Goal: Transaction & Acquisition: Purchase product/service

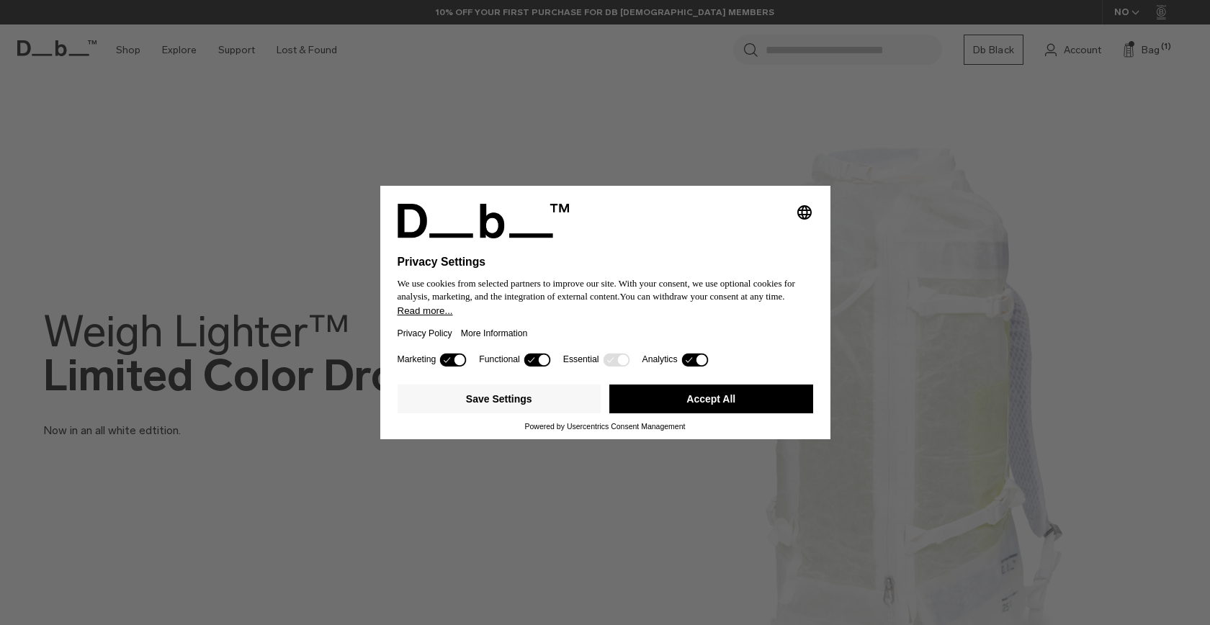
click at [668, 400] on button "Accept All" at bounding box center [711, 399] width 204 height 29
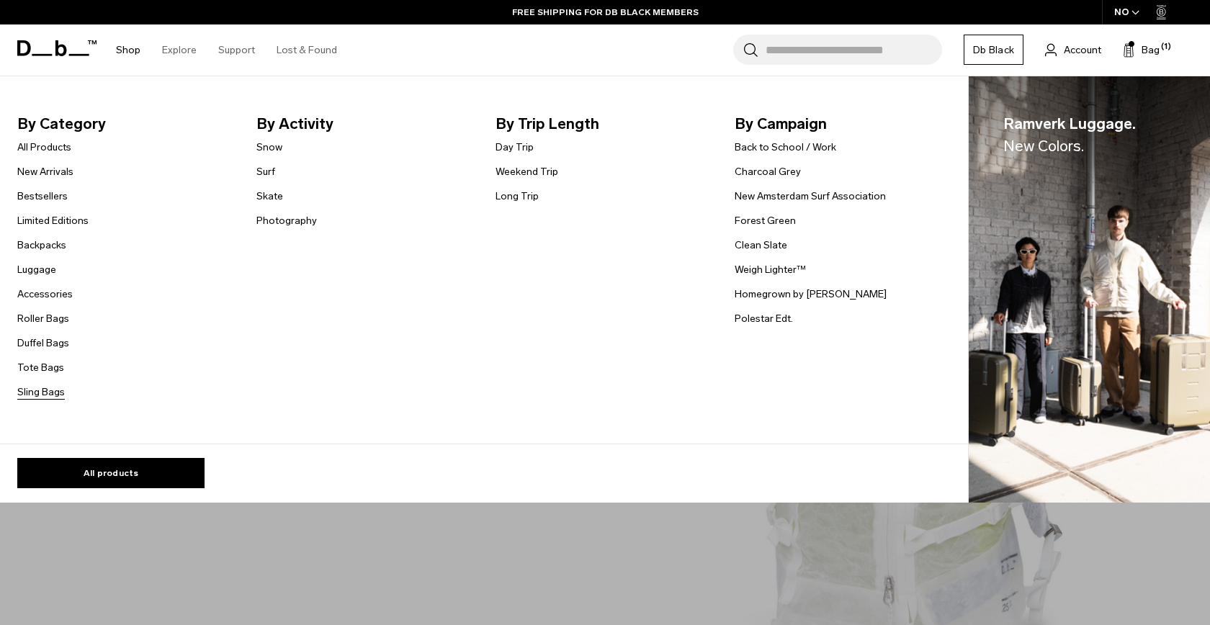
click at [39, 398] on link "Sling Bags" at bounding box center [41, 392] width 48 height 15
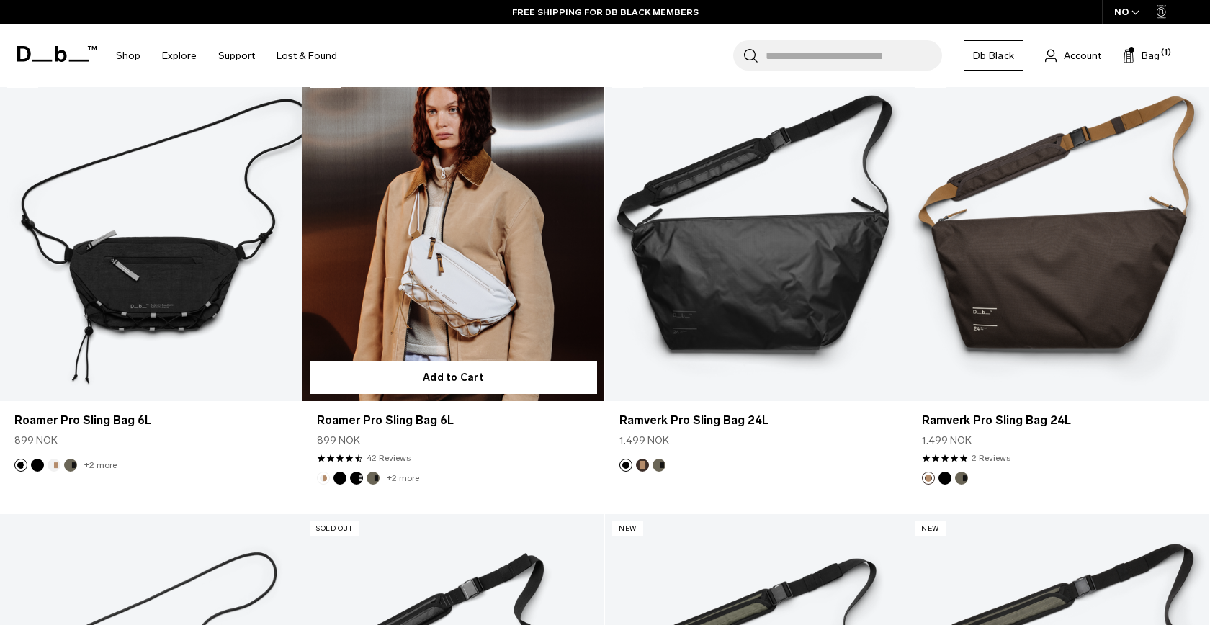
scroll to position [339, 0]
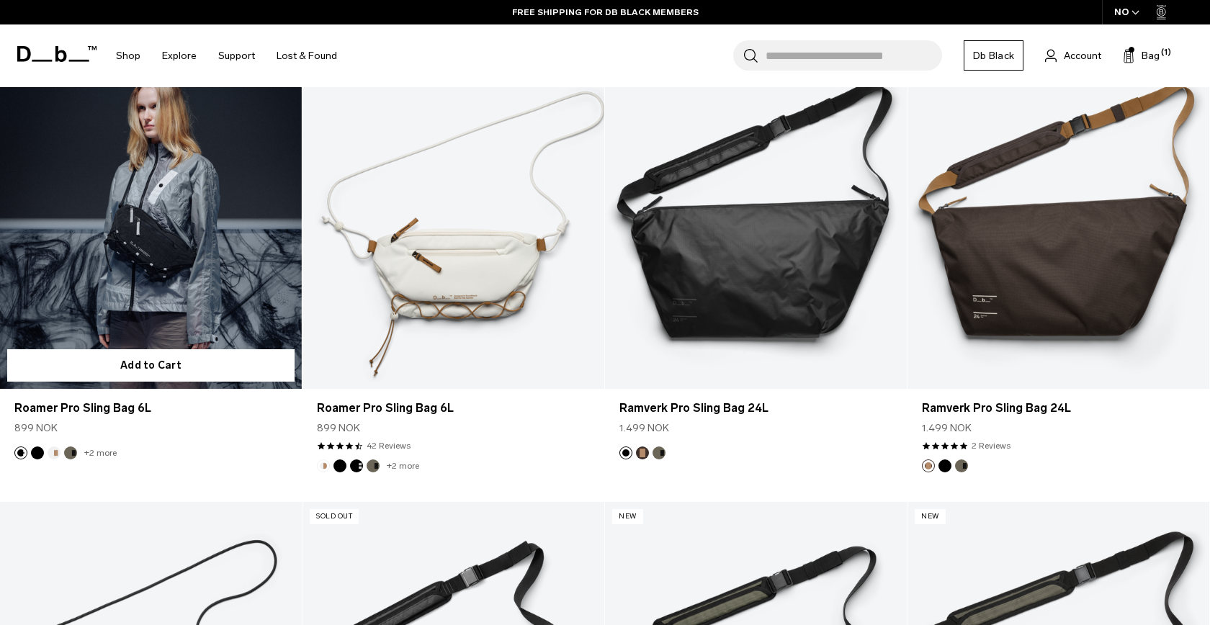
click at [191, 254] on link "Roamer Pro Sling Bag 6L" at bounding box center [151, 221] width 302 height 336
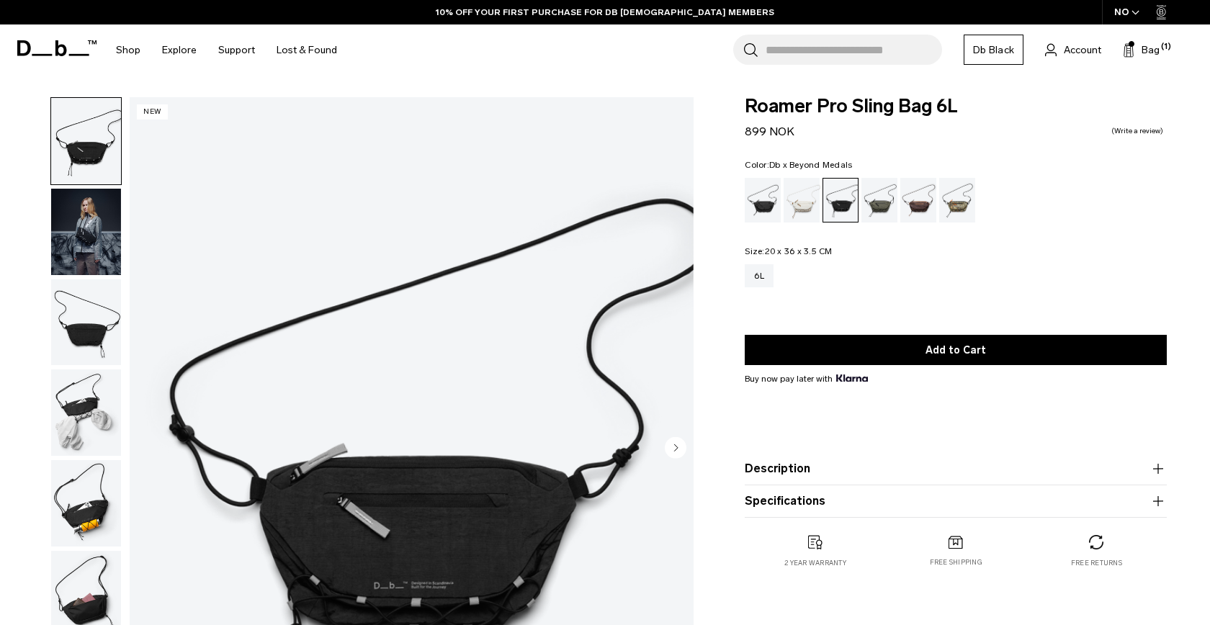
click at [972, 200] on div "Db x Beyond Medals" at bounding box center [957, 200] width 37 height 45
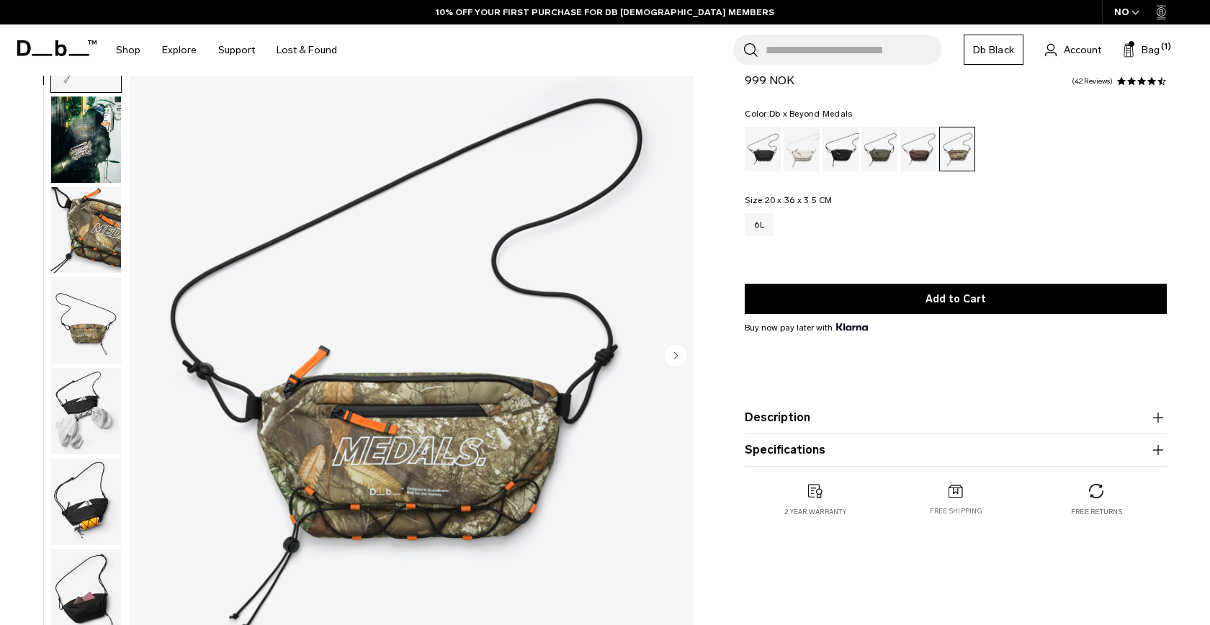
click at [1127, 6] on div "NO" at bounding box center [1127, 12] width 50 height 24
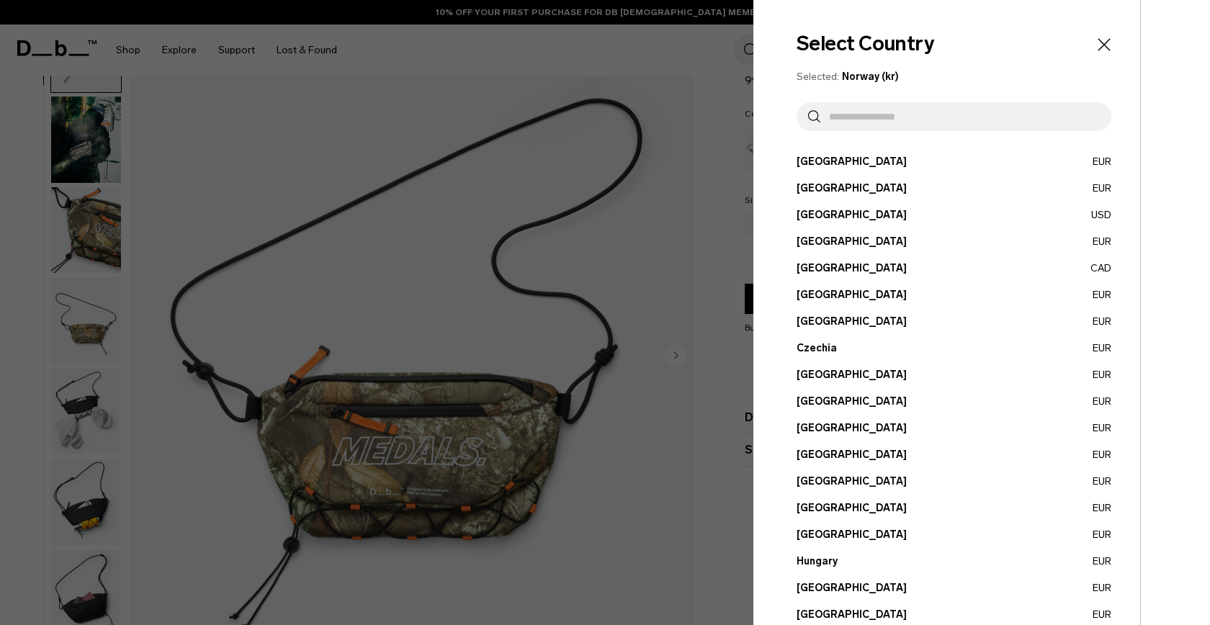
click at [675, 186] on div at bounding box center [605, 312] width 1210 height 625
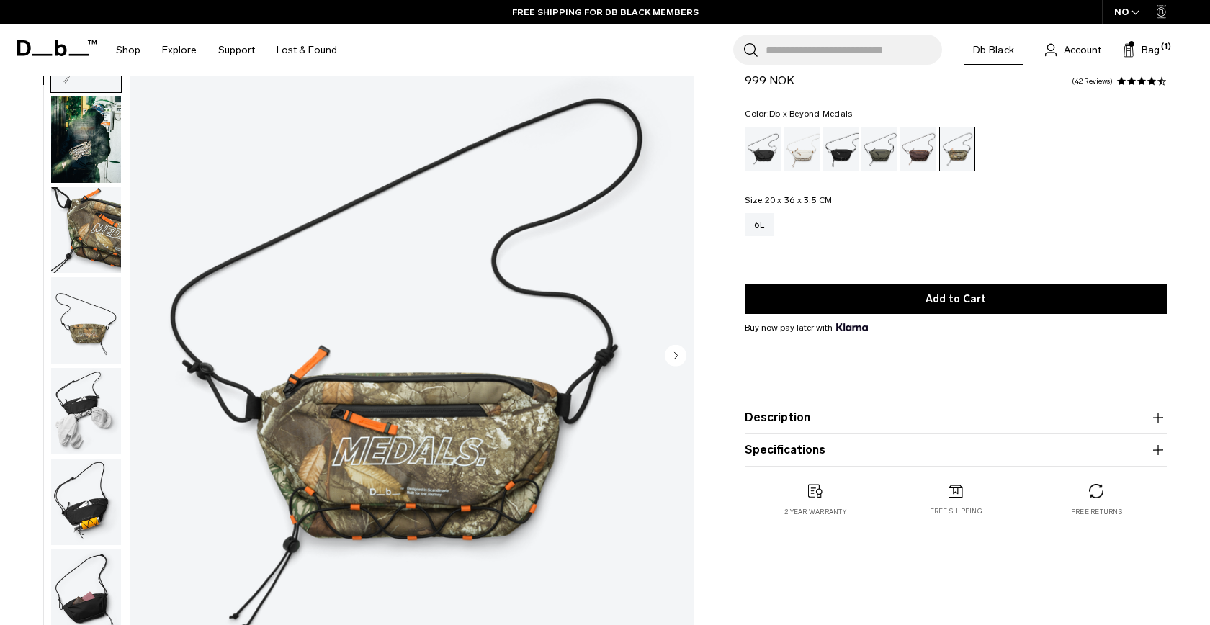
click at [72, 166] on img "button" at bounding box center [86, 140] width 70 height 86
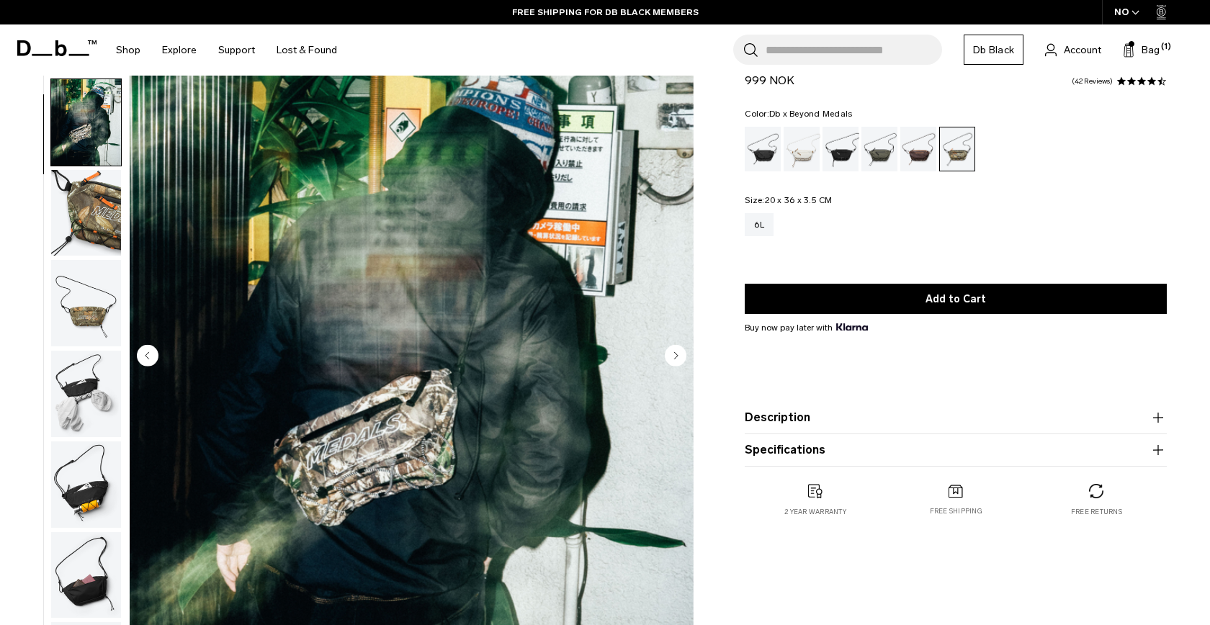
click at [81, 218] on img "button" at bounding box center [86, 213] width 70 height 86
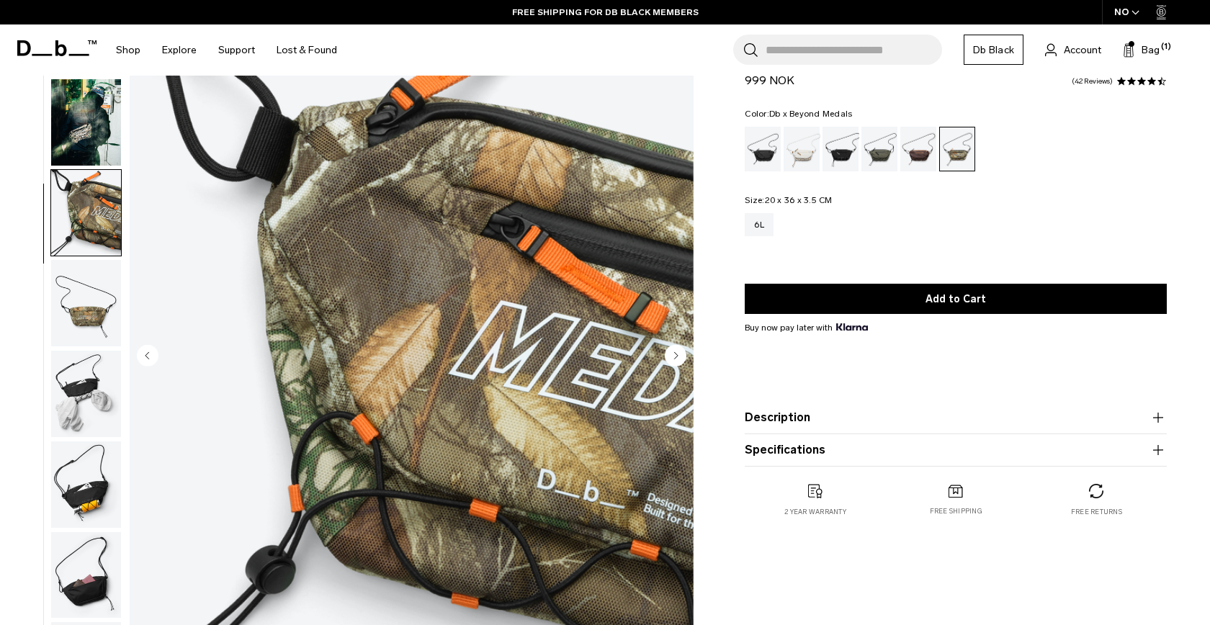
click at [74, 260] on img "button" at bounding box center [86, 303] width 70 height 86
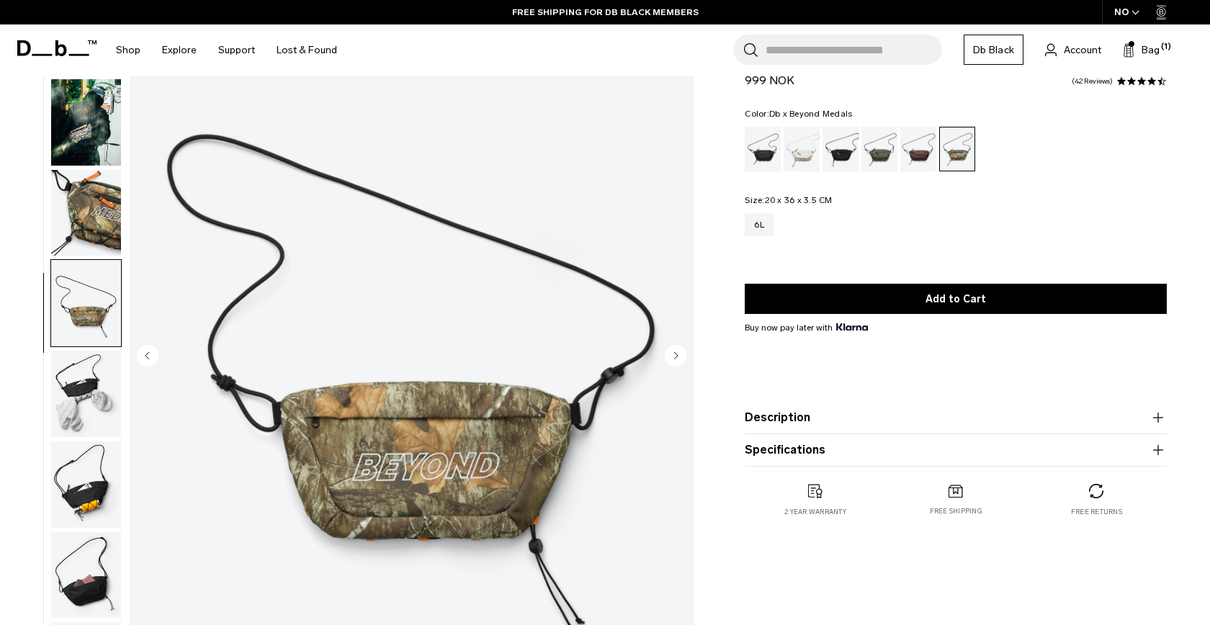
click at [73, 303] on img "button" at bounding box center [86, 303] width 70 height 86
click at [71, 339] on img "button" at bounding box center [86, 303] width 70 height 86
click at [58, 384] on img "button" at bounding box center [86, 394] width 70 height 86
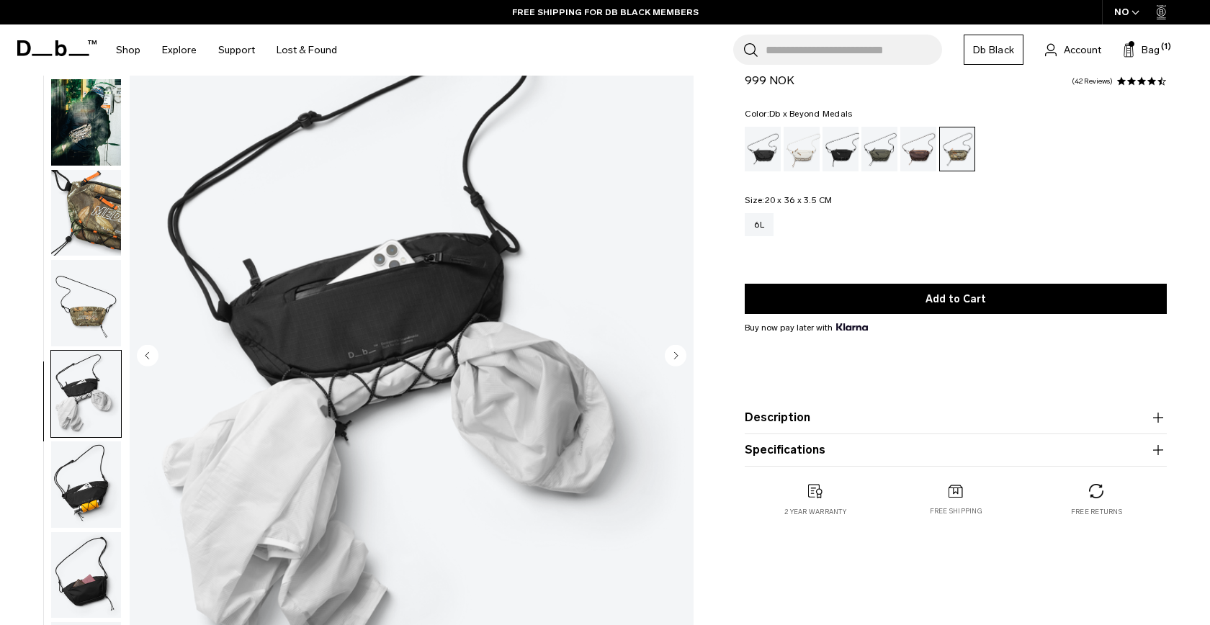
click at [71, 470] on img "button" at bounding box center [86, 485] width 70 height 86
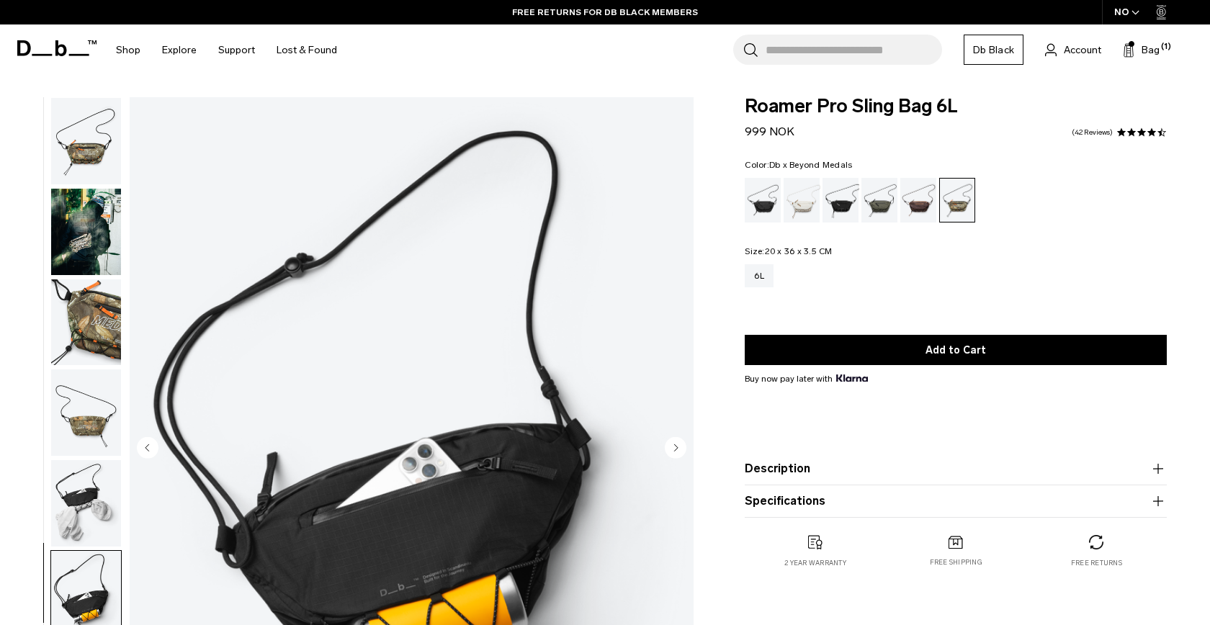
scroll to position [0, 0]
click at [81, 125] on img "button" at bounding box center [86, 141] width 70 height 86
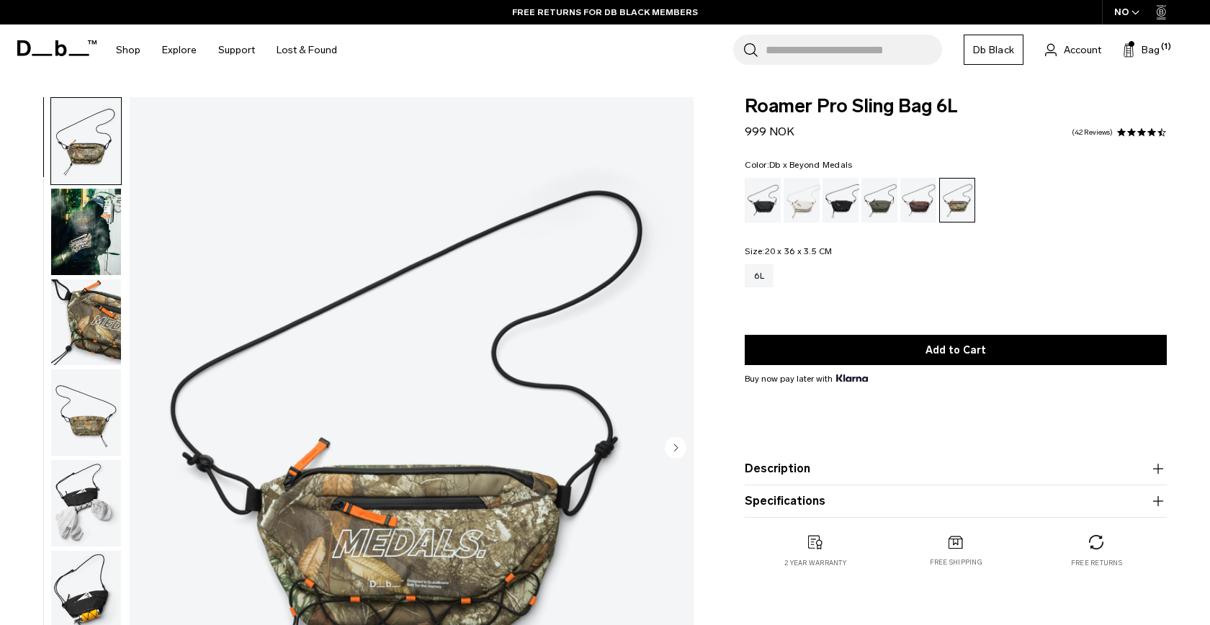
click at [111, 213] on img "button" at bounding box center [86, 232] width 70 height 86
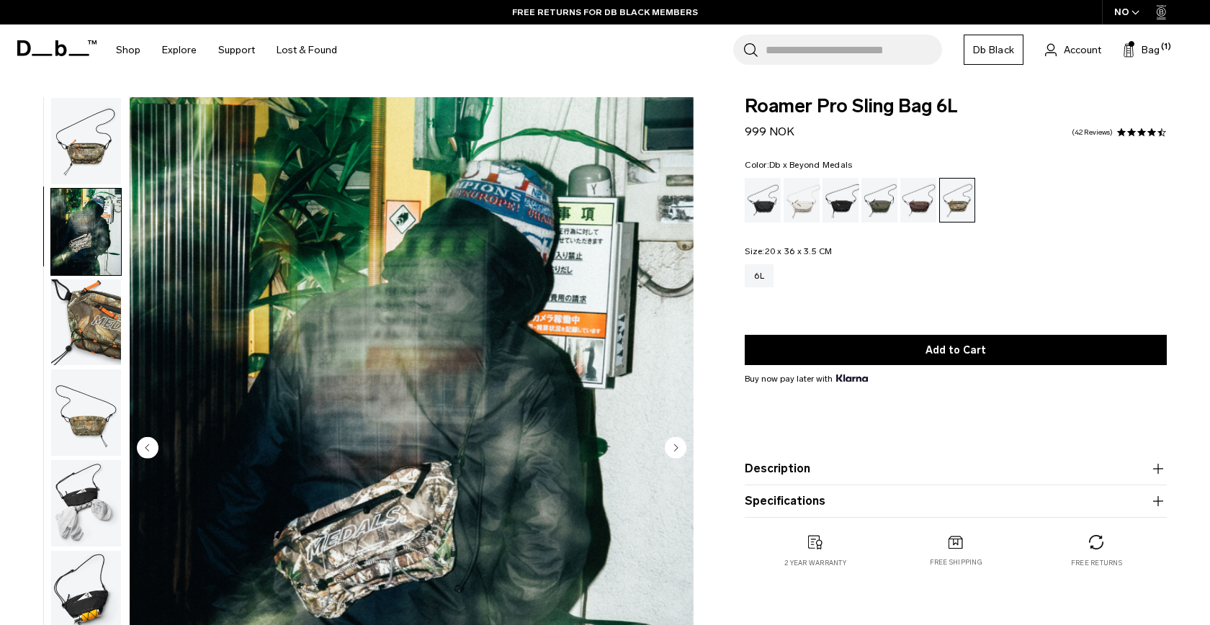
scroll to position [26, 0]
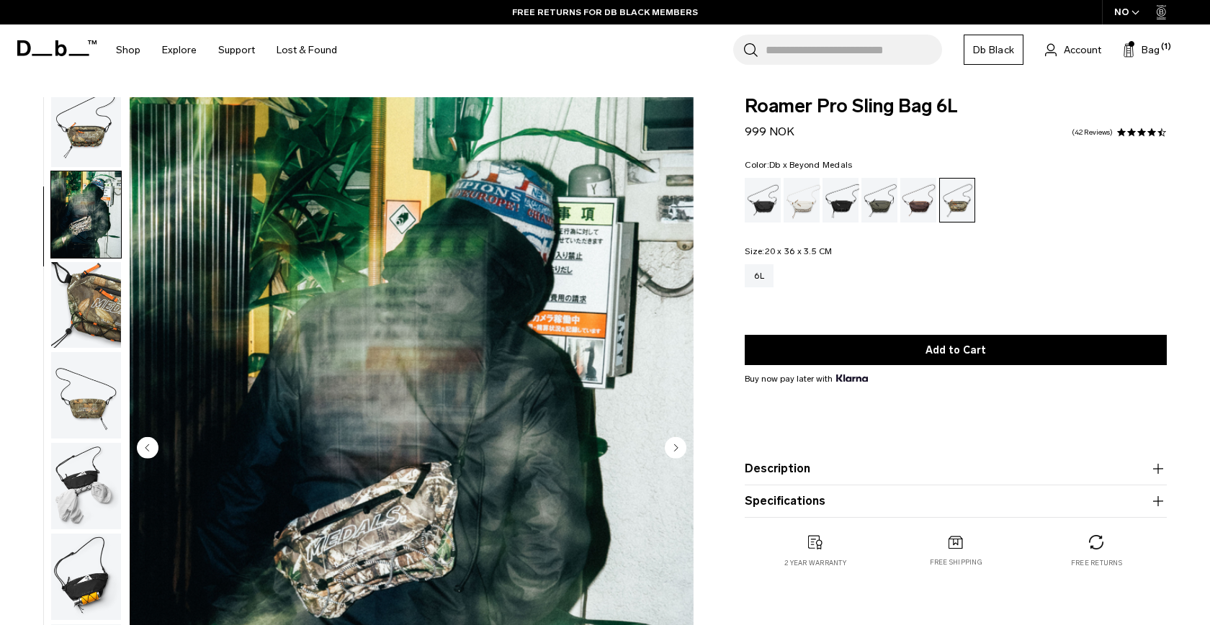
click at [117, 272] on img "button" at bounding box center [86, 305] width 70 height 86
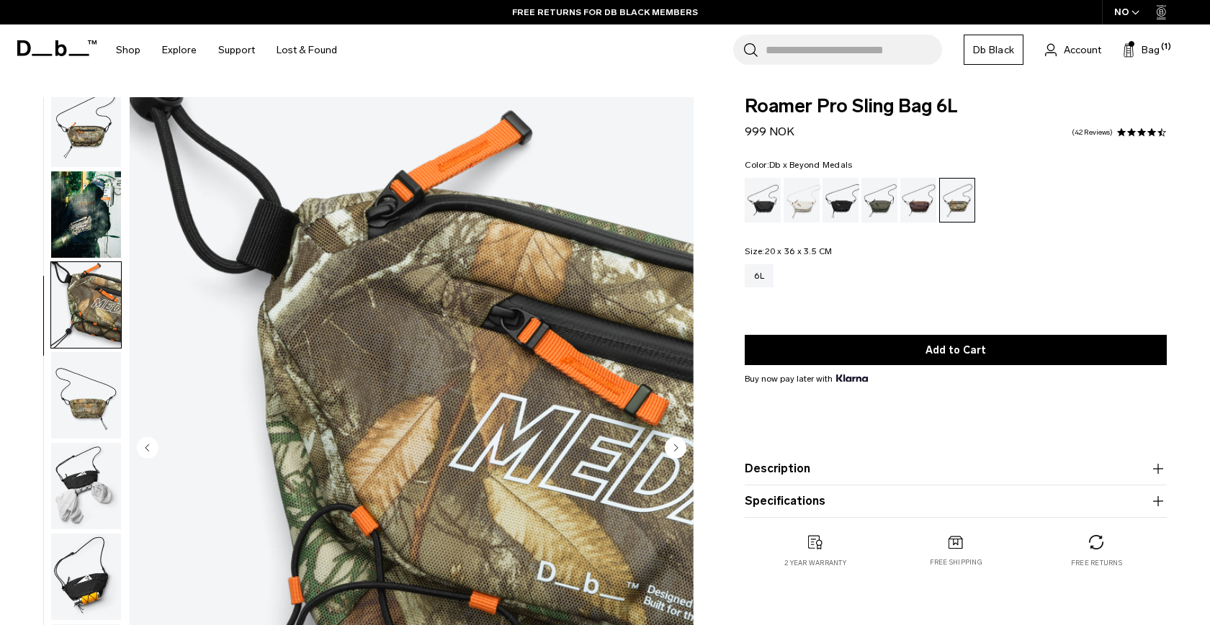
click at [97, 418] on img "button" at bounding box center [86, 395] width 70 height 86
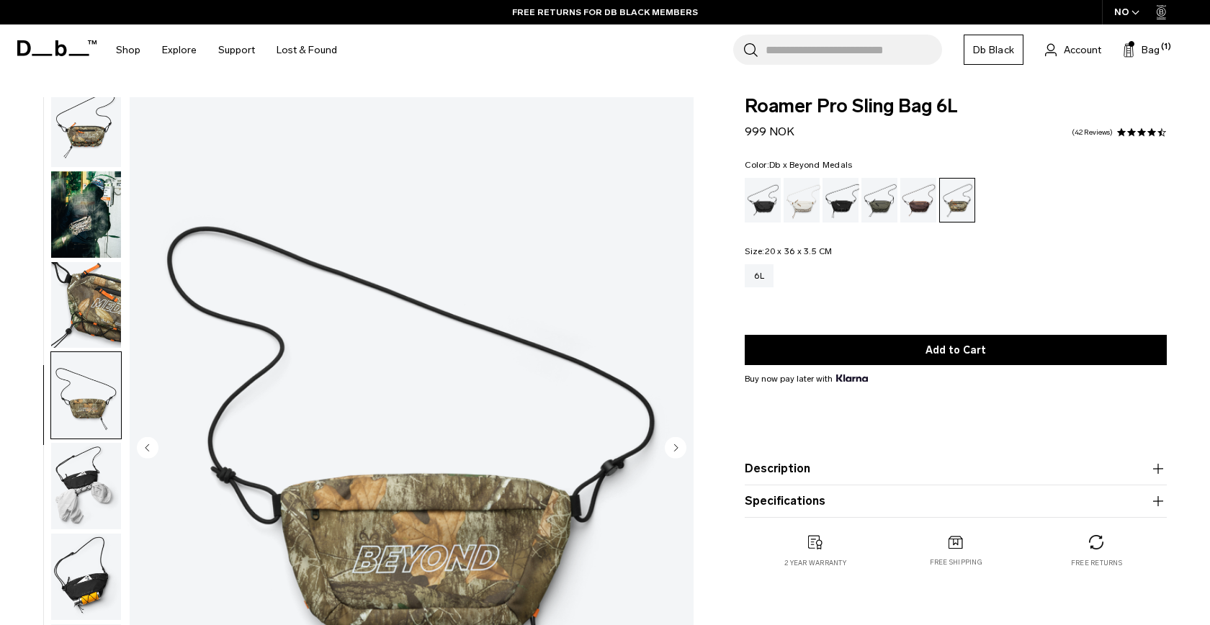
click at [1129, 15] on div "NO" at bounding box center [1127, 12] width 50 height 24
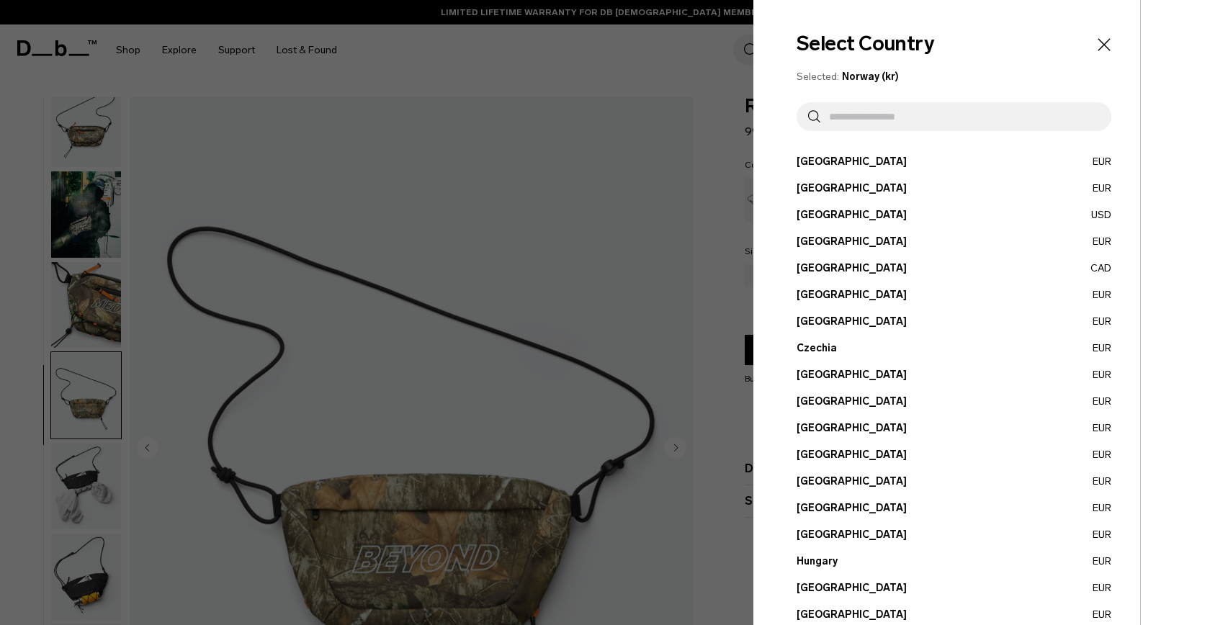
click at [982, 141] on div "Select Country Selected: Norway (kr) Austria EUR Belgium EUR Brazil USD" at bounding box center [946, 531] width 387 height 1062
click at [983, 130] on input "text" at bounding box center [959, 116] width 279 height 29
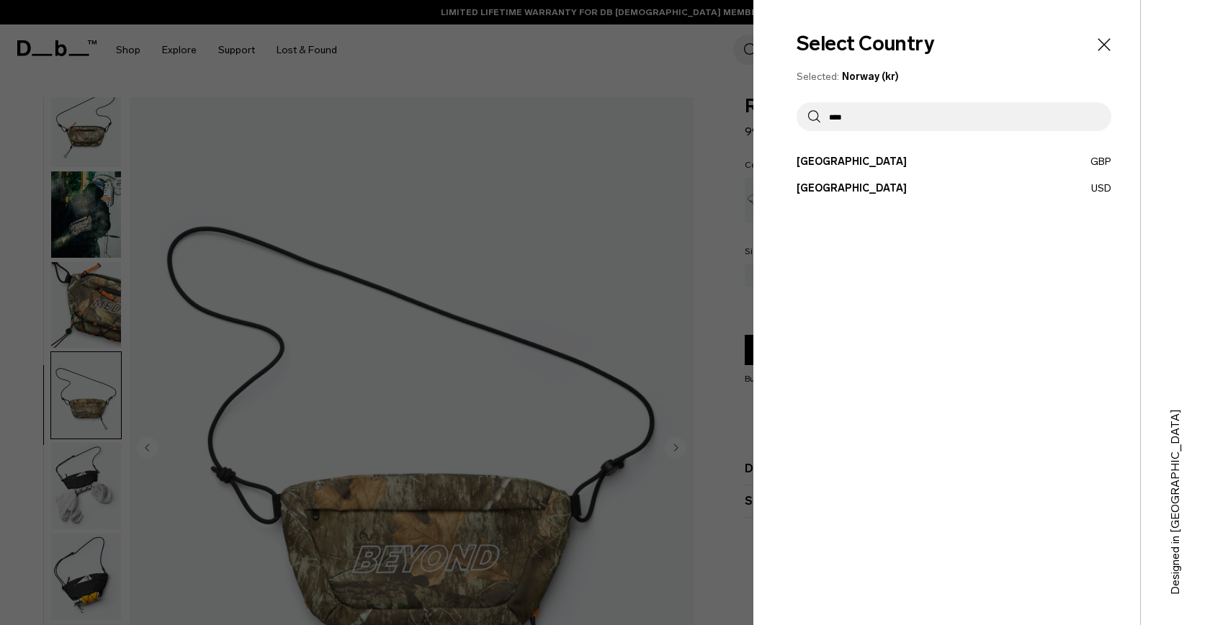
type input "****"
click at [1096, 189] on button "United States USD" at bounding box center [954, 188] width 315 height 15
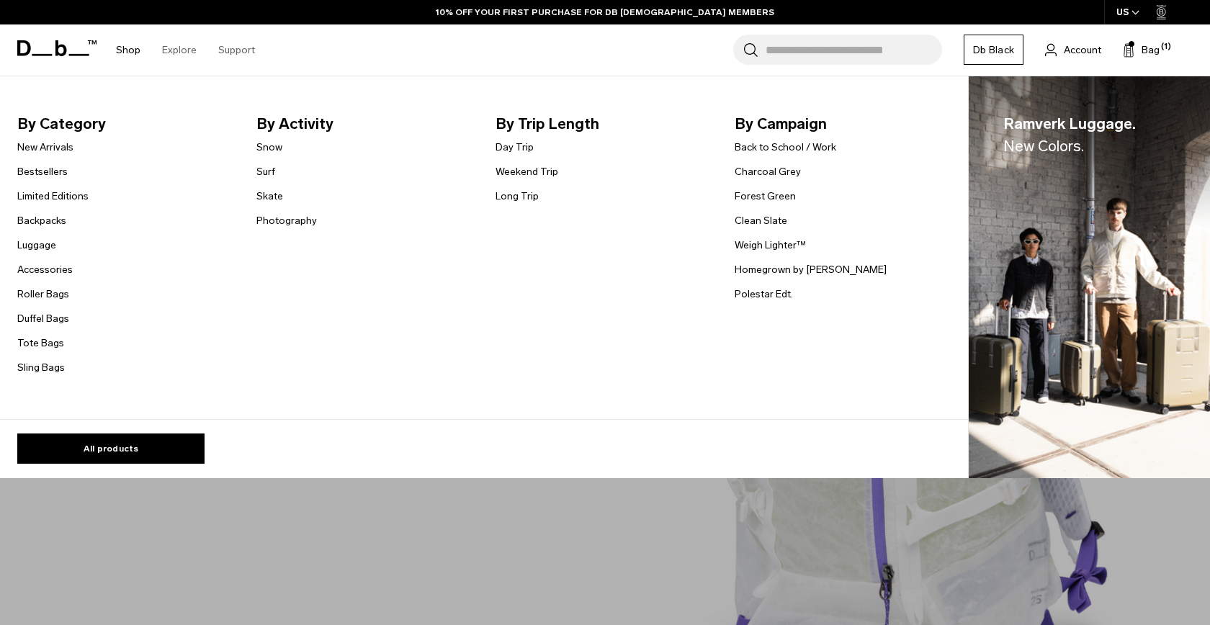
click at [44, 359] on li "Sling Bags" at bounding box center [52, 367] width 71 height 17
click at [44, 368] on link "Sling Bags" at bounding box center [41, 367] width 48 height 15
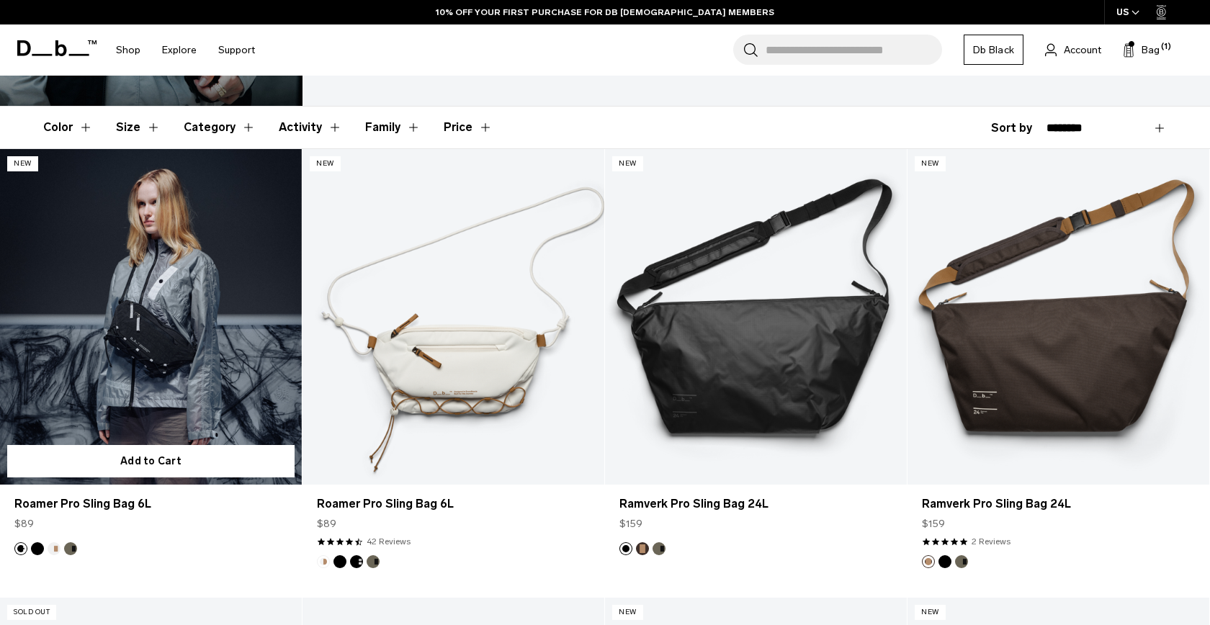
click at [181, 345] on link "Roamer Pro Sling Bag 6L" at bounding box center [151, 317] width 302 height 336
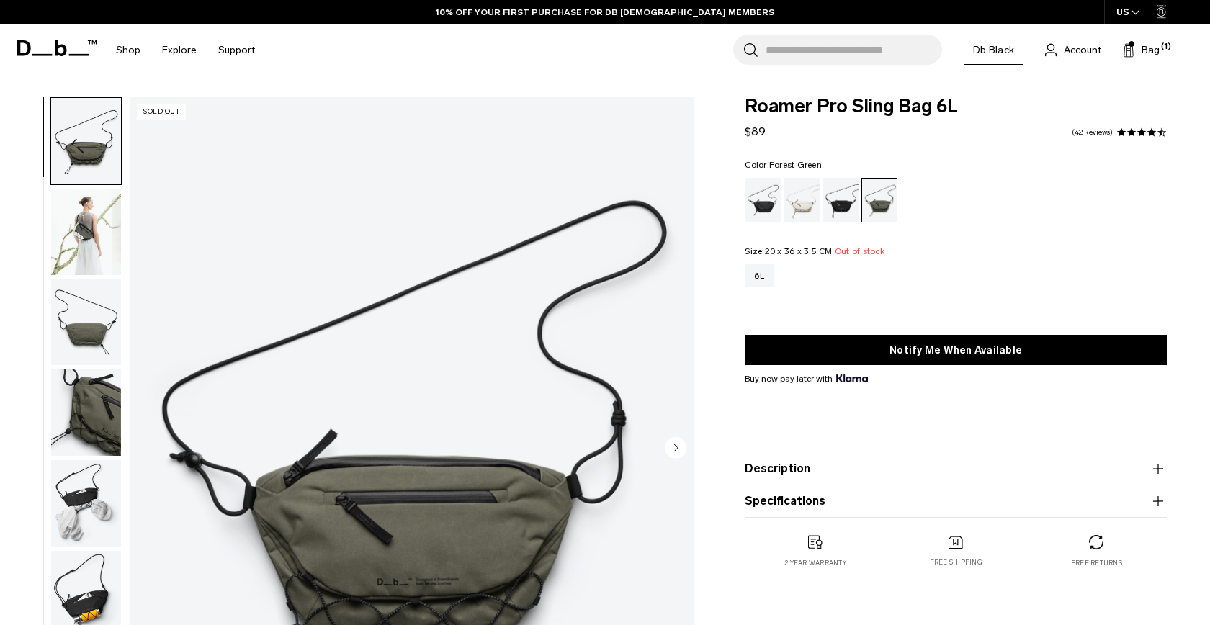
scroll to position [32, 0]
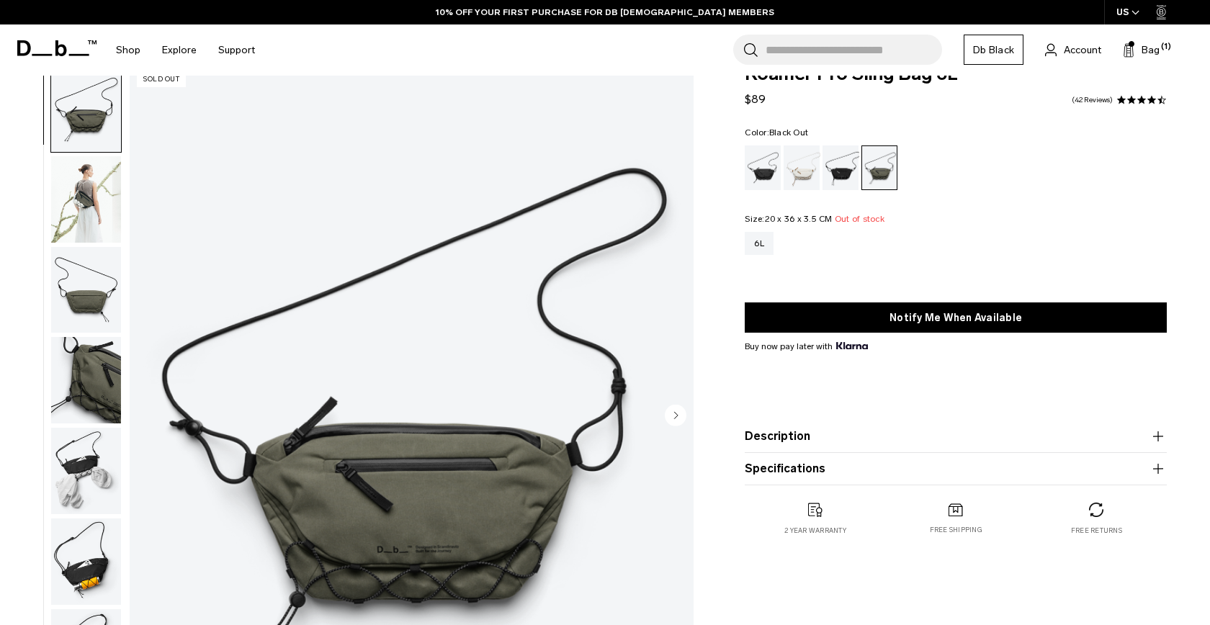
click at [755, 170] on div "Black Out" at bounding box center [763, 167] width 37 height 45
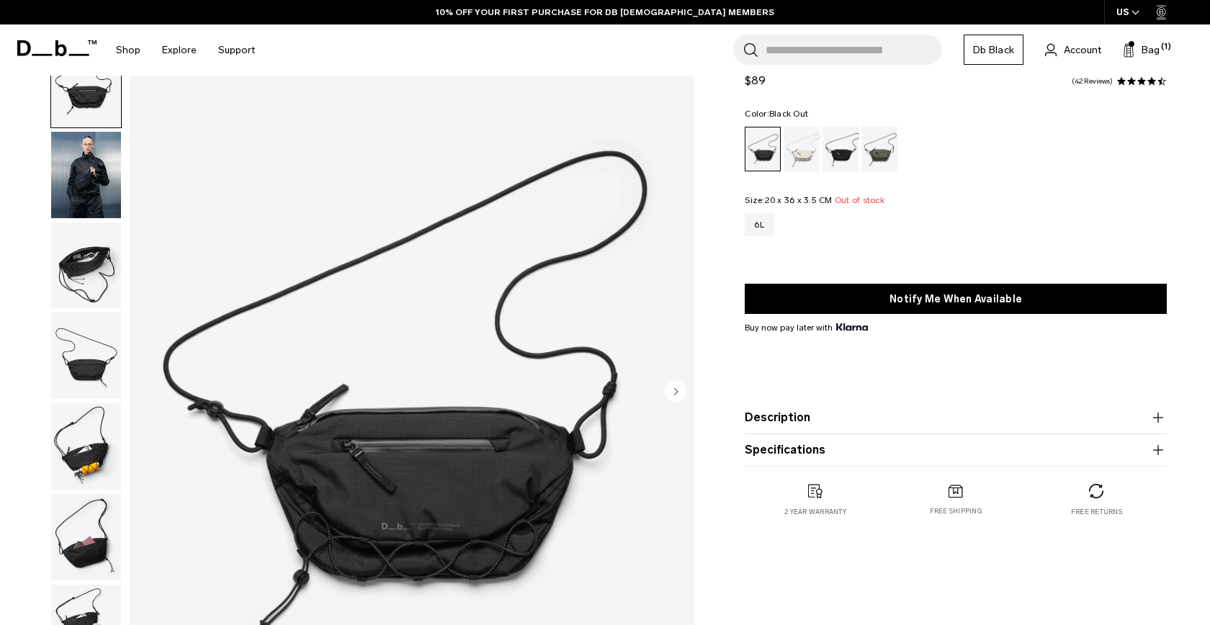
click at [25, 376] on div "01 / 07 Sold Out Close" at bounding box center [351, 396] width 702 height 712
click at [93, 364] on img "button" at bounding box center [86, 356] width 70 height 86
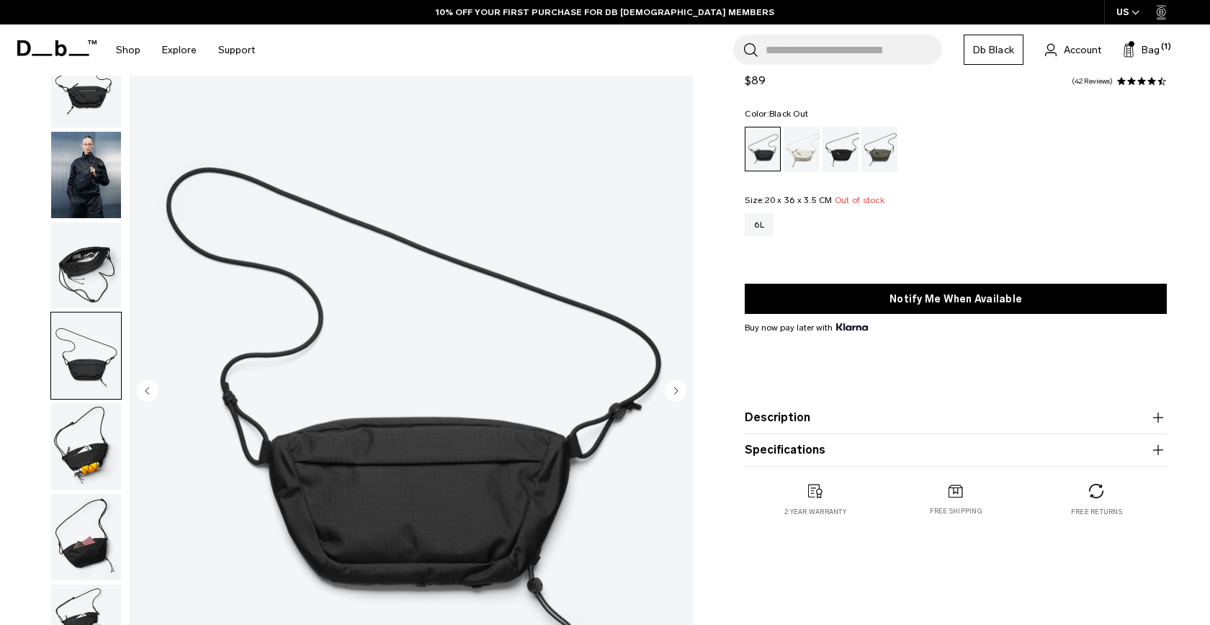
click at [99, 261] on img "button" at bounding box center [86, 266] width 70 height 86
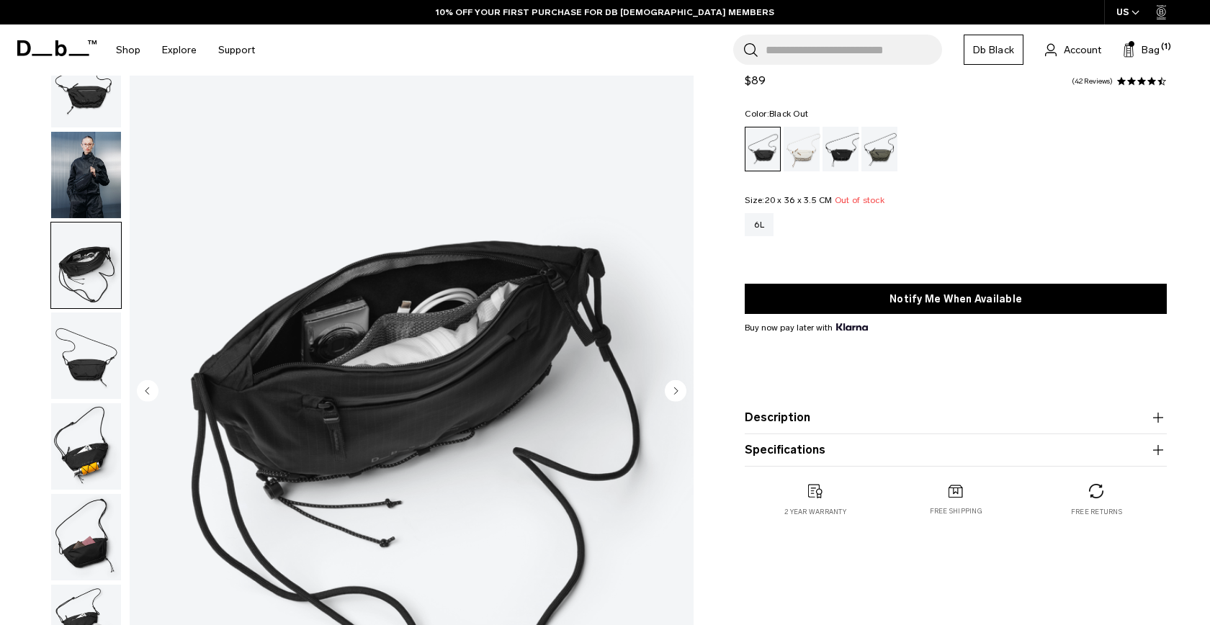
click at [91, 207] on img "button" at bounding box center [86, 175] width 70 height 86
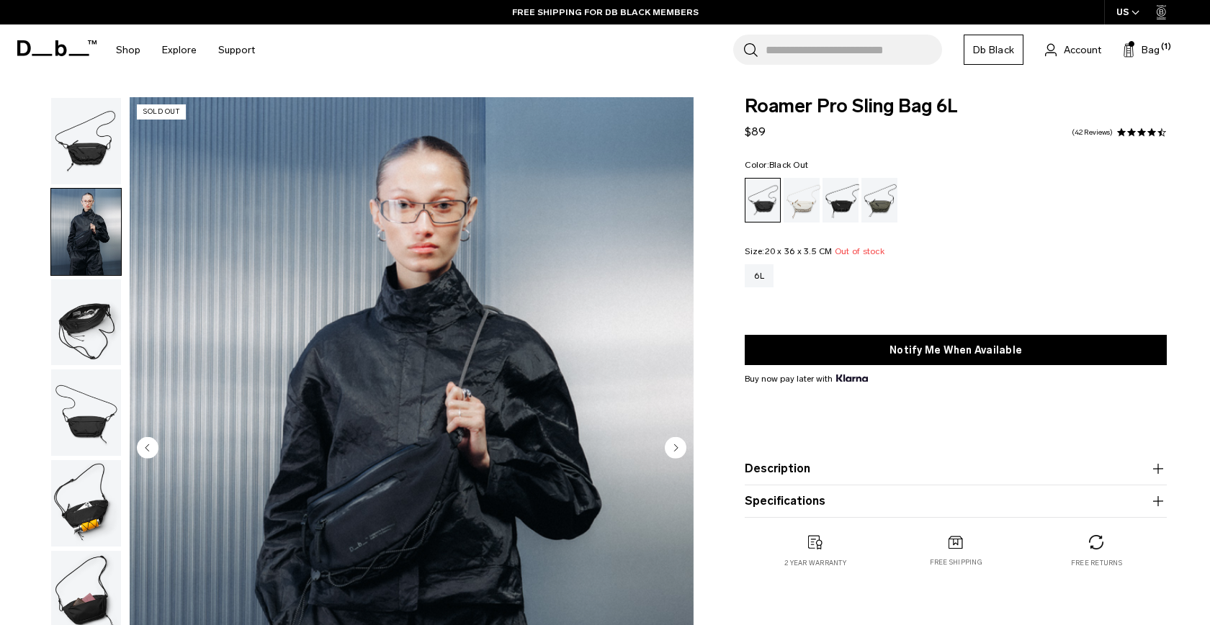
click at [794, 104] on span "Roamer Pro Sling Bag 6L" at bounding box center [956, 106] width 422 height 19
click at [1107, 132] on link "42 Reviews" at bounding box center [1092, 132] width 41 height 7
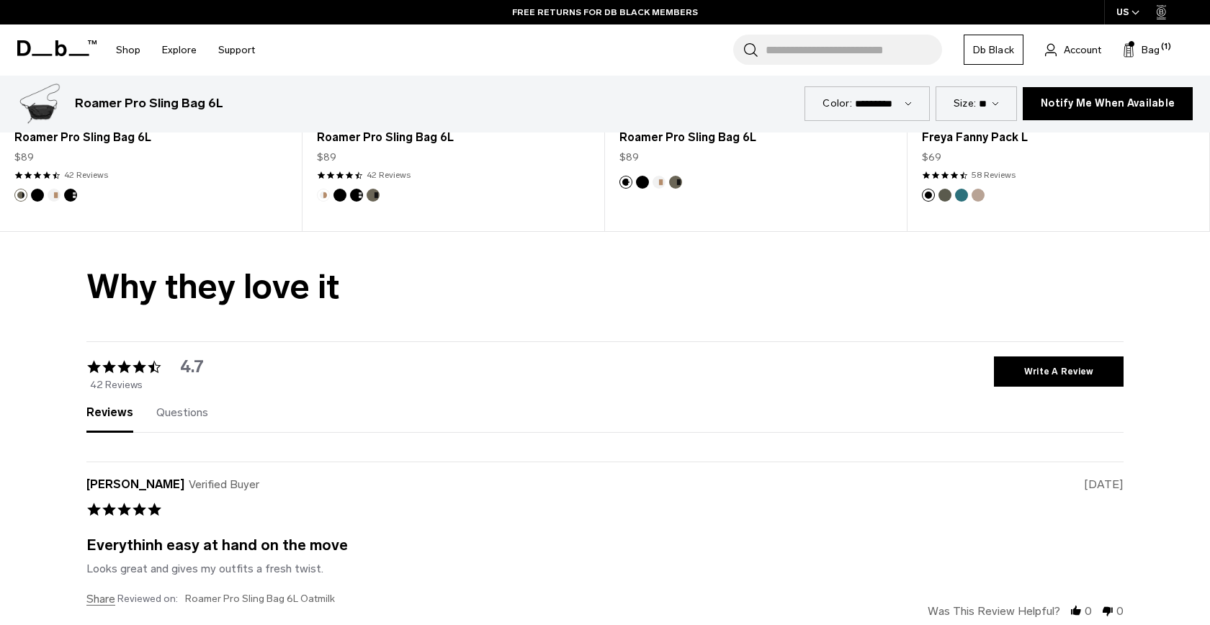
scroll to position [3489, 0]
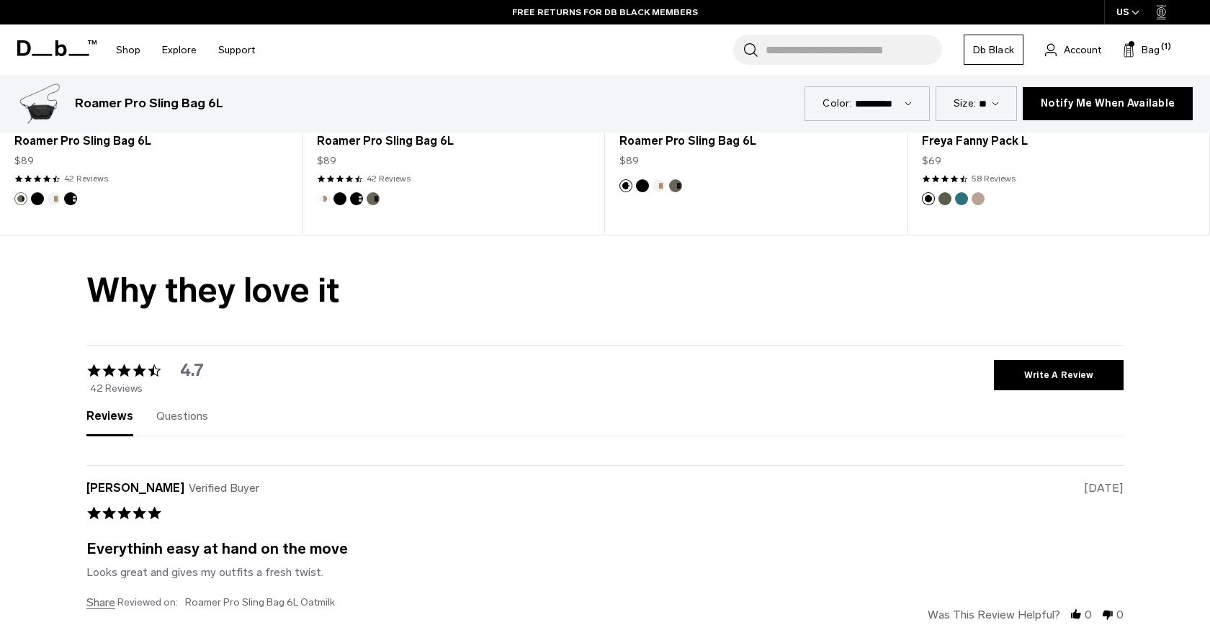
click at [193, 414] on span "Questions" at bounding box center [182, 416] width 52 height 14
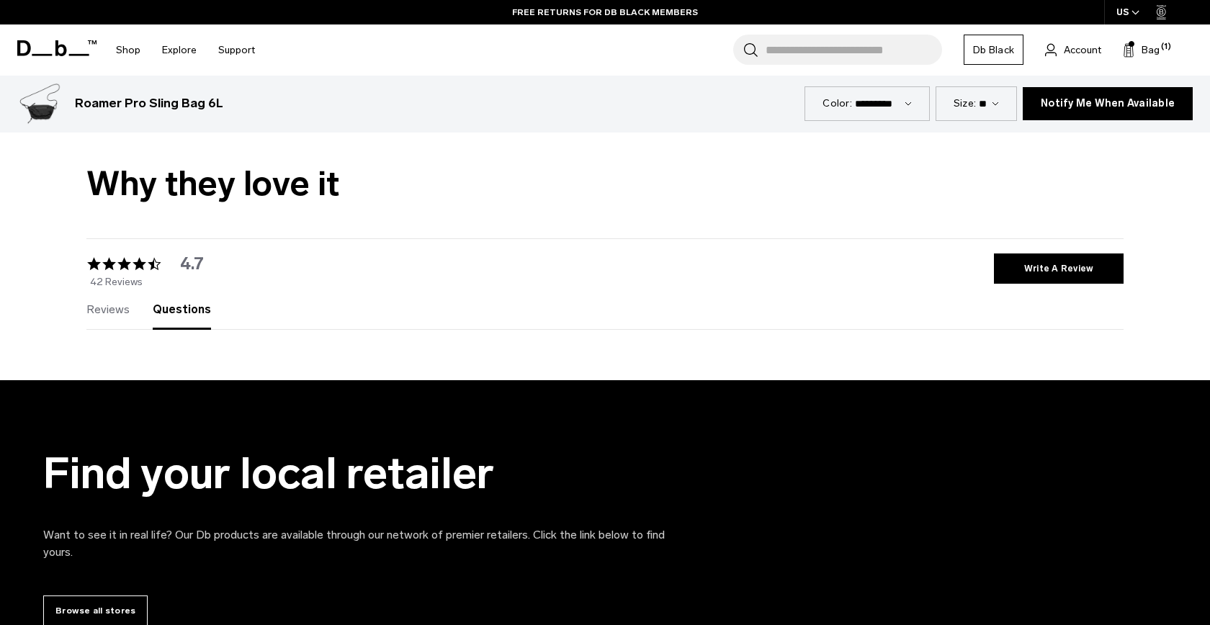
scroll to position [3644, 0]
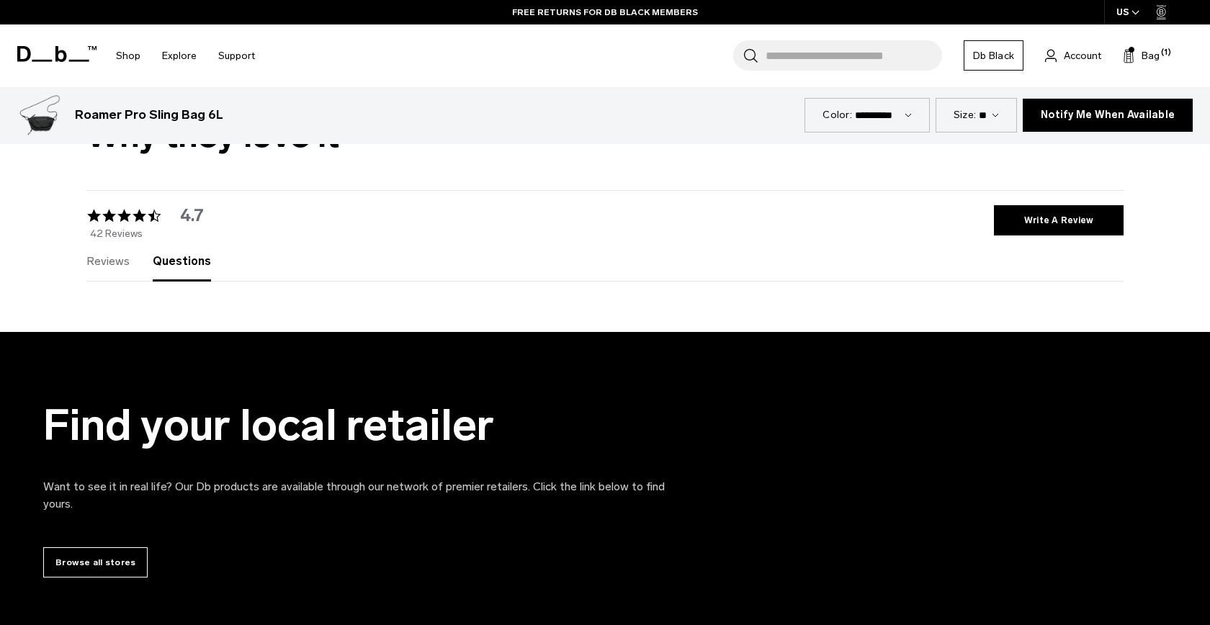
click at [122, 276] on div "Reviews (42)" at bounding box center [107, 268] width 43 height 24
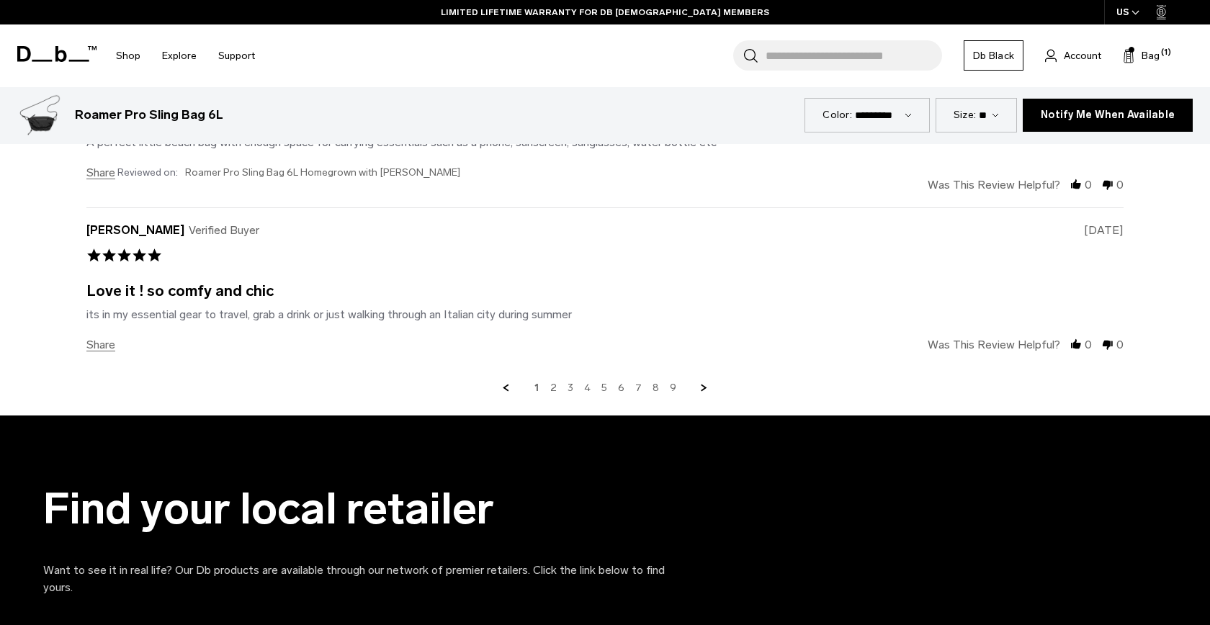
scroll to position [4315, 0]
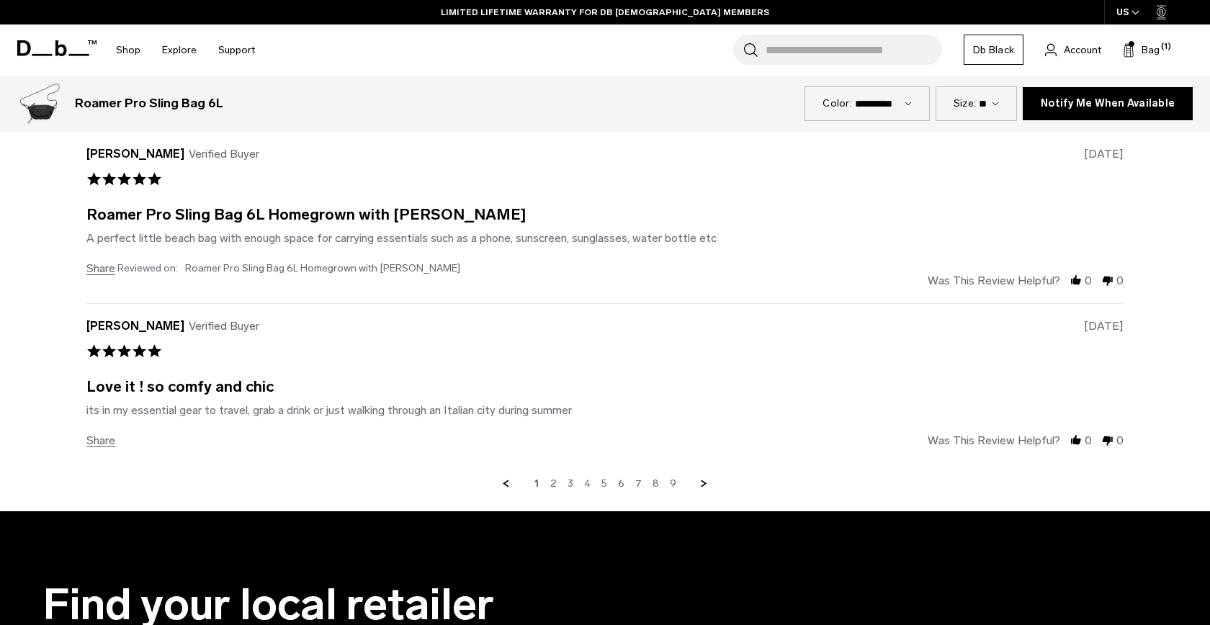
click at [558, 481] on div "1 2 3 4 5 6 7 8 9" at bounding box center [604, 484] width 1037 height 13
click at [553, 481] on link "2" at bounding box center [553, 484] width 6 height 13
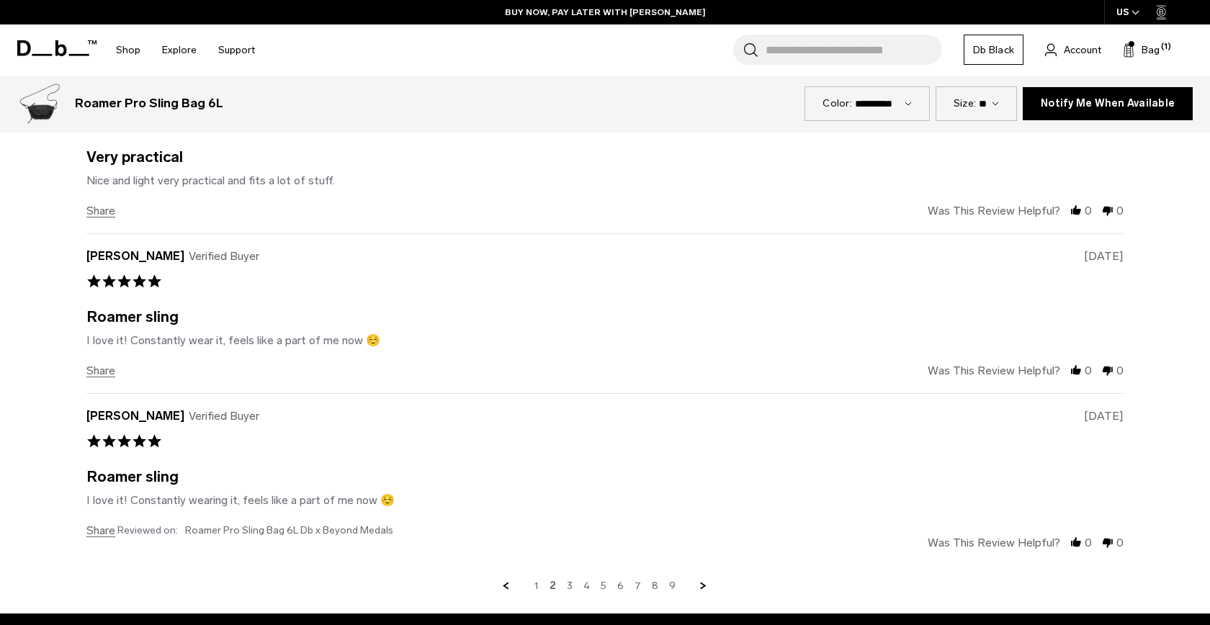
scroll to position [4214, 0]
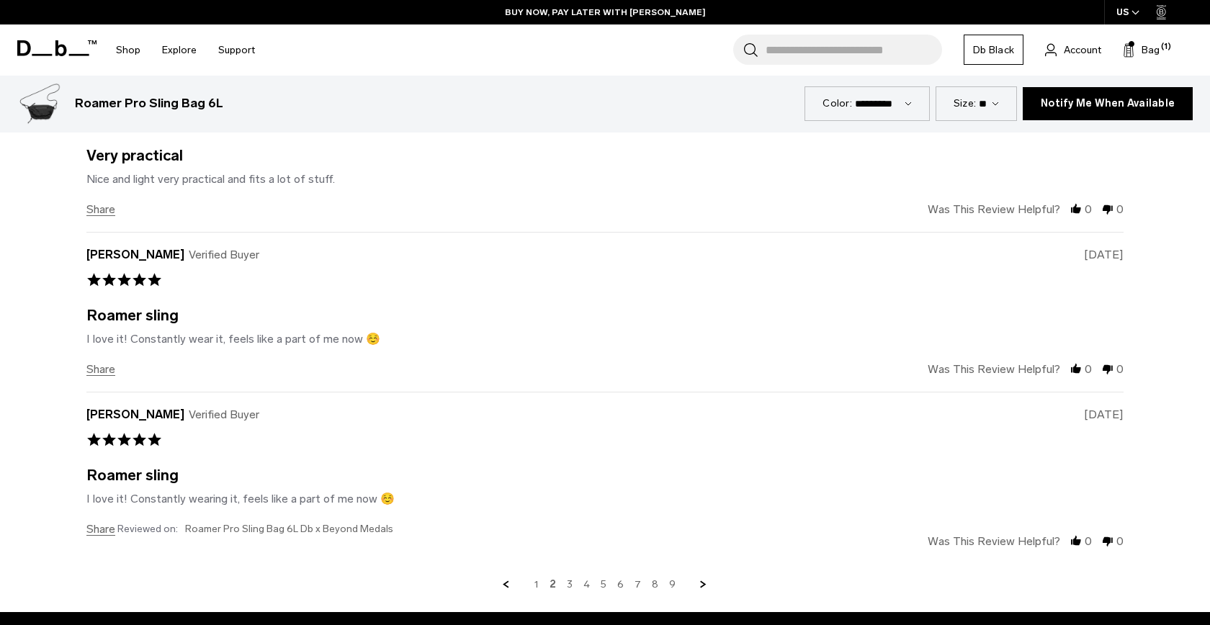
click at [577, 585] on div "1 2 3 4 5 6 7 8 9" at bounding box center [604, 584] width 1037 height 13
click at [573, 584] on link "3" at bounding box center [570, 584] width 6 height 13
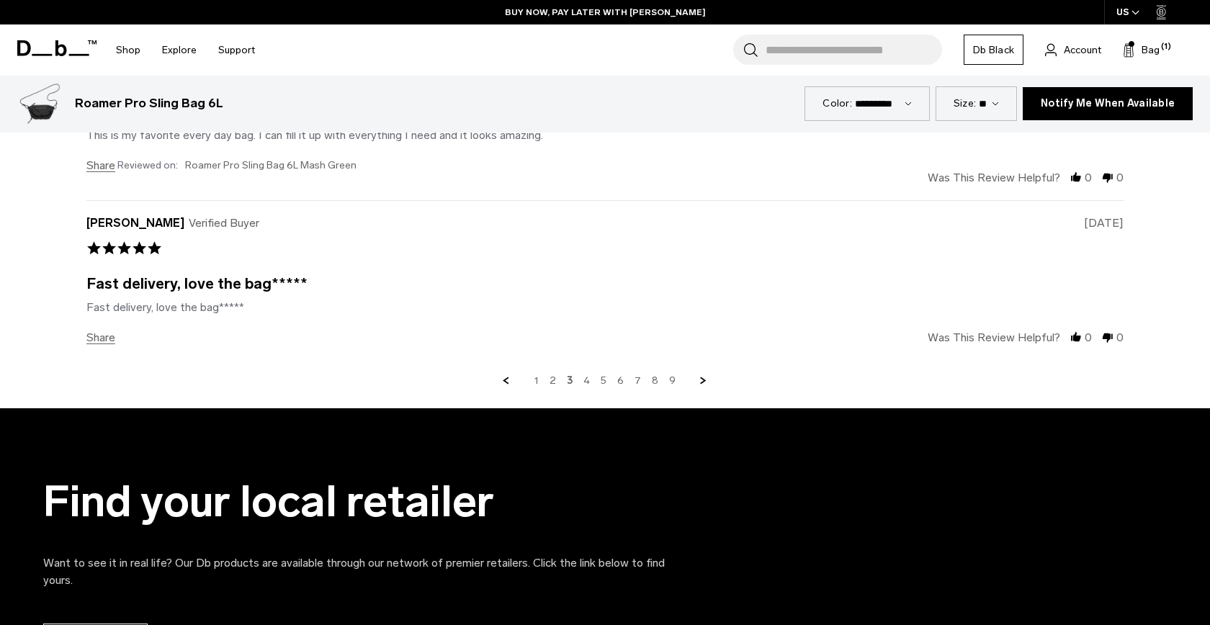
scroll to position [4489, 0]
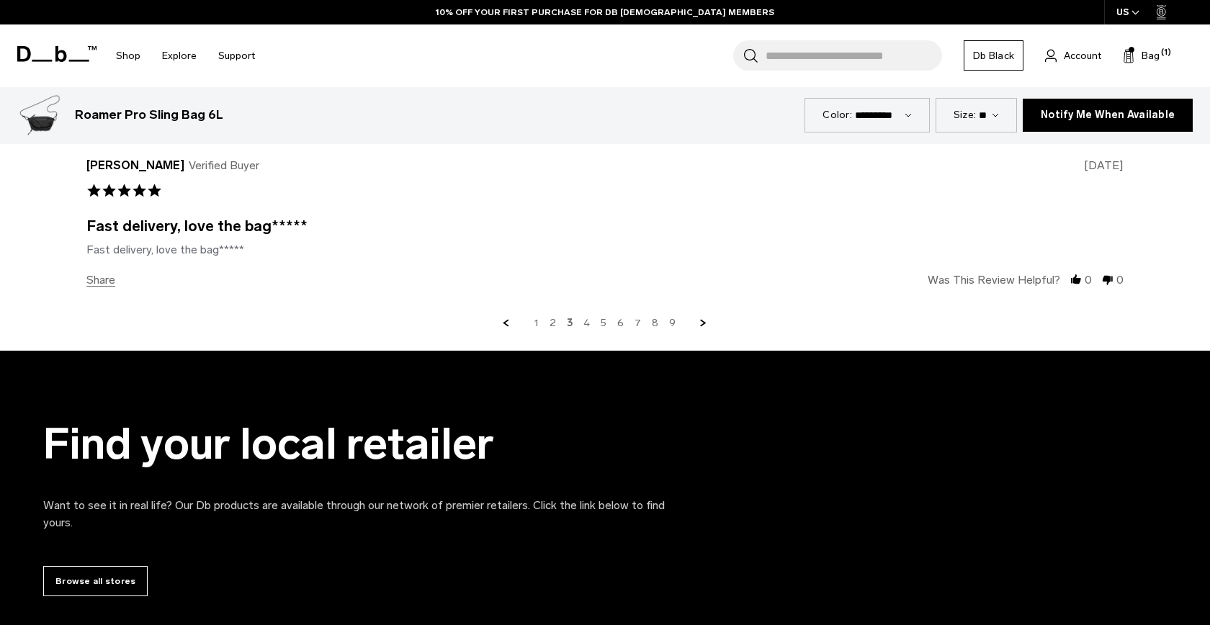
click at [588, 325] on link "4" at bounding box center [586, 323] width 6 height 13
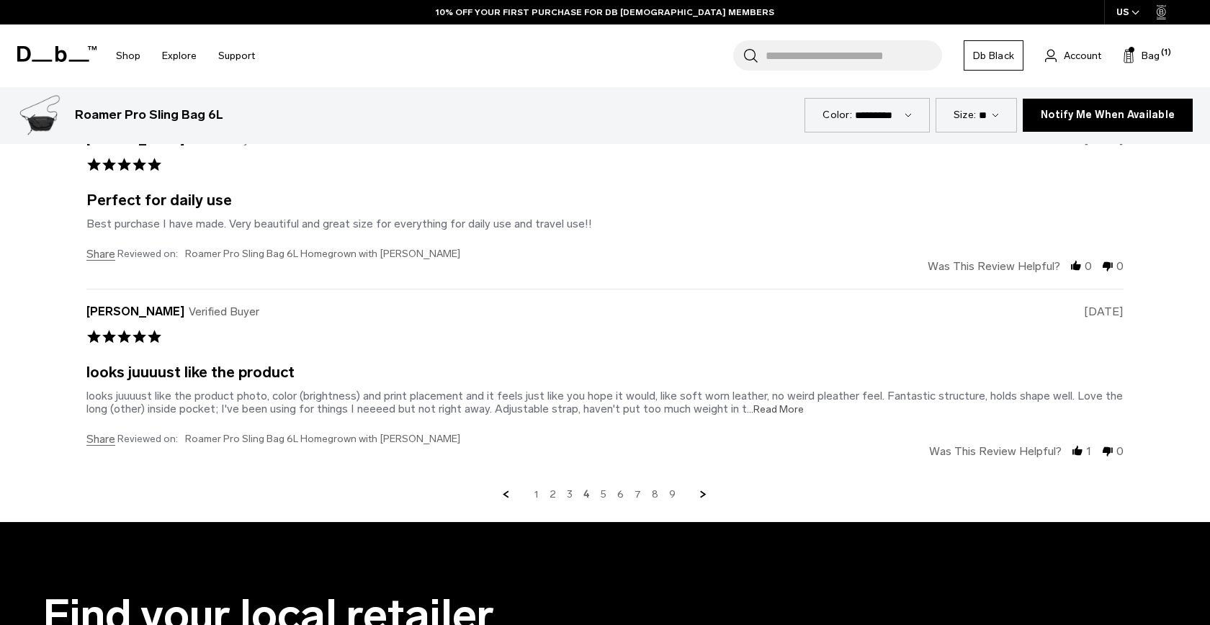
scroll to position [4357, 0]
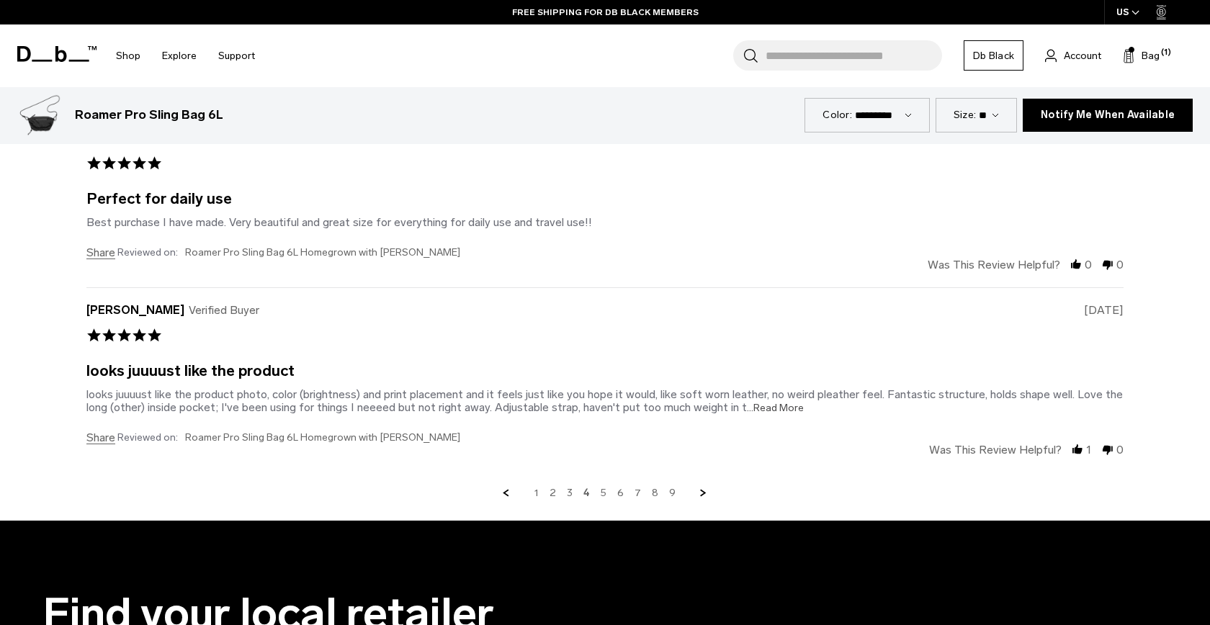
click at [605, 491] on link "5" at bounding box center [604, 493] width 6 height 13
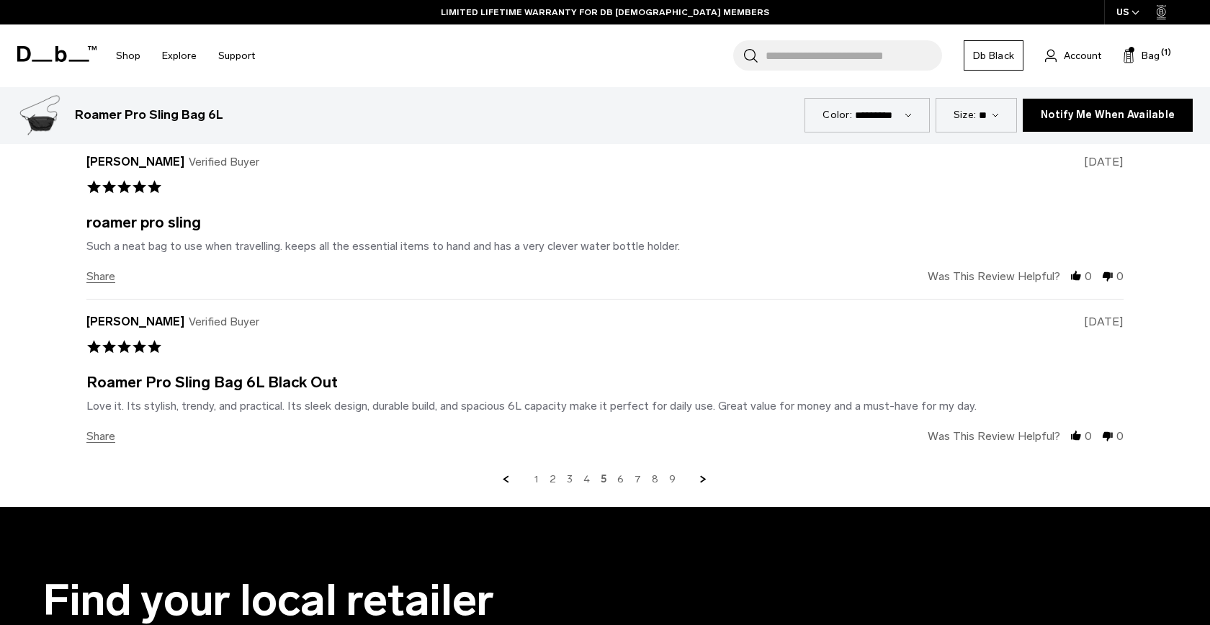
scroll to position [4335, 0]
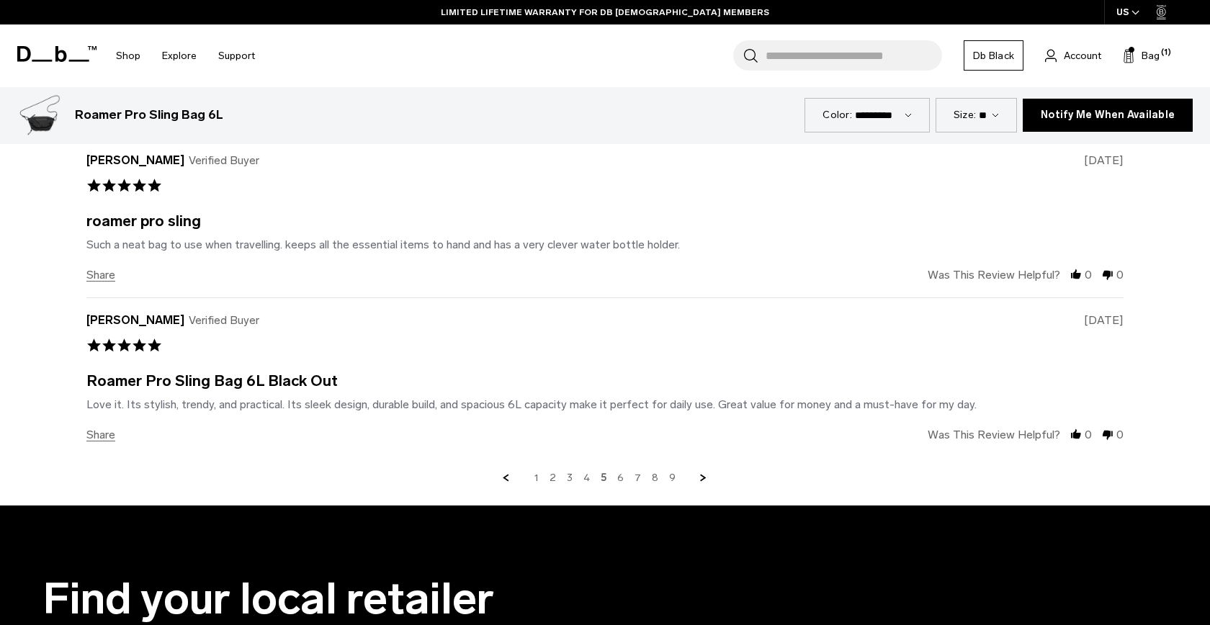
click at [619, 472] on link "6" at bounding box center [620, 478] width 6 height 13
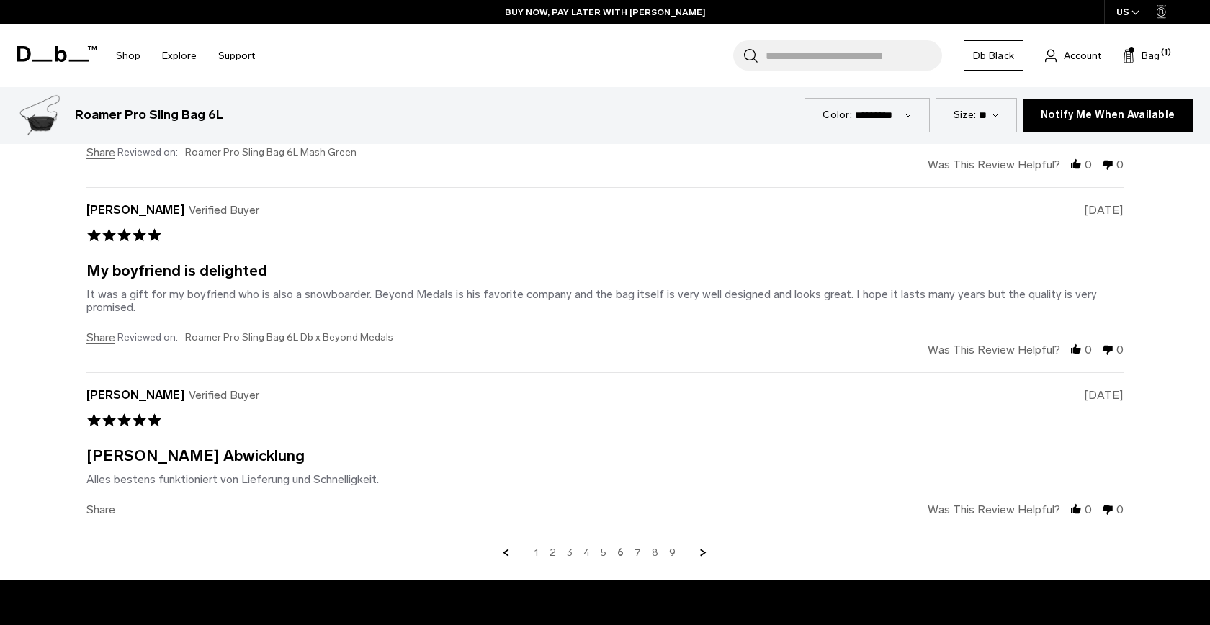
scroll to position [4289, 0]
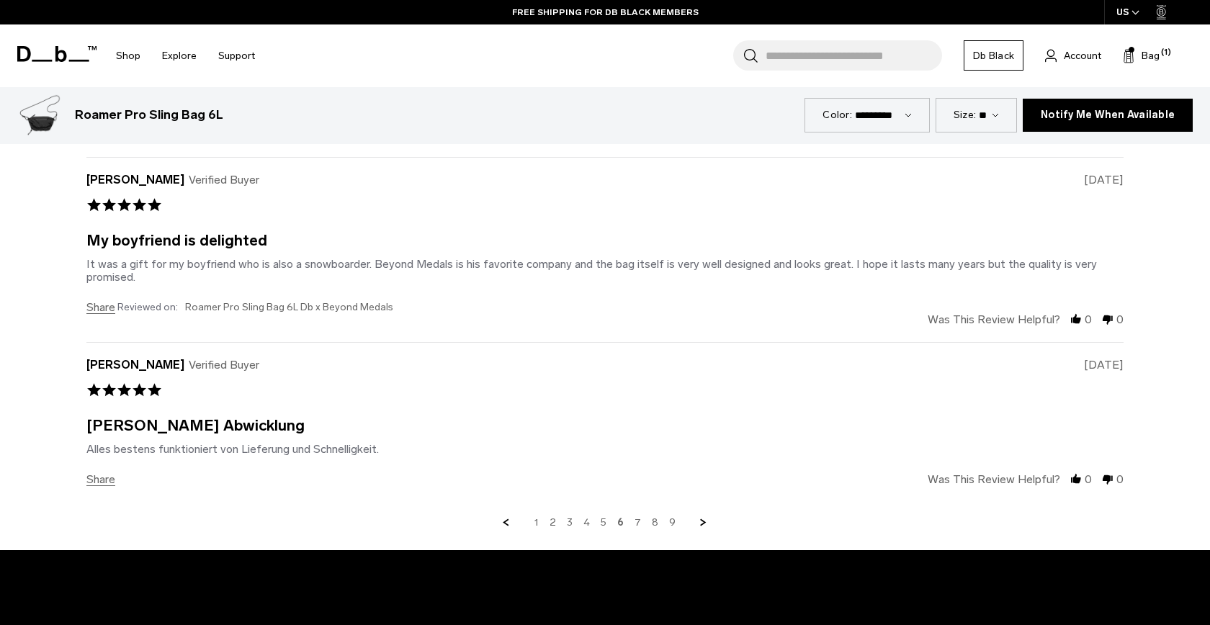
click at [638, 519] on link "7" at bounding box center [638, 522] width 6 height 13
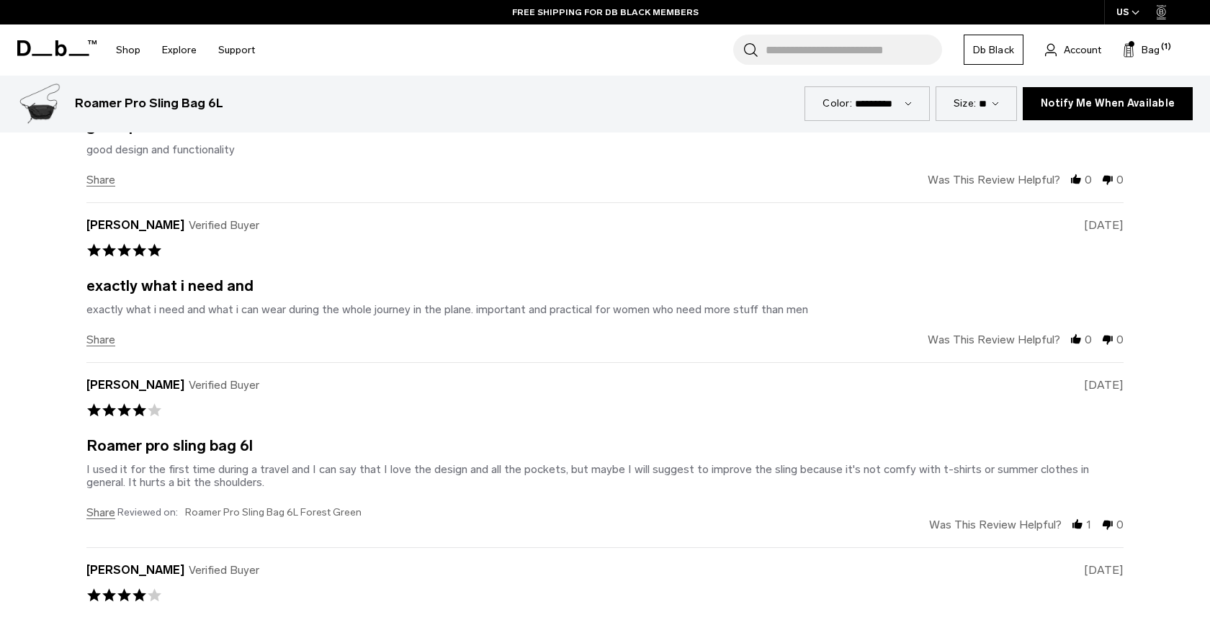
scroll to position [3897, 0]
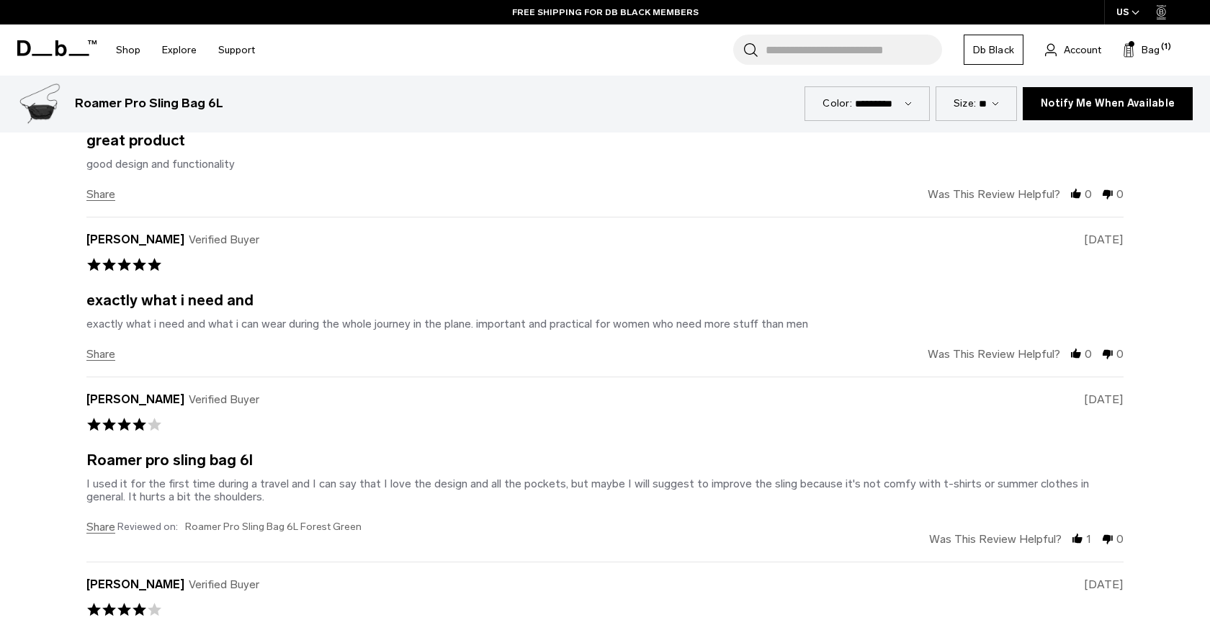
click at [1128, 12] on div "US" at bounding box center [1128, 12] width 48 height 24
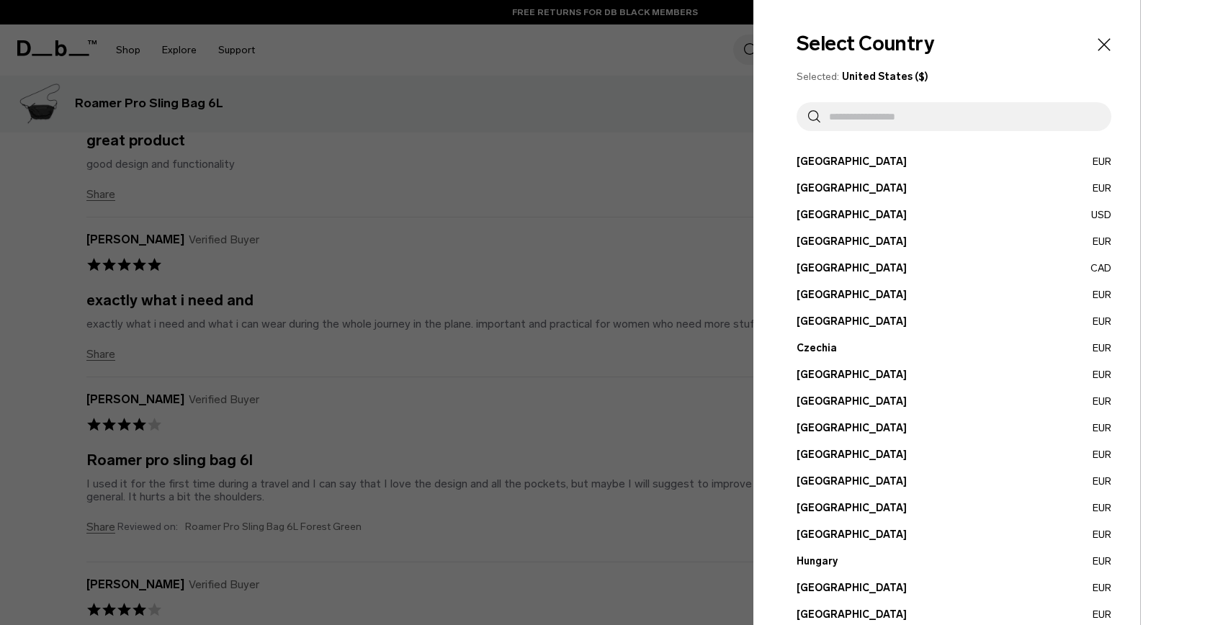
click at [987, 126] on input "text" at bounding box center [959, 116] width 279 height 29
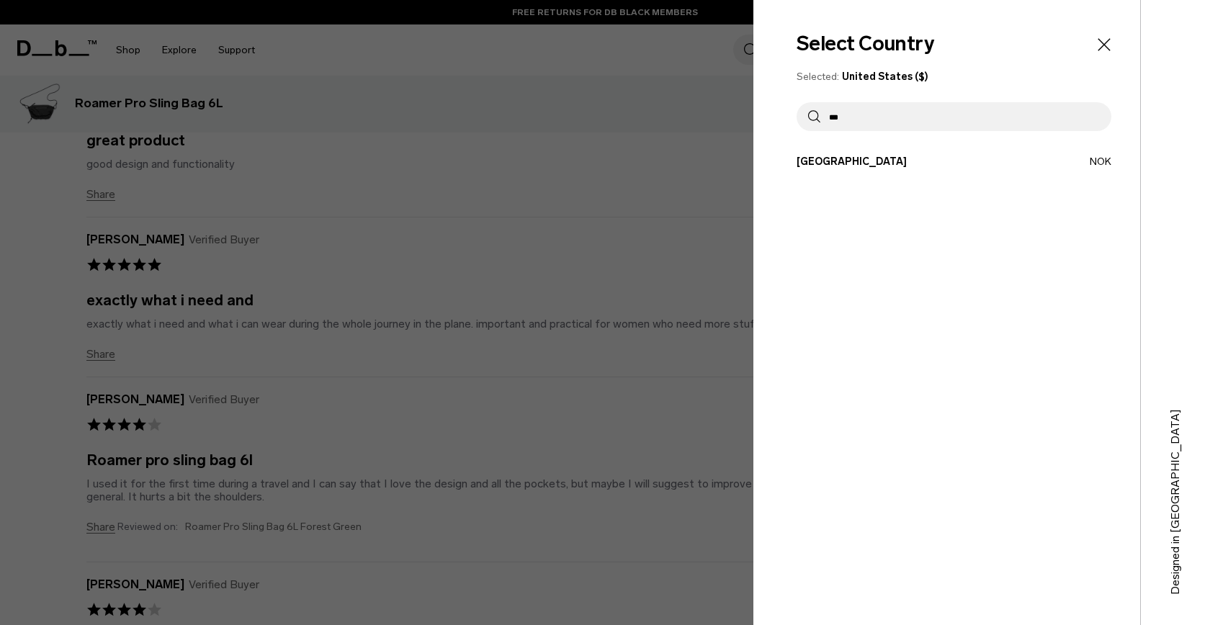
type input "***"
click at [910, 179] on div "Select Country Selected: United States ($) *** Austria EUR Belgium EUR Brazil U…" at bounding box center [946, 312] width 387 height 625
click at [910, 166] on button "Norway NOK" at bounding box center [954, 161] width 315 height 15
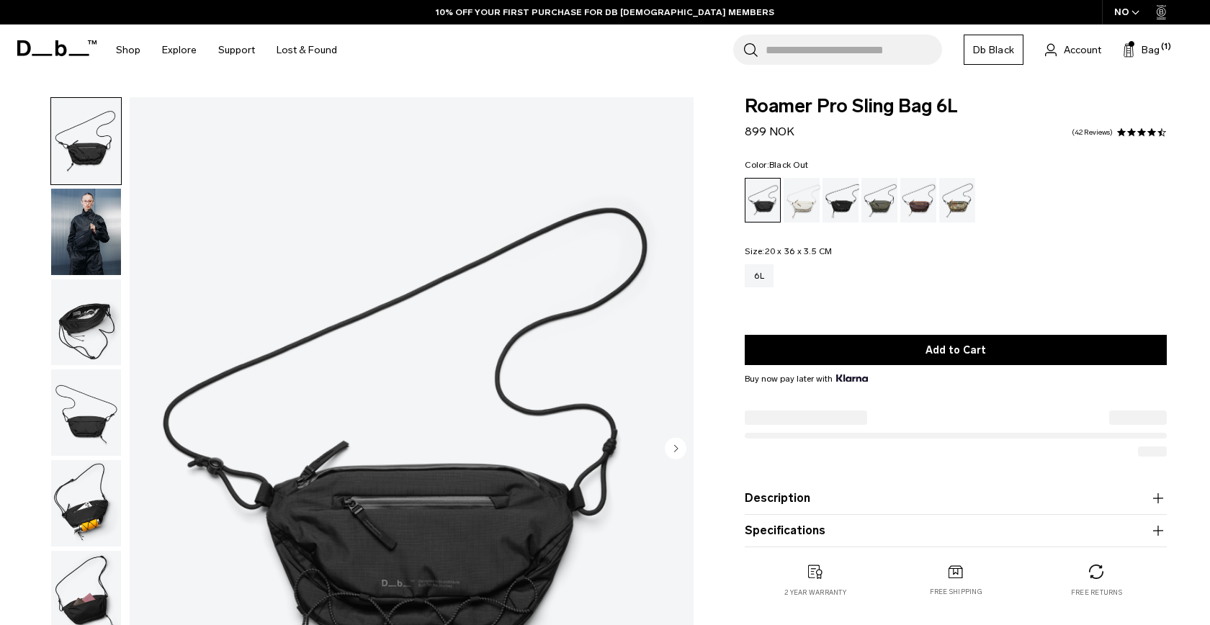
click at [980, 193] on ul at bounding box center [956, 200] width 422 height 45
click at [962, 202] on div "Db x Beyond Medals" at bounding box center [957, 200] width 37 height 45
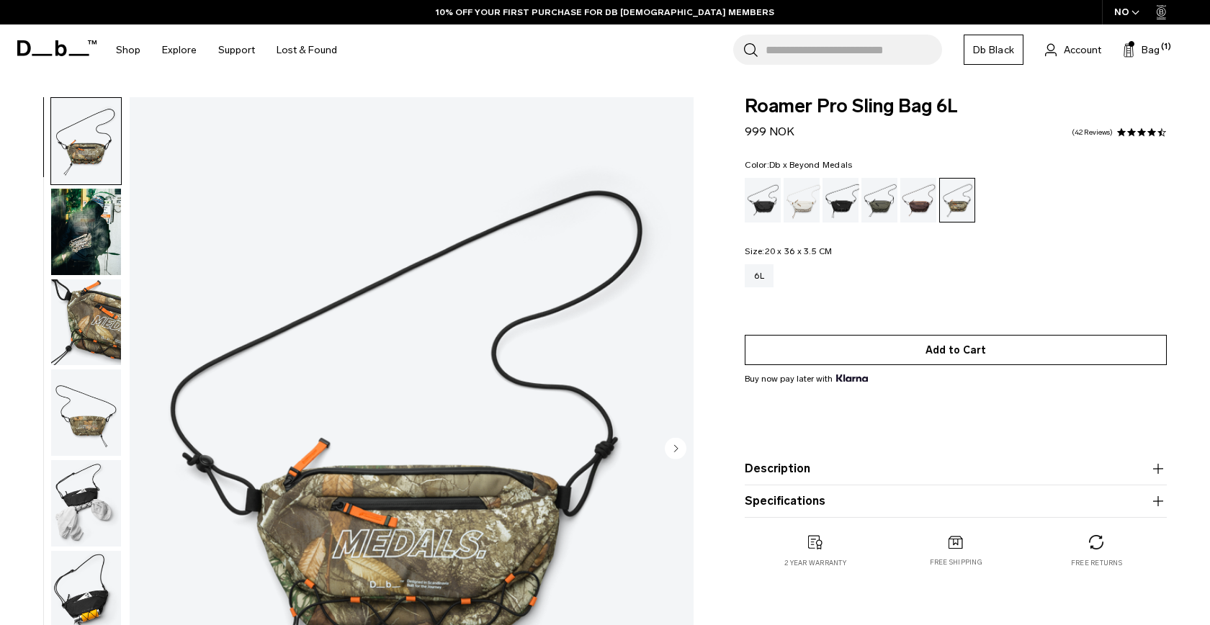
click at [895, 349] on button "Add to Cart" at bounding box center [956, 350] width 422 height 30
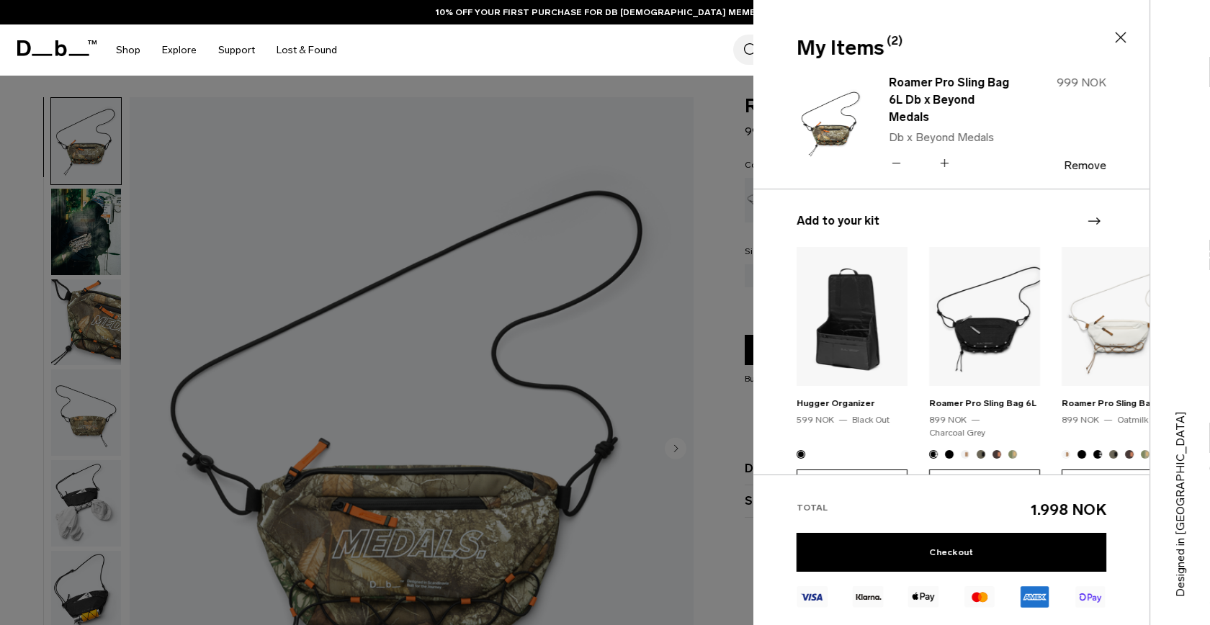
click at [586, 323] on div at bounding box center [605, 312] width 1210 height 625
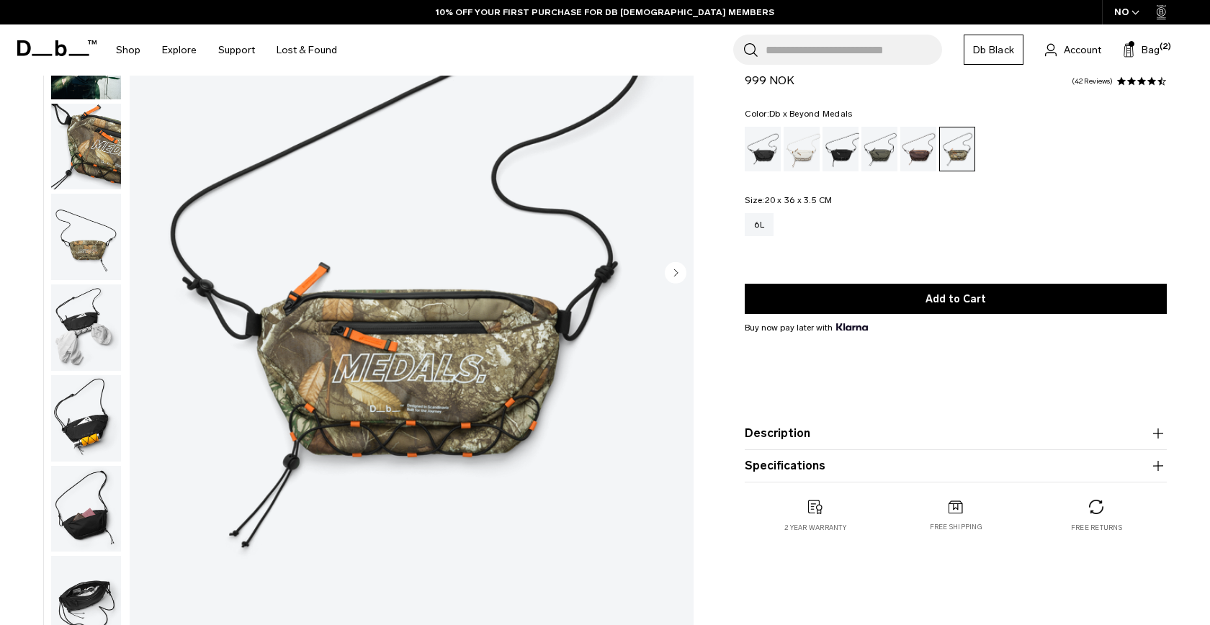
scroll to position [183, 0]
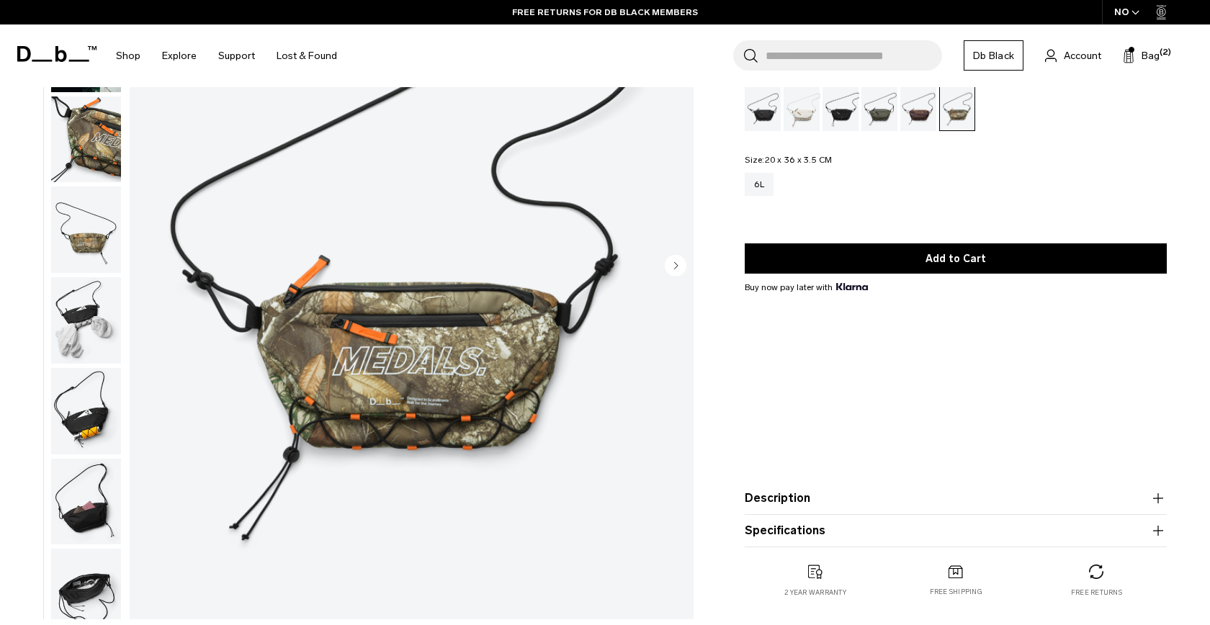
click at [709, 444] on div "Roamer Pro Sling Bag 6L 999 NOK 4.7 star rating 42 Reviews Color: Db x Beyond M…" at bounding box center [956, 316] width 509 height 621
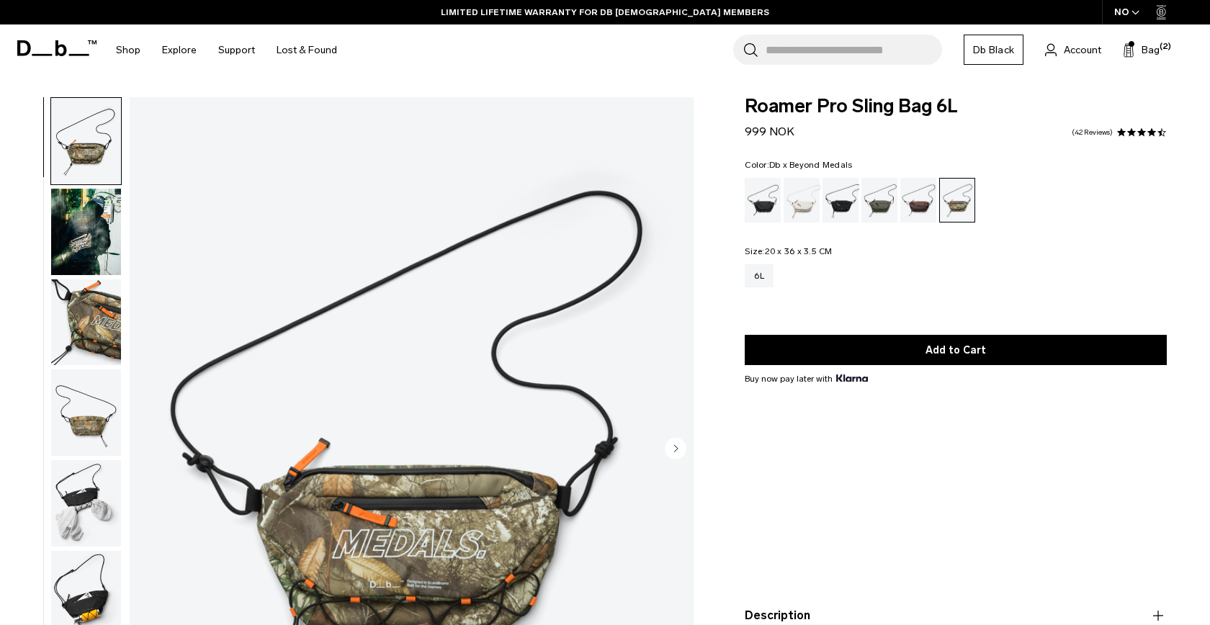
scroll to position [0, 0]
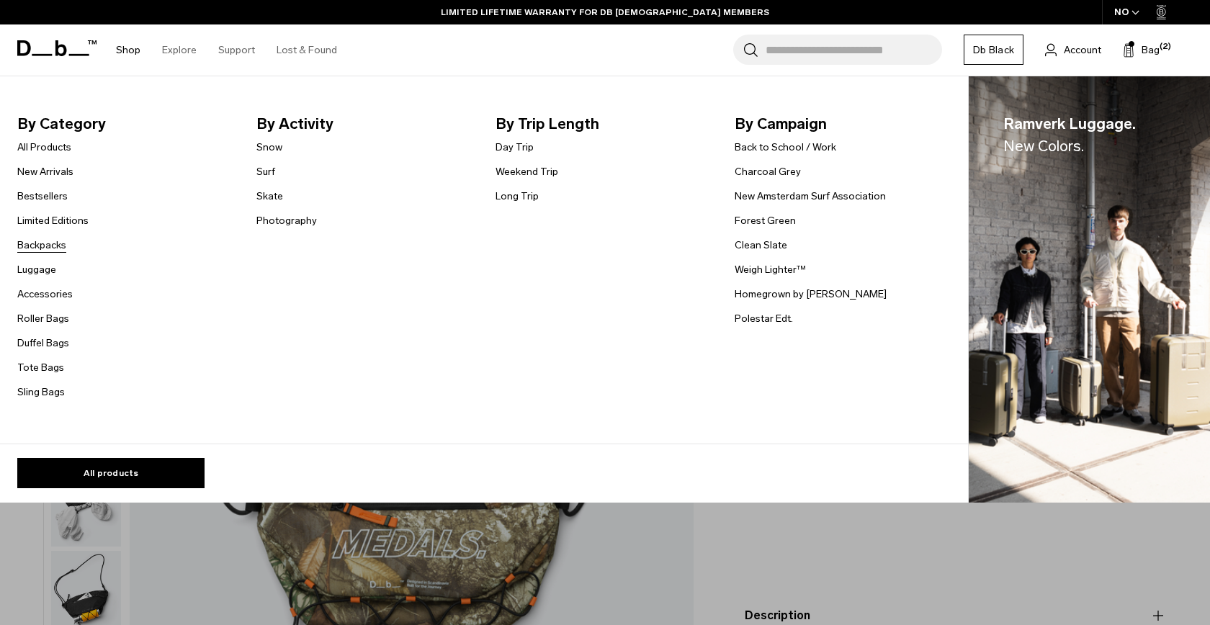
click at [44, 241] on link "Backpacks" at bounding box center [41, 245] width 49 height 15
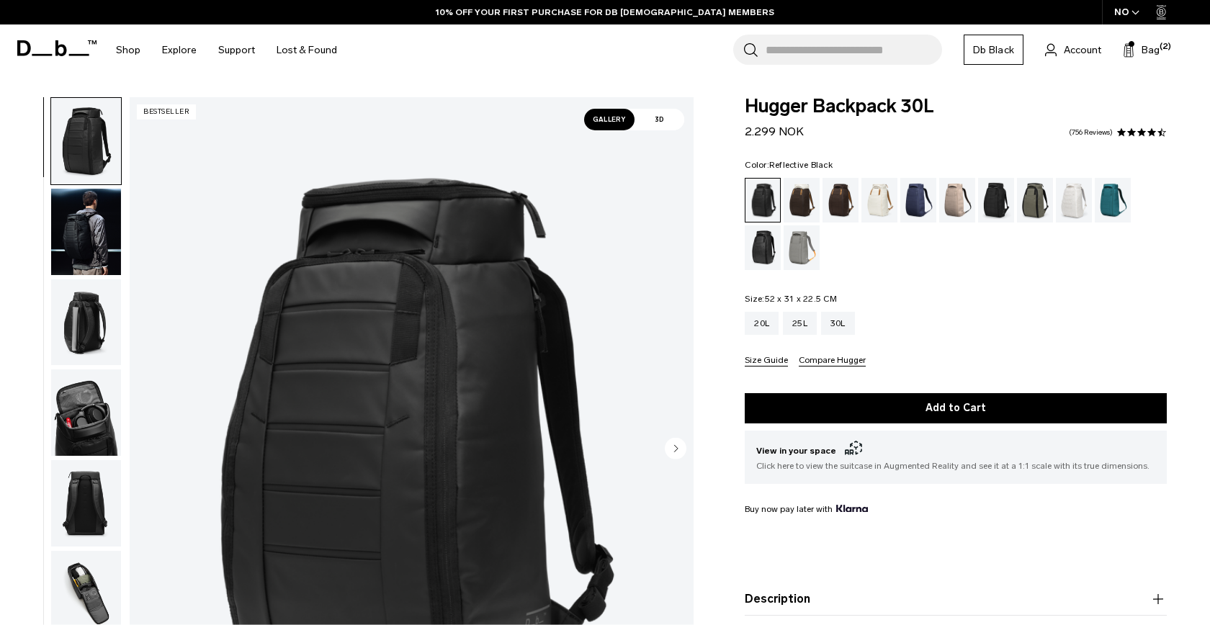
click at [765, 253] on div "Reflective Black" at bounding box center [763, 247] width 37 height 45
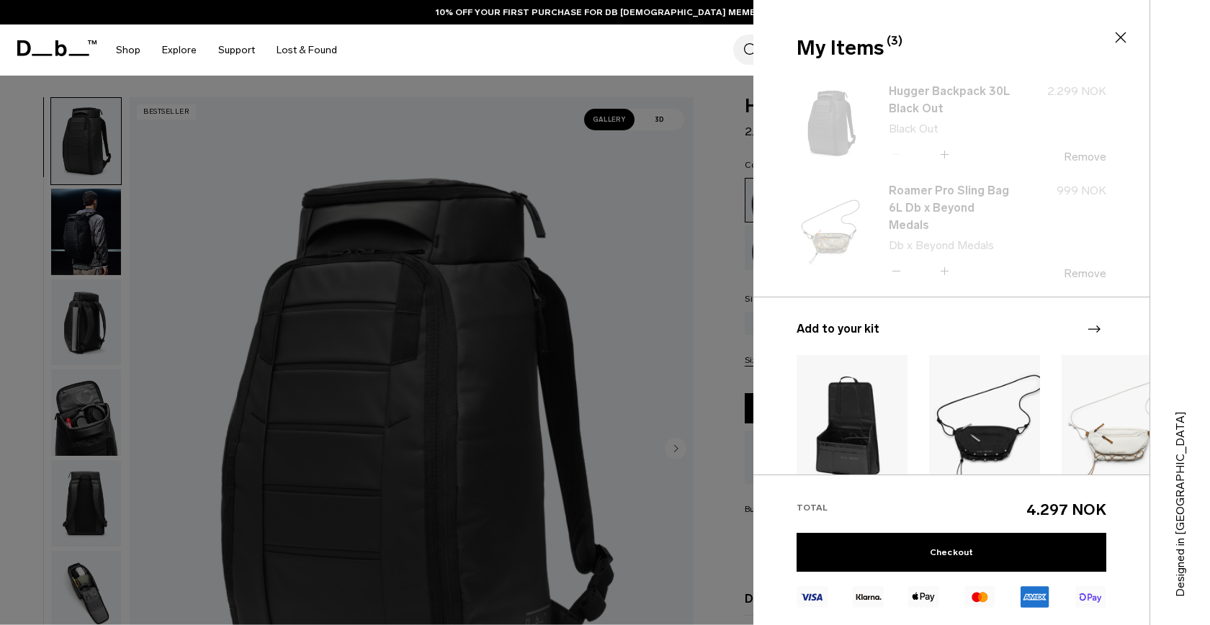
drag, startPoint x: 547, startPoint y: 370, endPoint x: 538, endPoint y: 359, distance: 13.8
click at [547, 370] on div at bounding box center [605, 312] width 1210 height 625
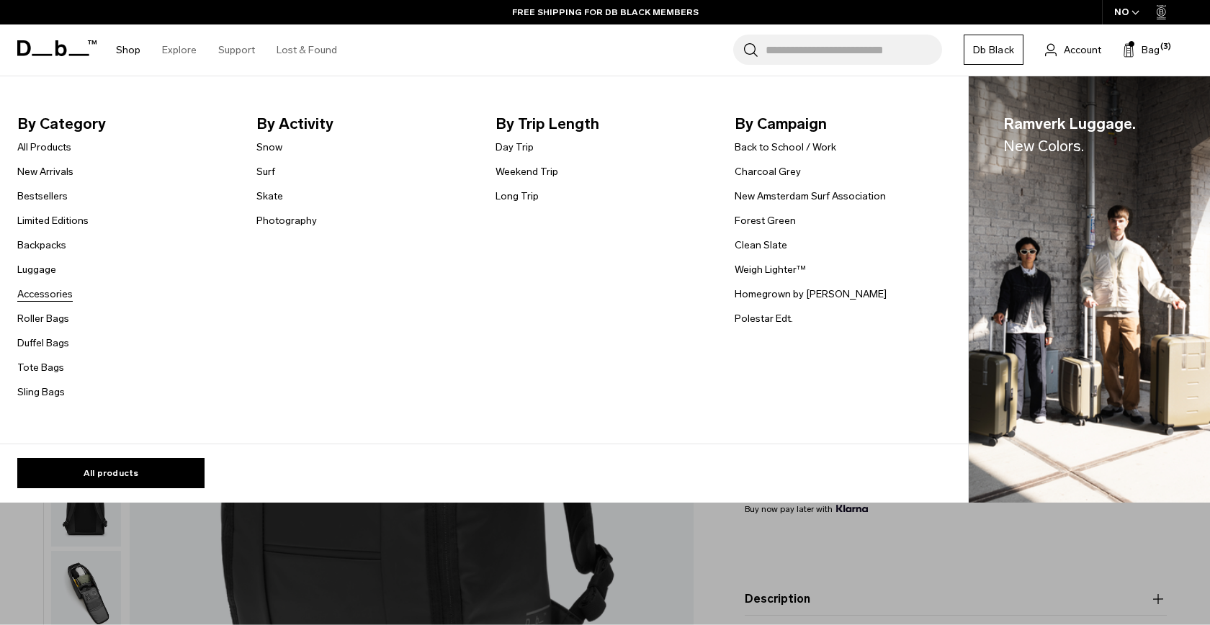
click at [42, 299] on link "Accessories" at bounding box center [44, 294] width 55 height 15
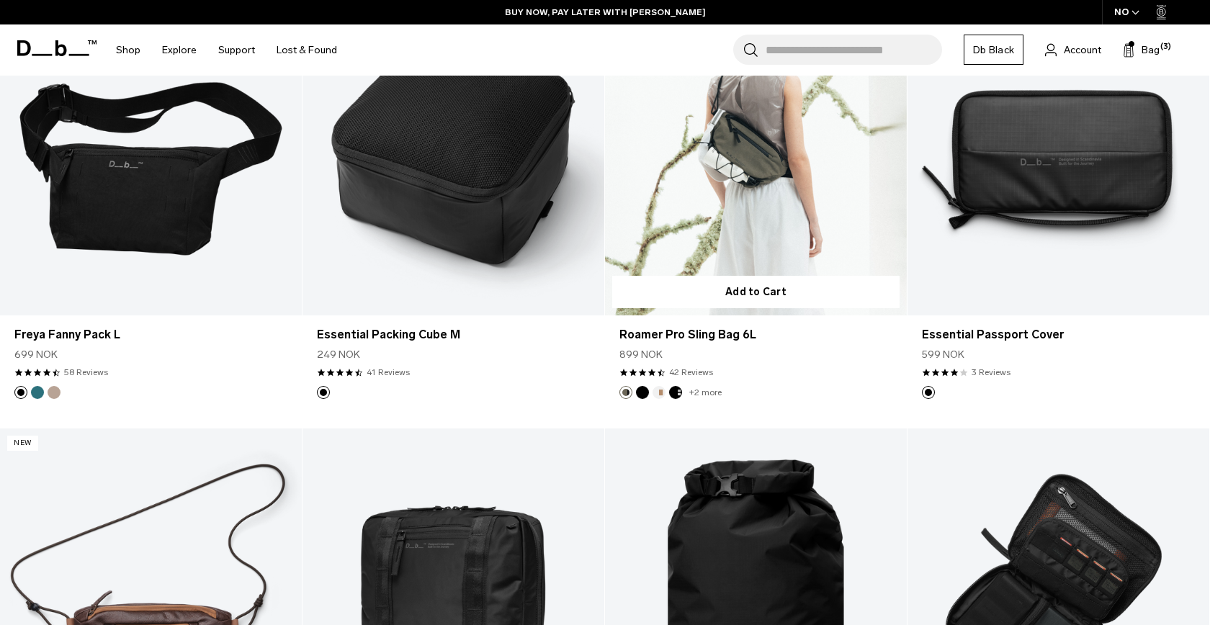
scroll to position [3009, 0]
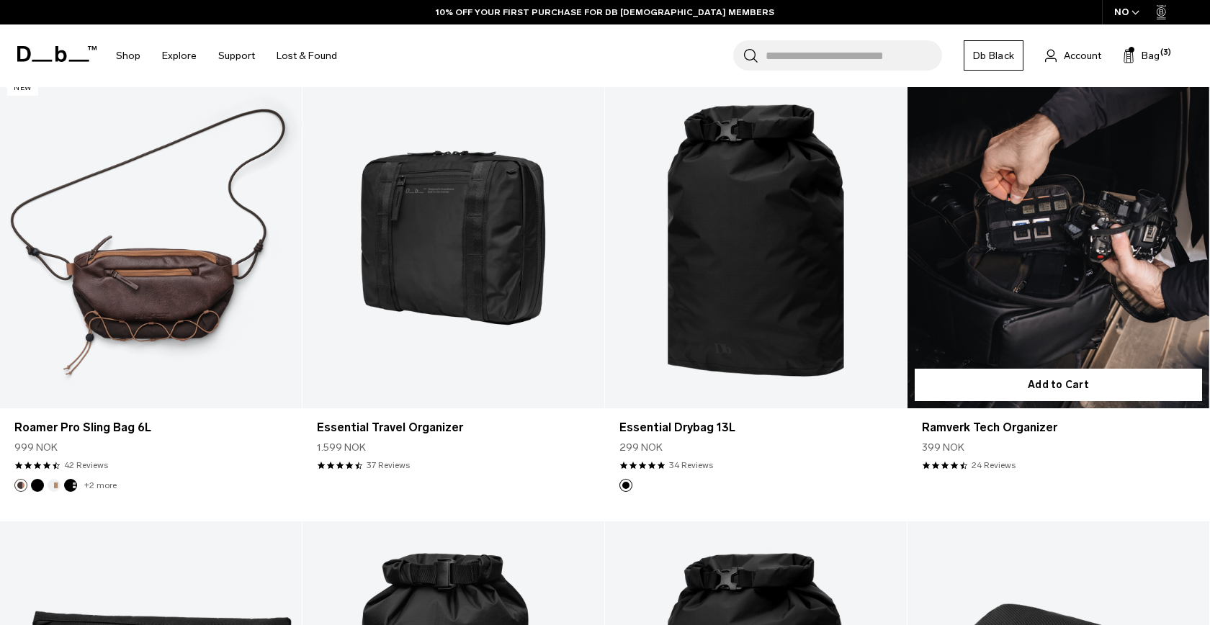
click at [970, 323] on link "Ramverk Tech Organizer" at bounding box center [1059, 241] width 302 height 336
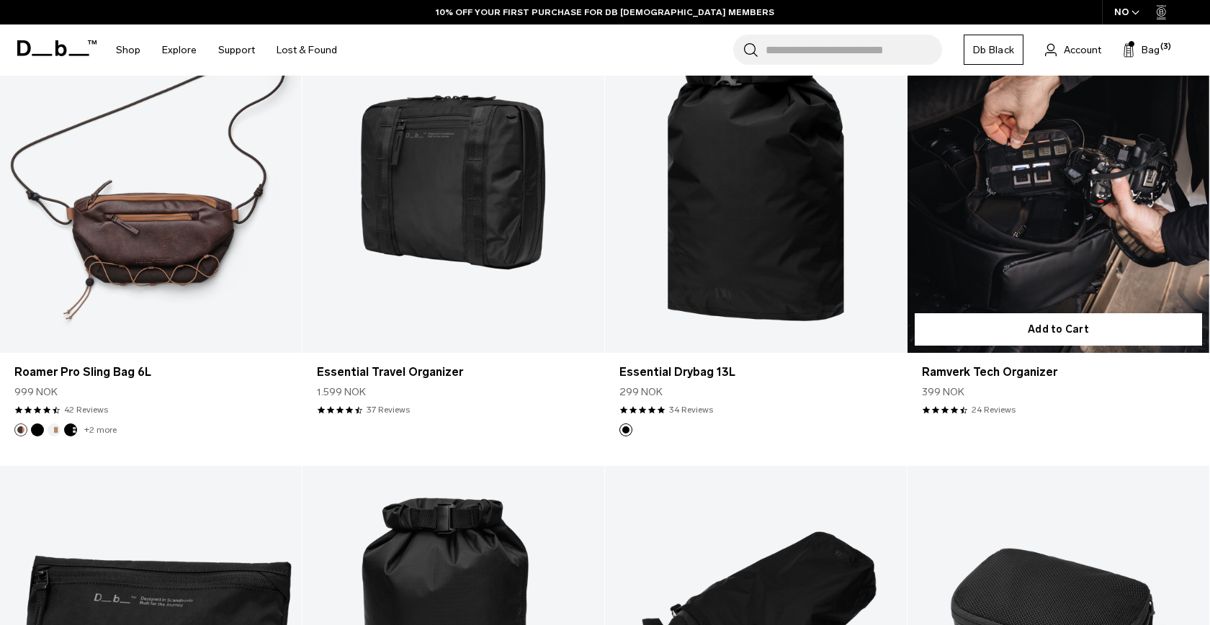
scroll to position [3060, 0]
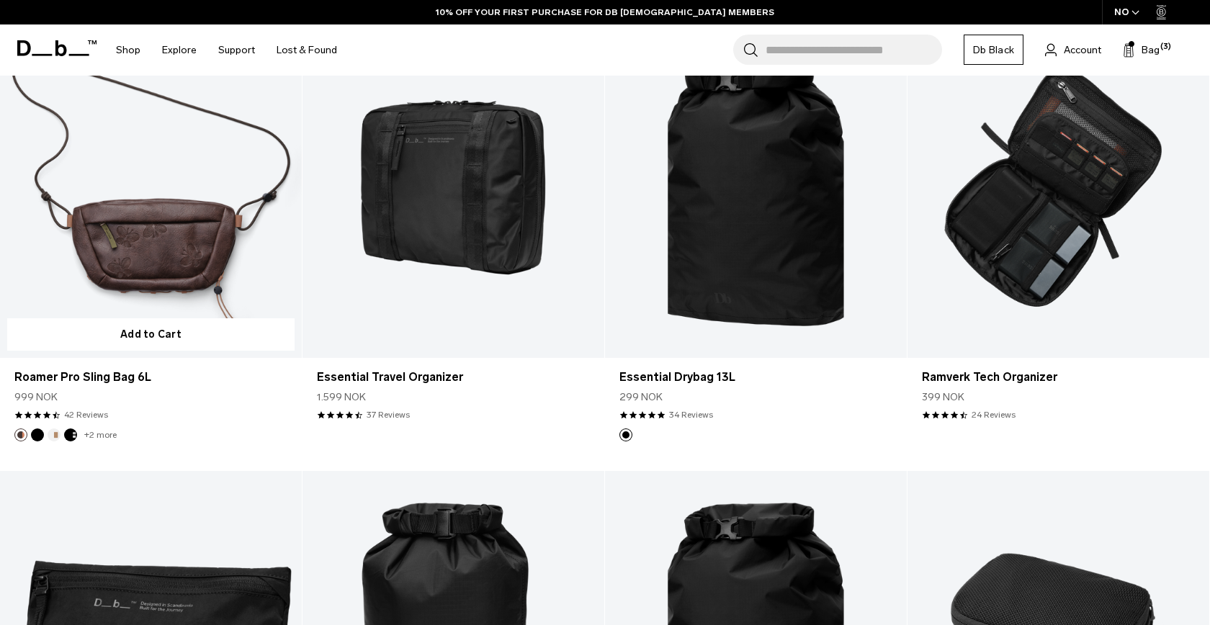
click at [203, 223] on link "Roamer Pro Sling Bag 6L" at bounding box center [151, 191] width 302 height 336
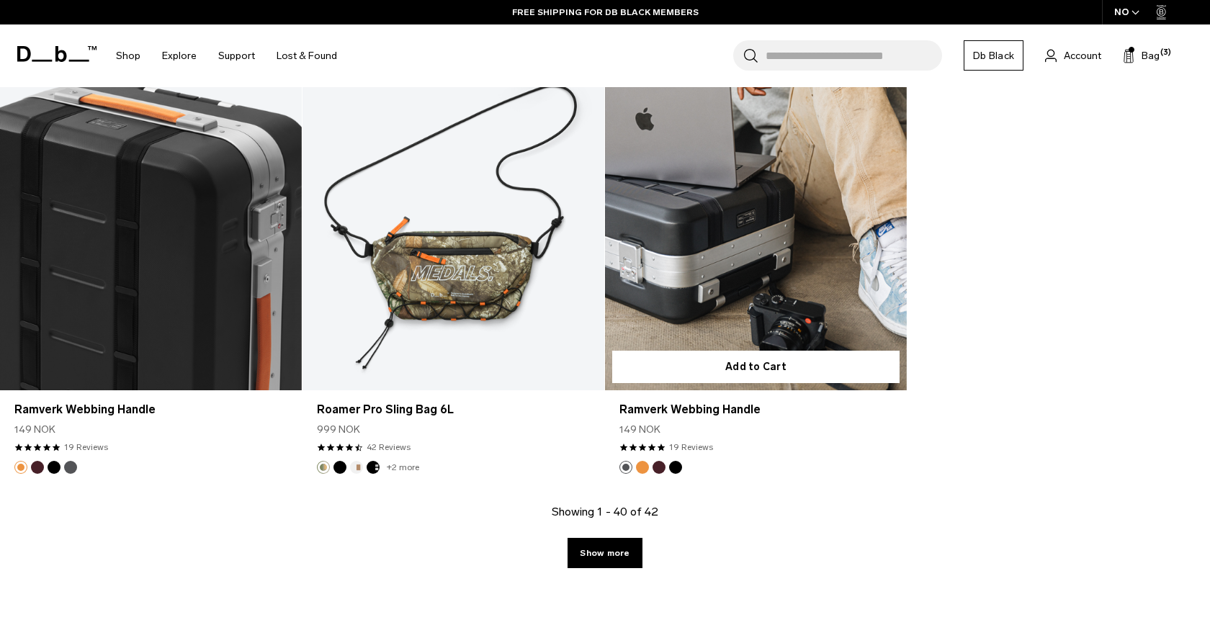
scroll to position [4868, 0]
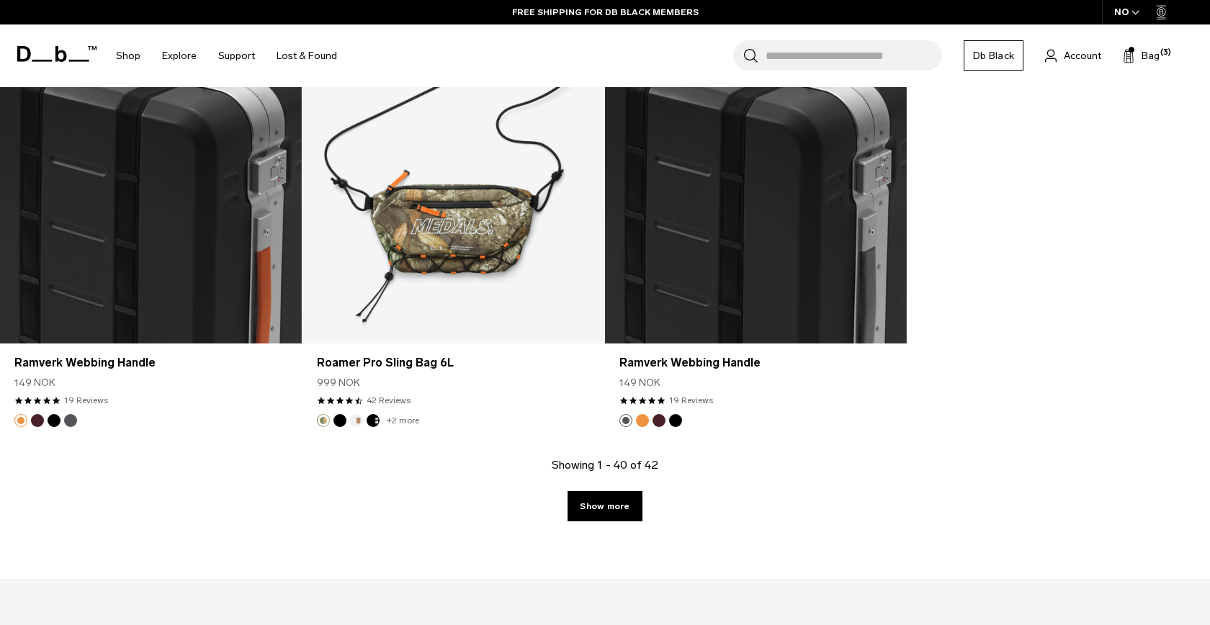
click at [642, 512] on div "Showing 1 - 40 of 42 Show more" at bounding box center [605, 518] width 1210 height 122
click at [624, 512] on link "Show more" at bounding box center [605, 506] width 74 height 30
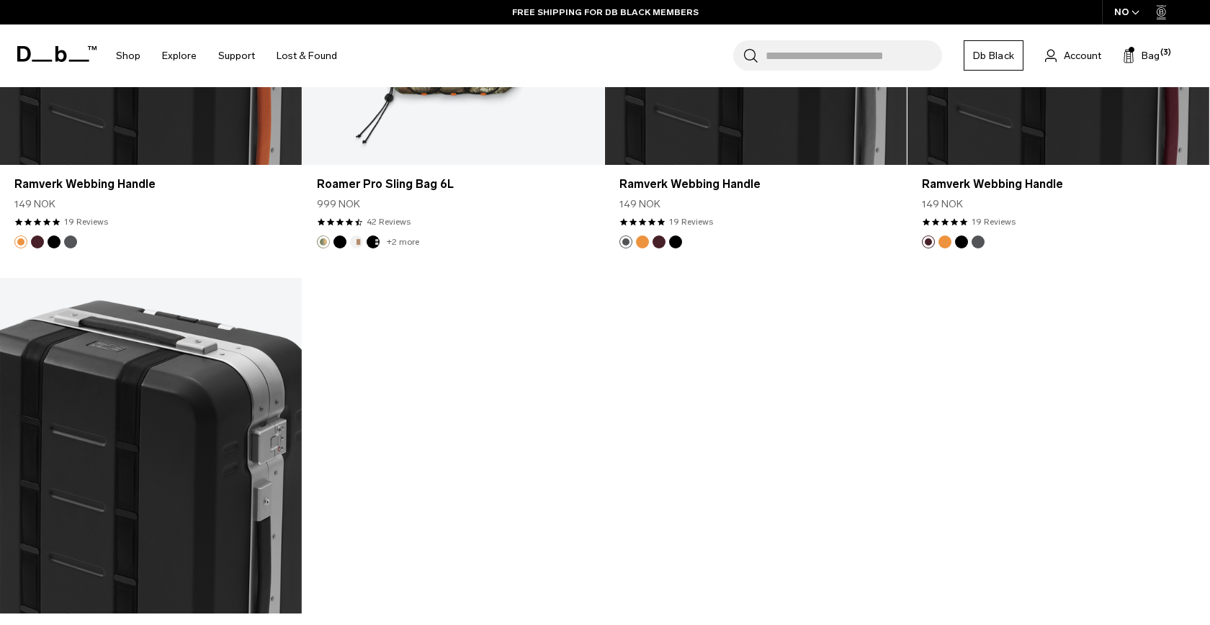
scroll to position [5104, 0]
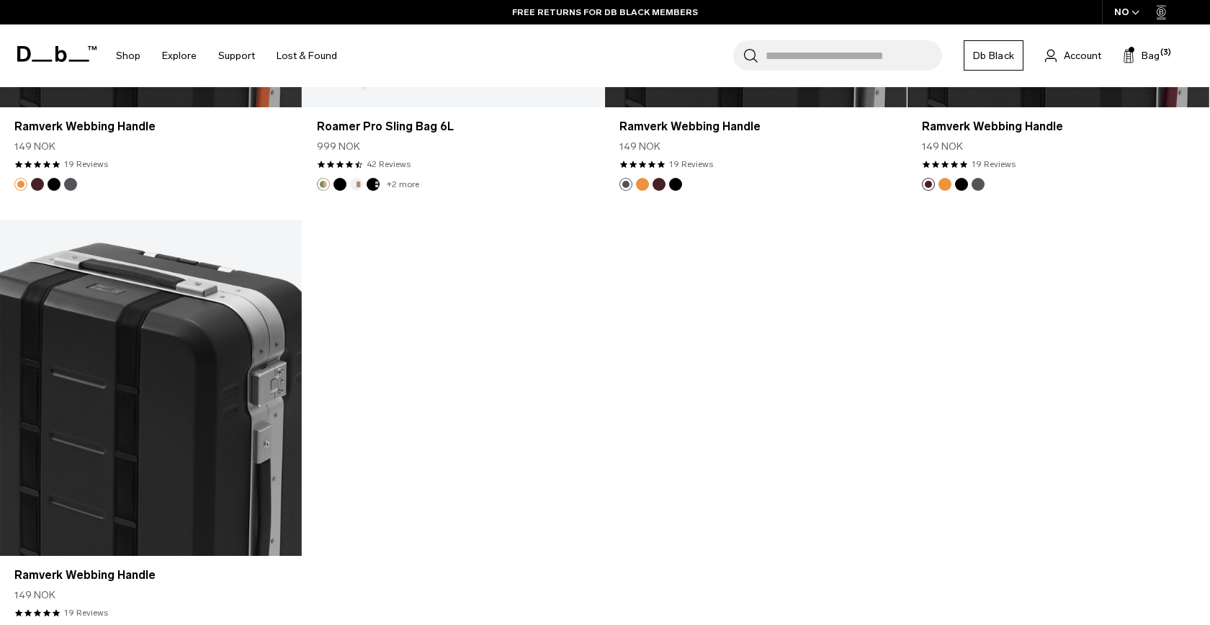
click at [1152, 41] on div "Search for Bags, Luggage... Search Close Trending Products All Products Hugger …" at bounding box center [773, 55] width 851 height 63
click at [1152, 48] on span "Bag" at bounding box center [1151, 55] width 18 height 15
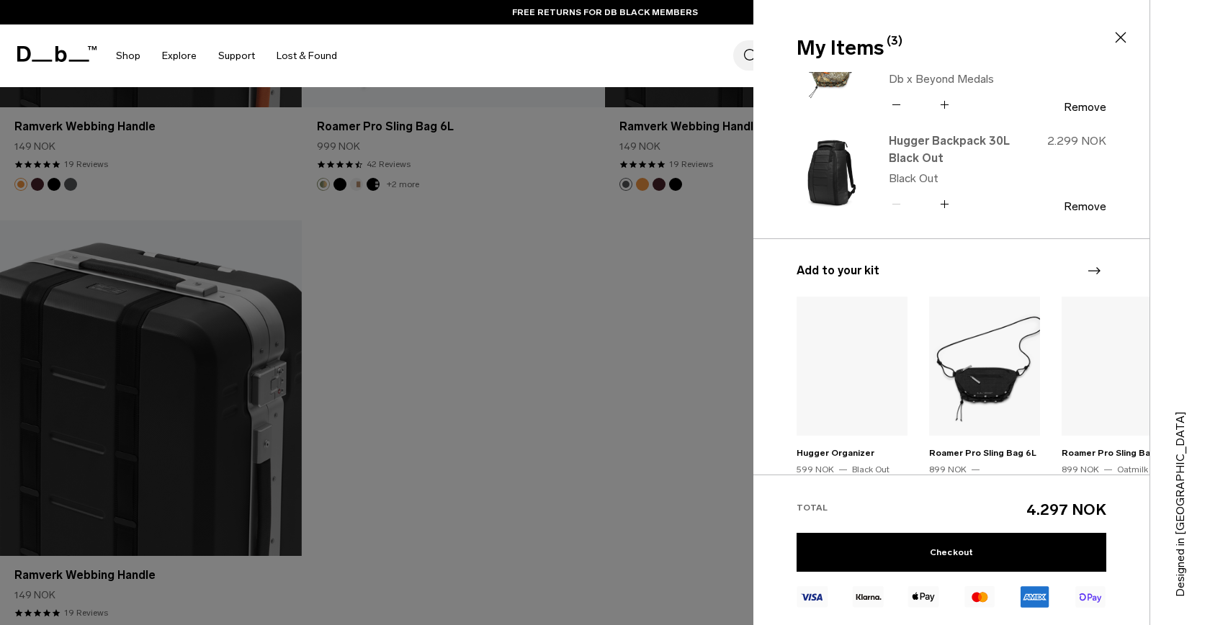
scroll to position [4, 0]
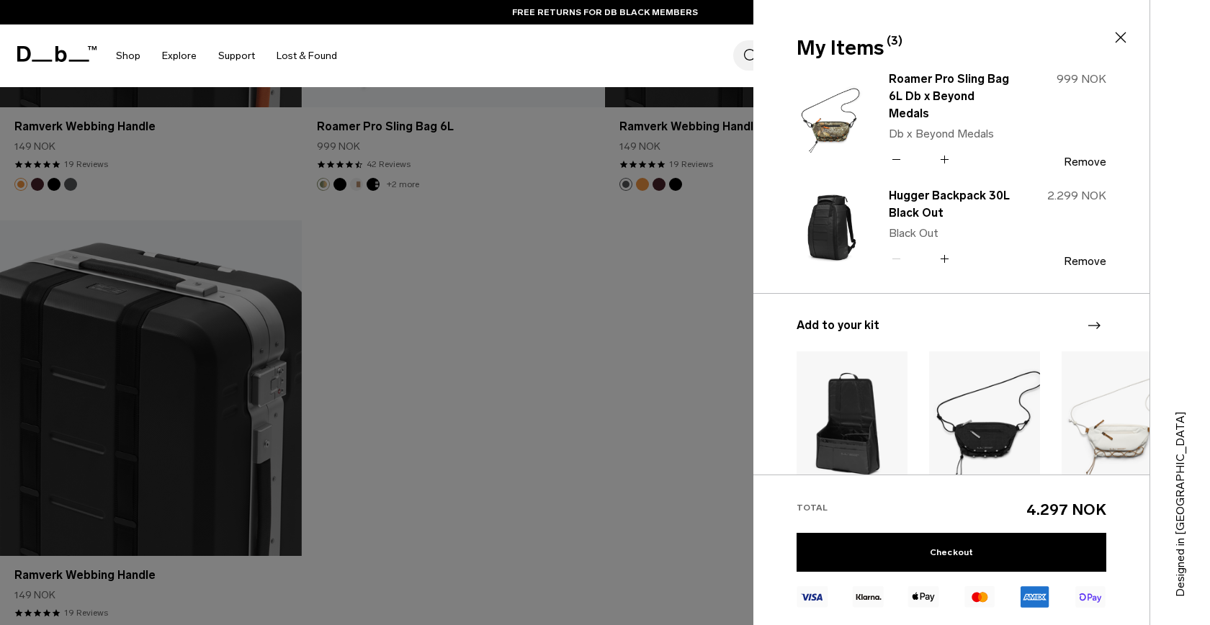
click at [900, 154] on icon at bounding box center [897, 159] width 14 height 21
click at [892, 152] on icon at bounding box center [897, 159] width 14 height 21
click at [645, 372] on div at bounding box center [605, 312] width 1210 height 625
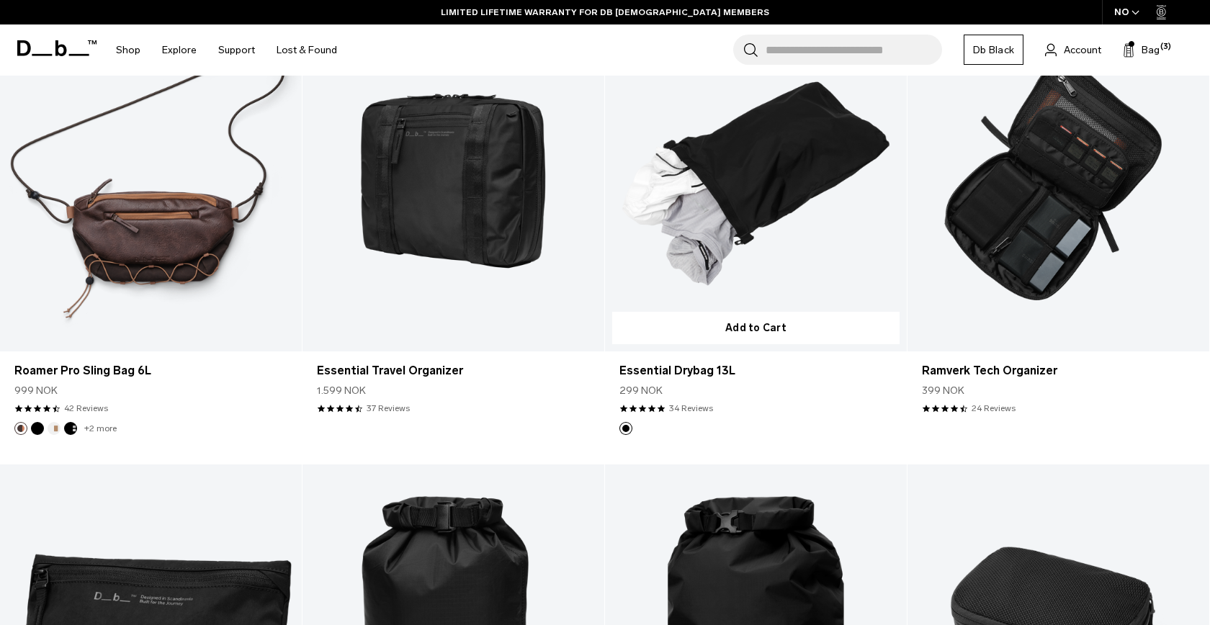
scroll to position [3069, 0]
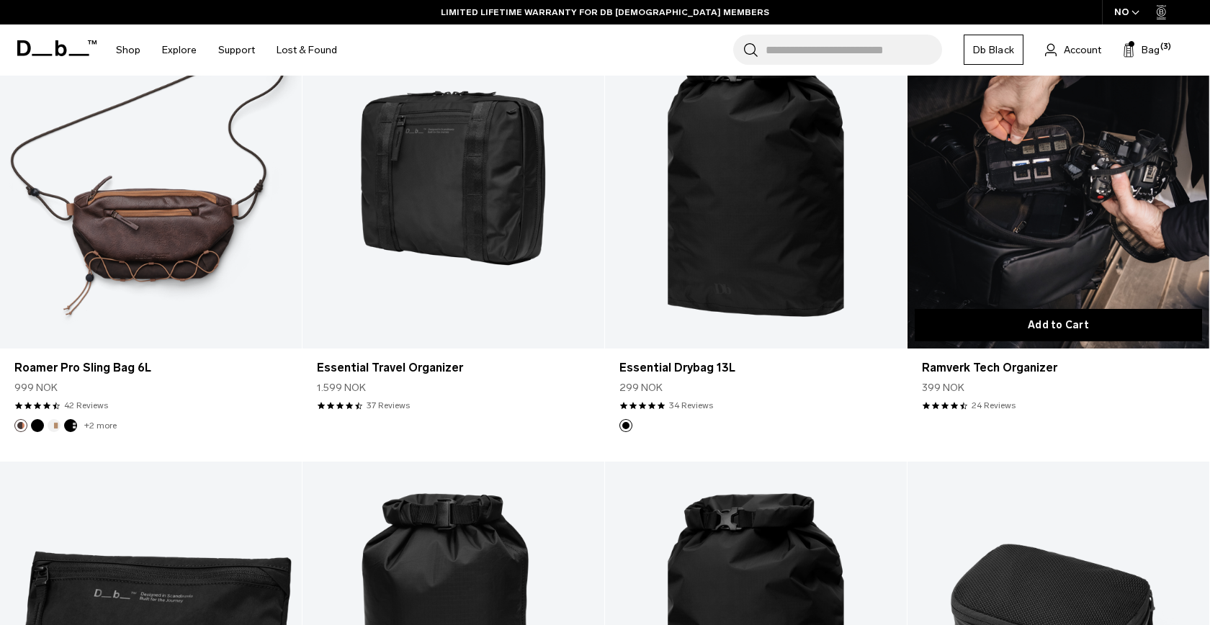
click at [993, 322] on button "Add to Cart" at bounding box center [1058, 325] width 287 height 32
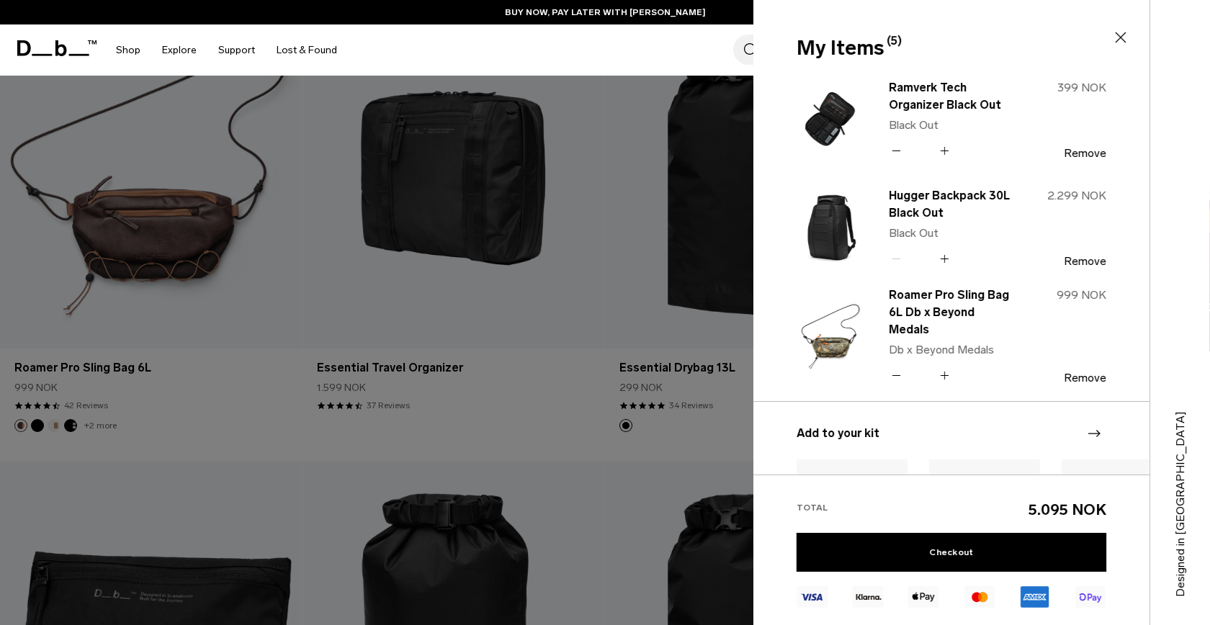
click at [736, 360] on div at bounding box center [605, 312] width 1210 height 625
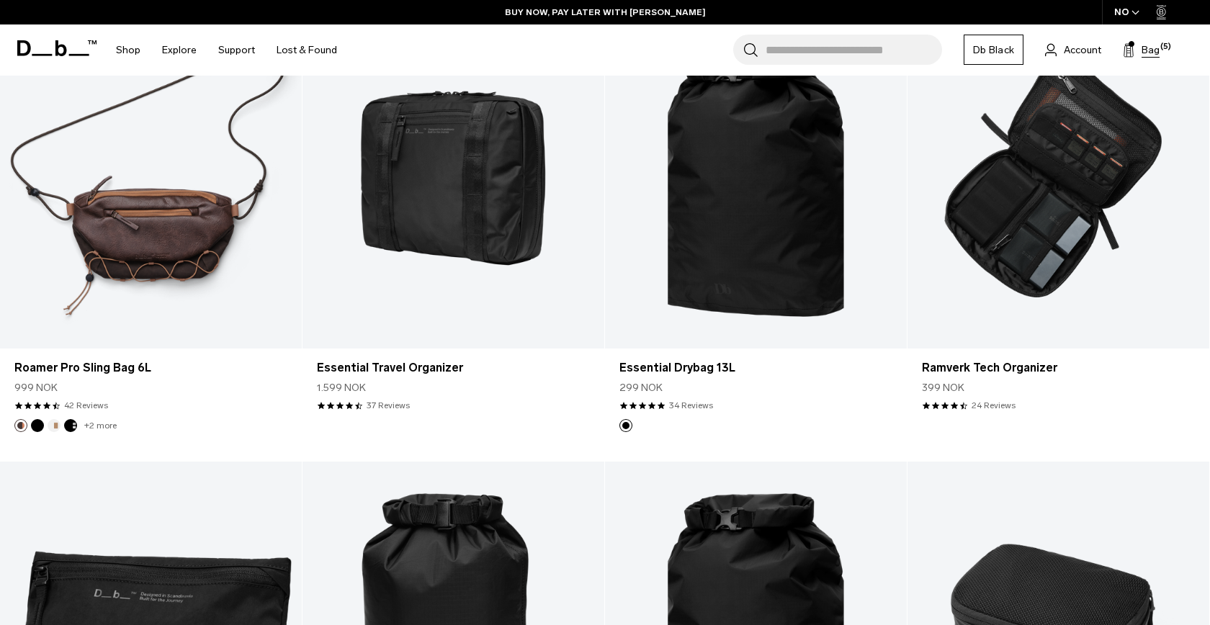
click at [1145, 50] on span "Bag" at bounding box center [1151, 49] width 18 height 15
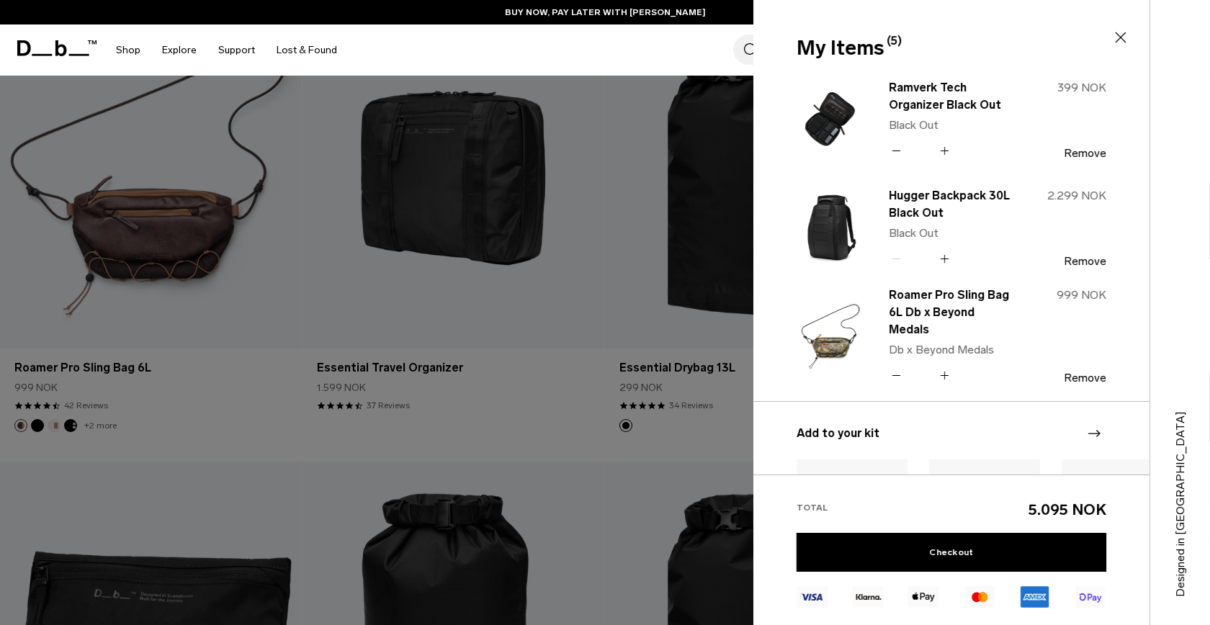
click at [898, 367] on icon at bounding box center [897, 375] width 14 height 21
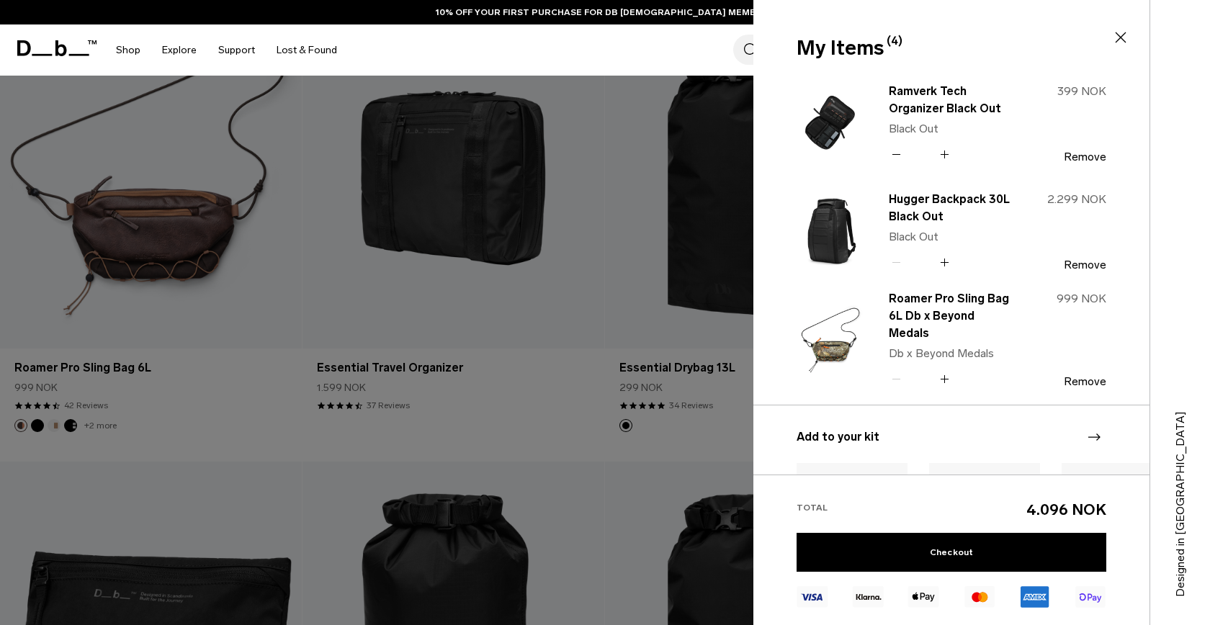
scroll to position [0, 0]
click at [891, 152] on icon at bounding box center [897, 154] width 14 height 21
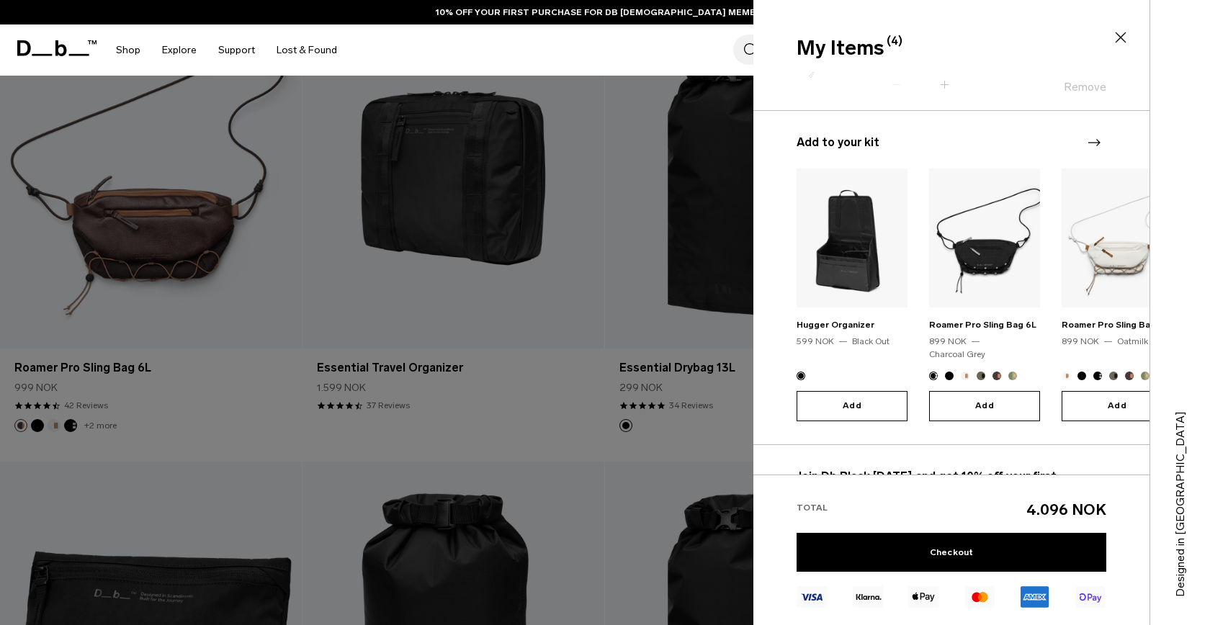
scroll to position [296, 0]
click at [867, 299] on img "1 / 20" at bounding box center [852, 236] width 111 height 139
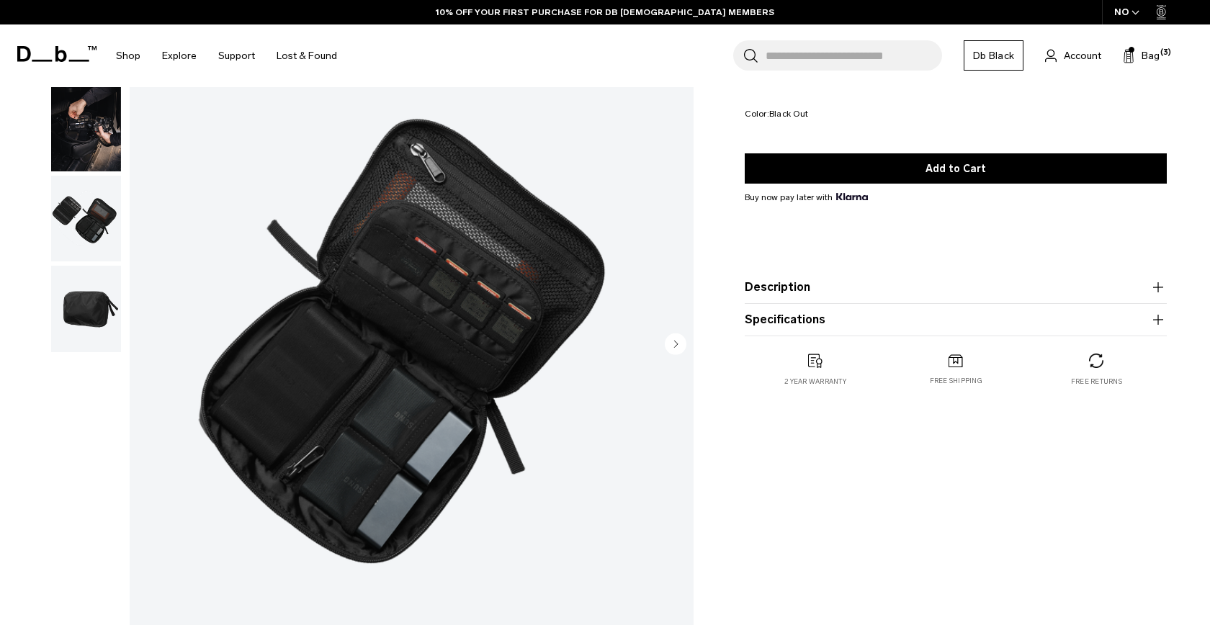
click at [71, 316] on img "button" at bounding box center [86, 309] width 70 height 86
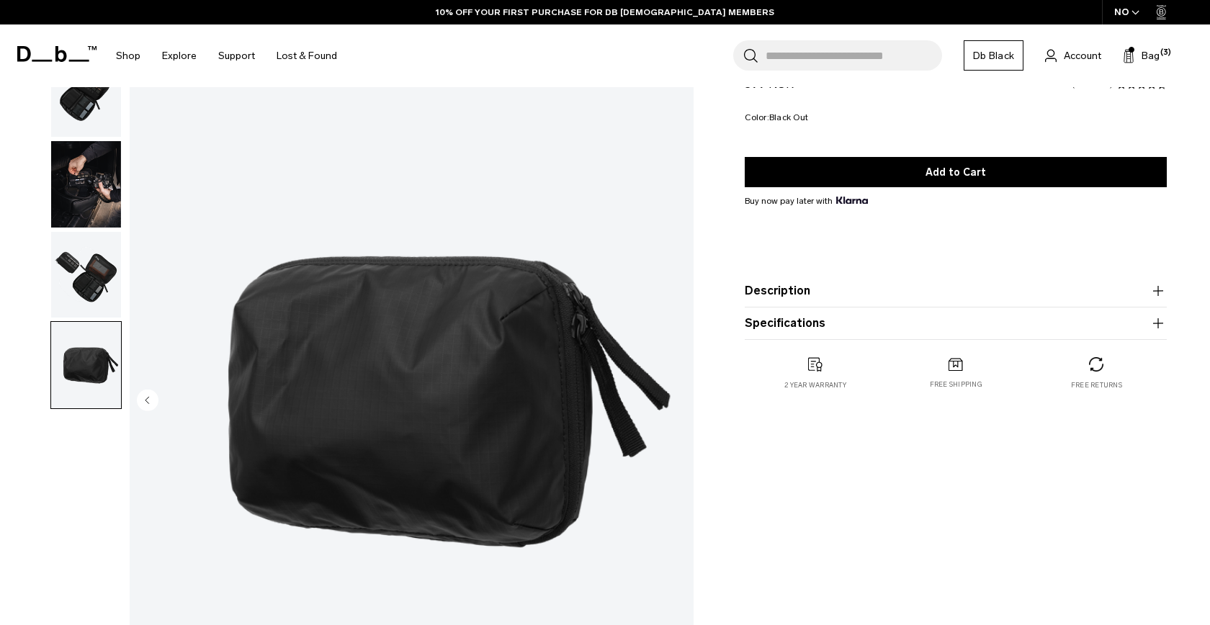
scroll to position [2, 0]
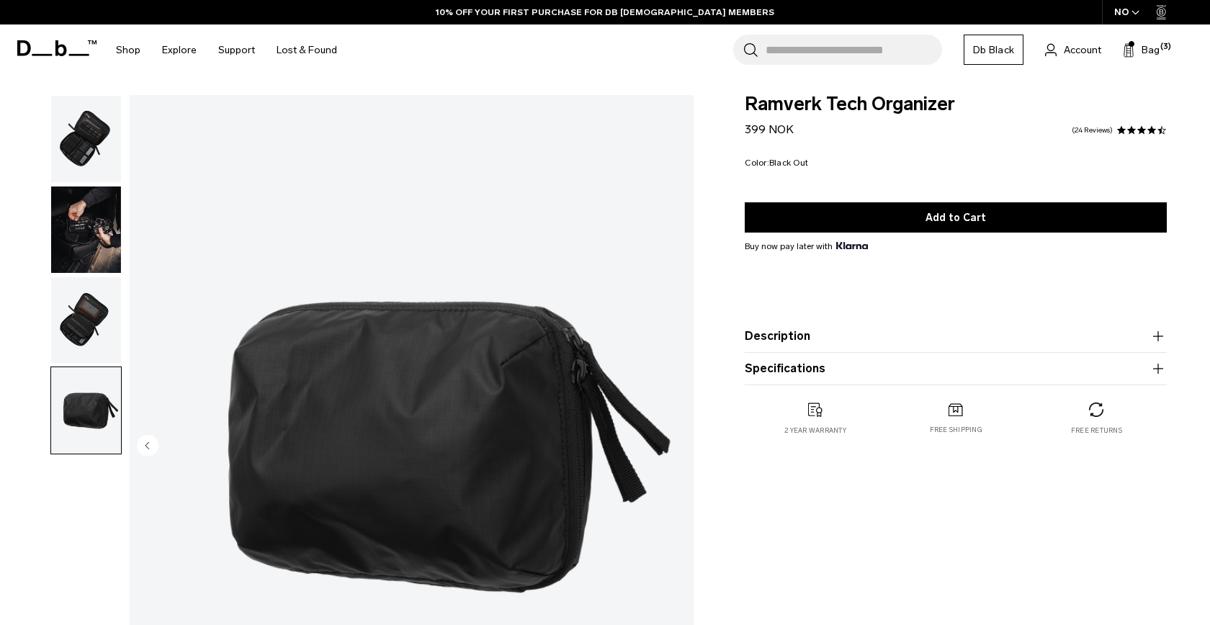
click at [82, 325] on img "button" at bounding box center [86, 320] width 70 height 86
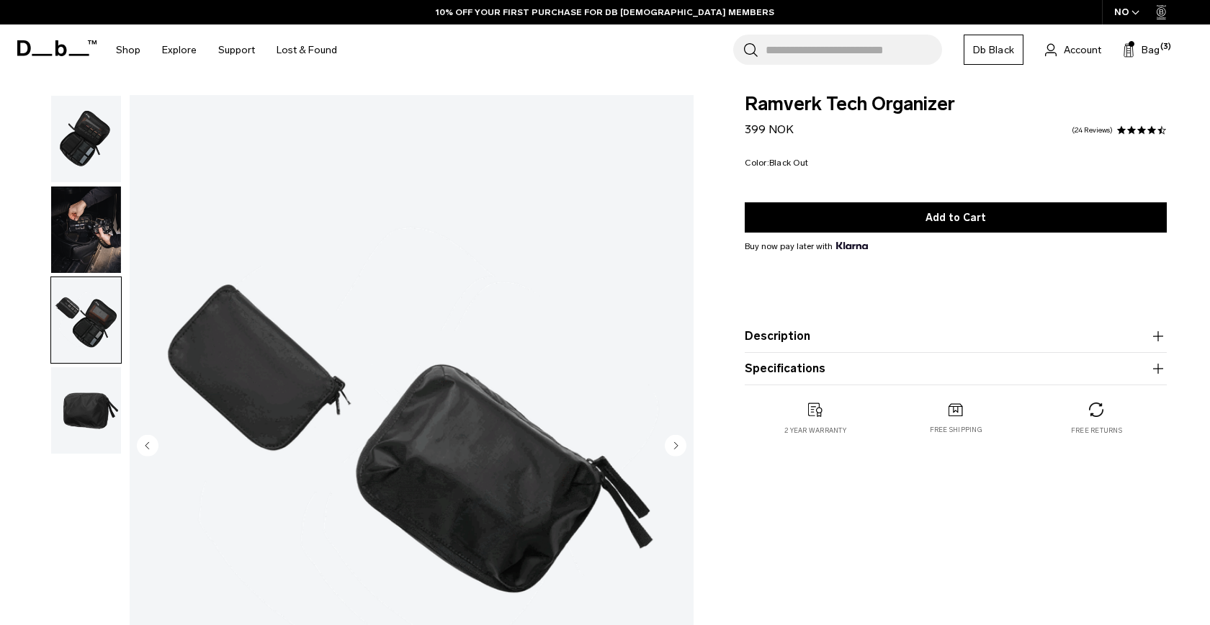
click at [84, 263] on img "button" at bounding box center [86, 230] width 70 height 86
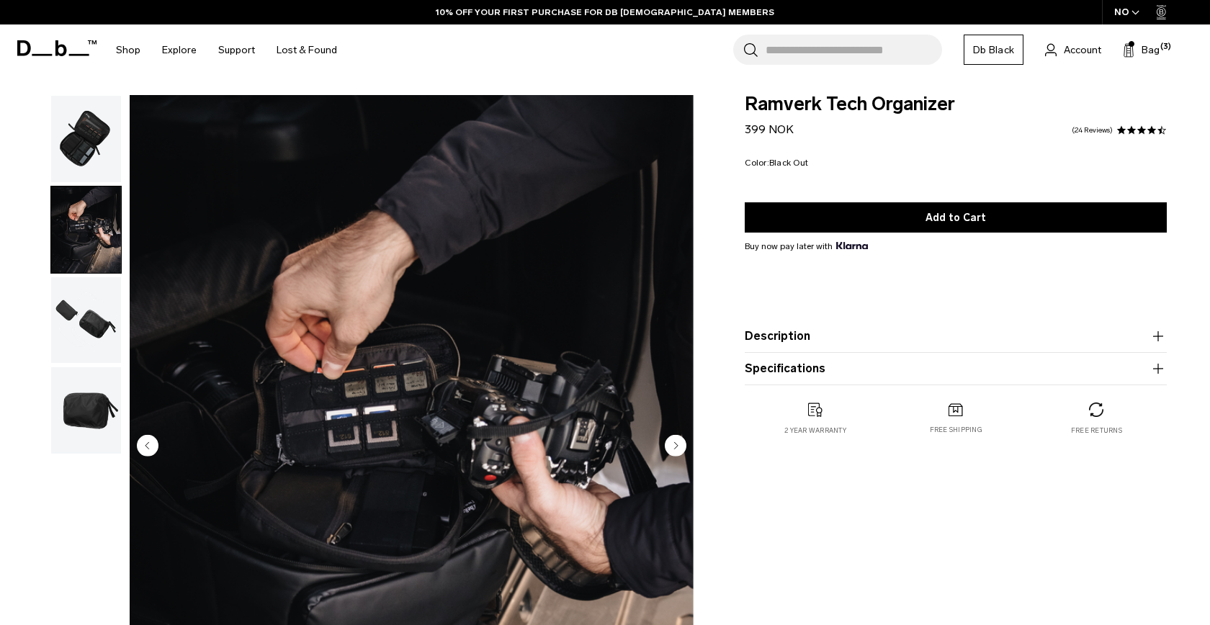
click at [79, 154] on img "button" at bounding box center [86, 139] width 70 height 86
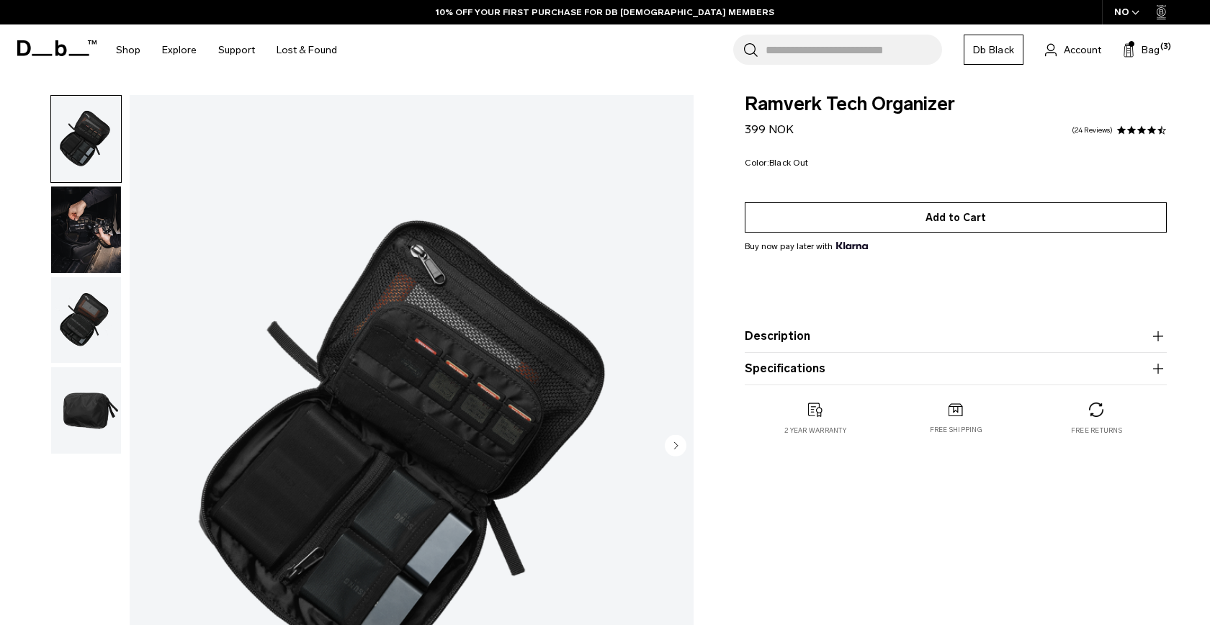
click at [825, 220] on button "Add to Cart" at bounding box center [956, 217] width 422 height 30
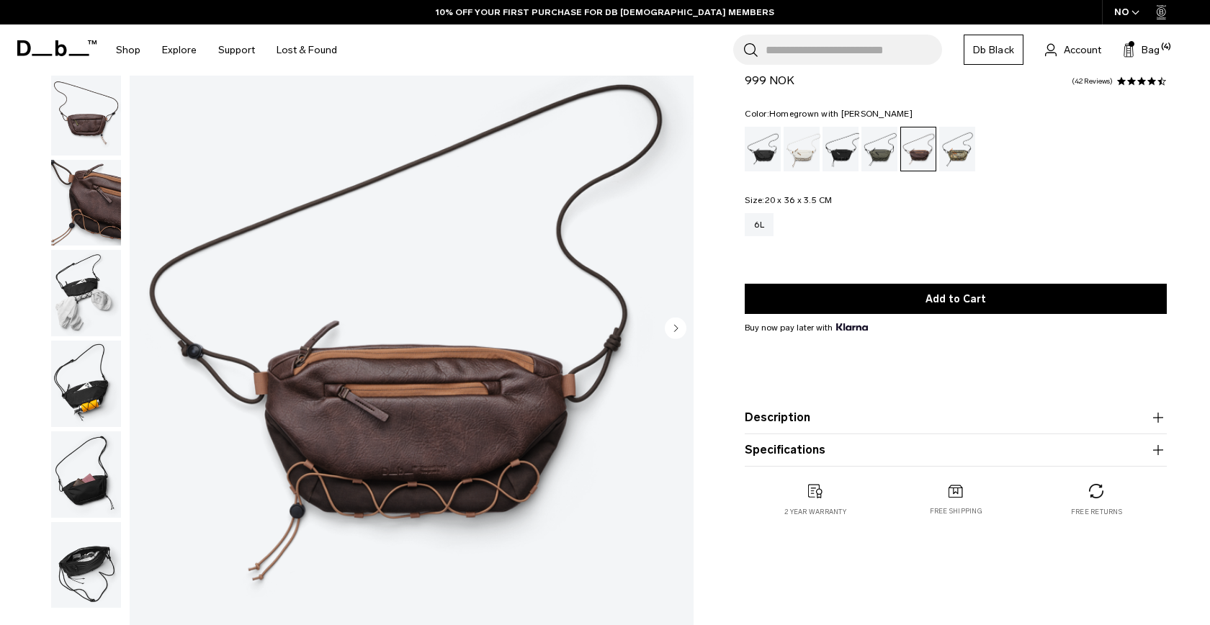
click at [68, 238] on img "button" at bounding box center [86, 203] width 70 height 86
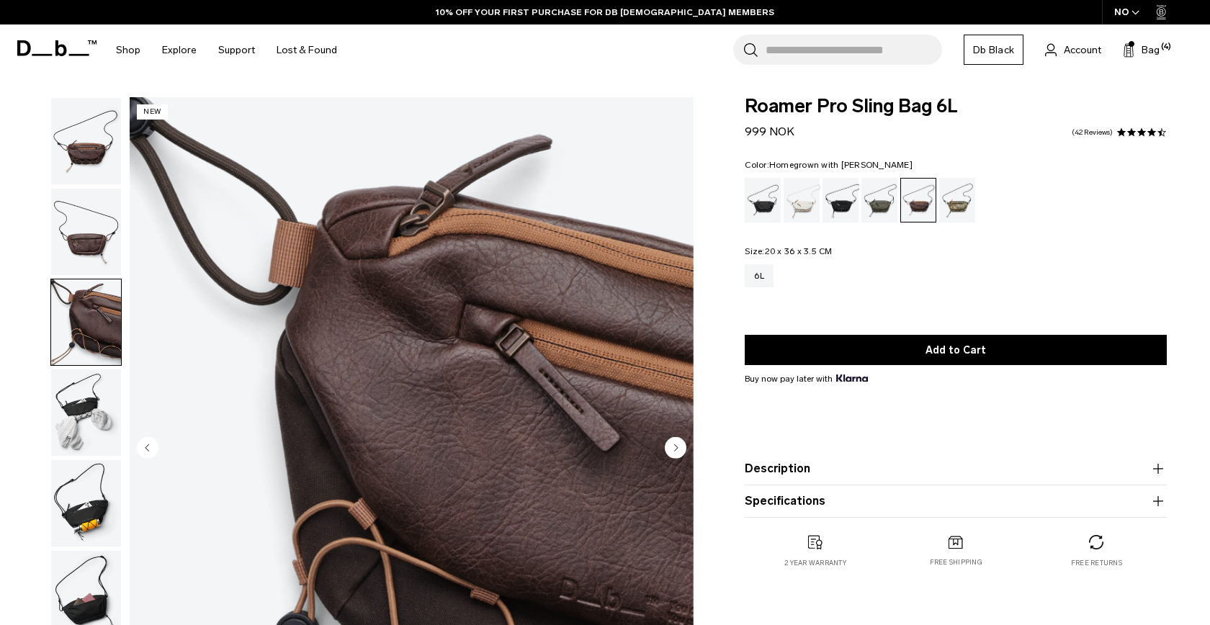
click at [93, 160] on img "button" at bounding box center [86, 141] width 70 height 86
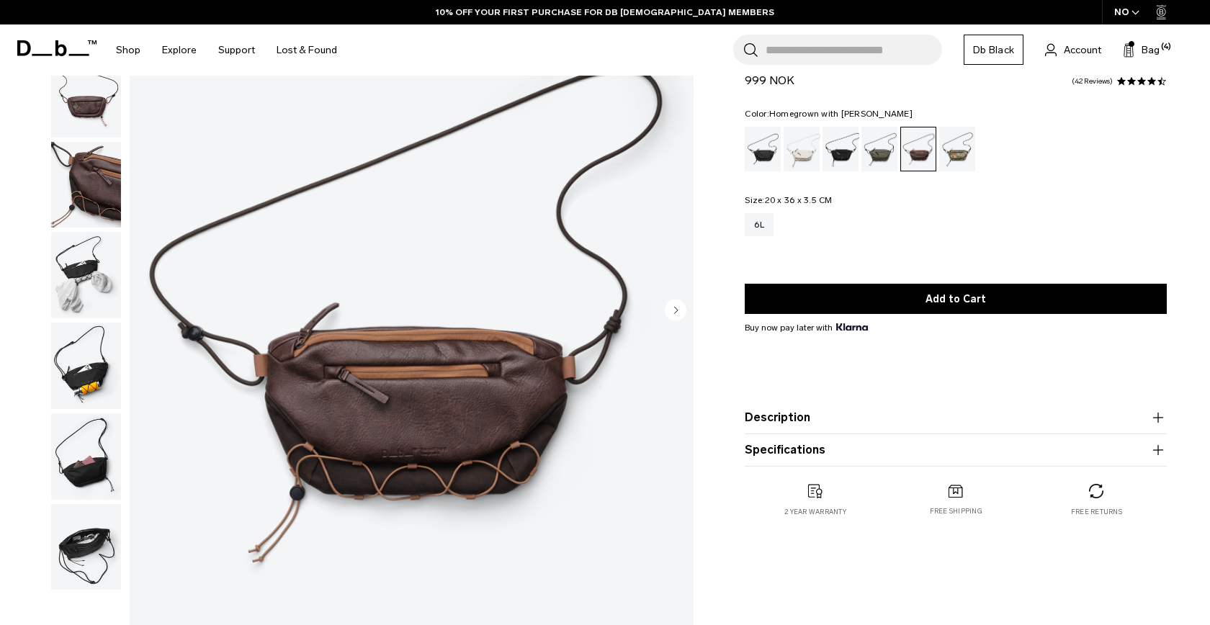
scroll to position [158, 0]
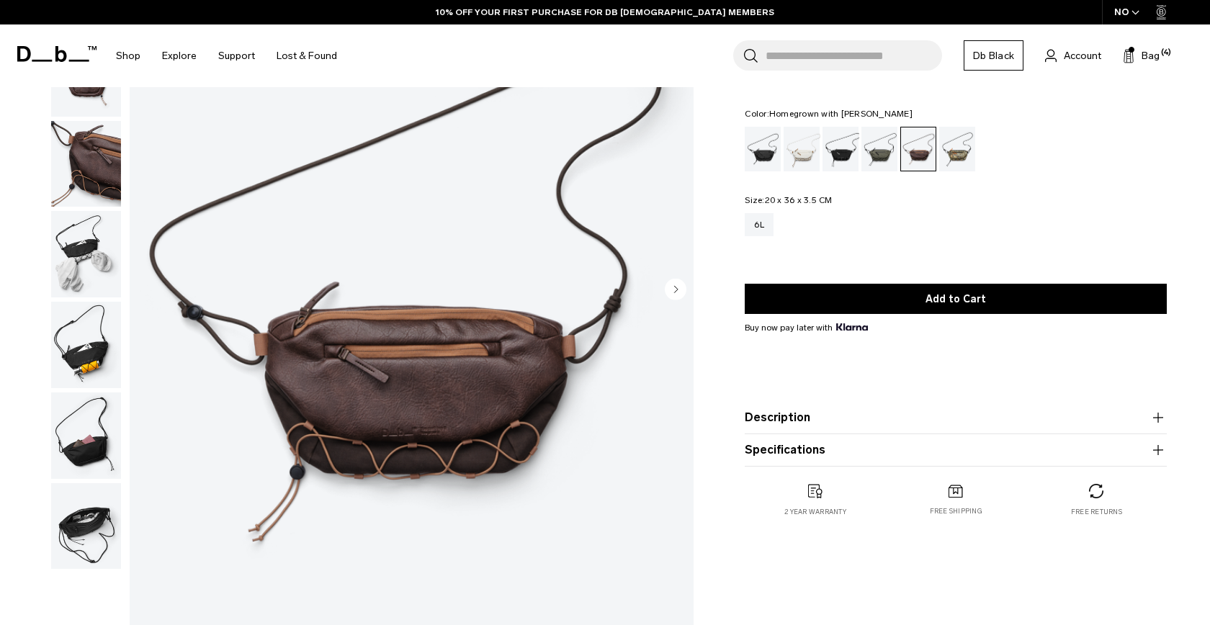
click at [91, 176] on img "button" at bounding box center [86, 164] width 70 height 86
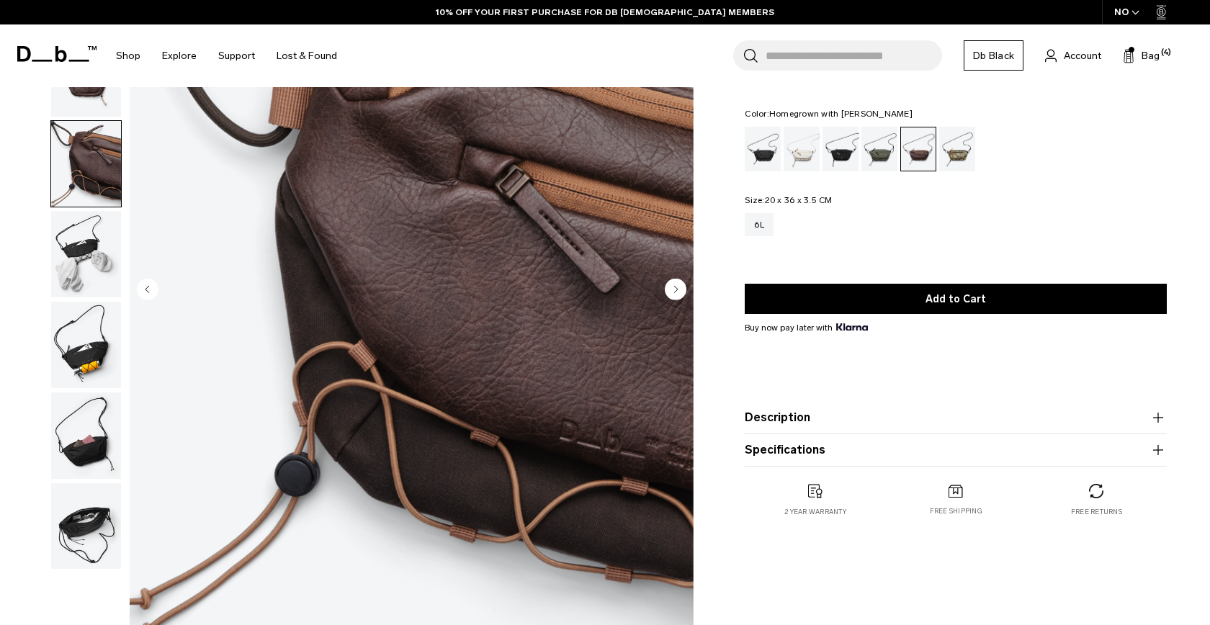
click at [97, 256] on img "button" at bounding box center [86, 254] width 70 height 86
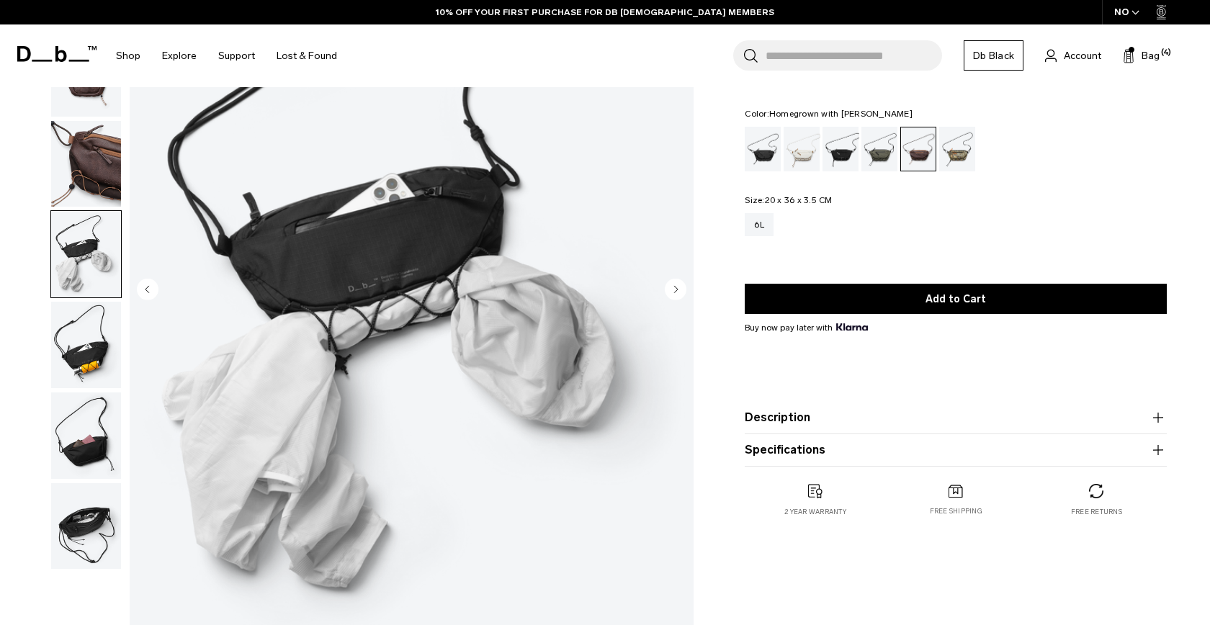
click at [100, 341] on img "button" at bounding box center [86, 345] width 70 height 86
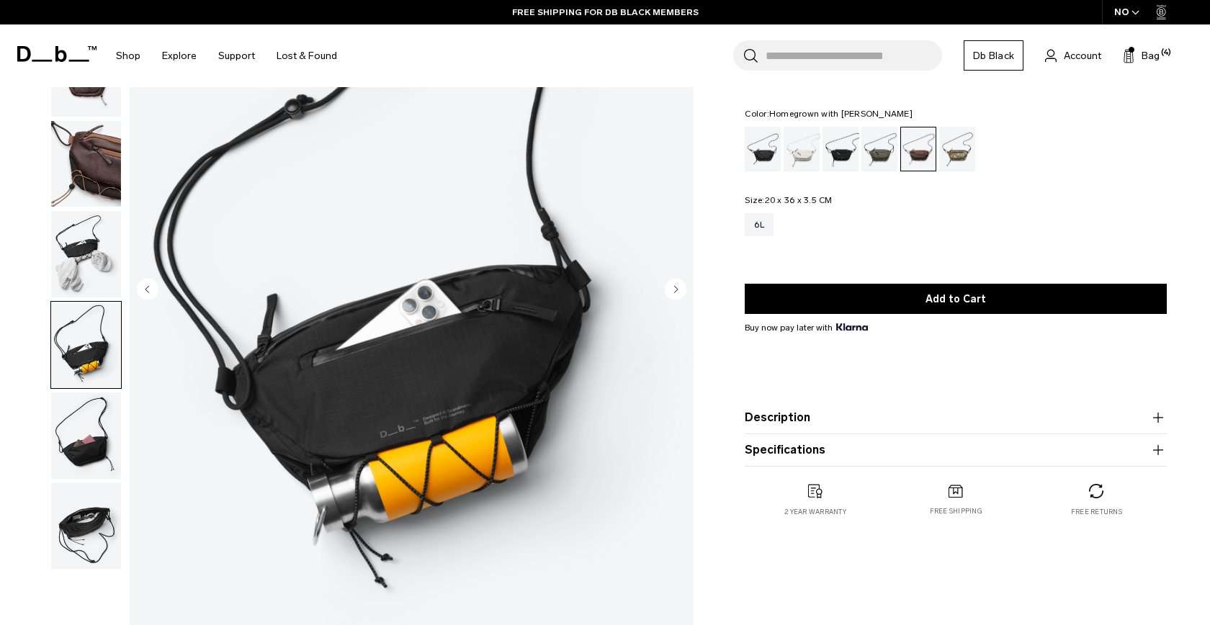
click at [99, 423] on img "button" at bounding box center [86, 436] width 70 height 86
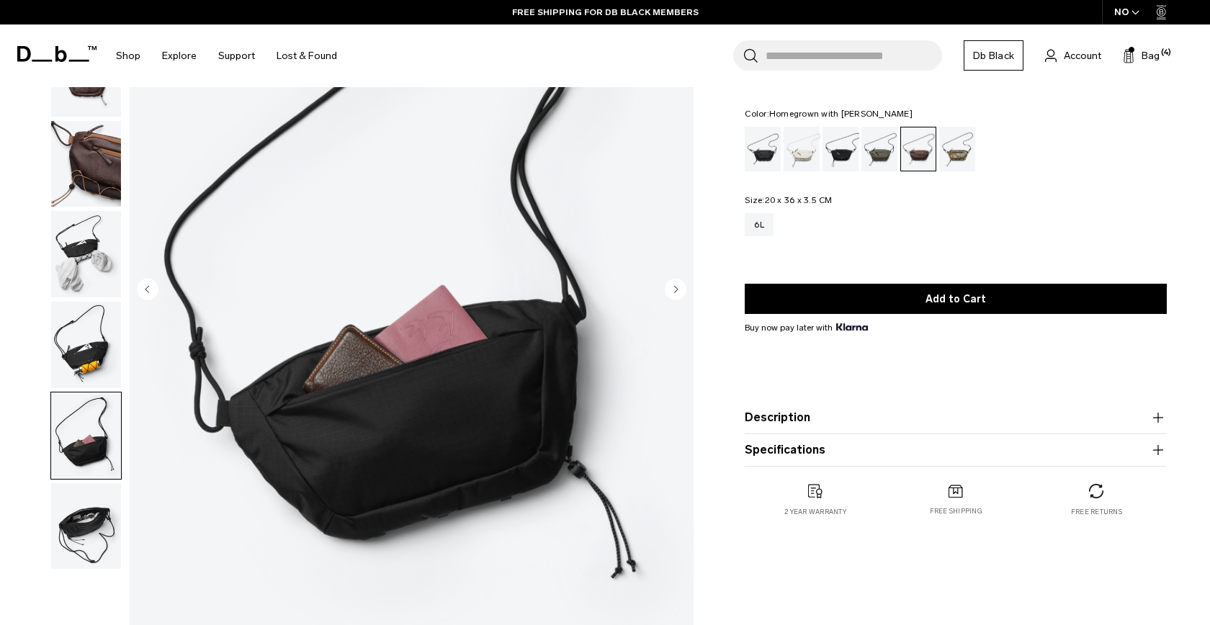
click at [103, 523] on img "button" at bounding box center [86, 526] width 70 height 86
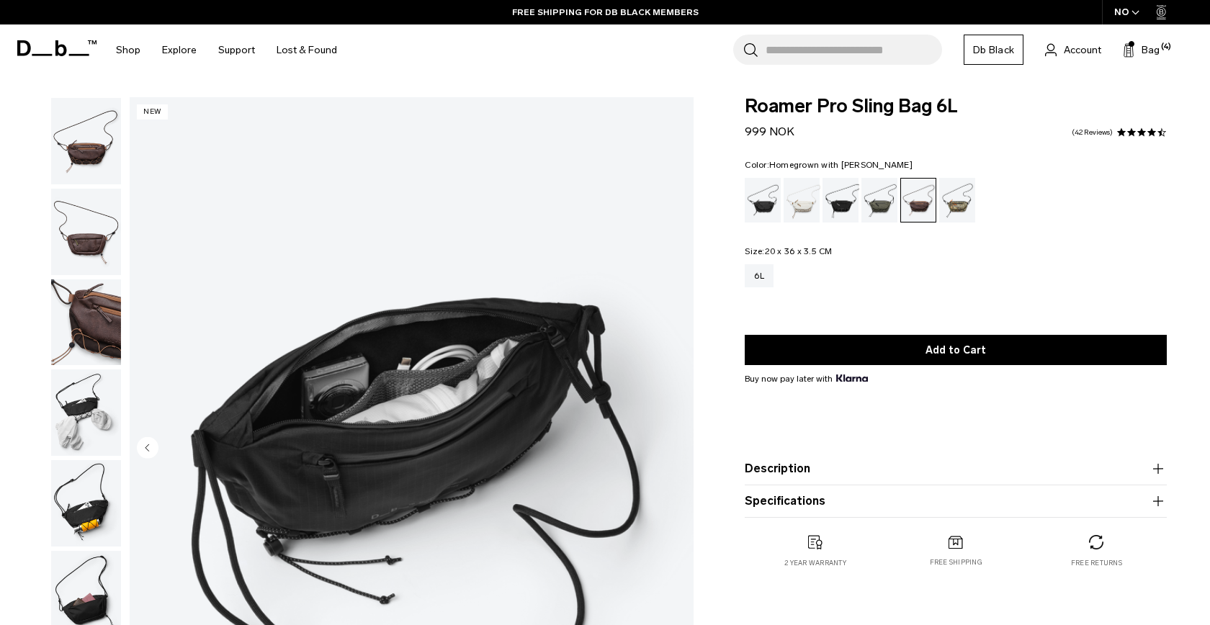
scroll to position [-1, 0]
click at [89, 120] on img "button" at bounding box center [86, 141] width 70 height 86
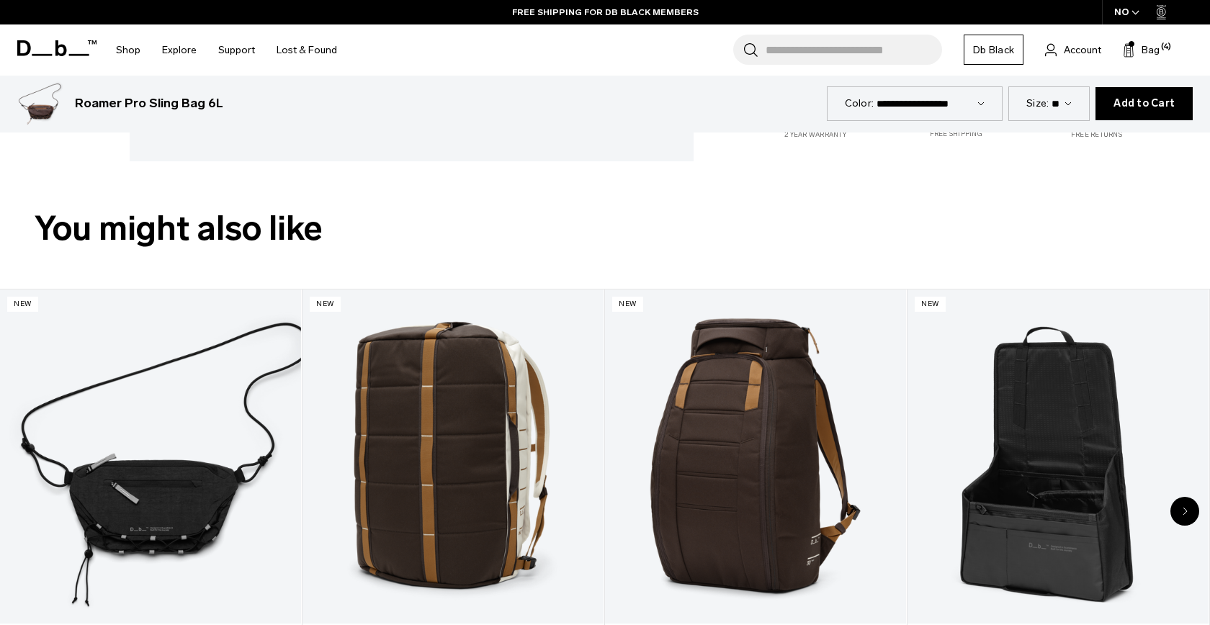
scroll to position [640, 0]
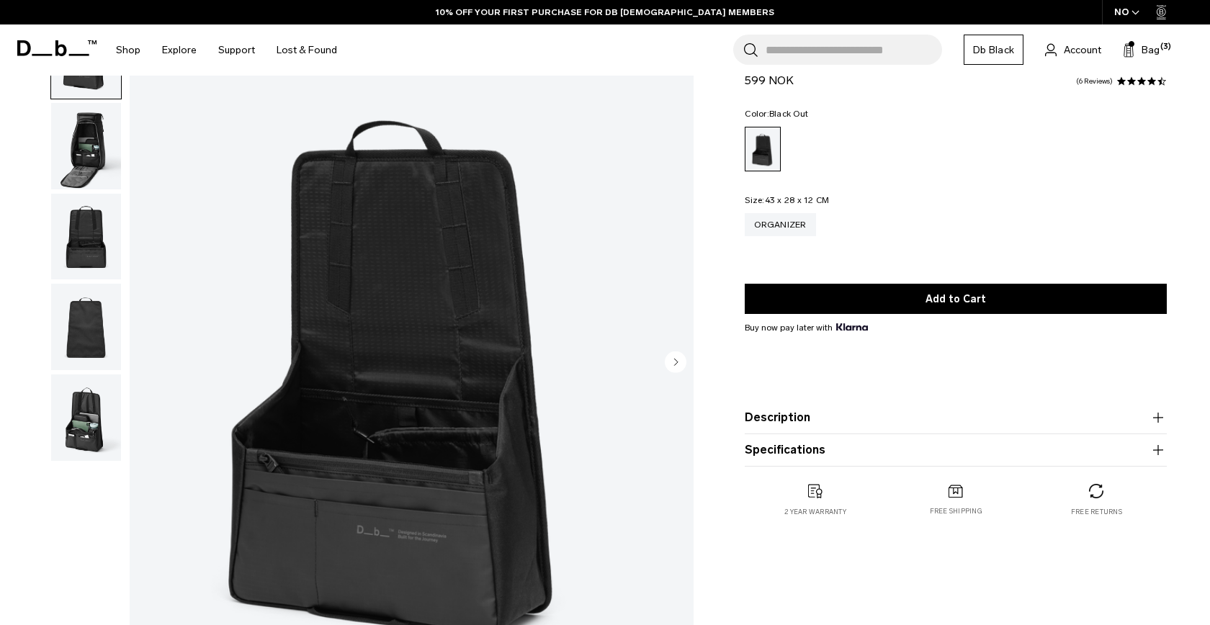
click at [91, 418] on img "button" at bounding box center [86, 418] width 70 height 86
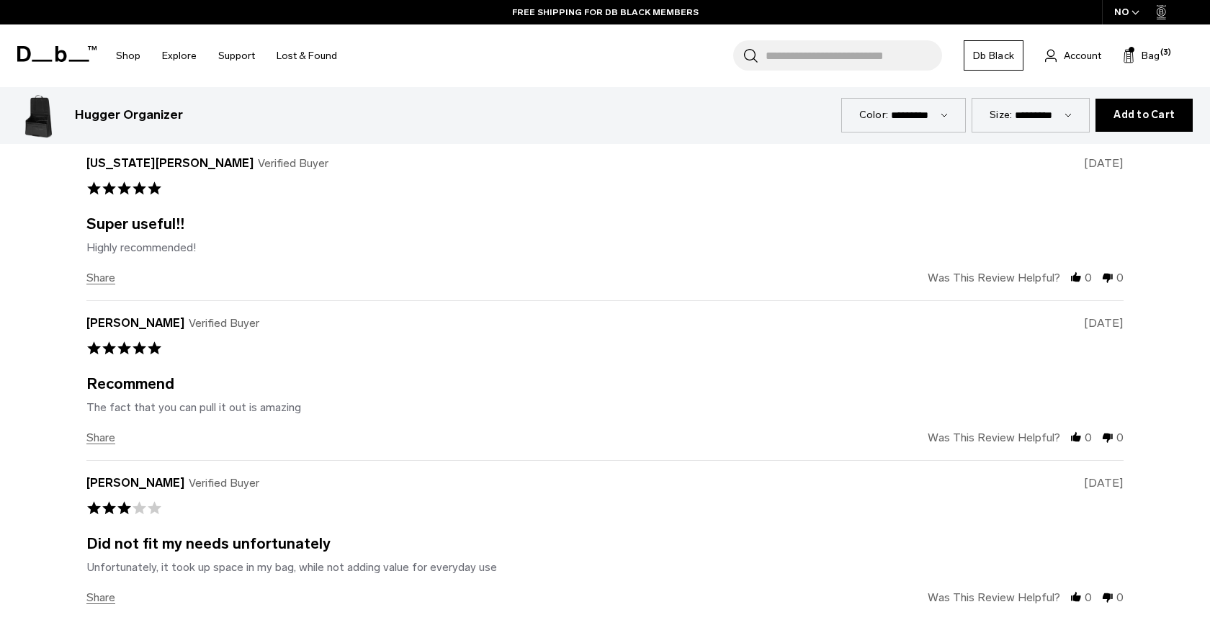
scroll to position [4345, 0]
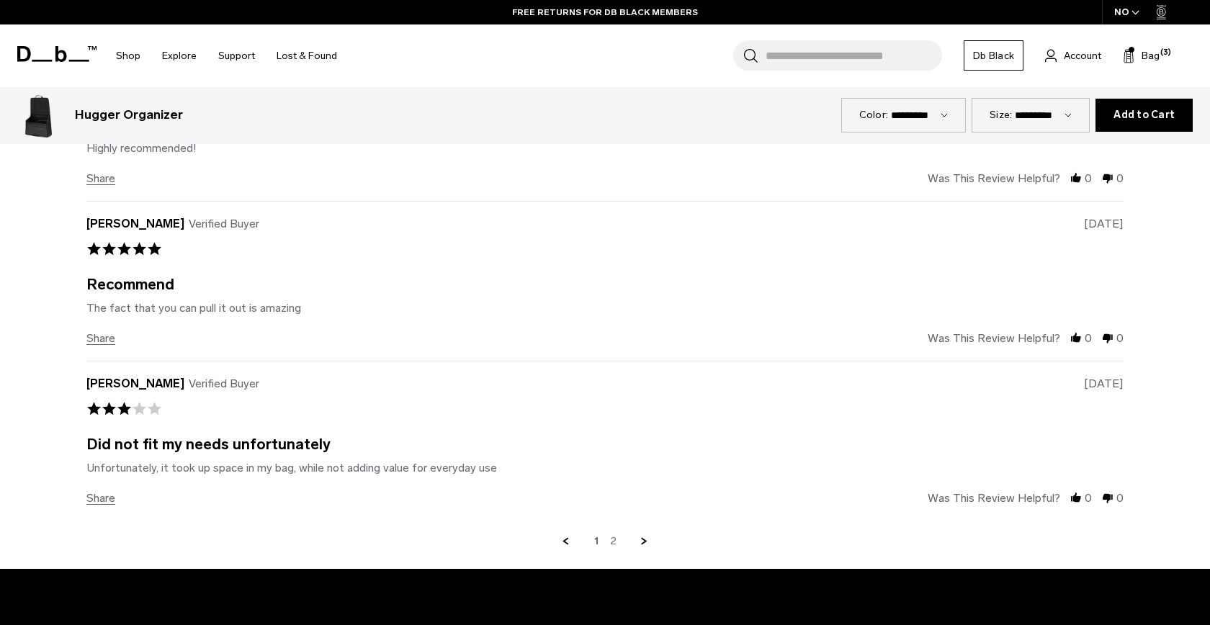
click at [613, 537] on link "2" at bounding box center [613, 541] width 6 height 13
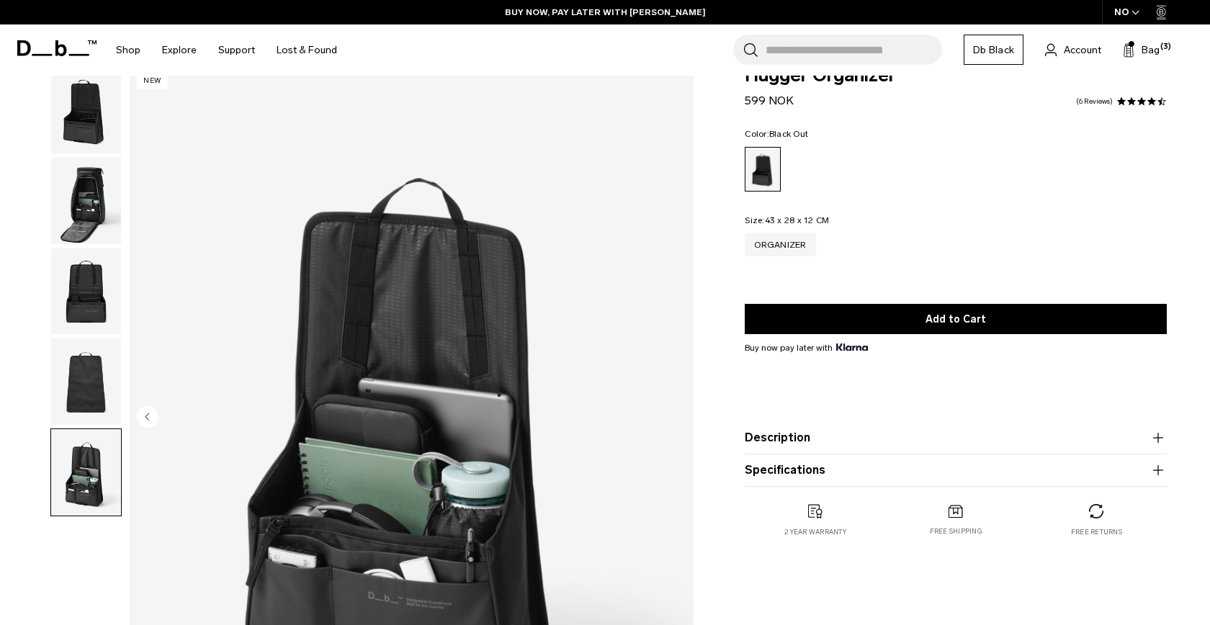
scroll to position [32, 0]
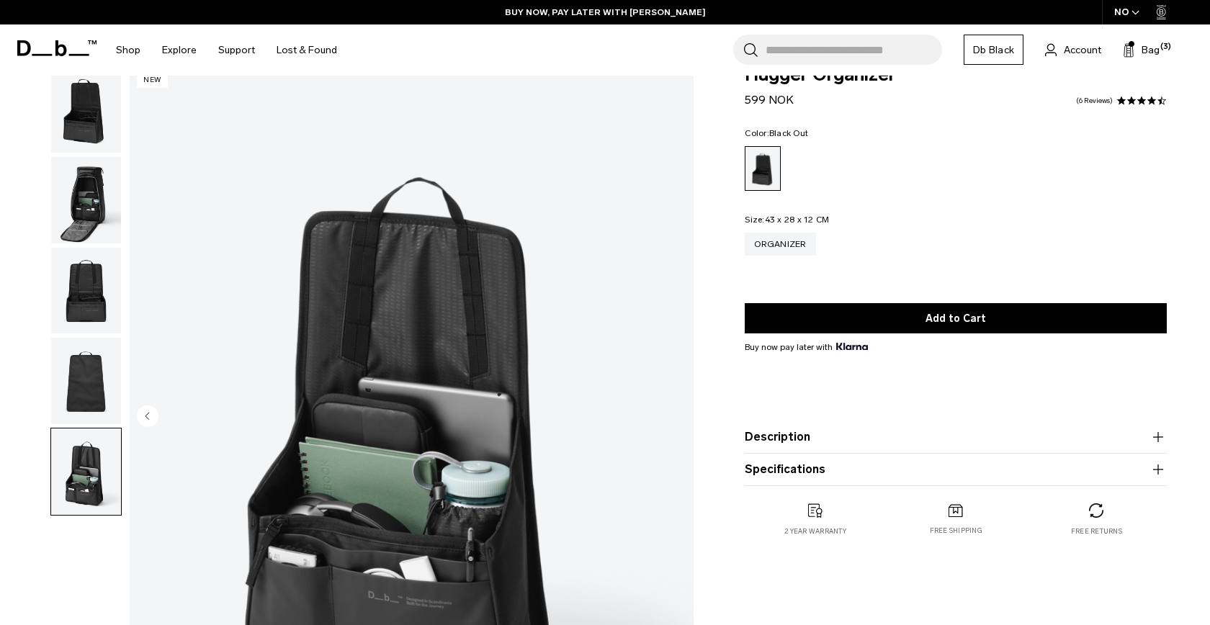
click at [63, 199] on img "button" at bounding box center [86, 200] width 70 height 86
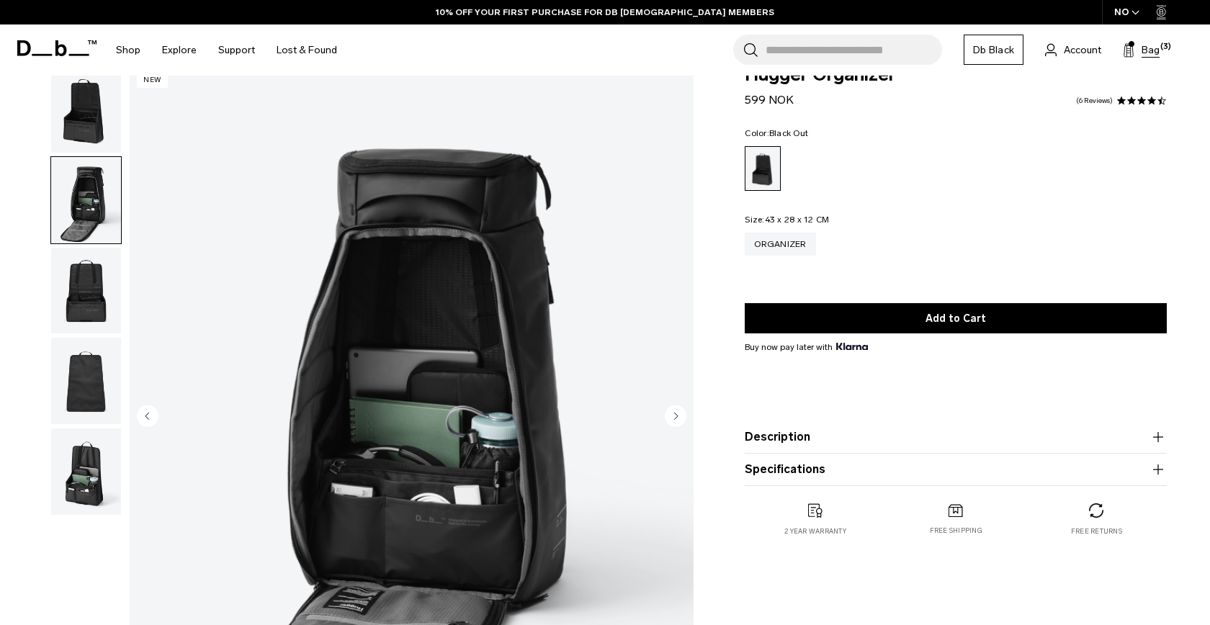
click at [1137, 55] on button "Bag (3)" at bounding box center [1141, 49] width 37 height 17
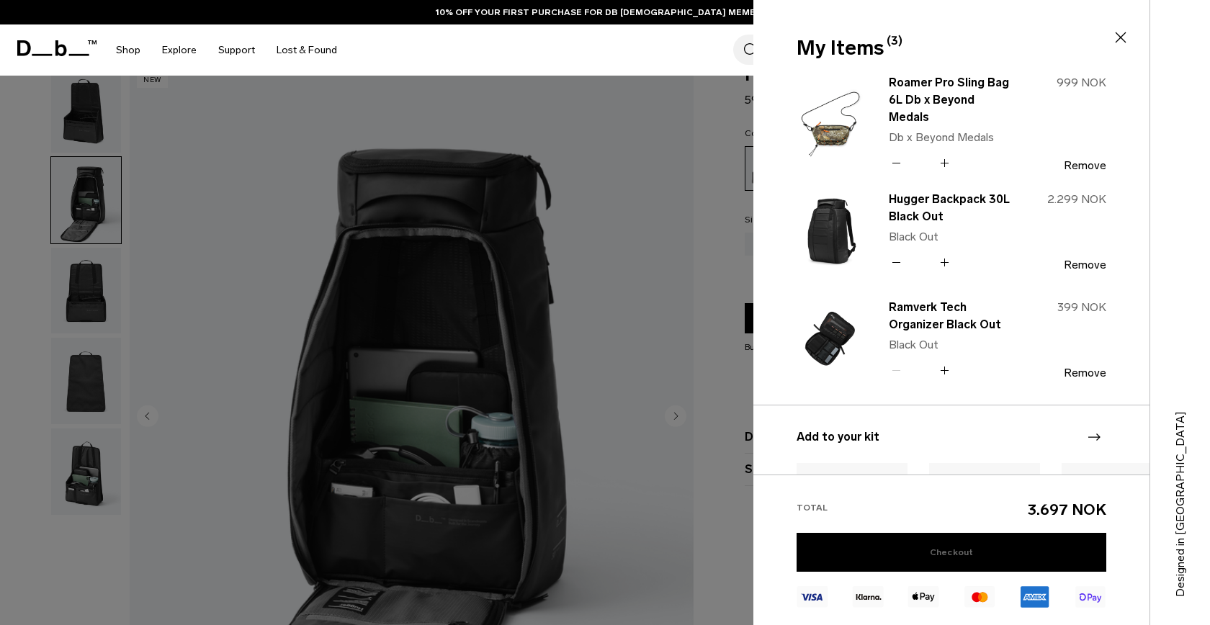
click at [911, 555] on link "Checkout" at bounding box center [952, 552] width 310 height 39
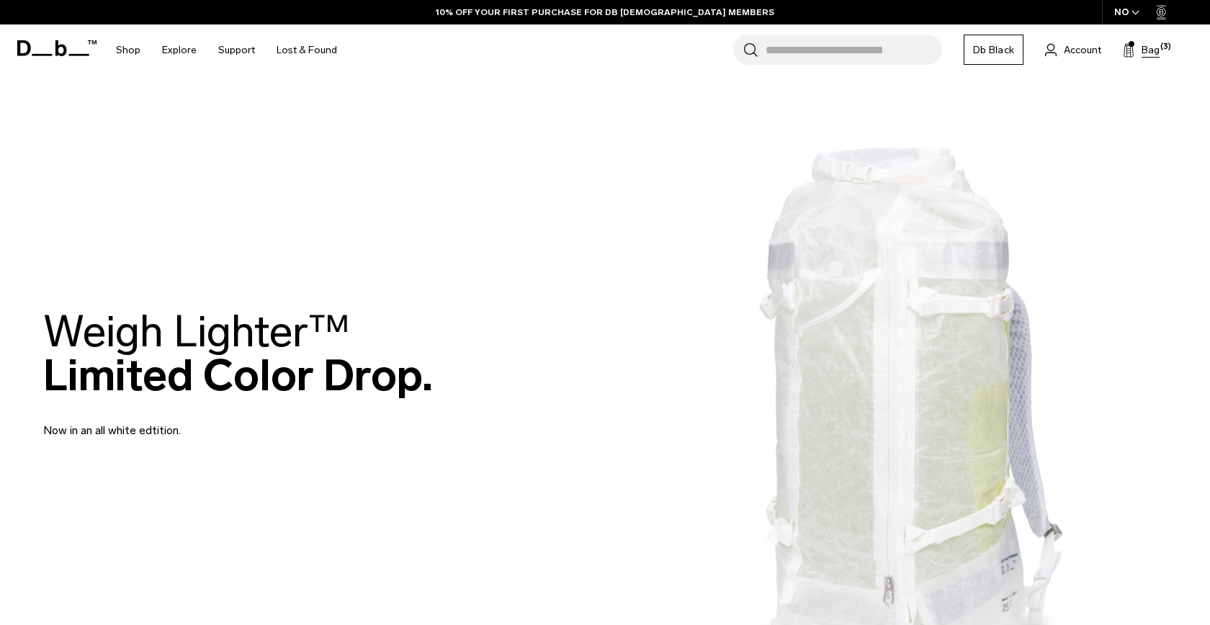
click at [1128, 57] on icon at bounding box center [1128, 51] width 9 height 11
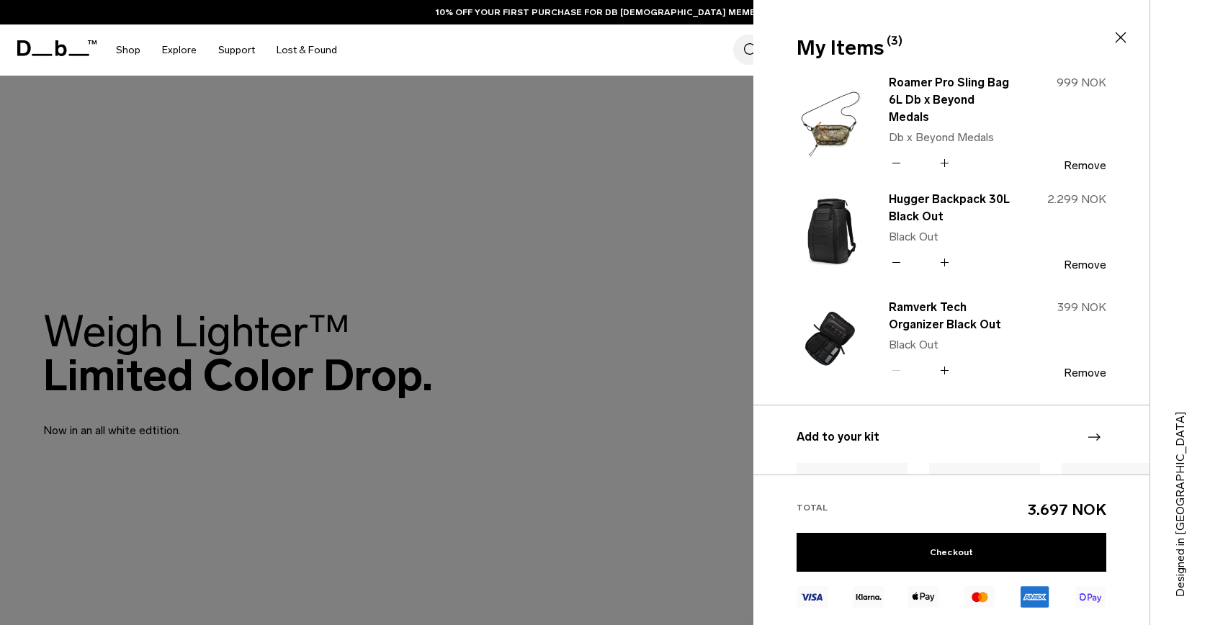
click at [715, 224] on div at bounding box center [605, 312] width 1210 height 625
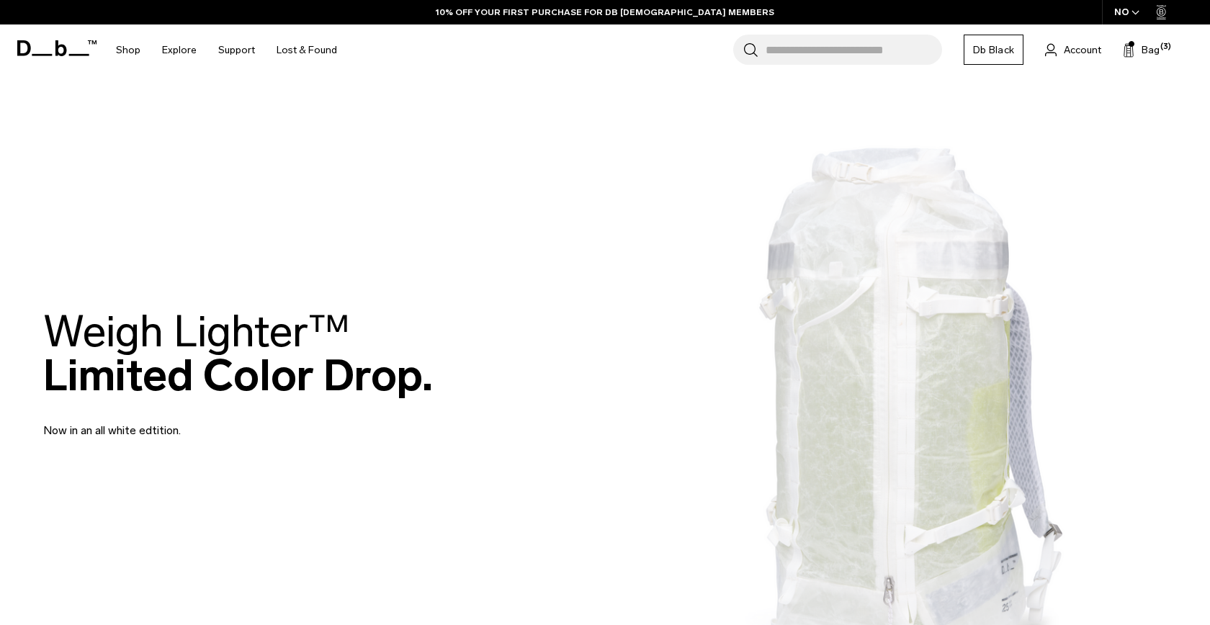
click at [1130, 22] on div "NO" at bounding box center [1127, 12] width 50 height 24
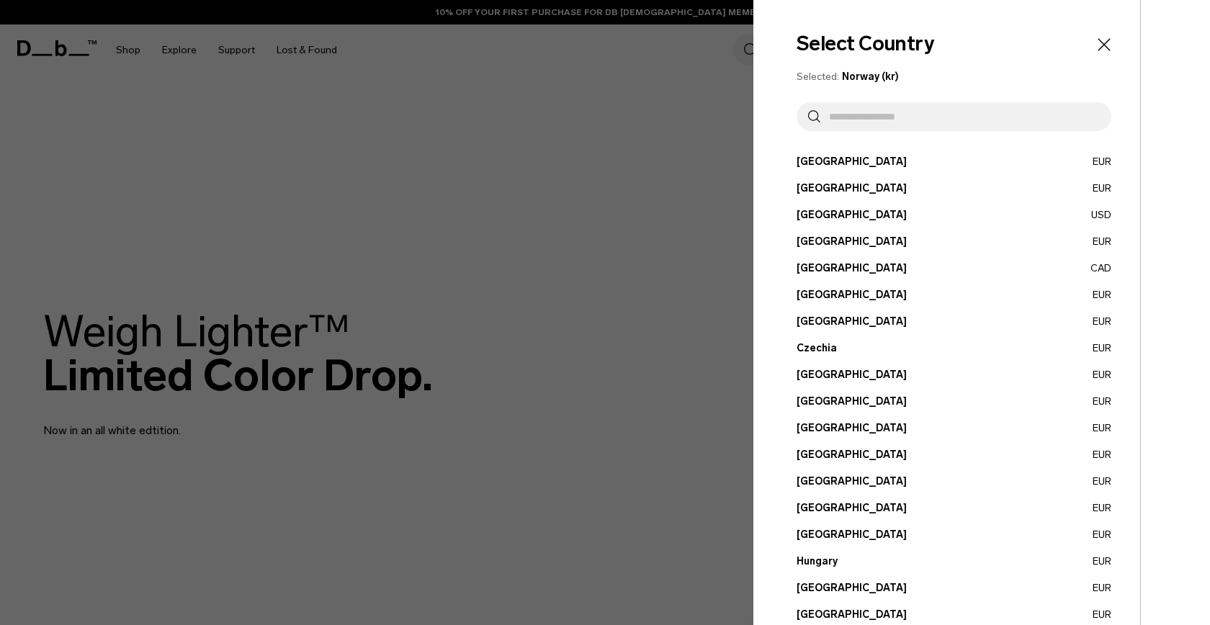
click at [1008, 130] on input "text" at bounding box center [959, 116] width 279 height 29
click at [531, 323] on div at bounding box center [605, 312] width 1210 height 625
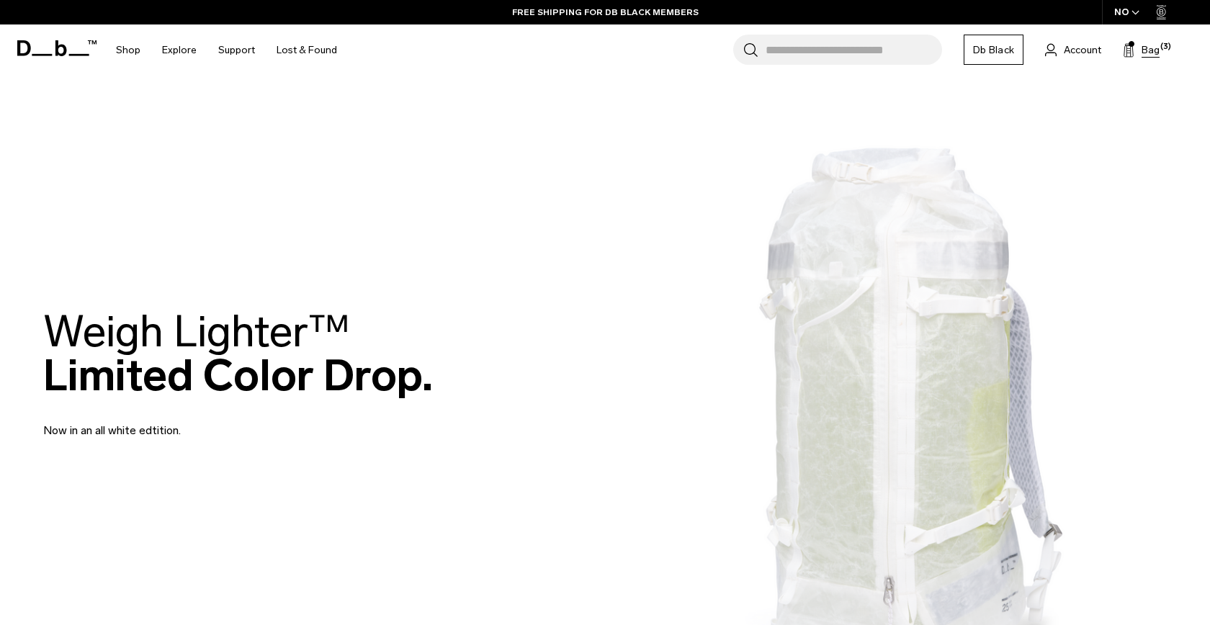
click at [1146, 51] on span "Bag" at bounding box center [1151, 49] width 18 height 15
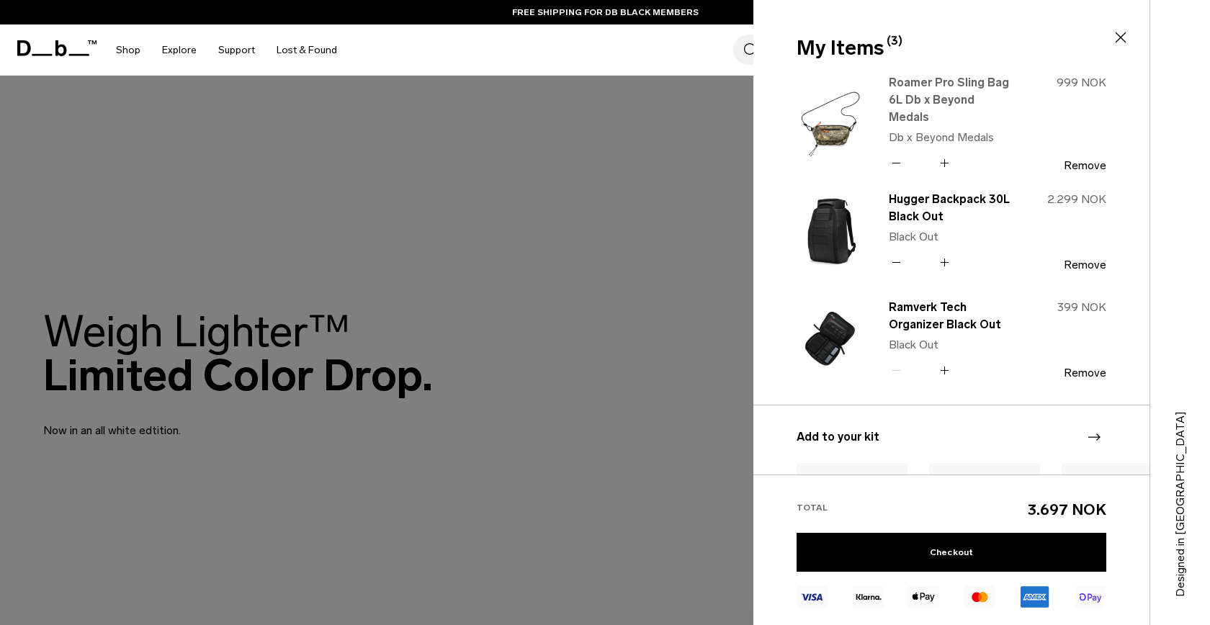
click at [980, 90] on link "Roamer Pro Sling Bag 6L Db x Beyond Medals" at bounding box center [952, 100] width 127 height 52
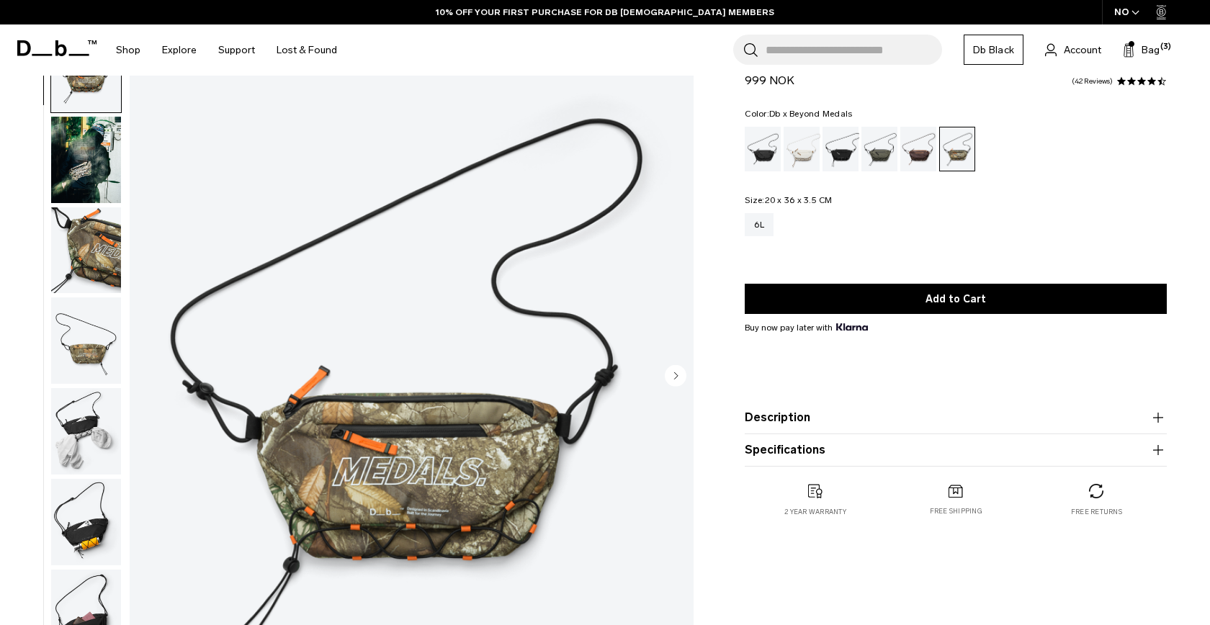
click at [94, 247] on img "button" at bounding box center [86, 250] width 70 height 86
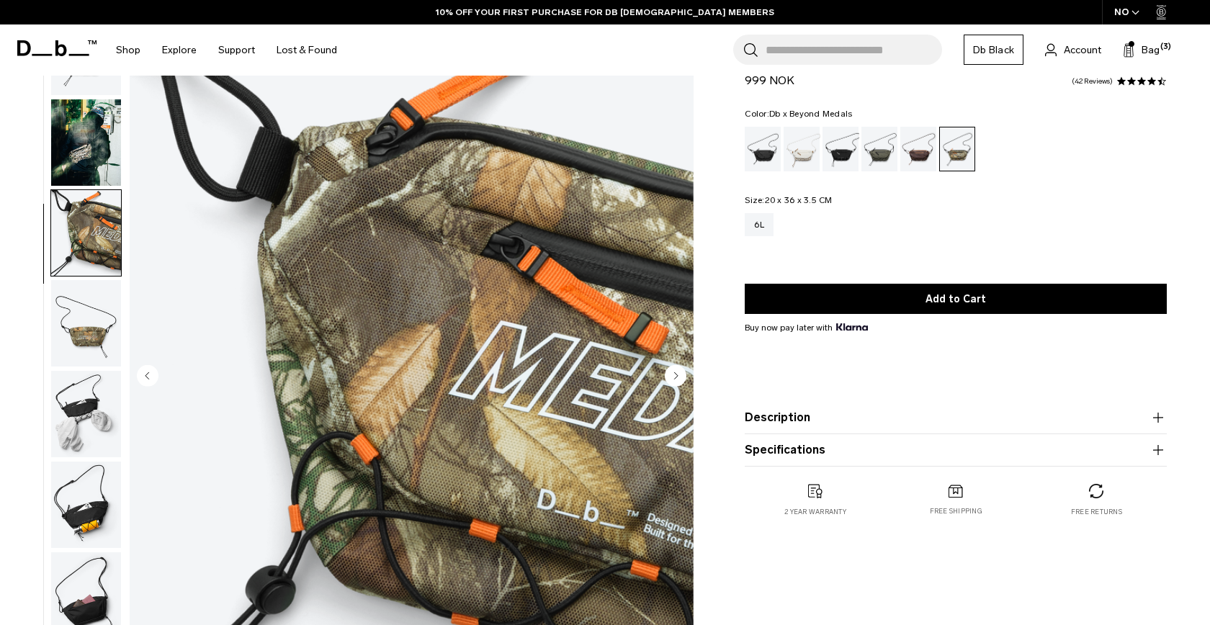
click at [93, 297] on img "button" at bounding box center [86, 323] width 70 height 86
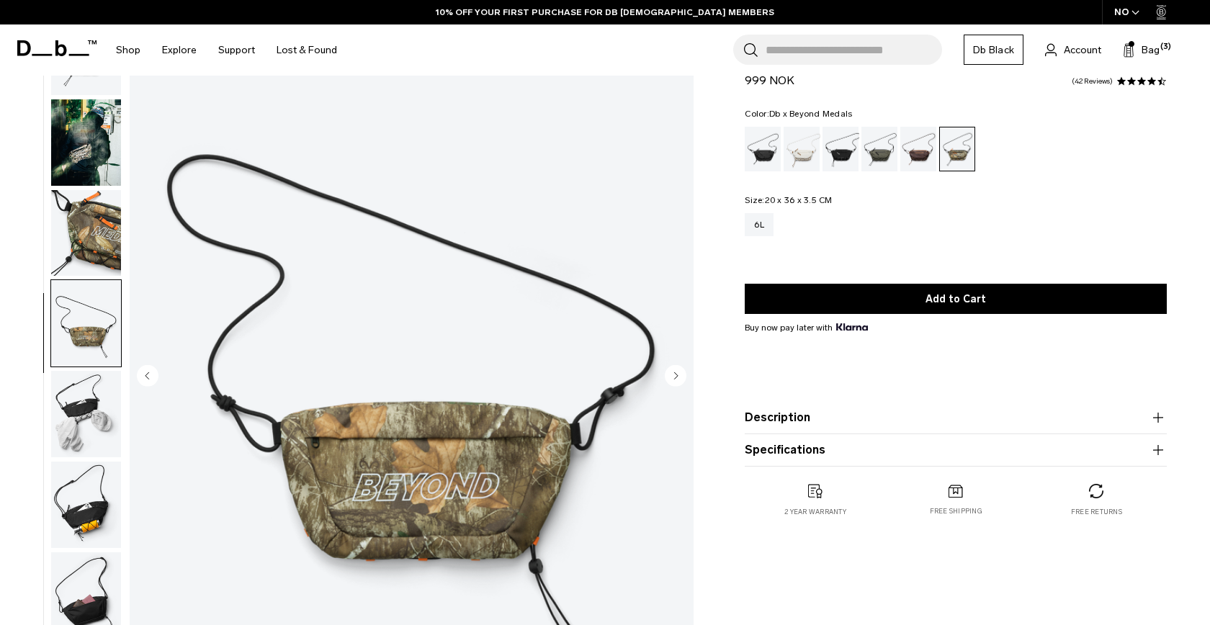
click at [77, 372] on img "button" at bounding box center [86, 414] width 70 height 86
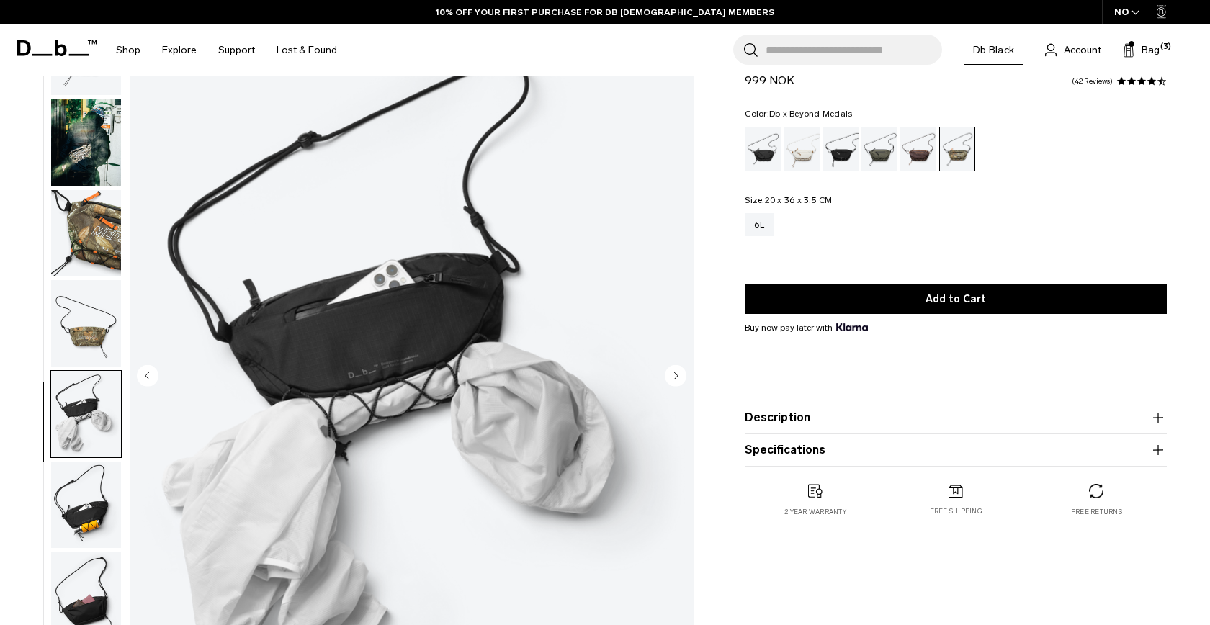
click at [76, 446] on img "button" at bounding box center [86, 414] width 70 height 86
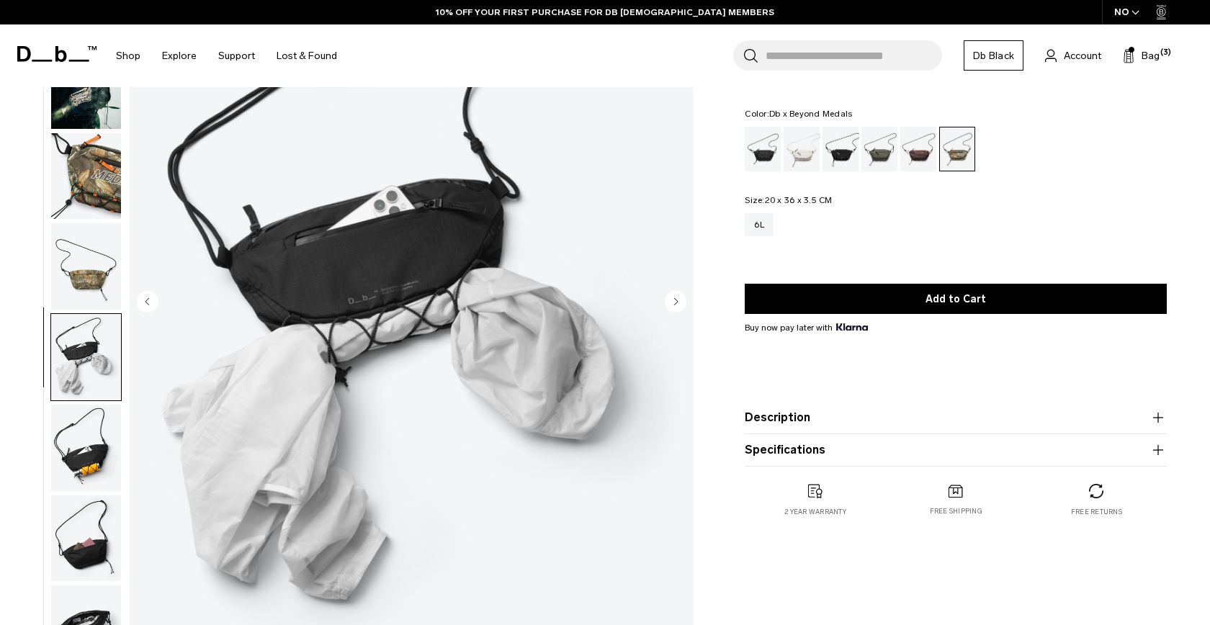
scroll to position [0, 0]
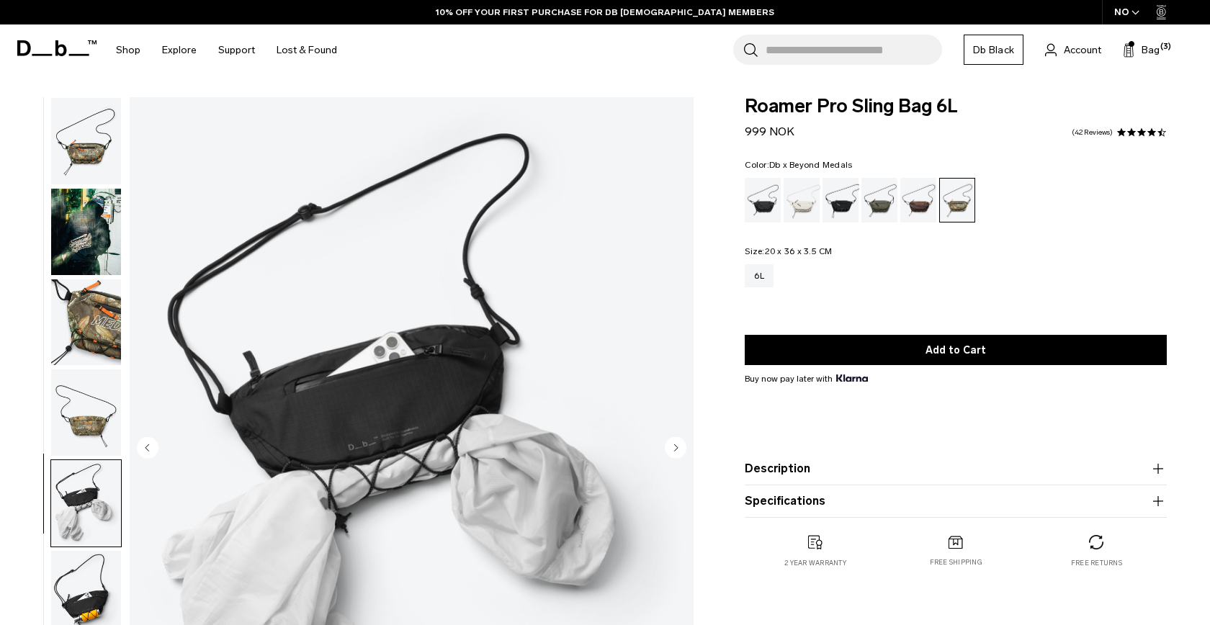
click at [73, 254] on img "button" at bounding box center [86, 232] width 70 height 86
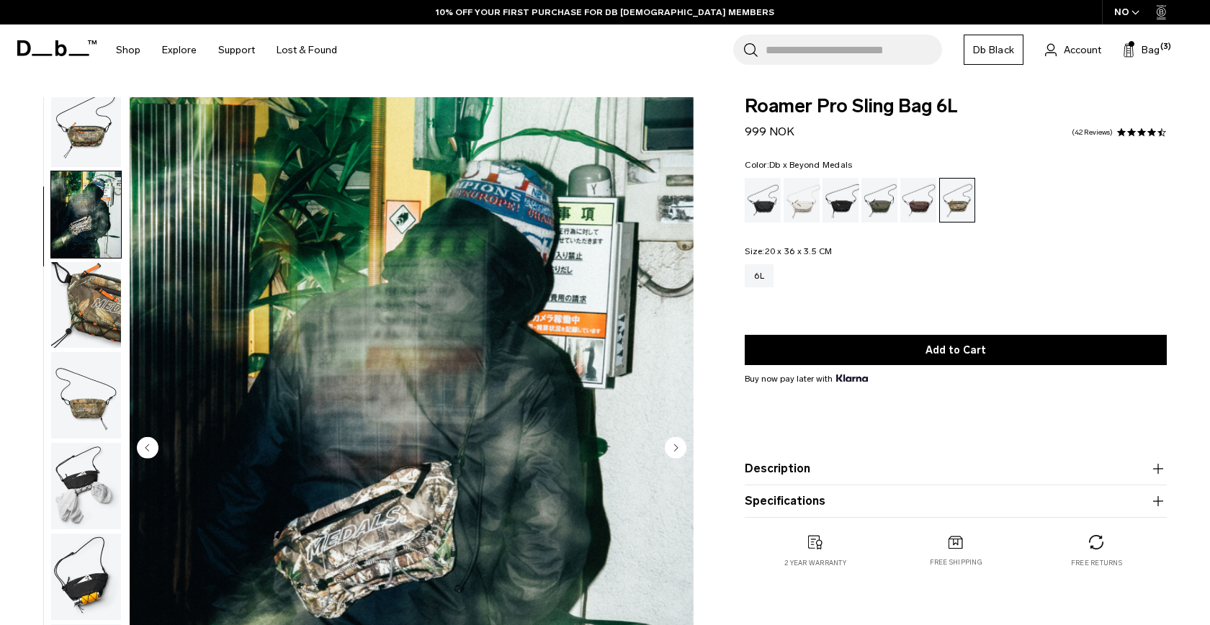
click at [76, 128] on img "button" at bounding box center [86, 124] width 70 height 86
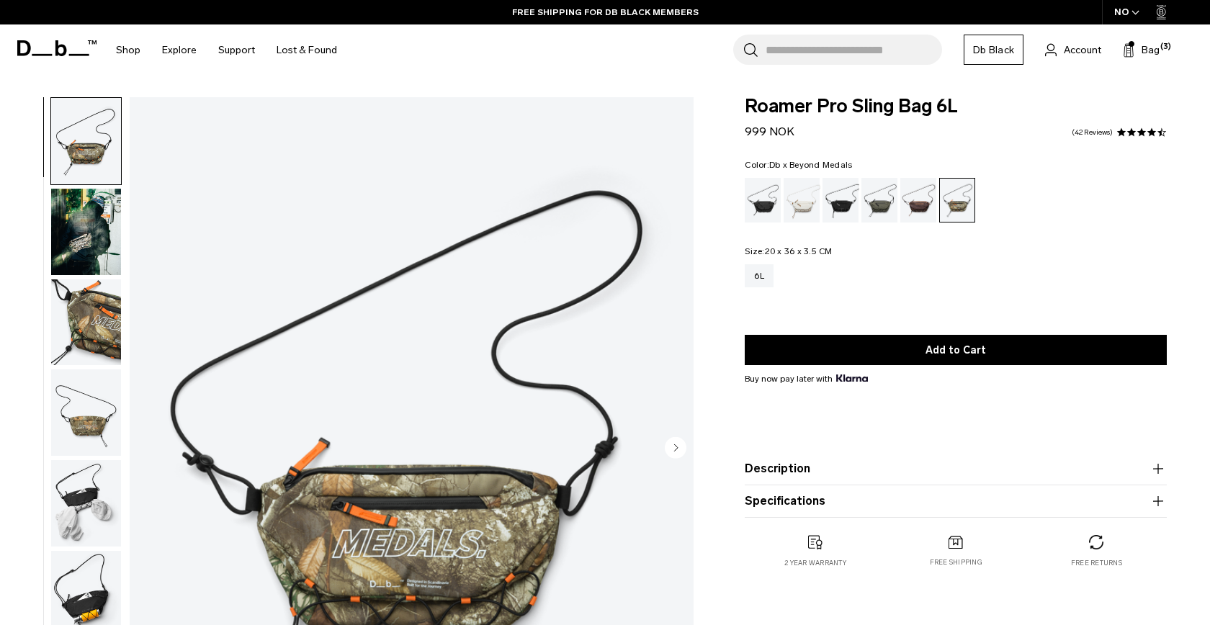
click at [94, 336] on img "button" at bounding box center [86, 322] width 70 height 86
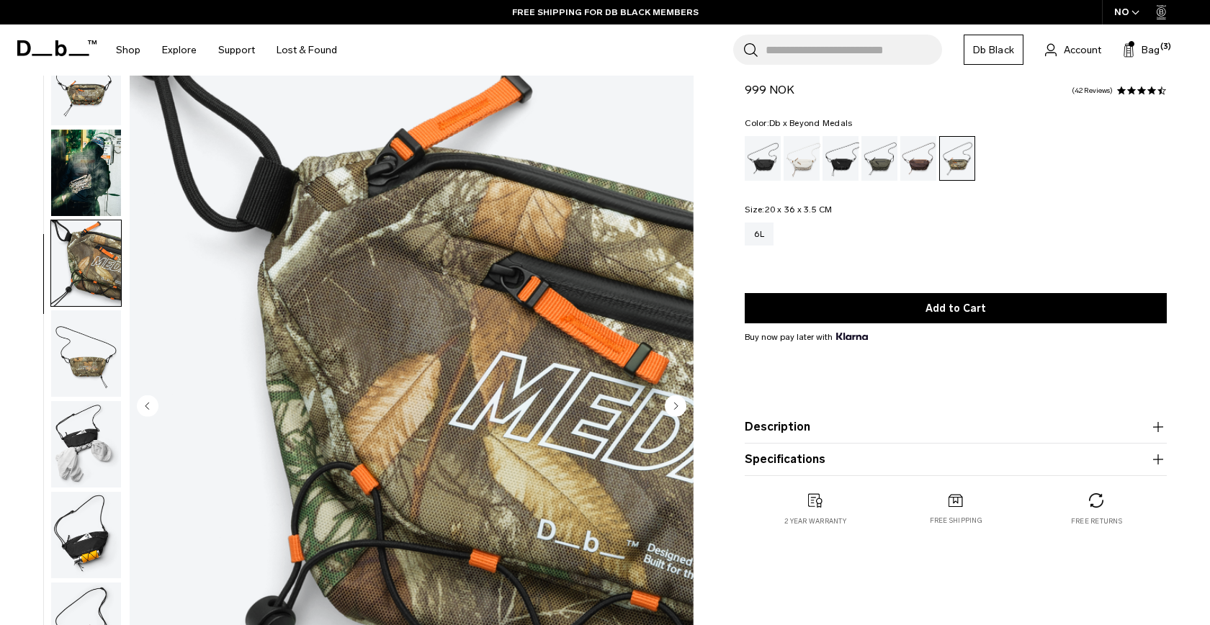
scroll to position [50, 0]
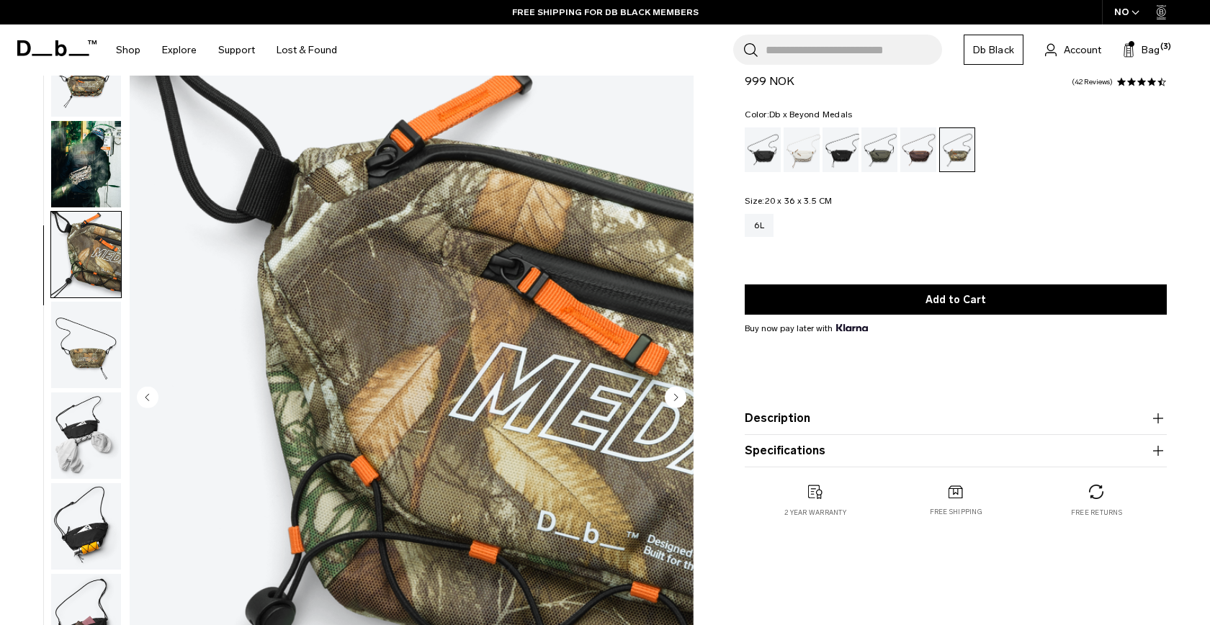
click at [94, 336] on img "button" at bounding box center [86, 345] width 70 height 86
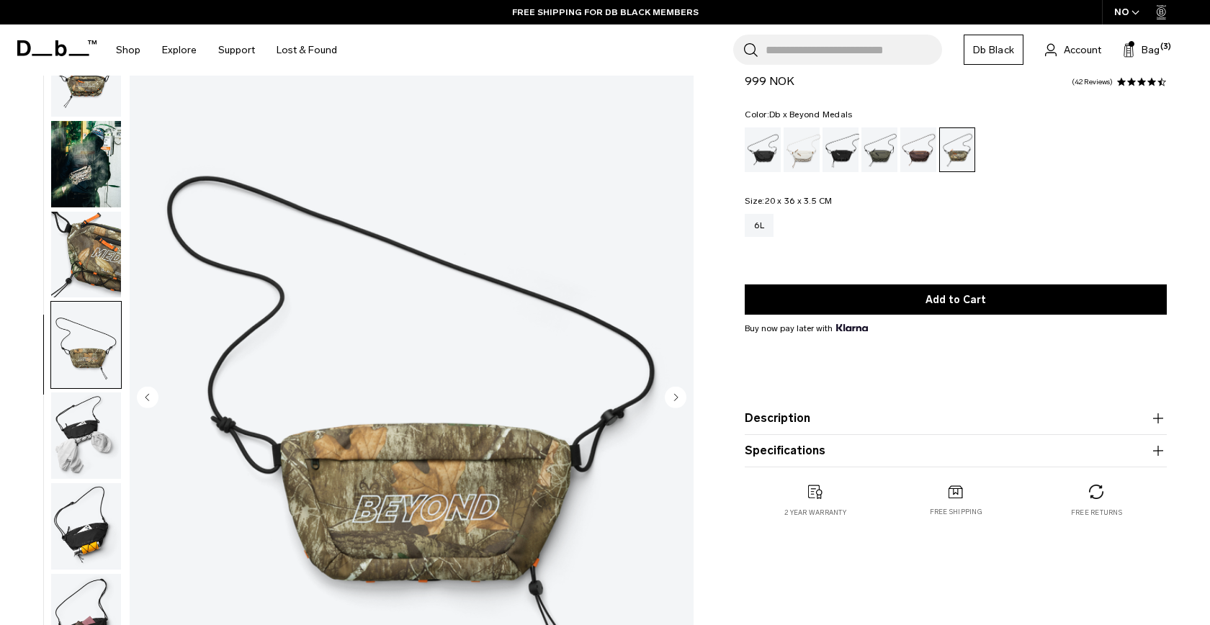
click at [89, 277] on img "button" at bounding box center [86, 255] width 70 height 86
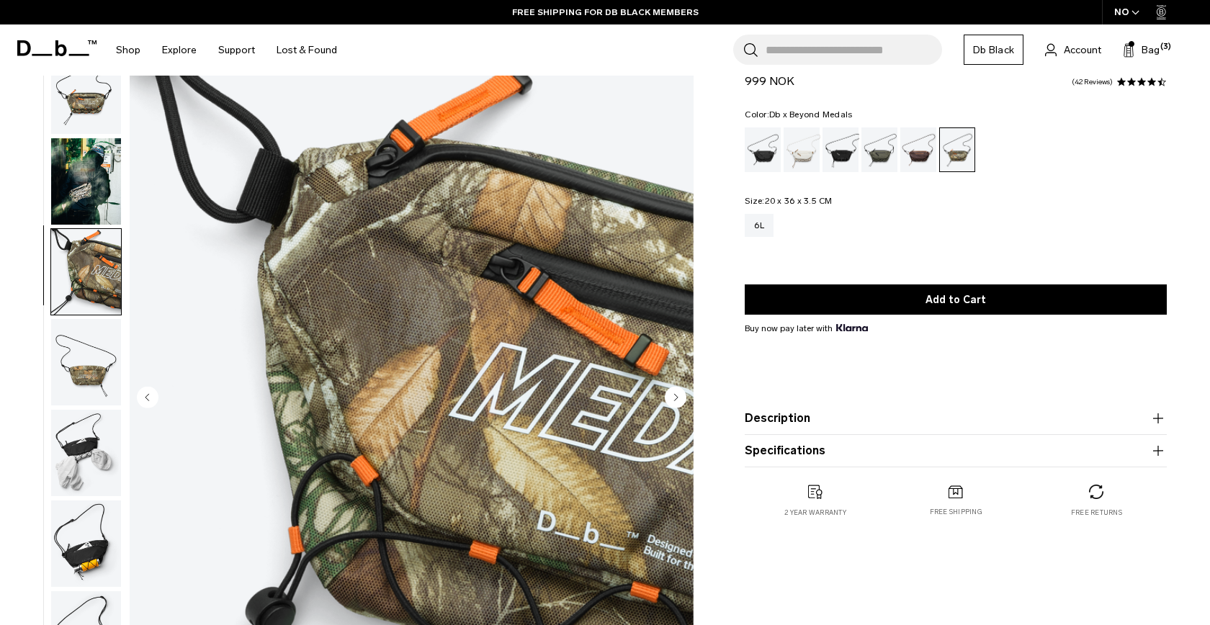
scroll to position [0, 0]
click at [94, 257] on img "button" at bounding box center [86, 272] width 70 height 86
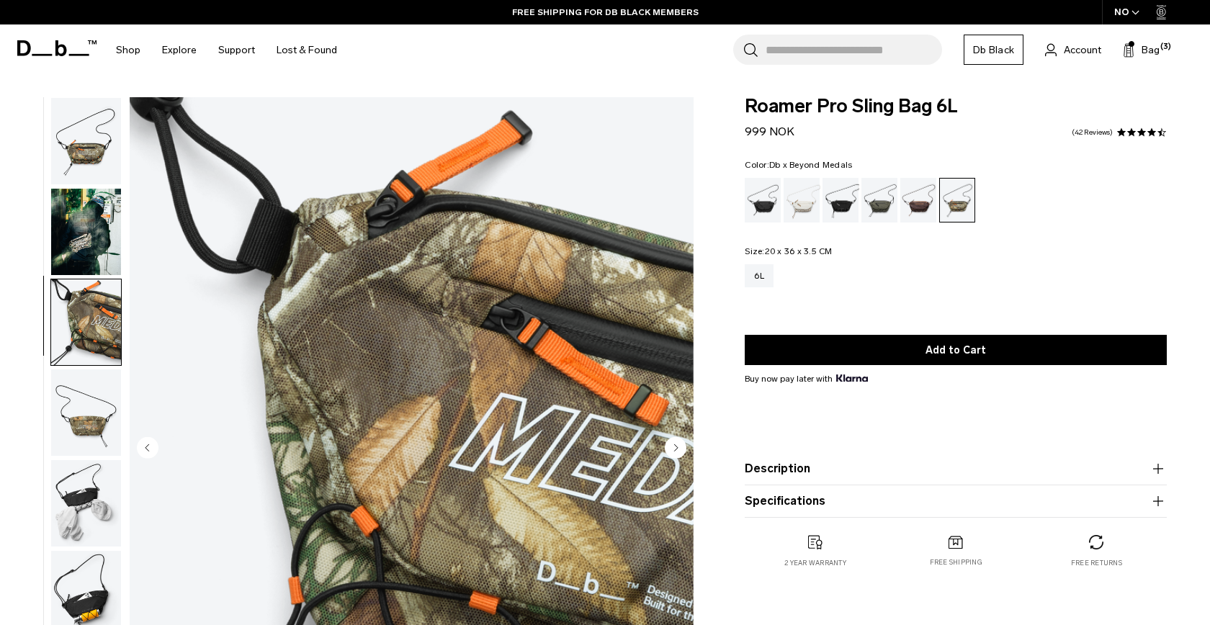
click at [94, 257] on img "button" at bounding box center [86, 232] width 70 height 86
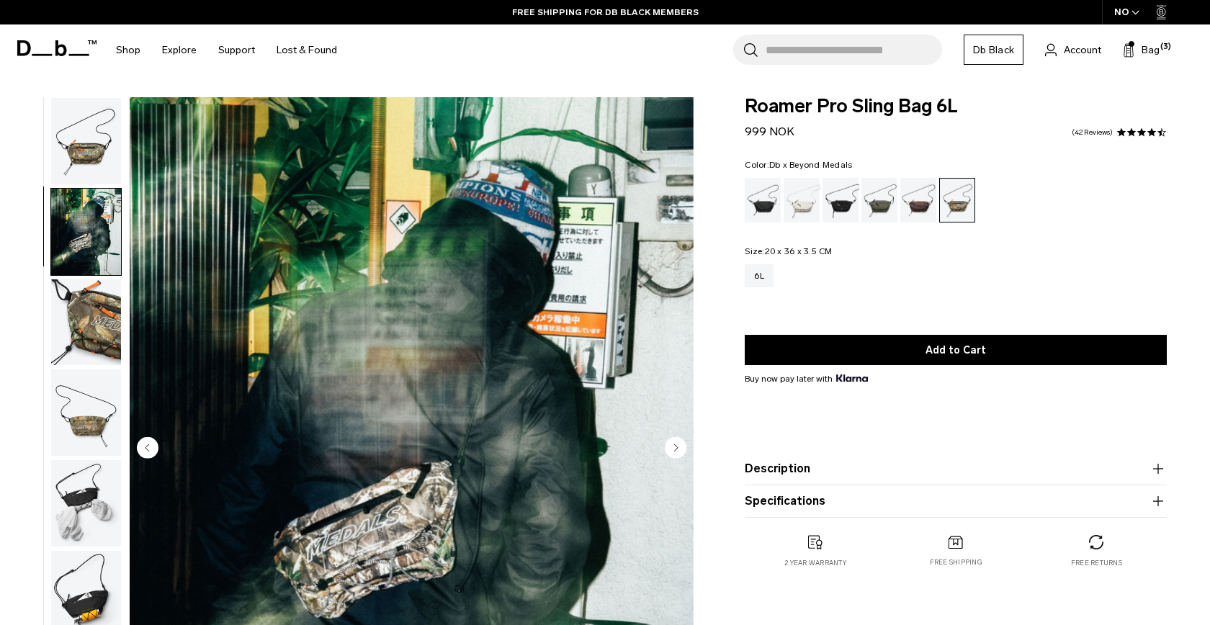
scroll to position [26, 0]
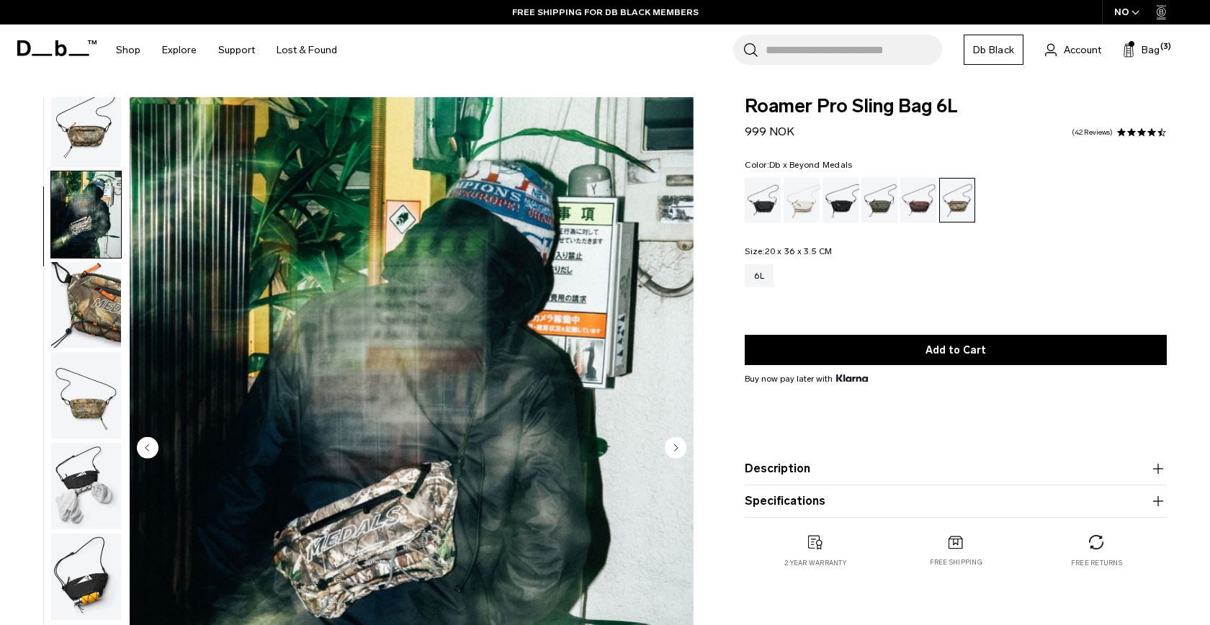
click at [98, 127] on img "button" at bounding box center [86, 124] width 70 height 86
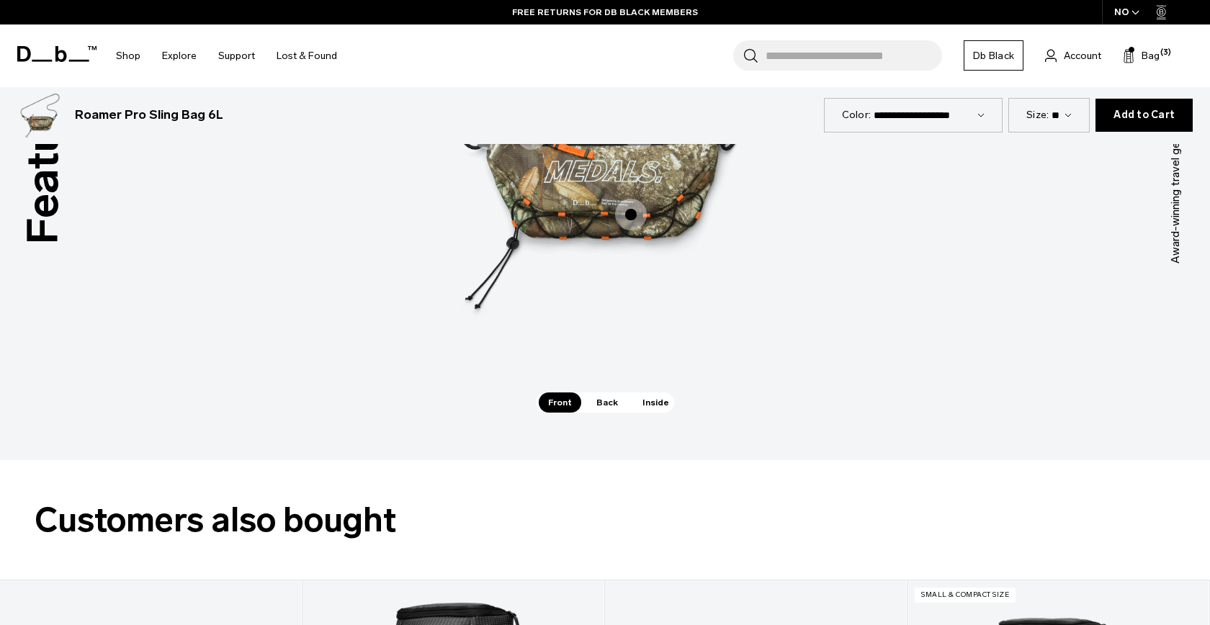
scroll to position [2131, 0]
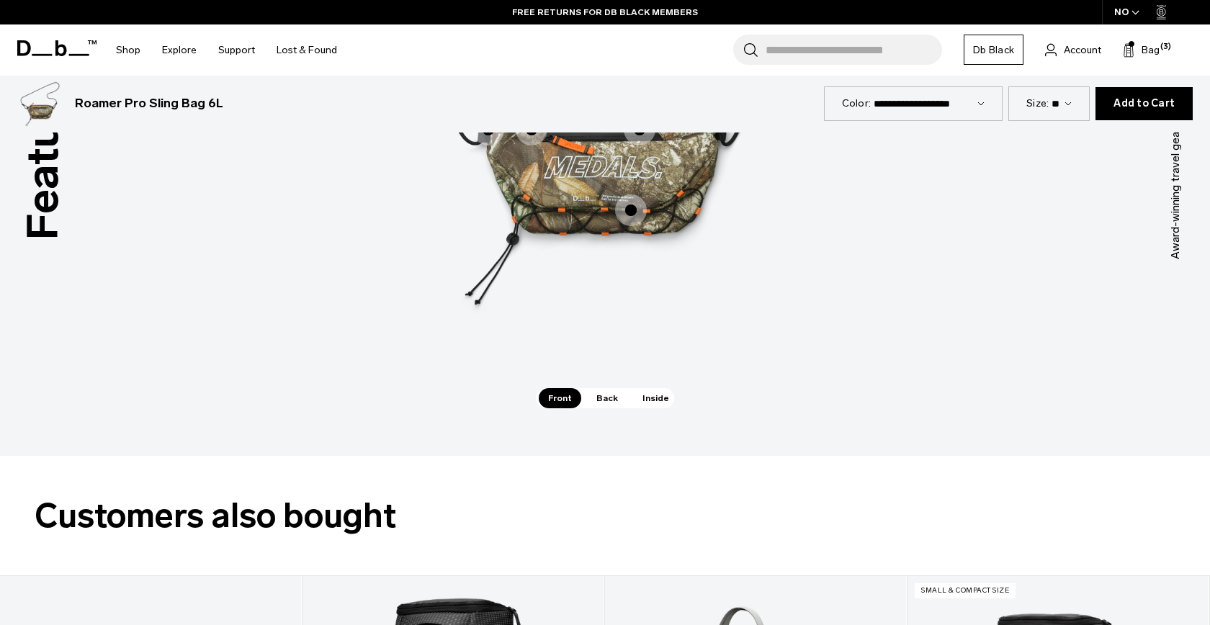
click at [625, 403] on div "Front Back Inside" at bounding box center [605, 398] width 138 height 20
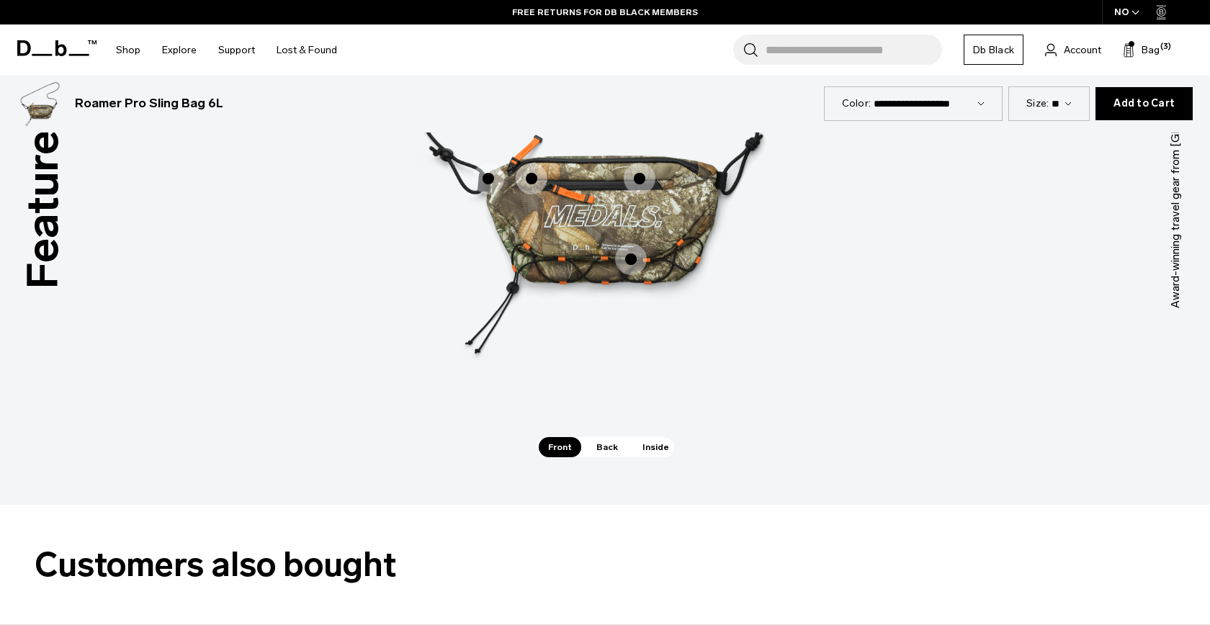
scroll to position [2078, 0]
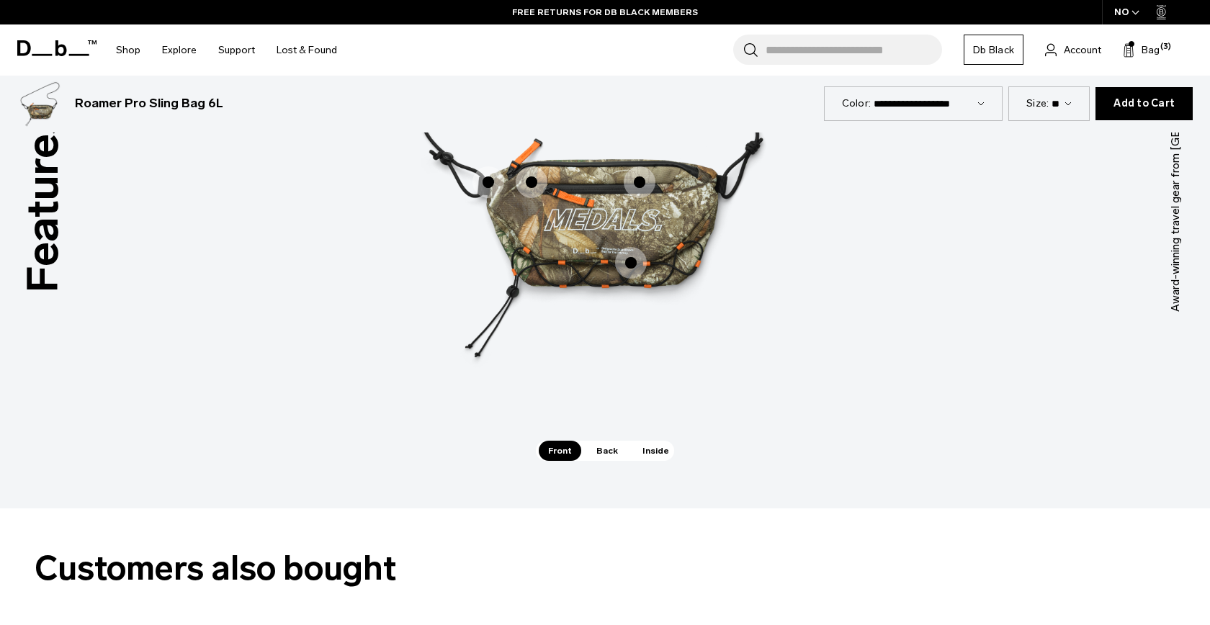
click at [644, 447] on span "Inside" at bounding box center [655, 451] width 45 height 20
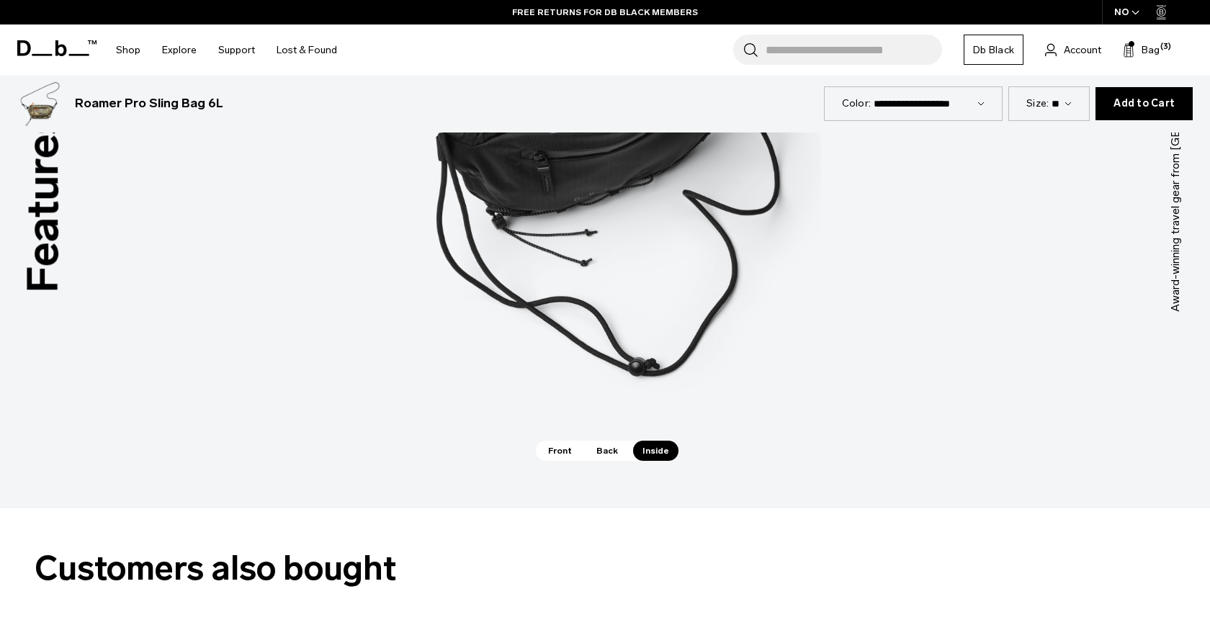
click at [604, 454] on span "Back" at bounding box center [607, 451] width 40 height 20
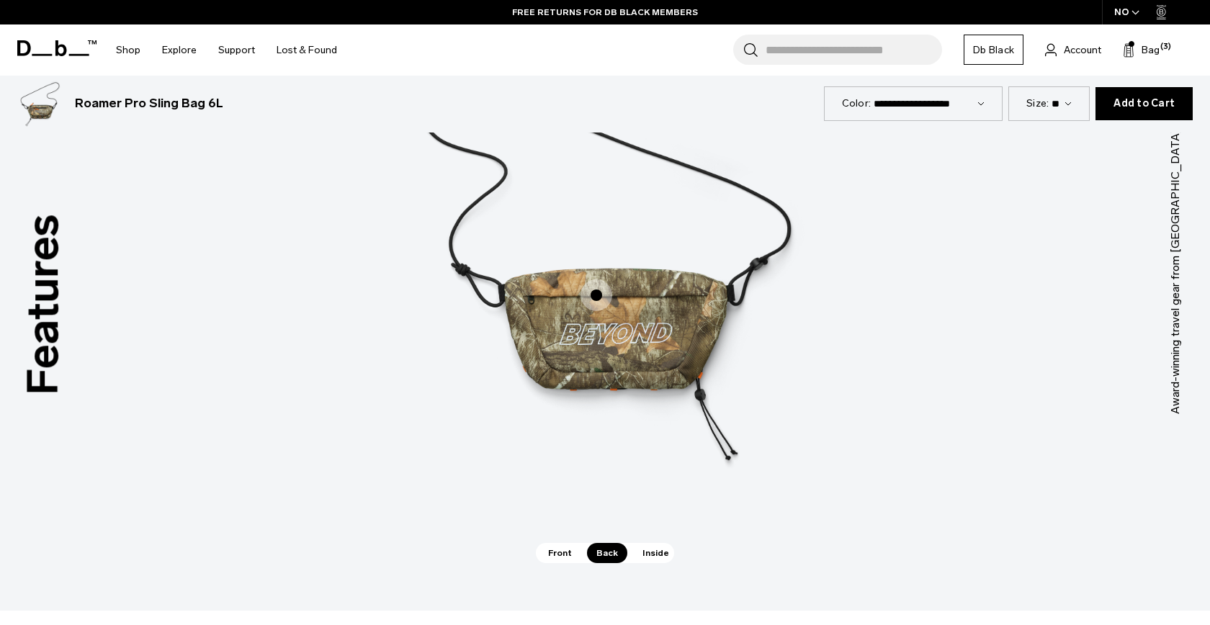
scroll to position [1929, 0]
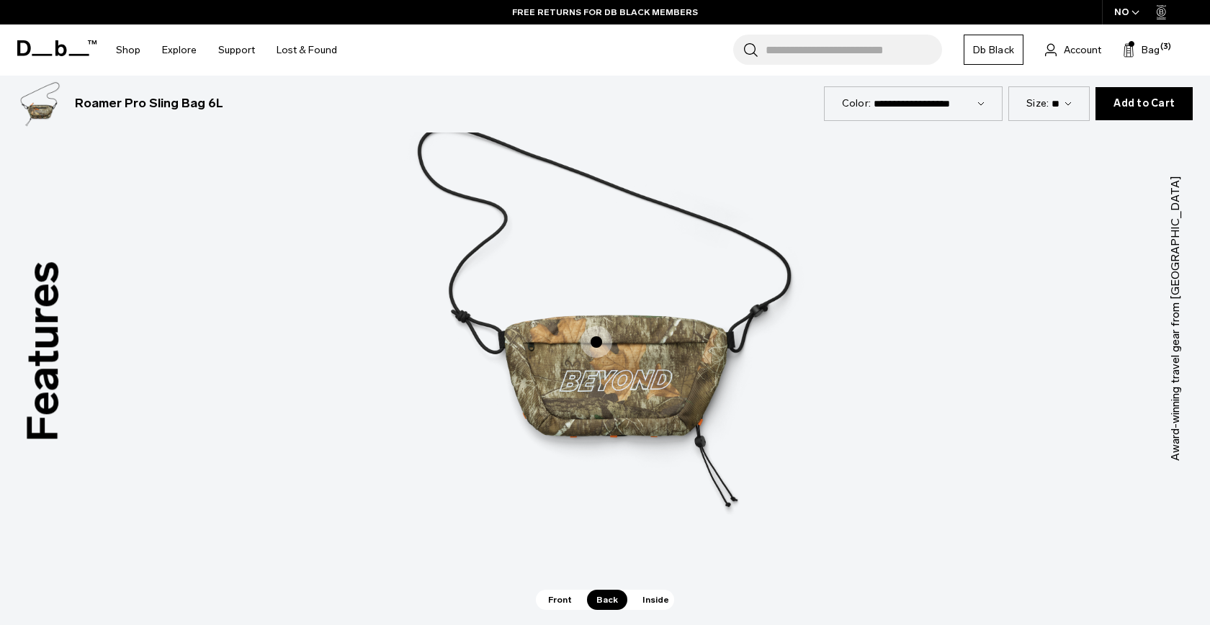
click at [599, 345] on span "2 / 3" at bounding box center [597, 342] width 32 height 32
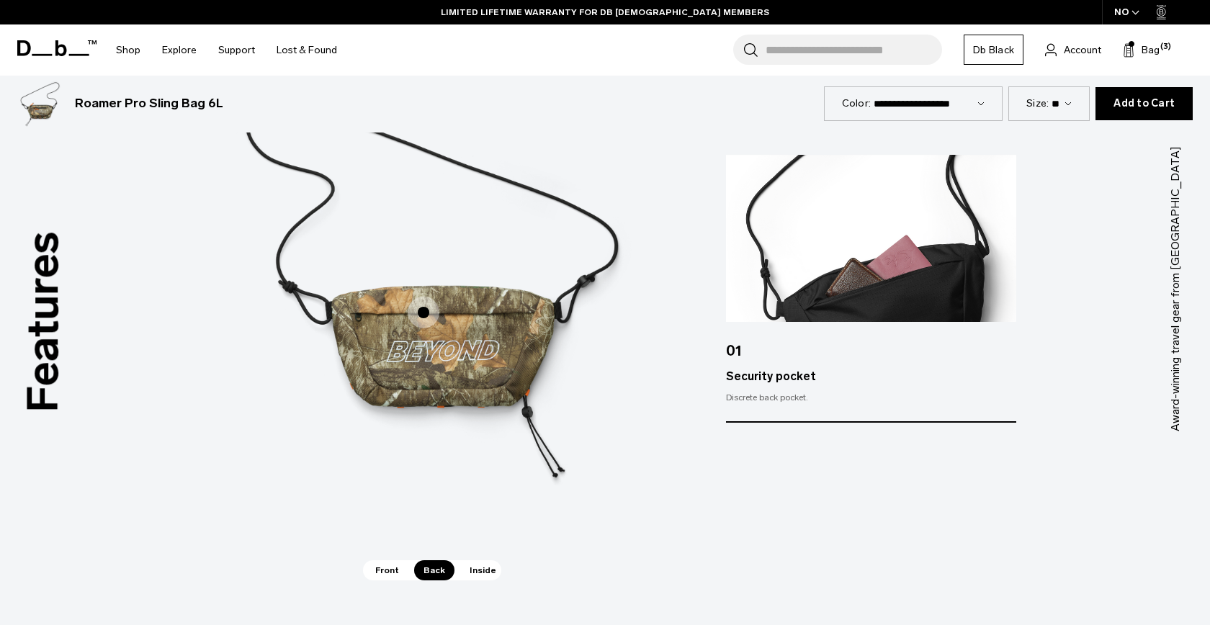
scroll to position [1974, 0]
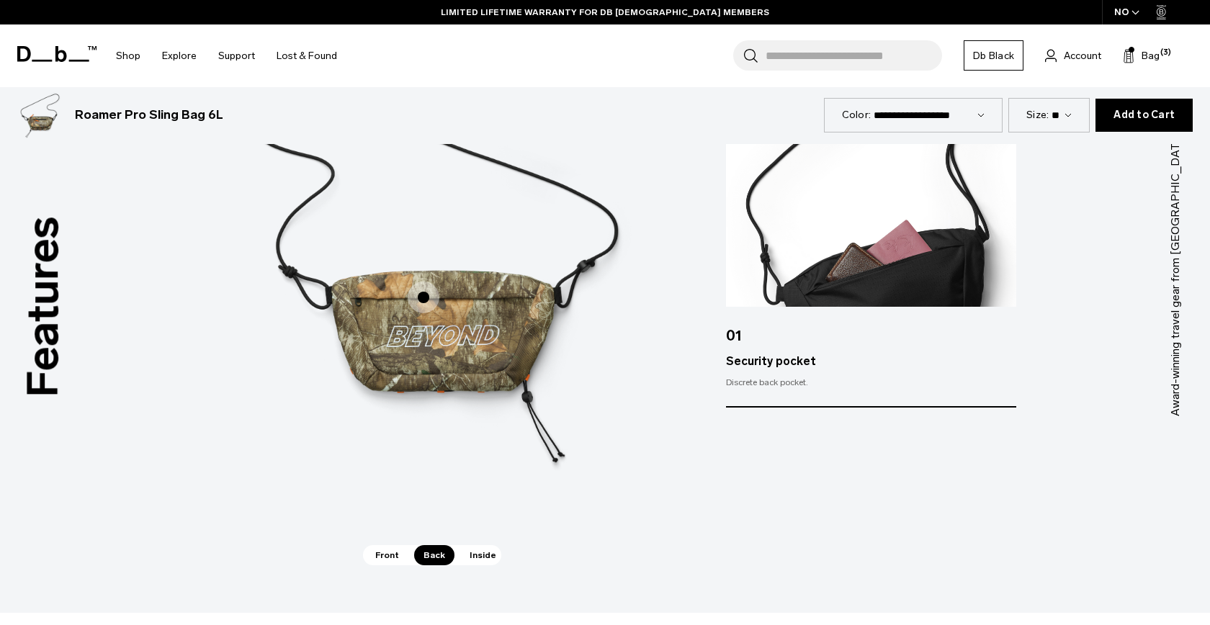
click at [406, 550] on div "Front Back Inside" at bounding box center [432, 555] width 138 height 20
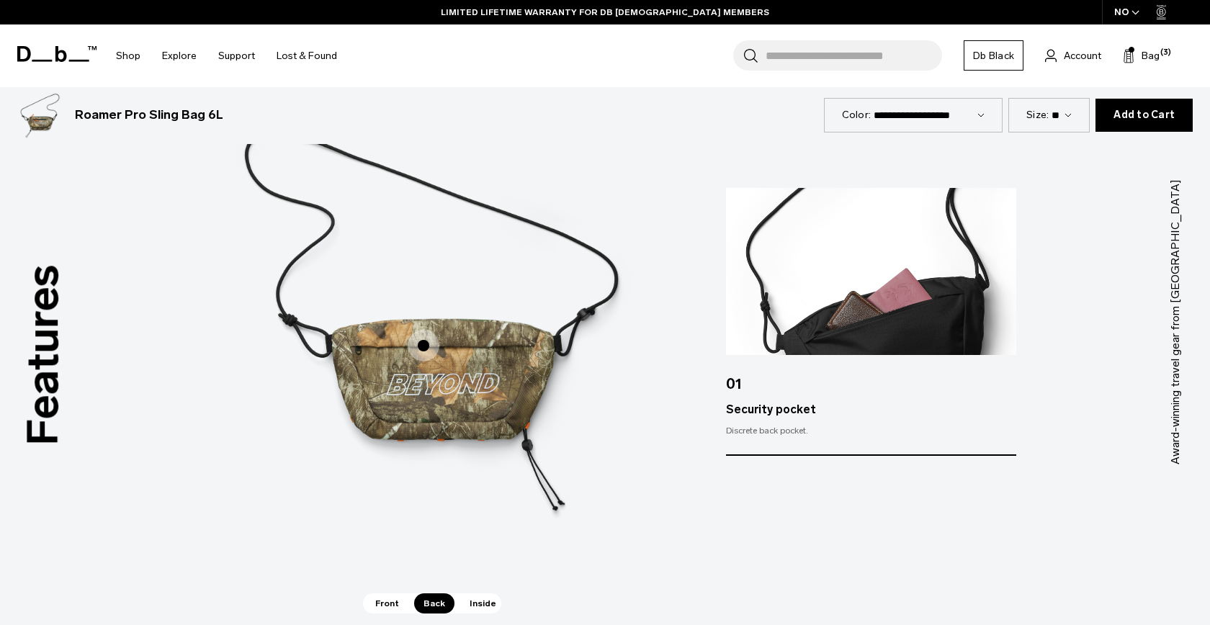
scroll to position [1927, 0]
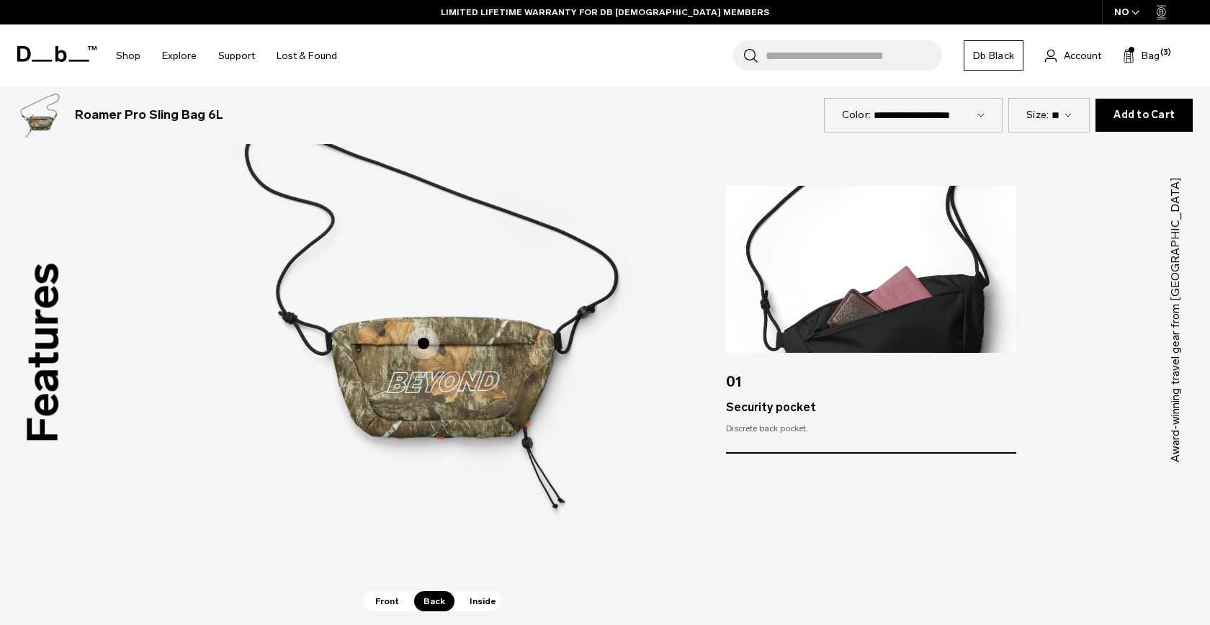
click at [392, 603] on span "Front" at bounding box center [387, 601] width 42 height 20
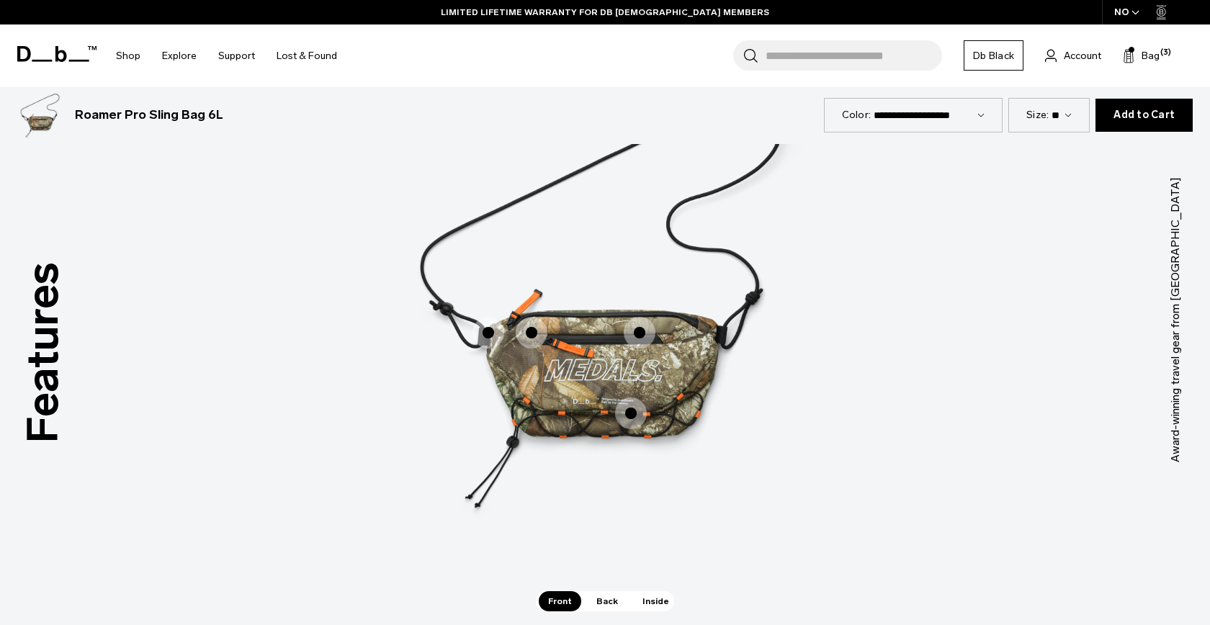
click at [521, 337] on span "1 / 3" at bounding box center [532, 333] width 32 height 32
click at [492, 341] on span "1 / 3" at bounding box center [489, 333] width 32 height 32
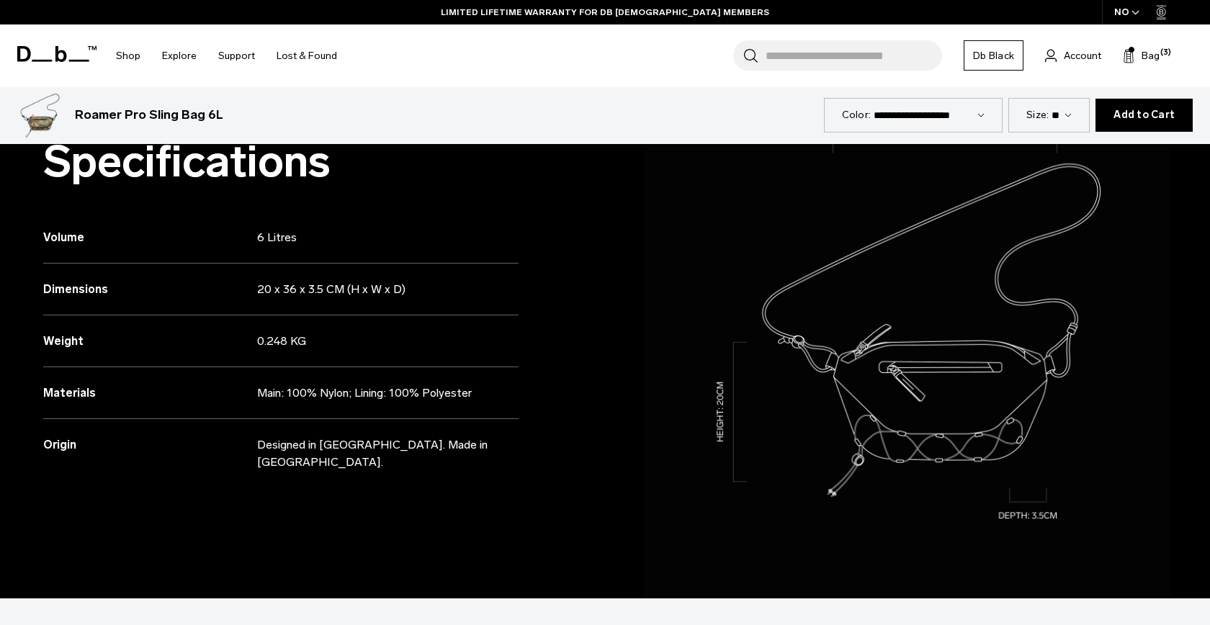
scroll to position [1048, 0]
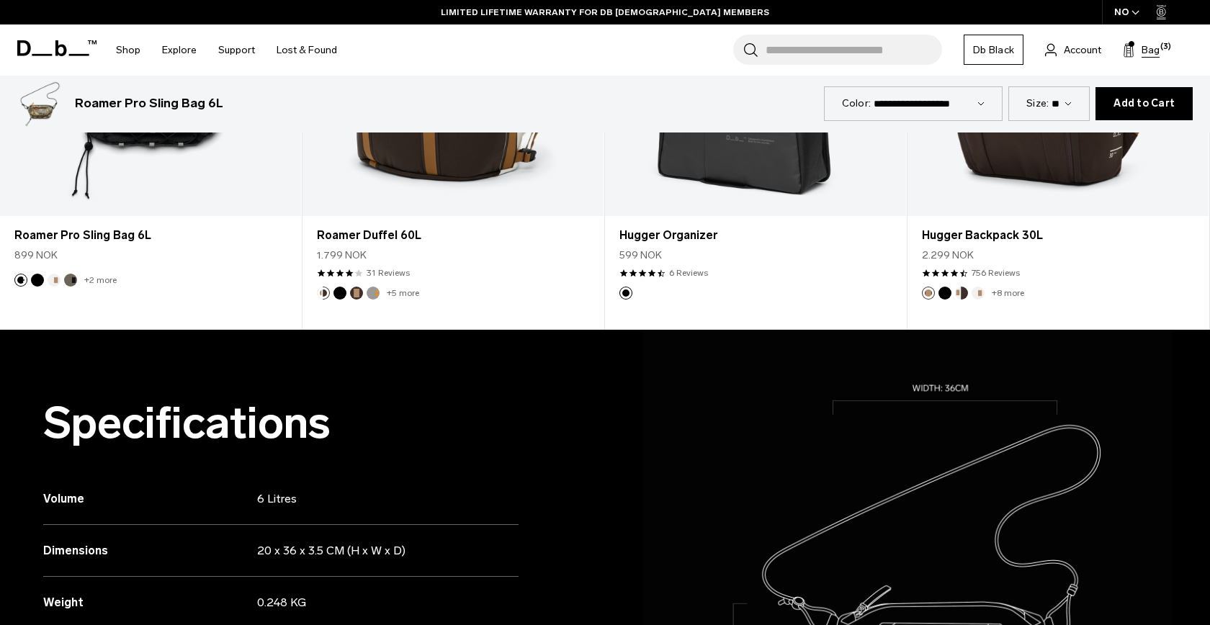
click at [1140, 42] on button "Bag (3)" at bounding box center [1141, 49] width 37 height 17
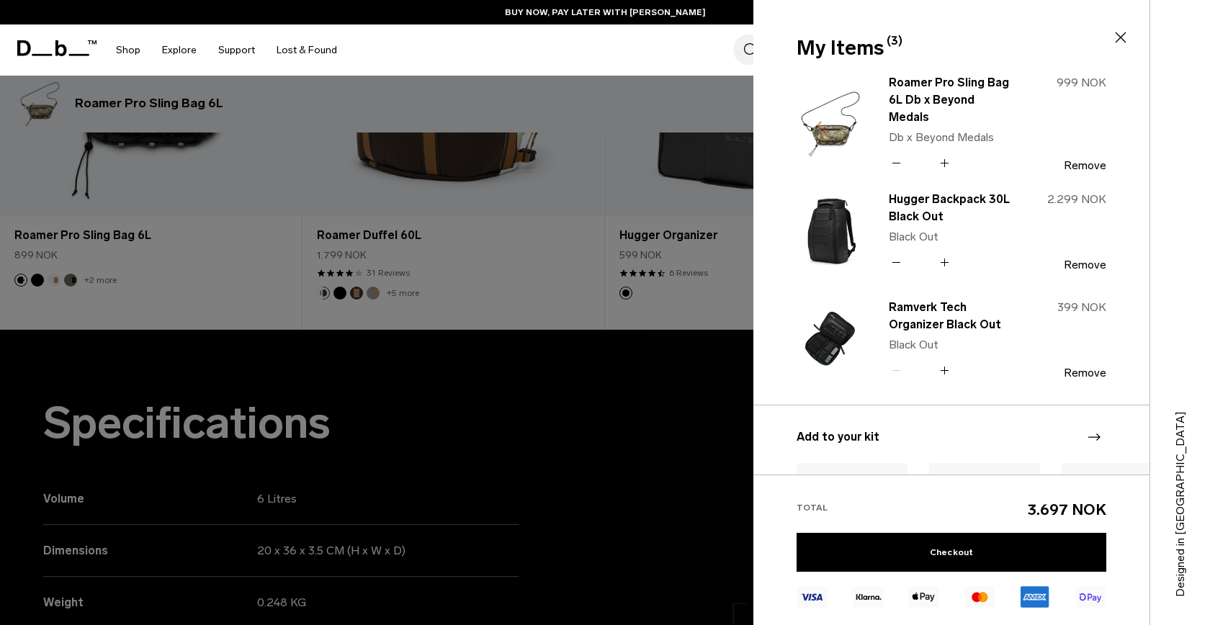
click at [565, 362] on div at bounding box center [605, 312] width 1210 height 625
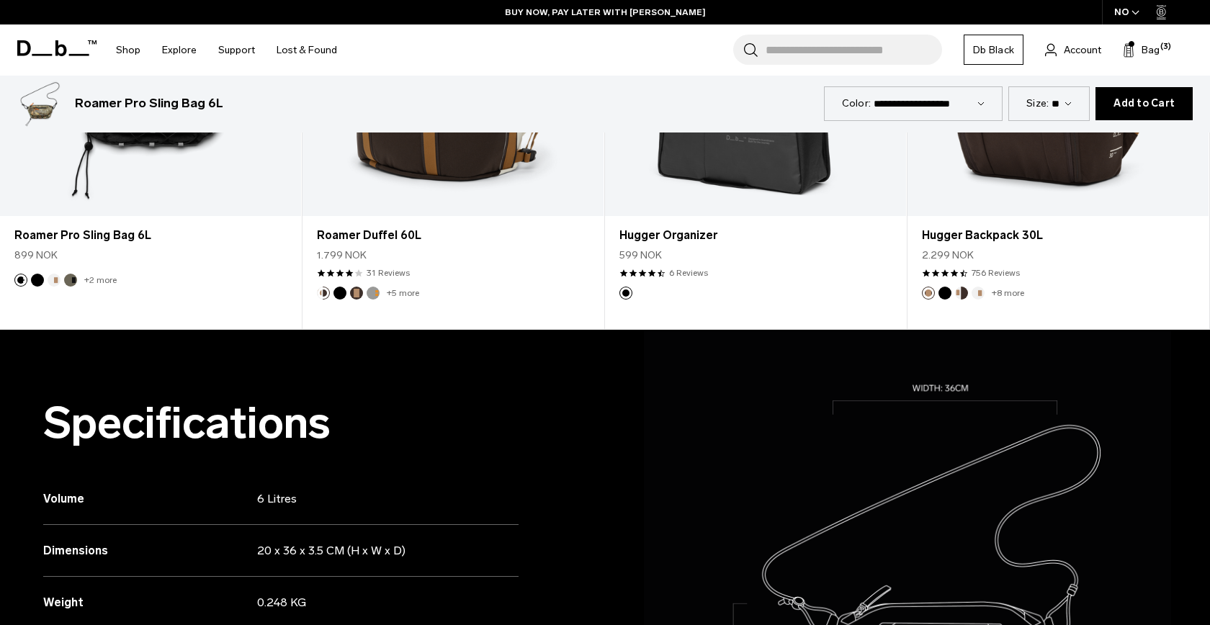
click at [1120, 20] on div "NO" at bounding box center [1127, 12] width 50 height 24
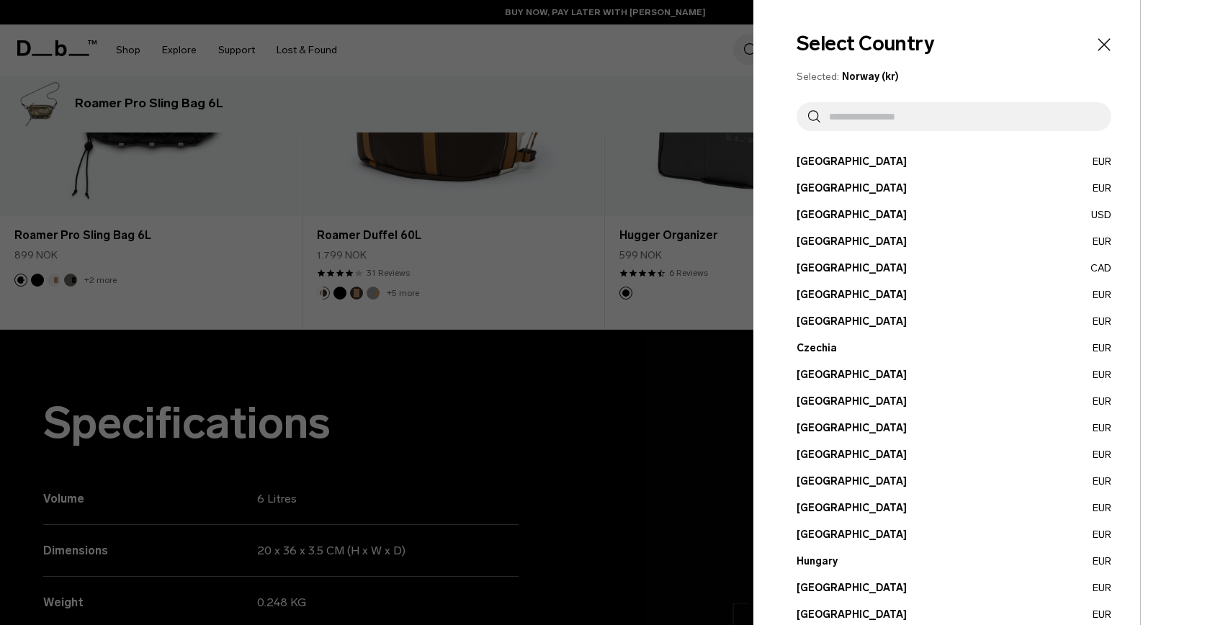
click at [992, 115] on input "text" at bounding box center [959, 116] width 279 height 29
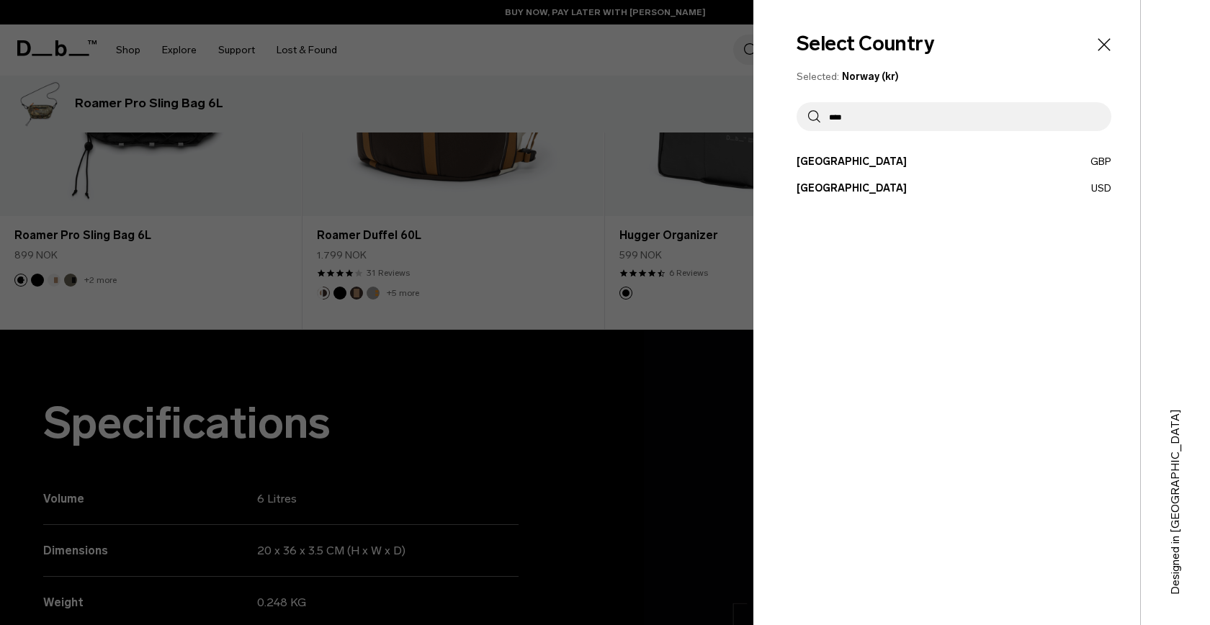
type input "****"
click at [1105, 187] on button "United States USD" at bounding box center [954, 188] width 315 height 15
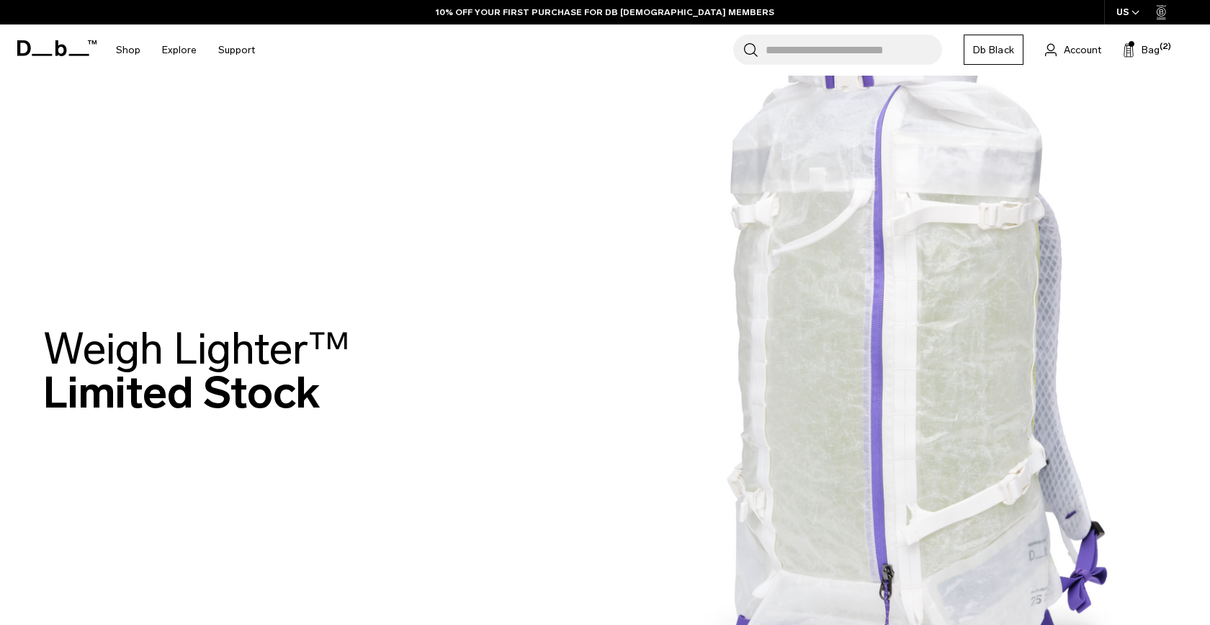
click at [1175, 45] on div "Search for Bags, Luggage... Search Close Trending Products All Products Hugger …" at bounding box center [732, 49] width 933 height 51
click at [1157, 45] on span "Bag" at bounding box center [1151, 49] width 18 height 15
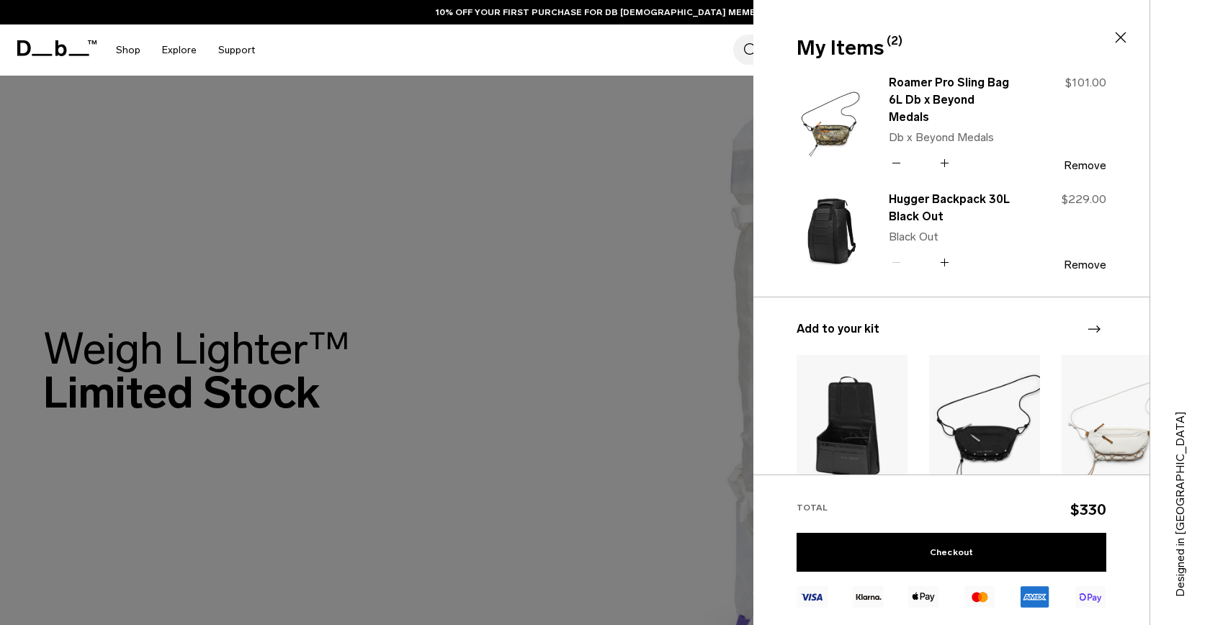
click at [689, 290] on div at bounding box center [605, 312] width 1210 height 625
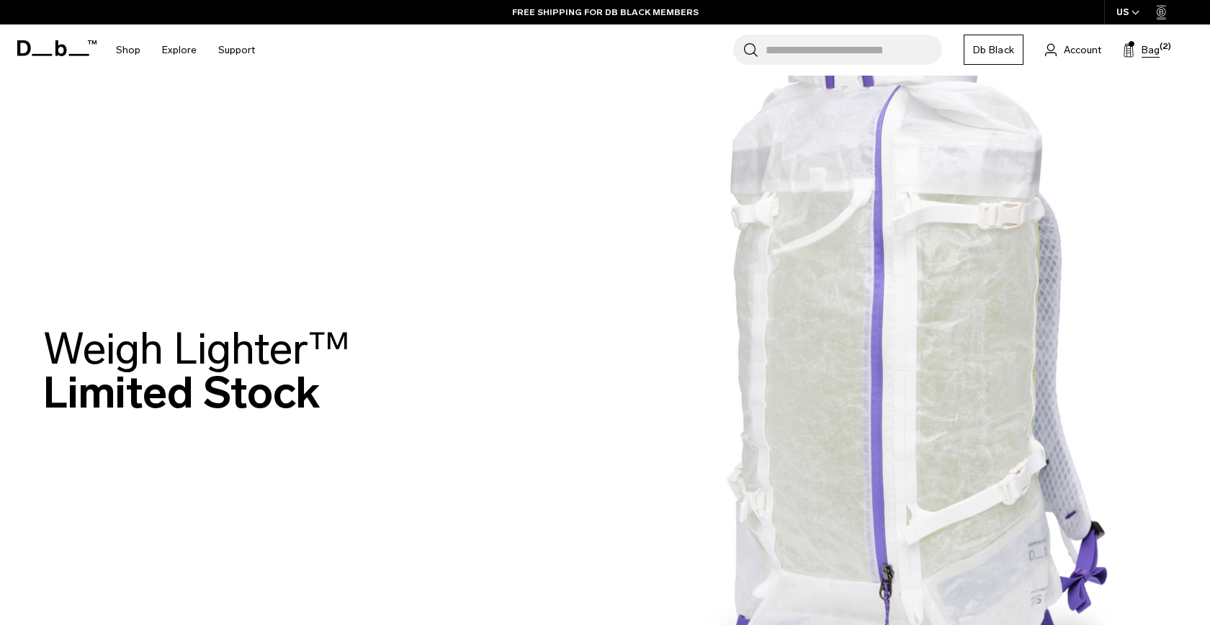
click at [1140, 53] on button "Bag (2)" at bounding box center [1141, 49] width 37 height 17
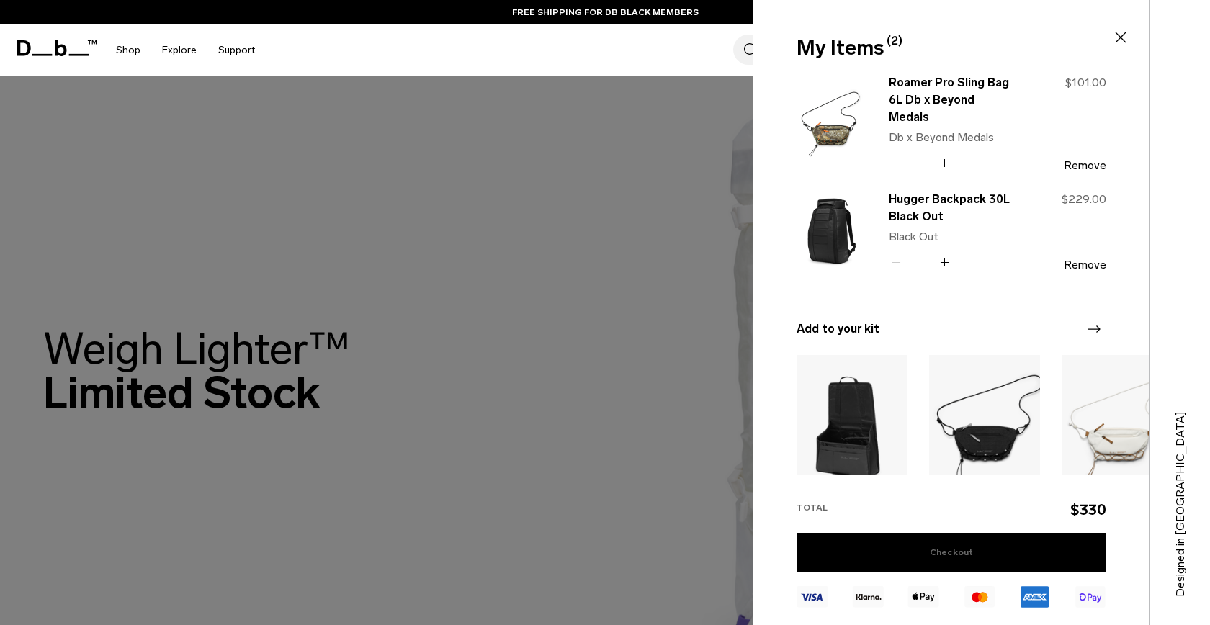
click at [936, 556] on link "Checkout" at bounding box center [952, 552] width 310 height 39
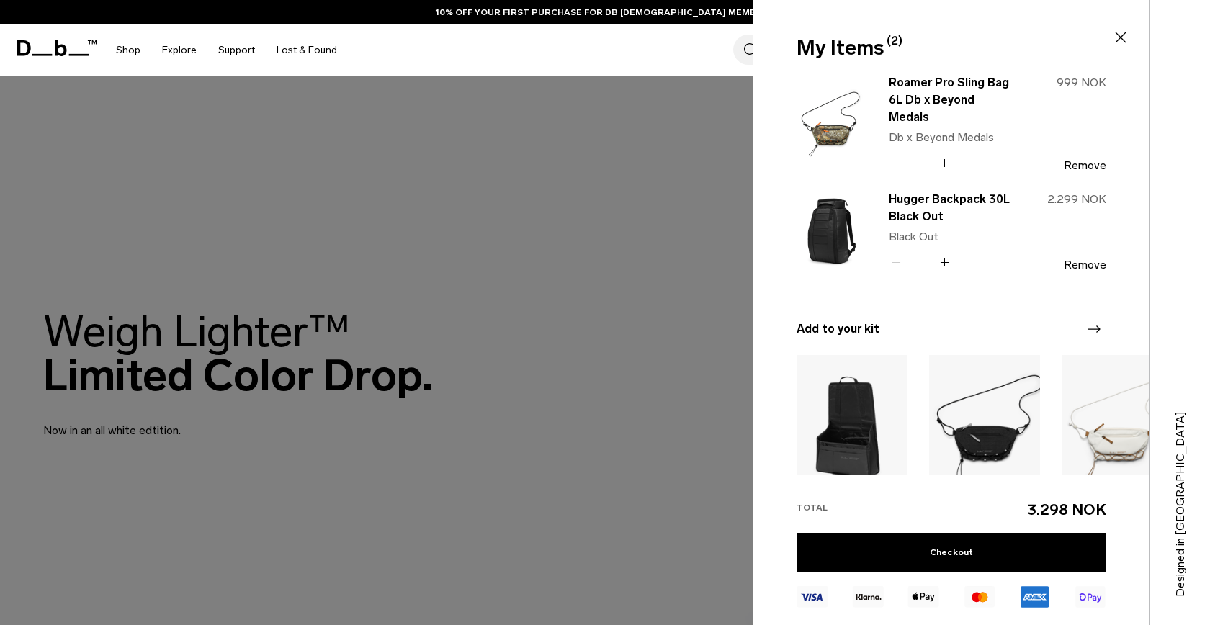
click at [1068, 174] on div "Hugger Backpack 30L Black Out Black Out Quantity - * + 2.299 NOK Remove Roamer …" at bounding box center [952, 189] width 310 height 216
click at [1078, 162] on button "Remove" at bounding box center [1085, 165] width 42 height 13
click at [1086, 152] on div "Hugger Backpack 30L Black Out Black Out Quantity - * + 2.299 NOK Remove Roamer …" at bounding box center [952, 189] width 310 height 216
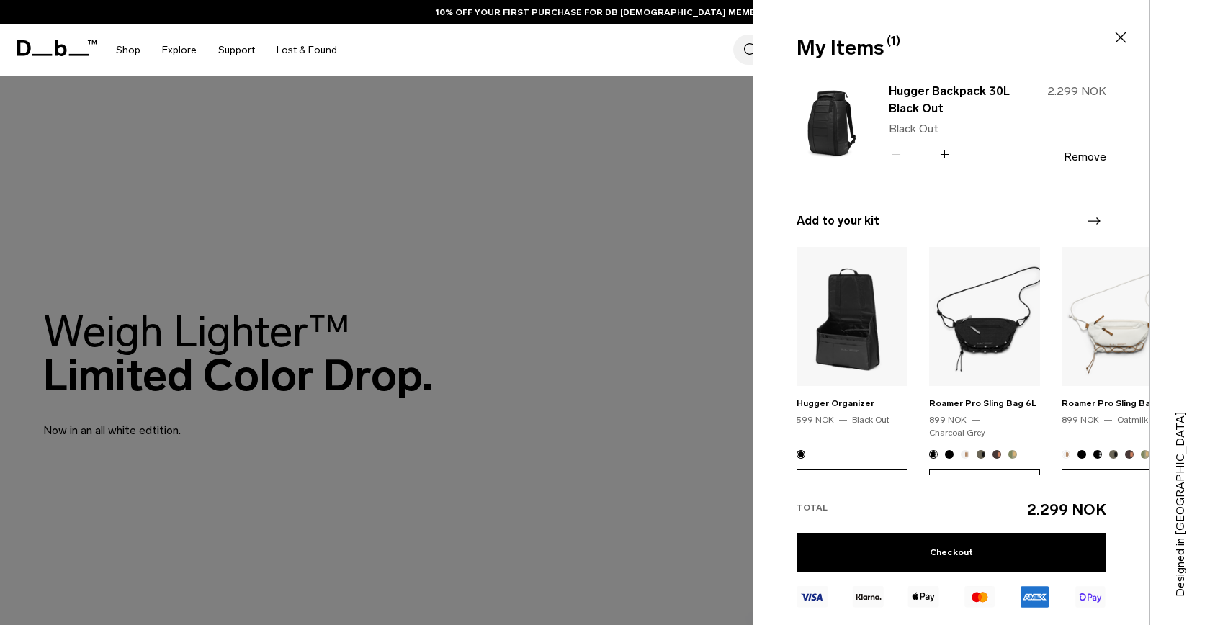
click at [633, 402] on div at bounding box center [605, 312] width 1210 height 625
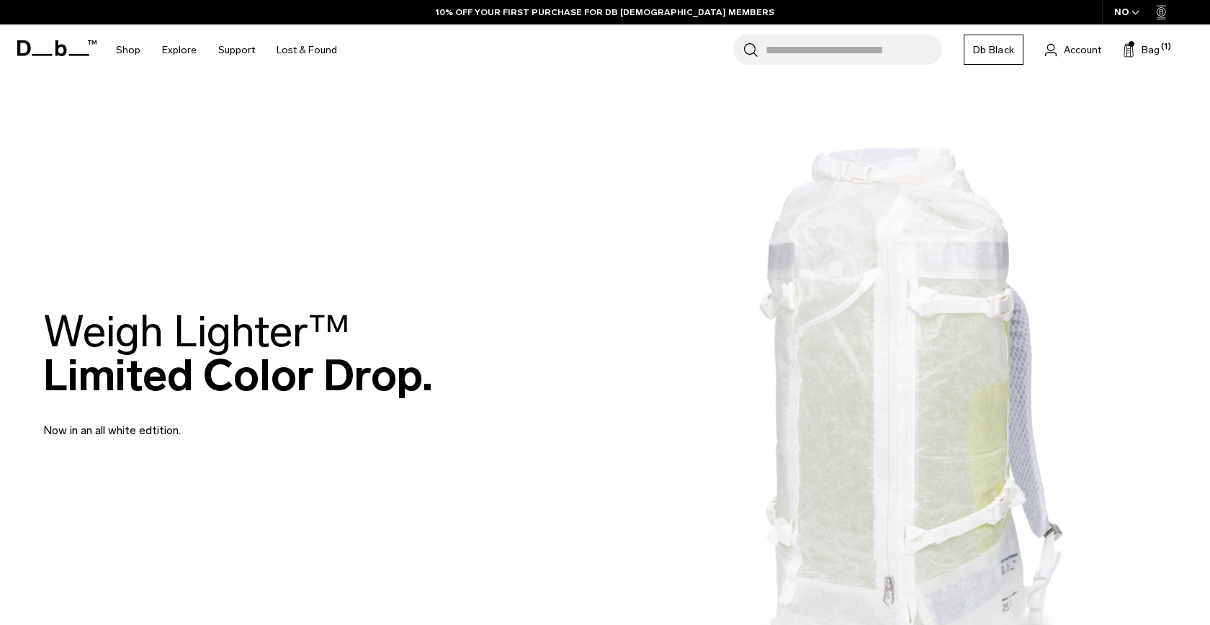
click at [1115, 12] on div "NO" at bounding box center [1127, 12] width 50 height 24
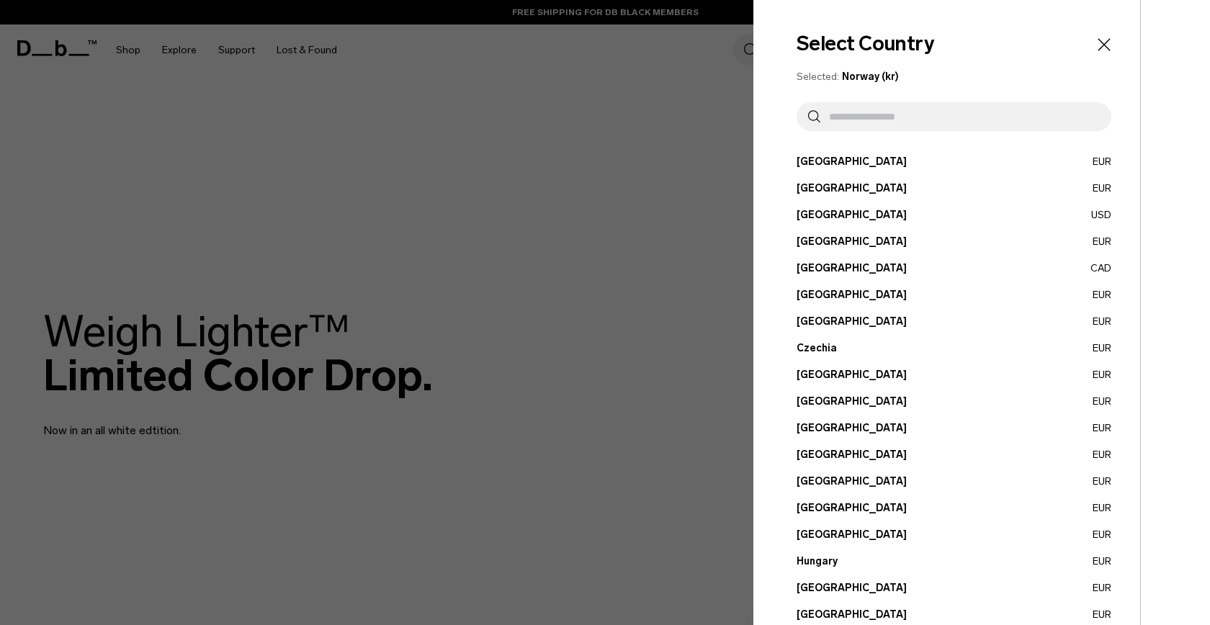
click at [951, 144] on div "Select Country Selected: Norway (kr) Austria EUR Belgium EUR Brazil USD" at bounding box center [946, 531] width 387 height 1062
click at [964, 127] on input "text" at bounding box center [959, 116] width 279 height 29
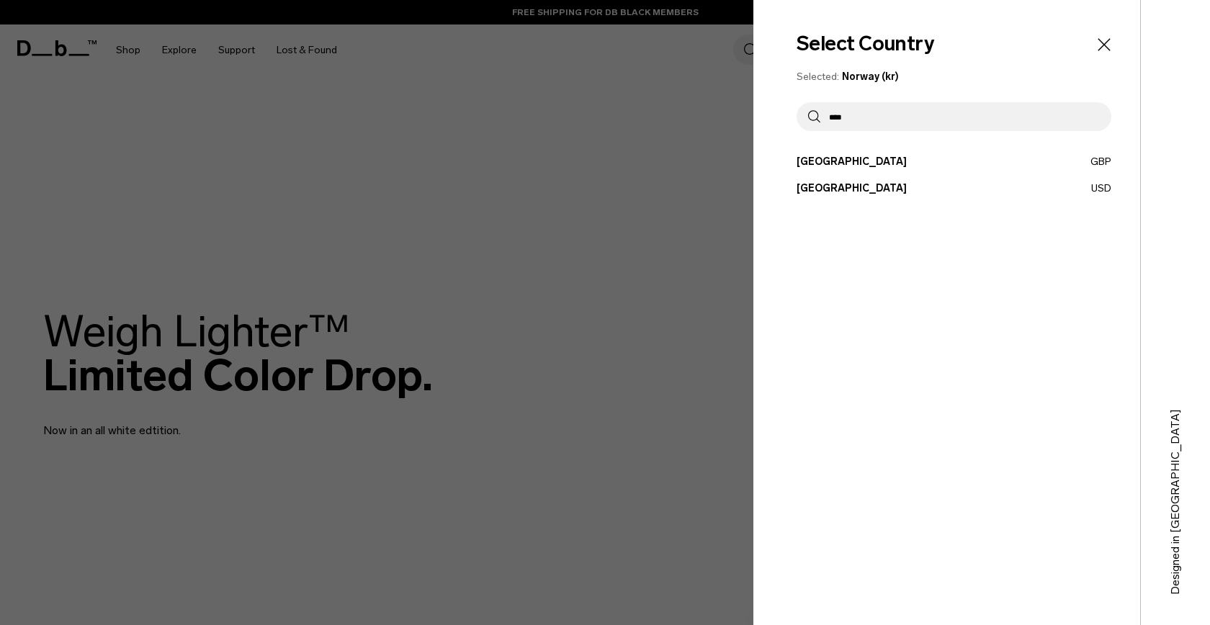
type input "****"
click at [1102, 185] on button "United States USD" at bounding box center [954, 188] width 315 height 15
click at [835, 187] on button "United States USD" at bounding box center [954, 188] width 315 height 15
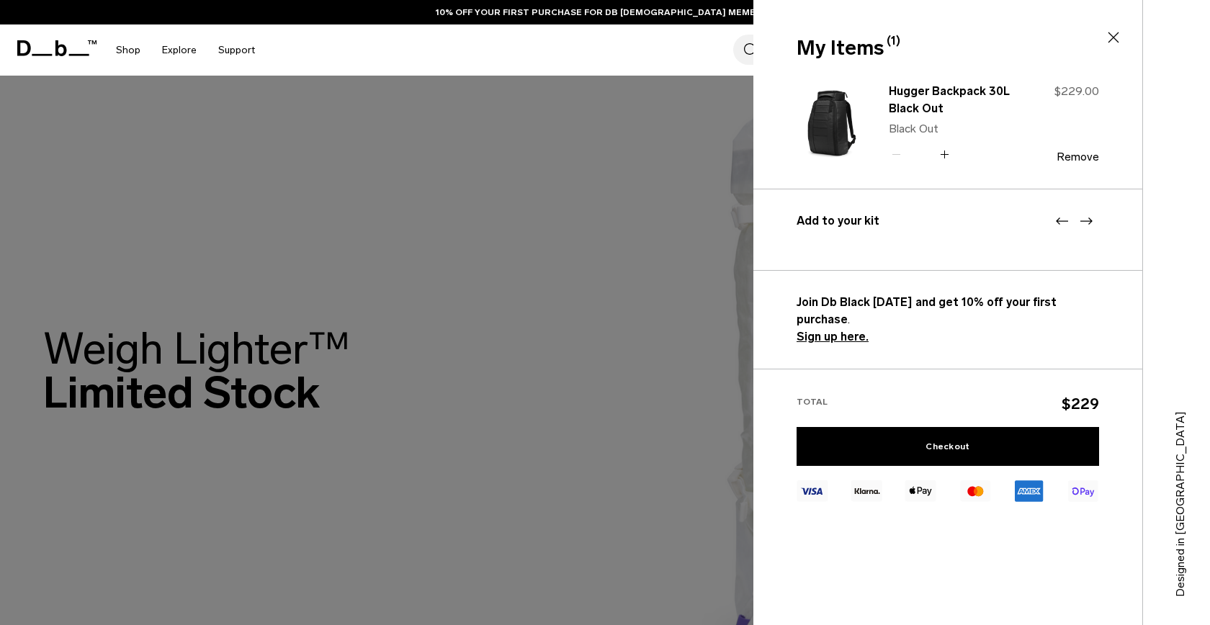
click at [707, 228] on div at bounding box center [605, 312] width 1210 height 625
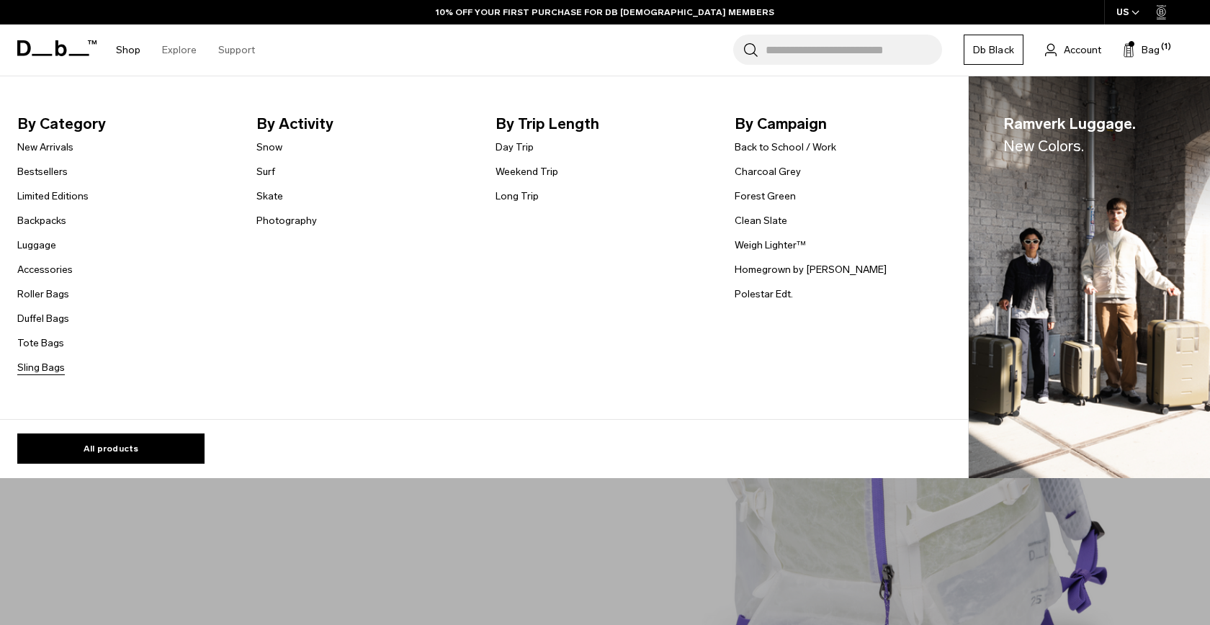
click at [35, 361] on link "Sling Bags" at bounding box center [41, 367] width 48 height 15
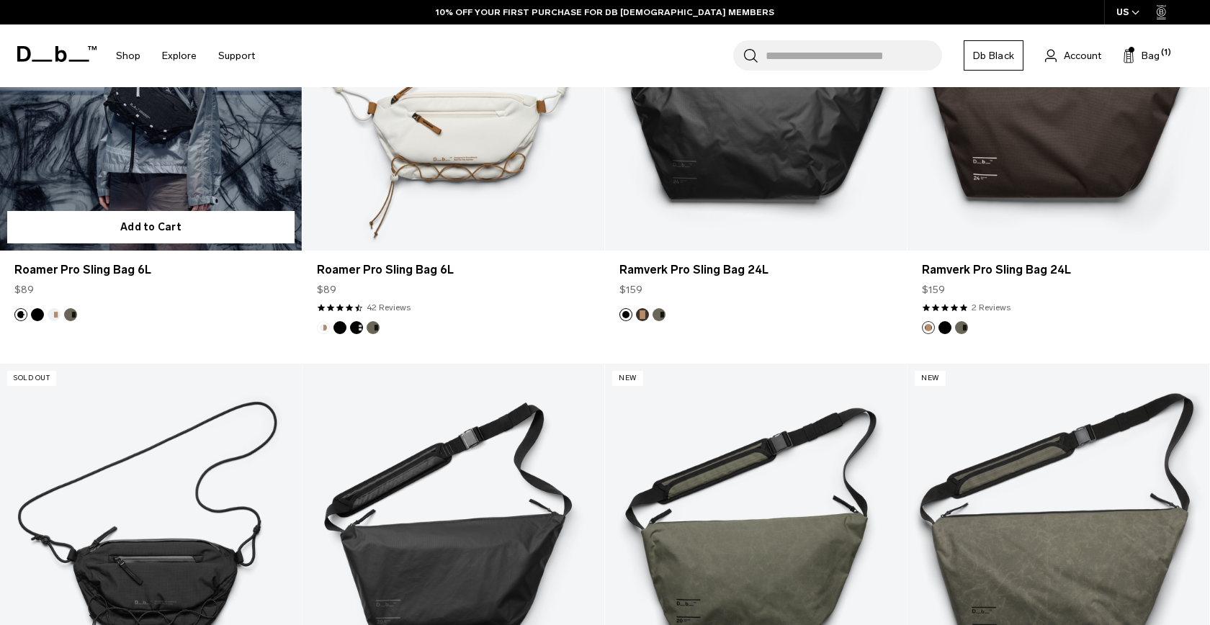
scroll to position [478, 0]
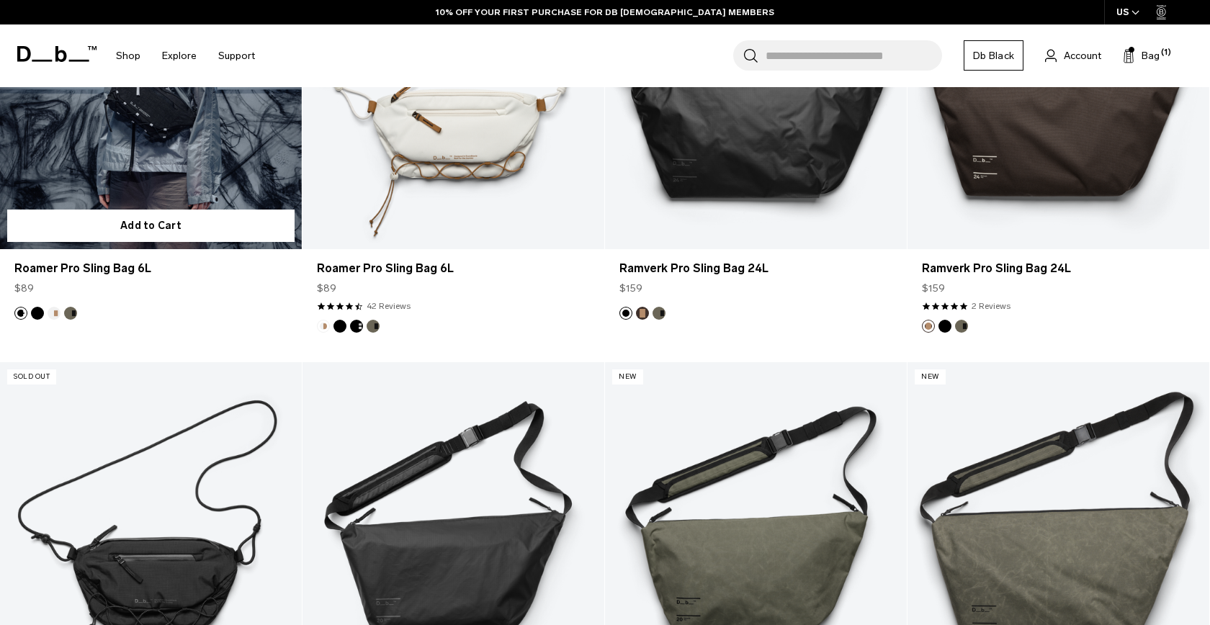
click at [184, 182] on link "Roamer Pro Sling Bag 6L" at bounding box center [151, 82] width 302 height 336
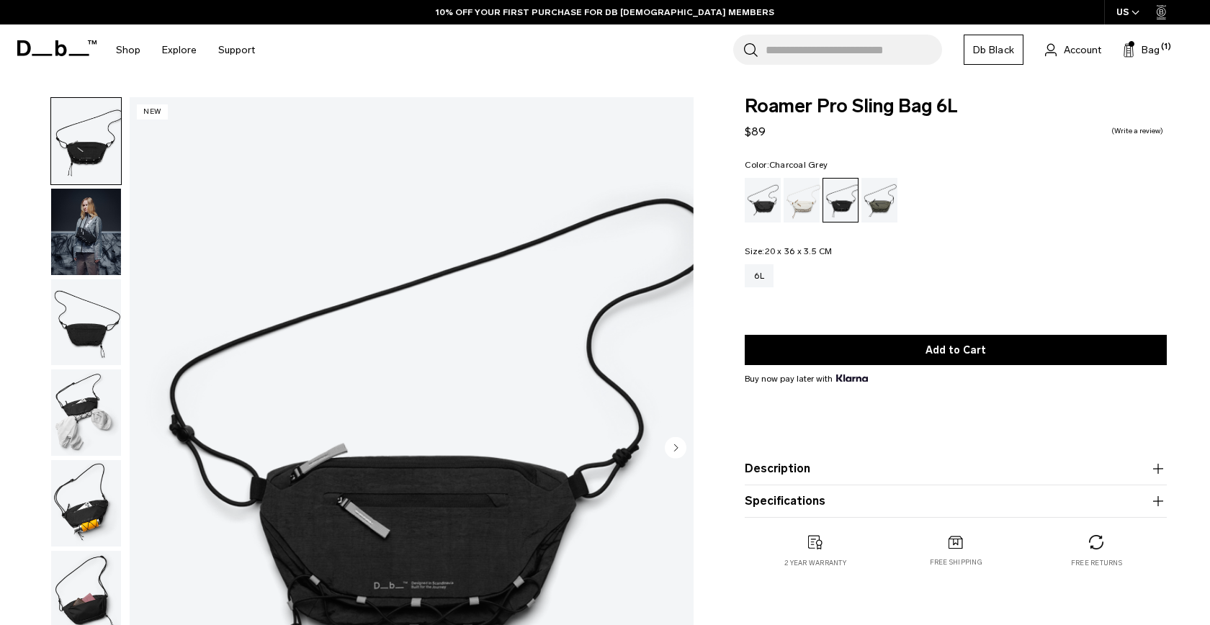
scroll to position [170, 0]
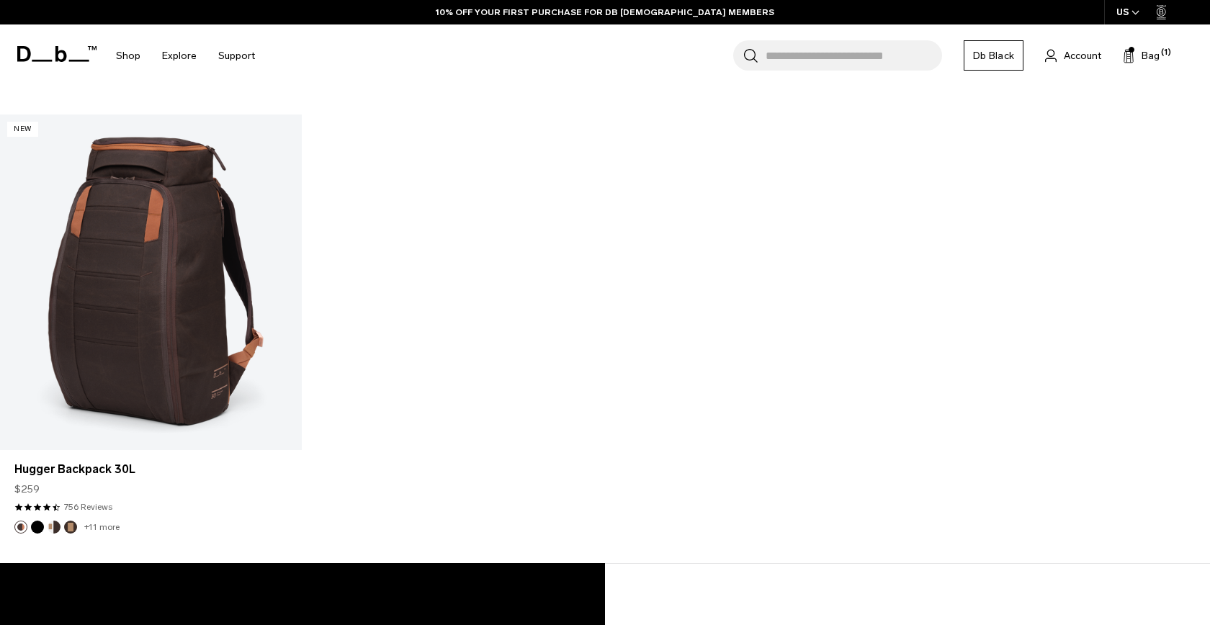
scroll to position [1176, 0]
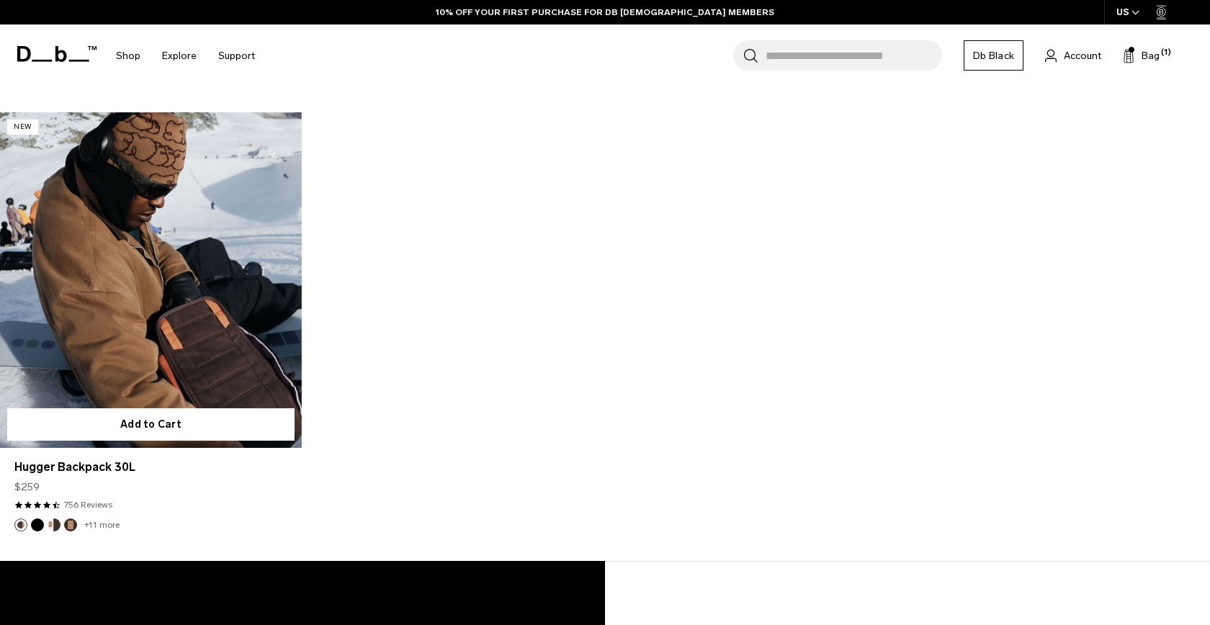
click at [251, 295] on link "Hugger Backpack 30L" at bounding box center [151, 280] width 302 height 336
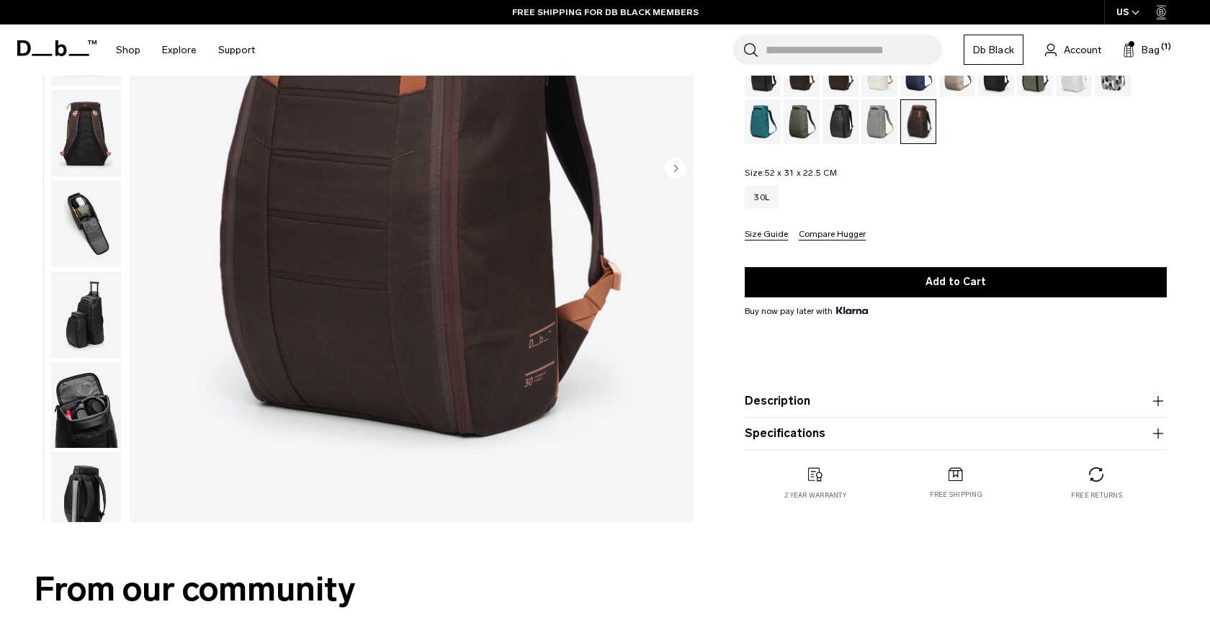
scroll to position [177, 0]
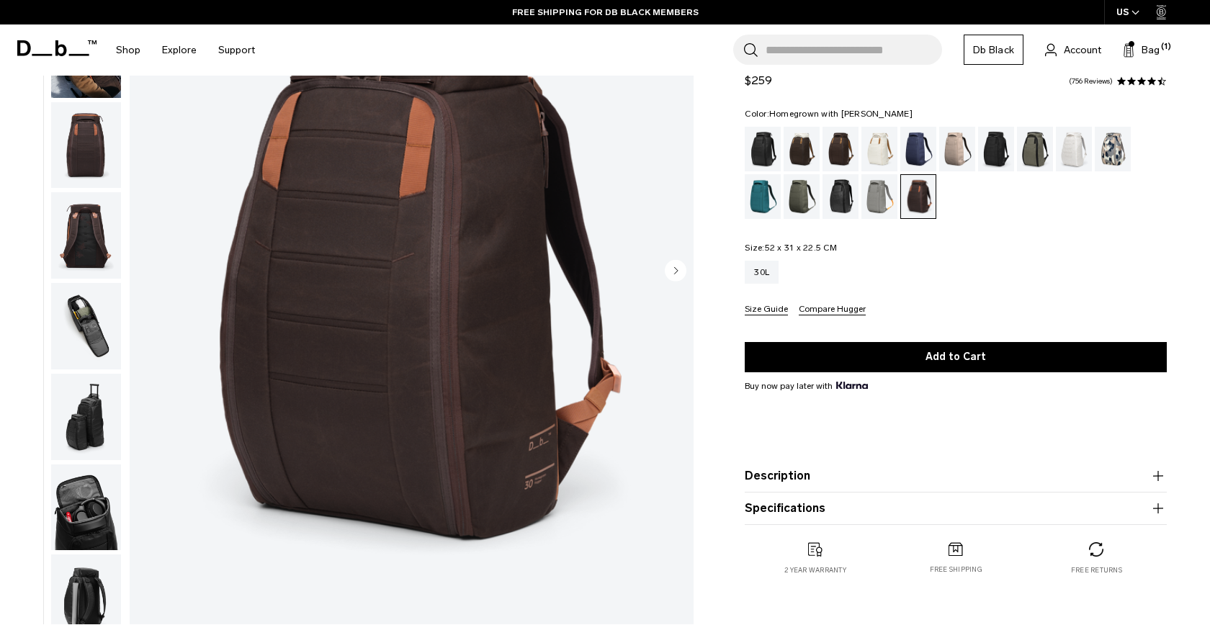
click at [37, 251] on div "01 / 09 New" at bounding box center [351, 276] width 702 height 712
click at [71, 238] on img "button" at bounding box center [86, 235] width 70 height 86
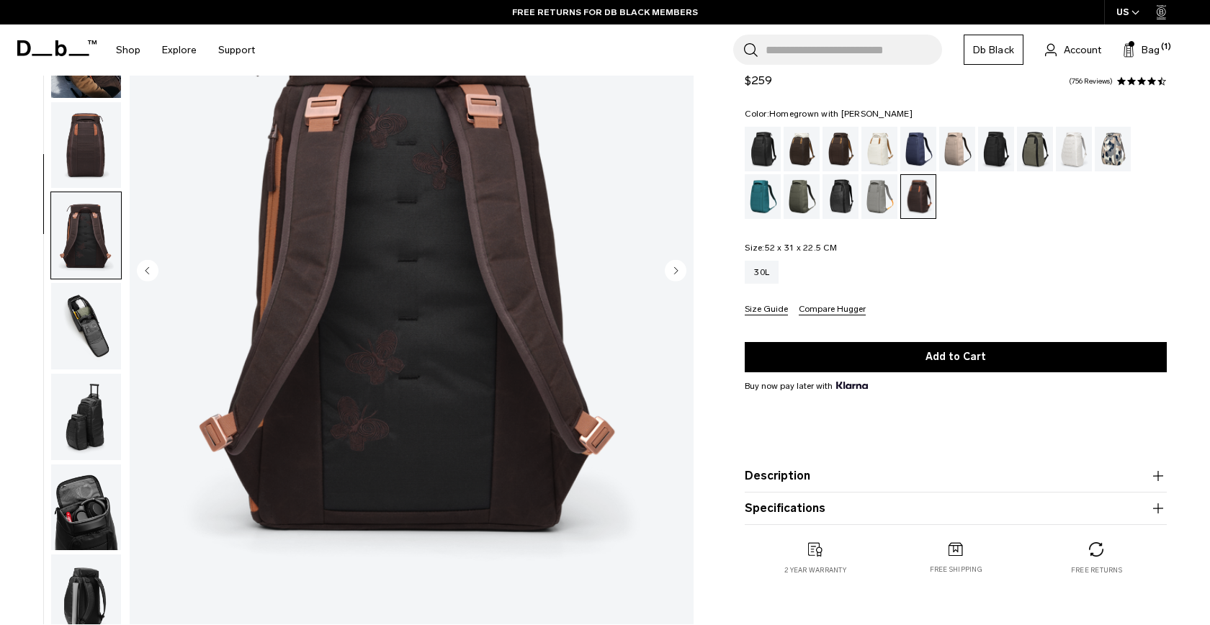
scroll to position [0, 0]
click at [81, 448] on img "button" at bounding box center [86, 417] width 70 height 86
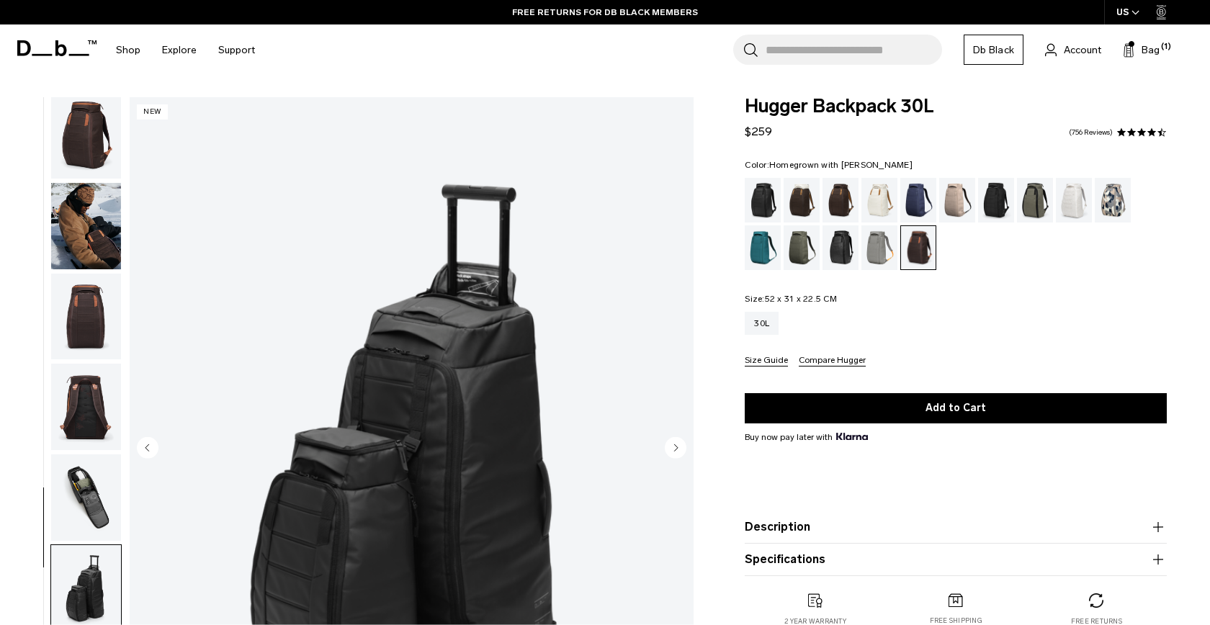
click at [104, 191] on img "button" at bounding box center [86, 226] width 70 height 86
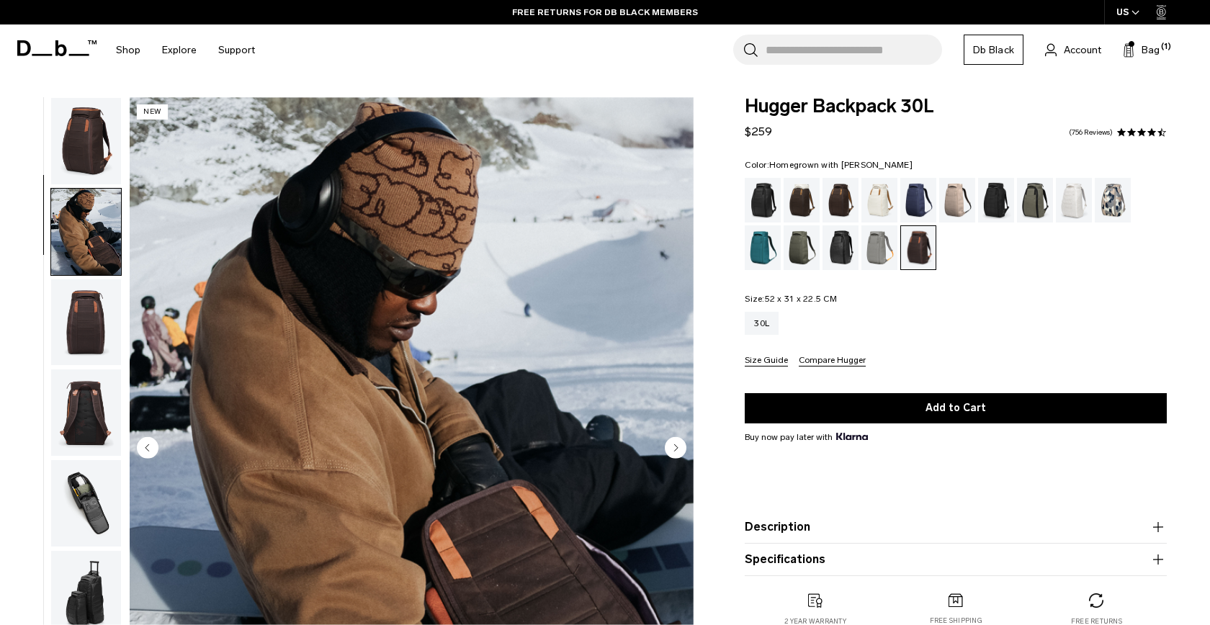
click at [98, 117] on img "button" at bounding box center [86, 141] width 70 height 86
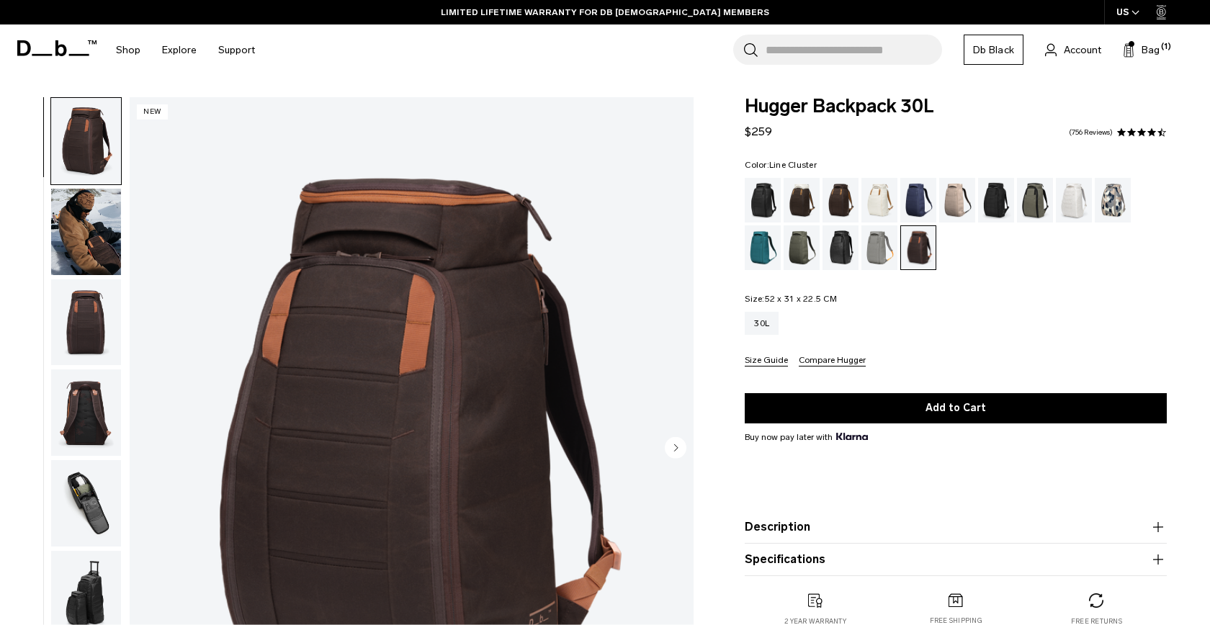
click at [1106, 200] on div "Line Cluster" at bounding box center [1113, 200] width 37 height 45
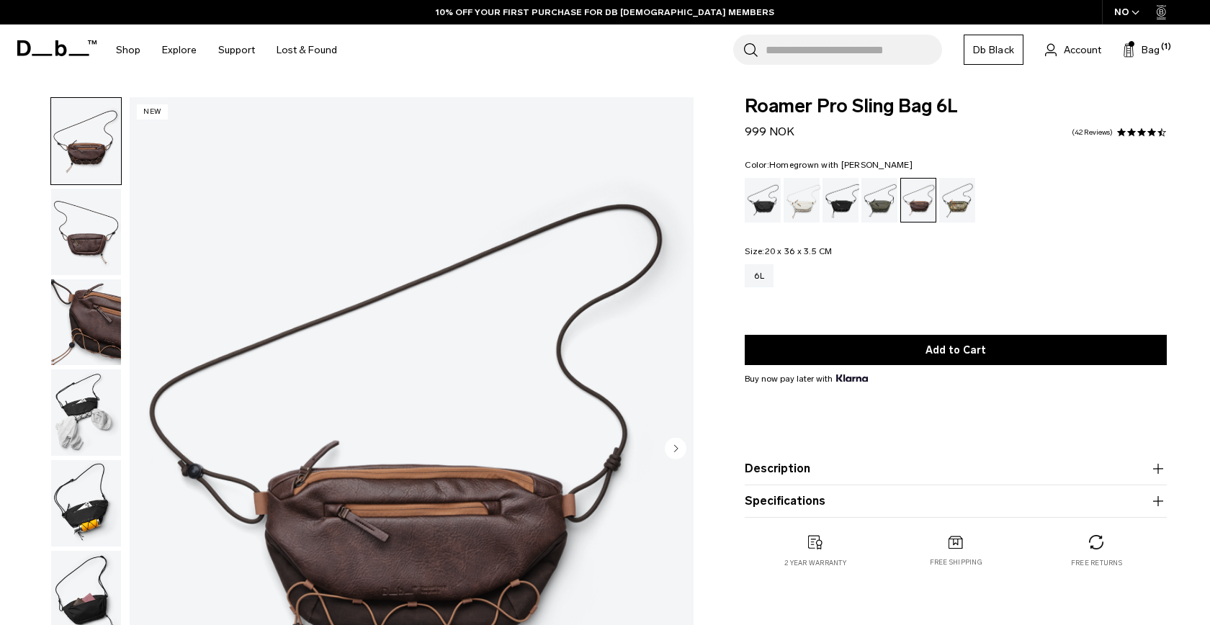
scroll to position [185, 0]
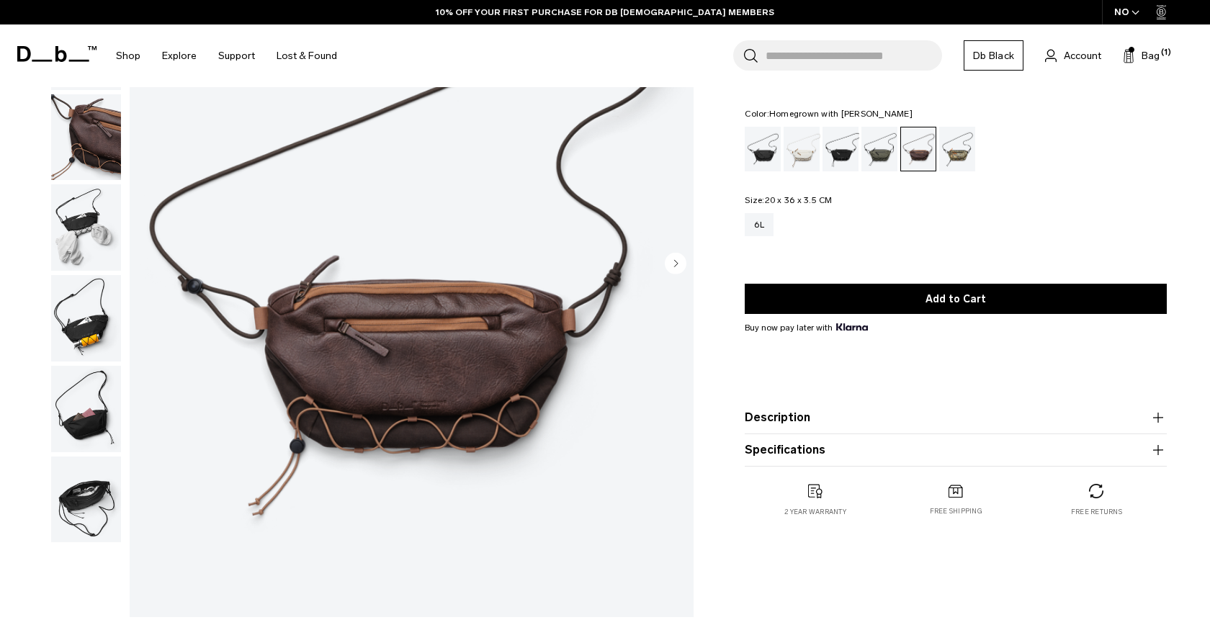
click at [102, 388] on img "button" at bounding box center [86, 409] width 70 height 86
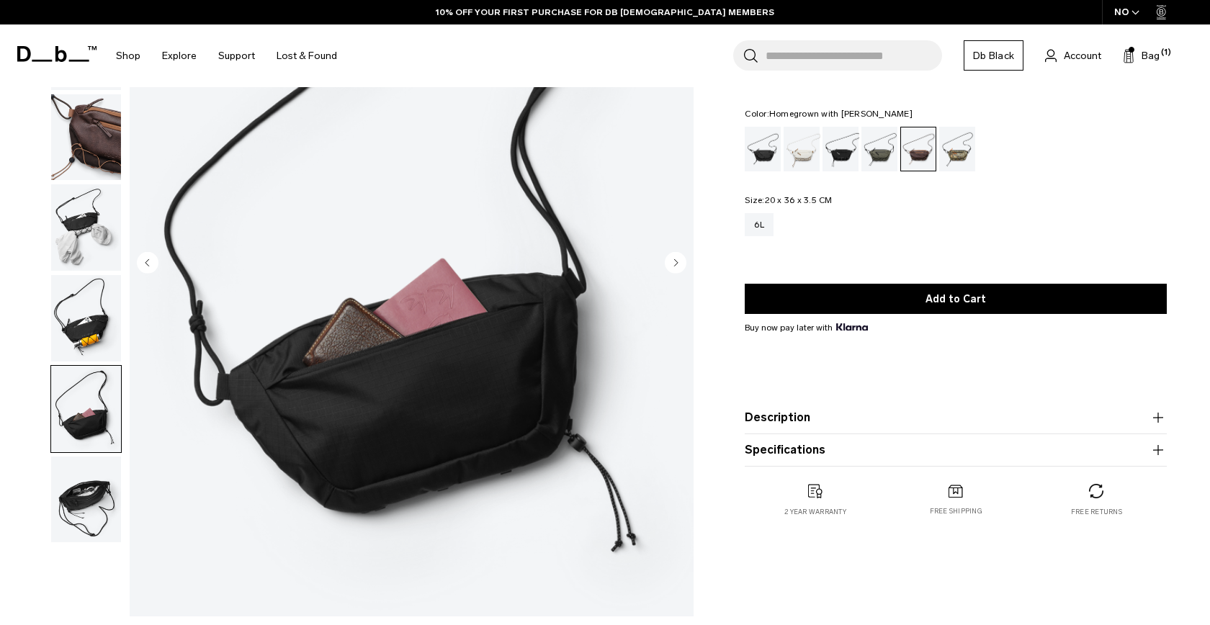
click at [90, 326] on img "button" at bounding box center [86, 318] width 70 height 86
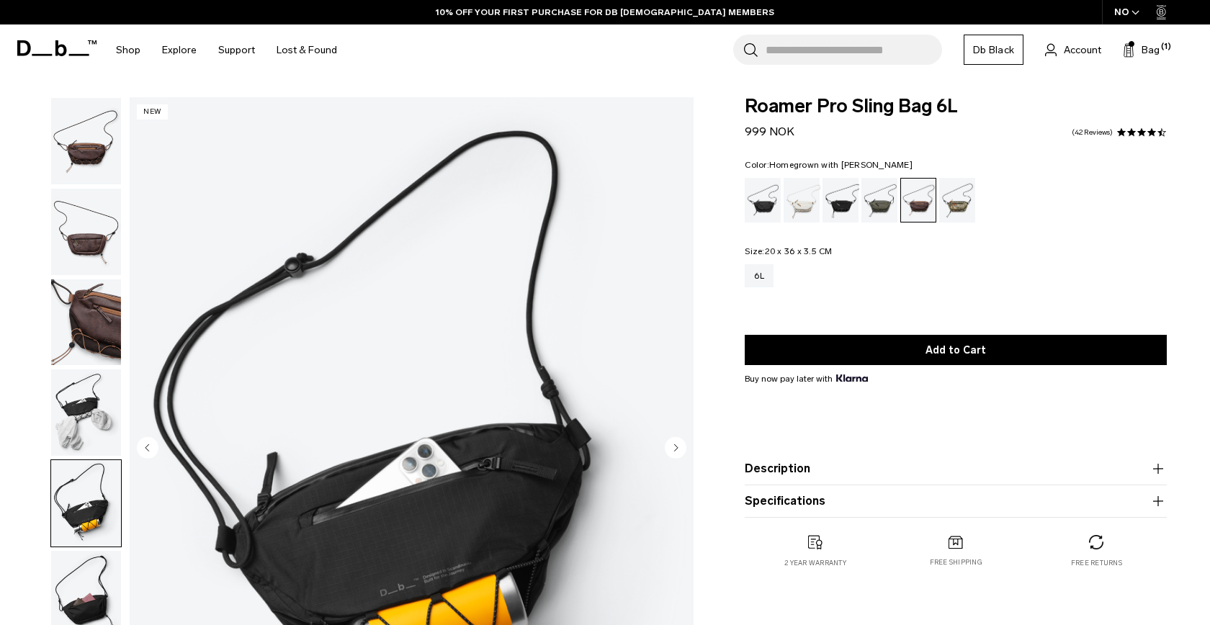
scroll to position [-1, 0]
click at [87, 306] on img "button" at bounding box center [86, 322] width 70 height 86
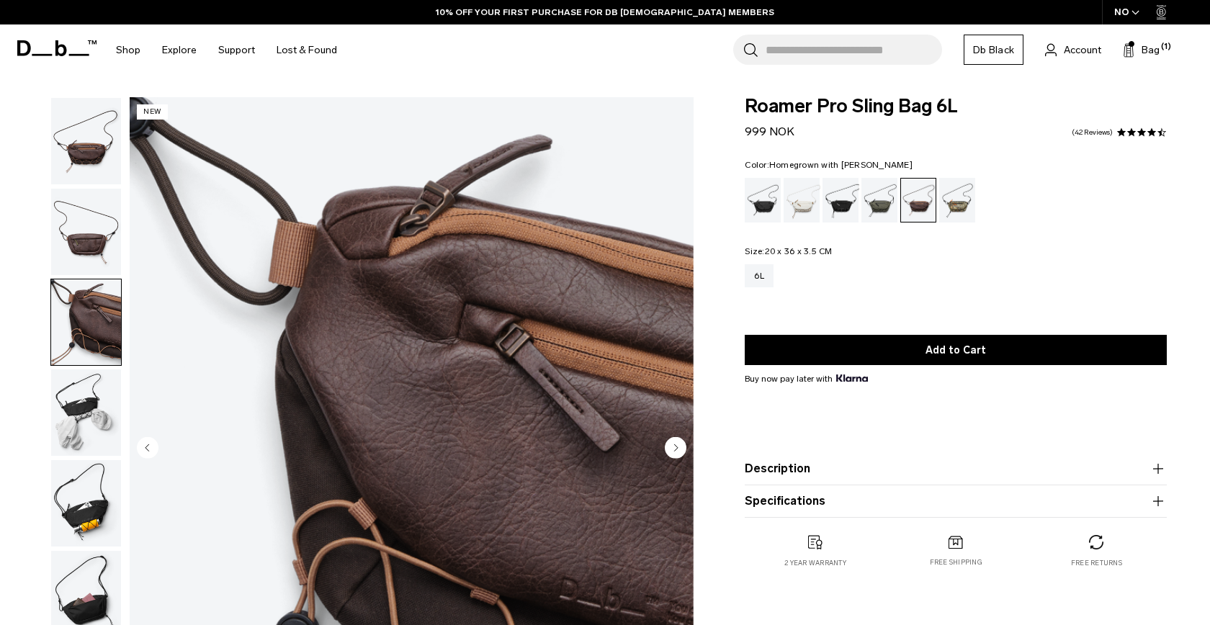
scroll to position [0, 0]
click at [96, 200] on img "button" at bounding box center [86, 232] width 70 height 86
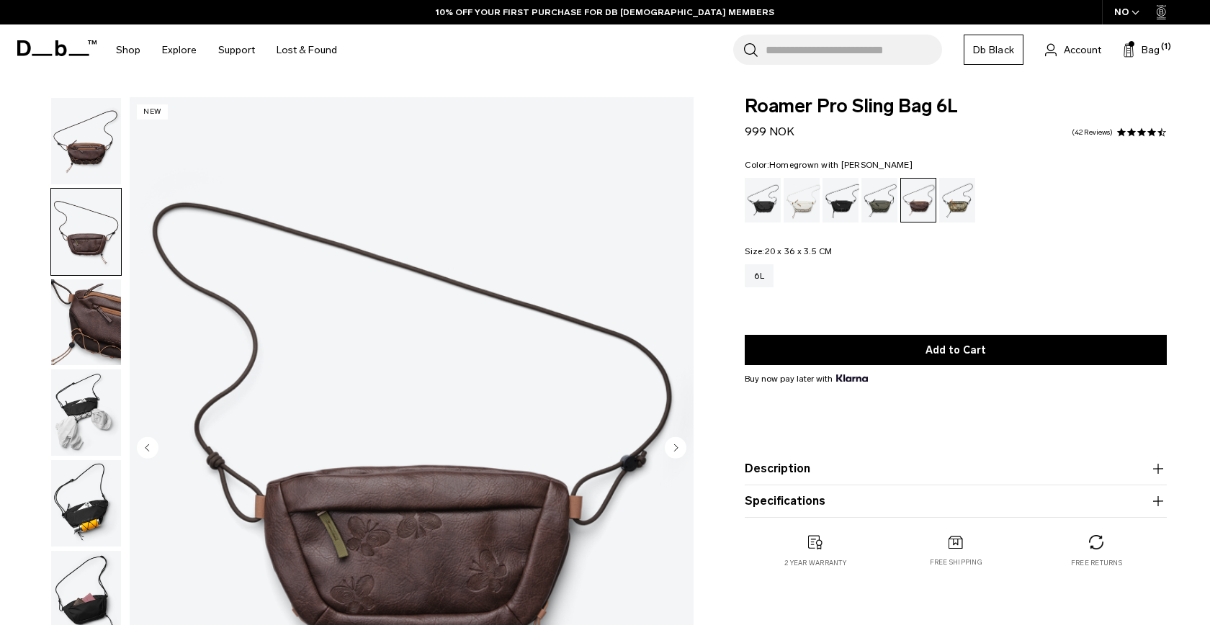
click at [94, 161] on img "button" at bounding box center [86, 141] width 70 height 86
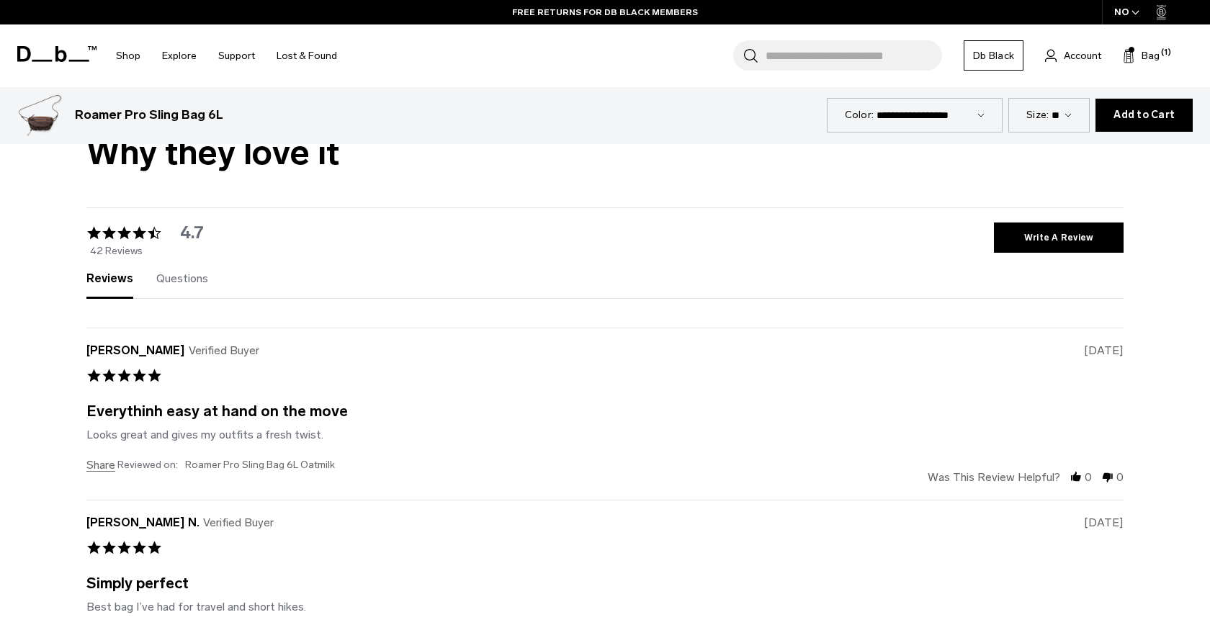
scroll to position [3675, 0]
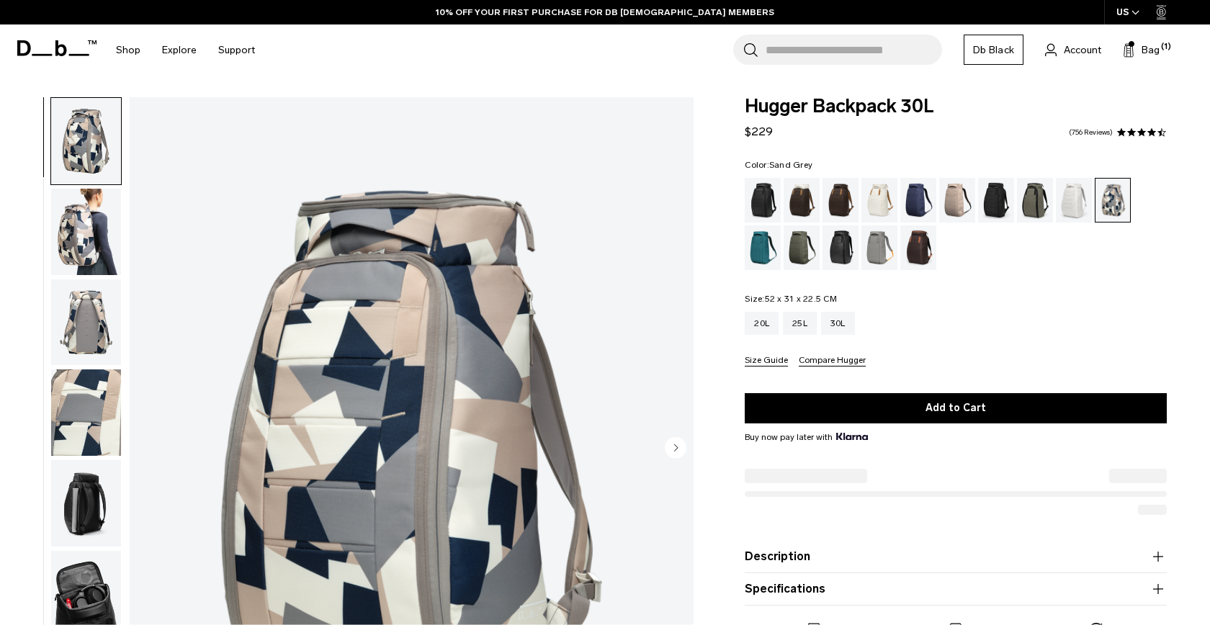
click at [879, 246] on div "Sand Grey" at bounding box center [879, 247] width 37 height 45
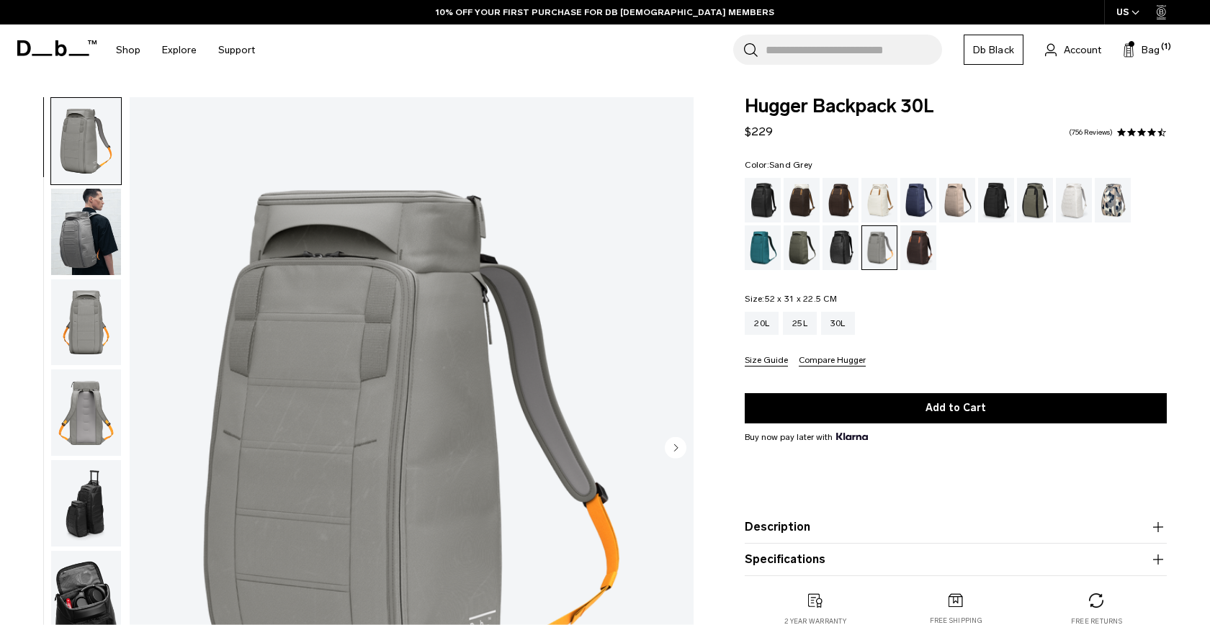
click at [94, 215] on img "button" at bounding box center [86, 232] width 70 height 86
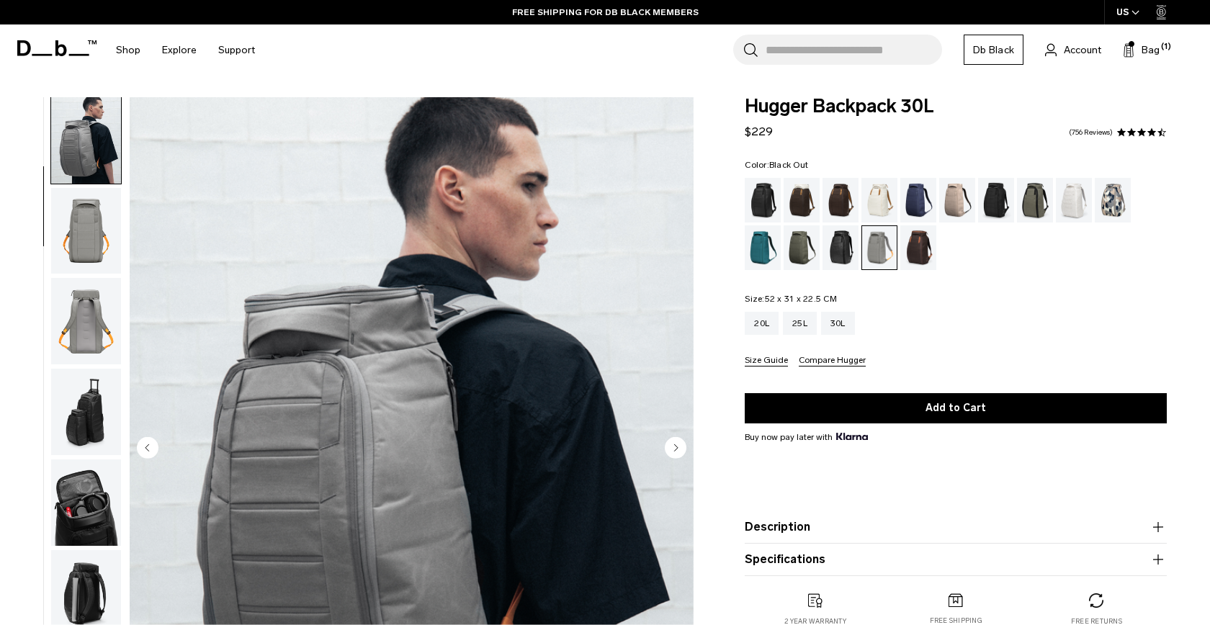
click at [769, 205] on div "Black Out" at bounding box center [763, 200] width 37 height 45
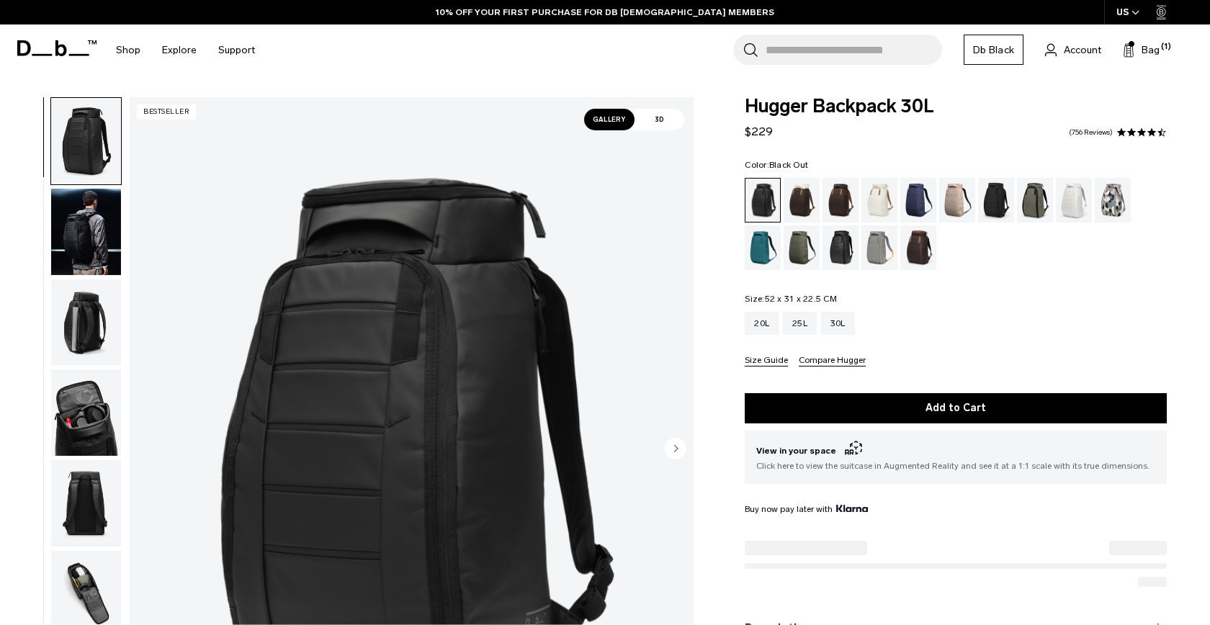
click at [106, 221] on img "button" at bounding box center [86, 232] width 70 height 86
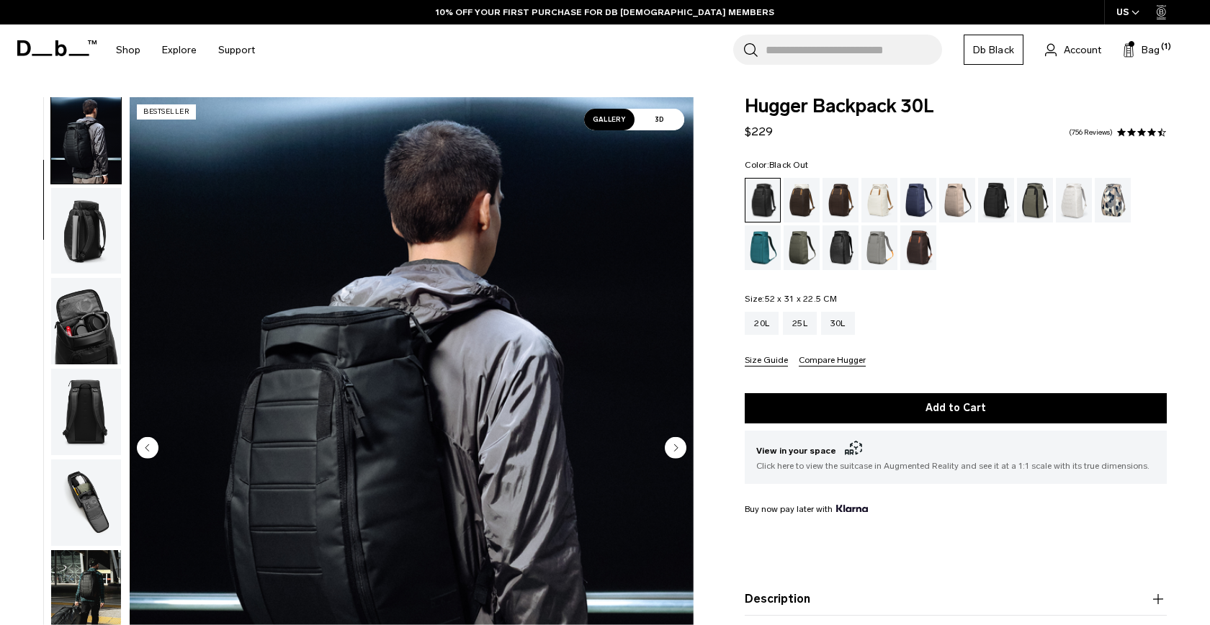
click at [91, 240] on img "button" at bounding box center [86, 231] width 70 height 86
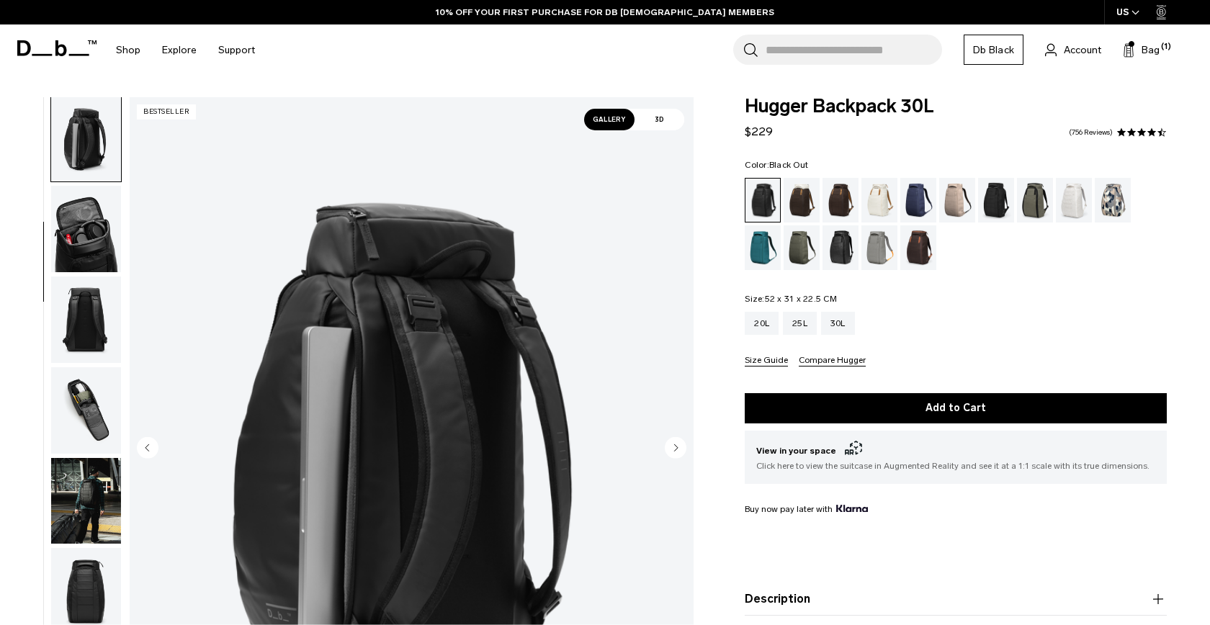
click at [88, 257] on img "button" at bounding box center [86, 229] width 70 height 86
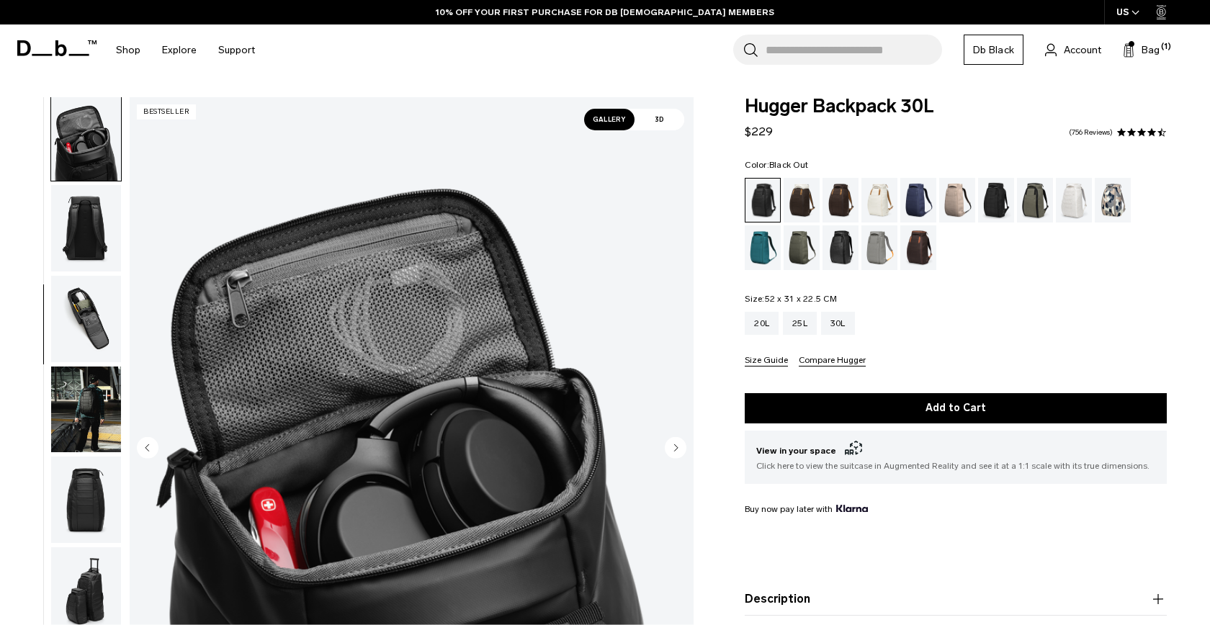
click at [88, 259] on img "button" at bounding box center [86, 228] width 70 height 86
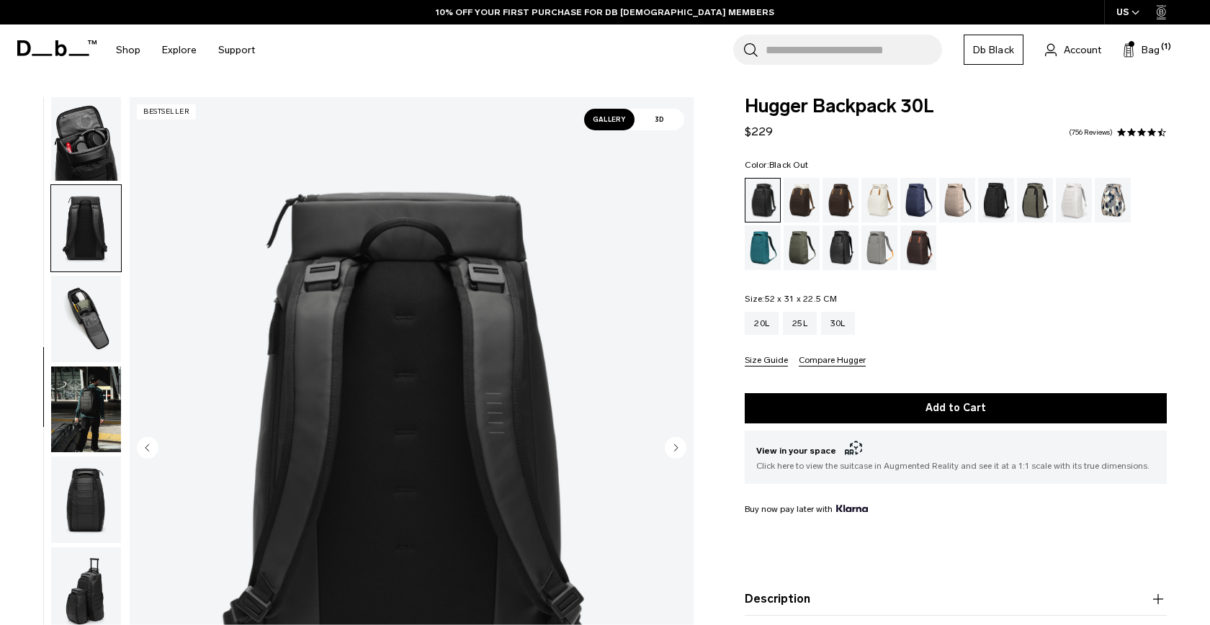
scroll to position [301, 0]
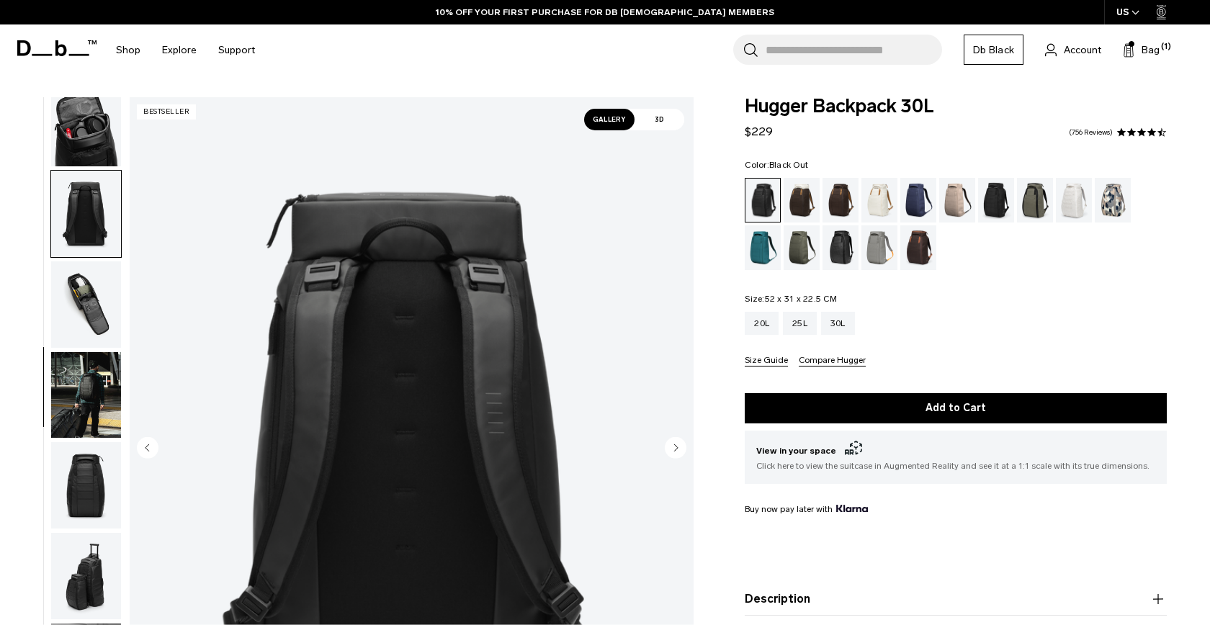
click at [86, 279] on img "button" at bounding box center [86, 304] width 70 height 86
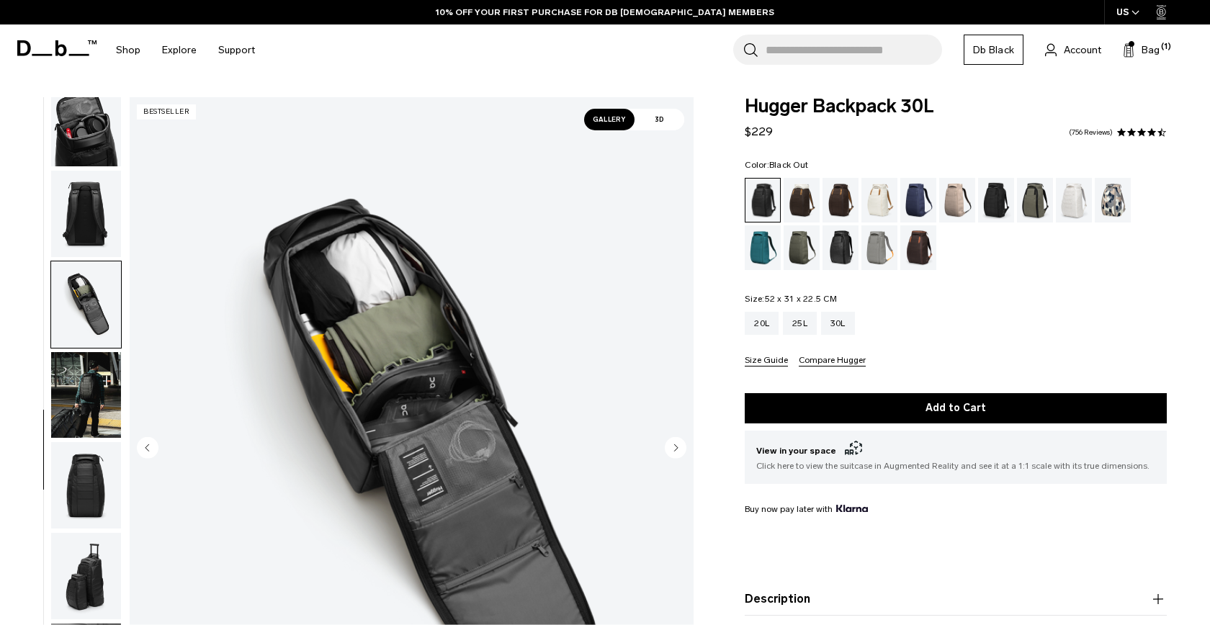
click at [87, 352] on img "button" at bounding box center [86, 395] width 70 height 86
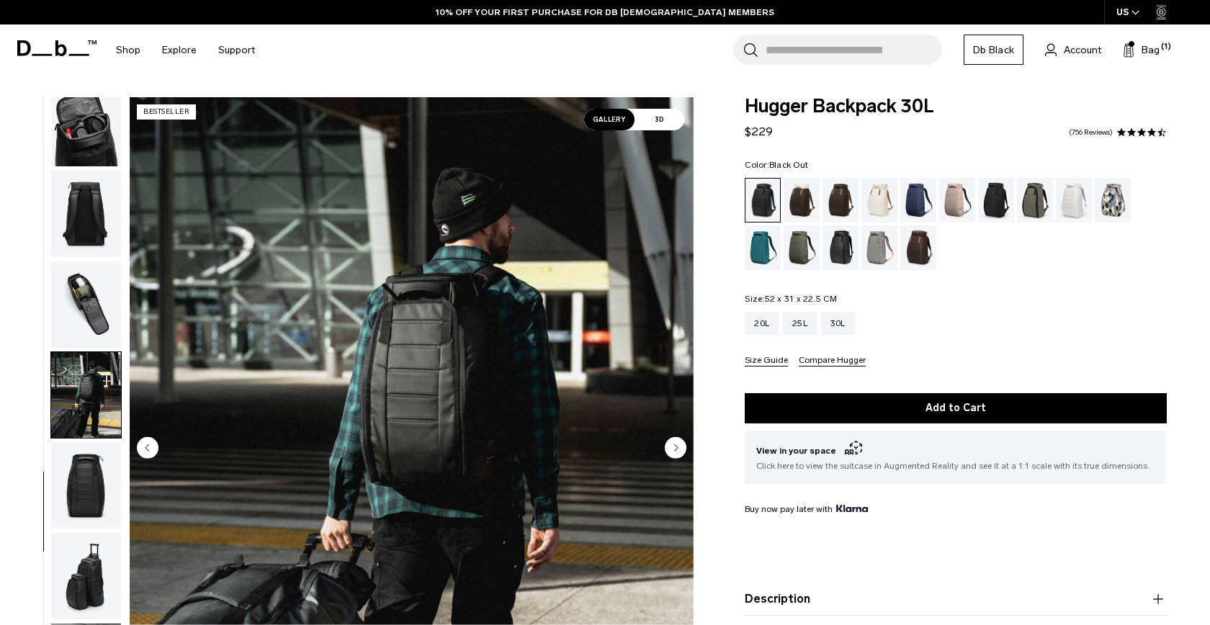
click at [86, 234] on img "button" at bounding box center [86, 214] width 70 height 86
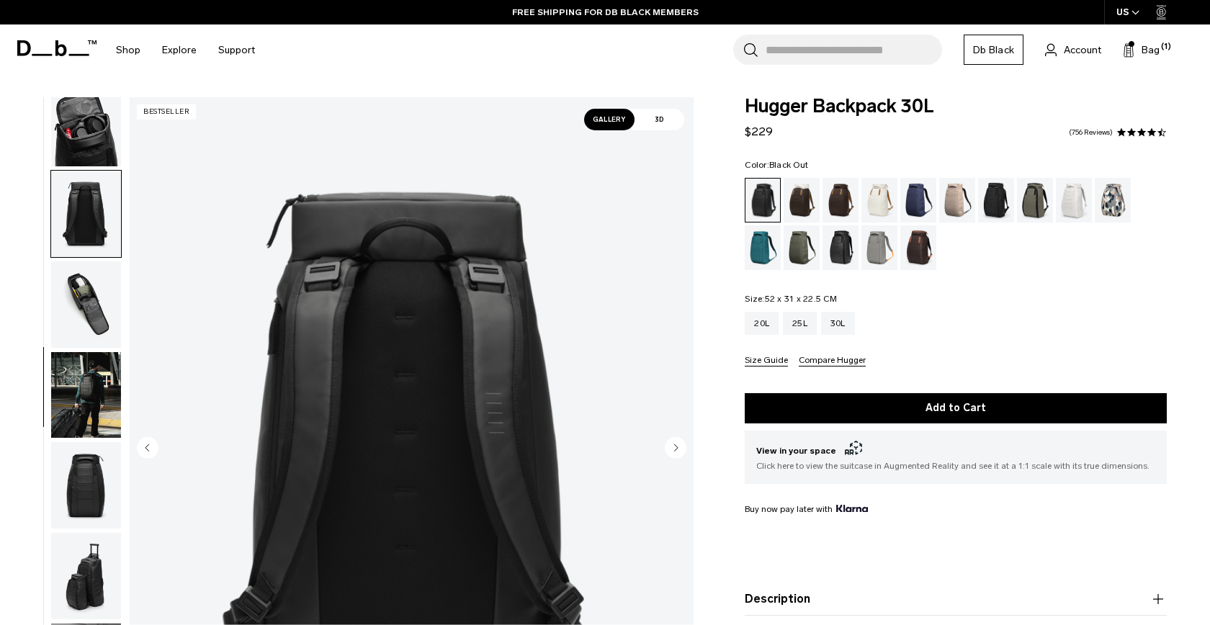
click at [80, 303] on img "button" at bounding box center [86, 304] width 70 height 86
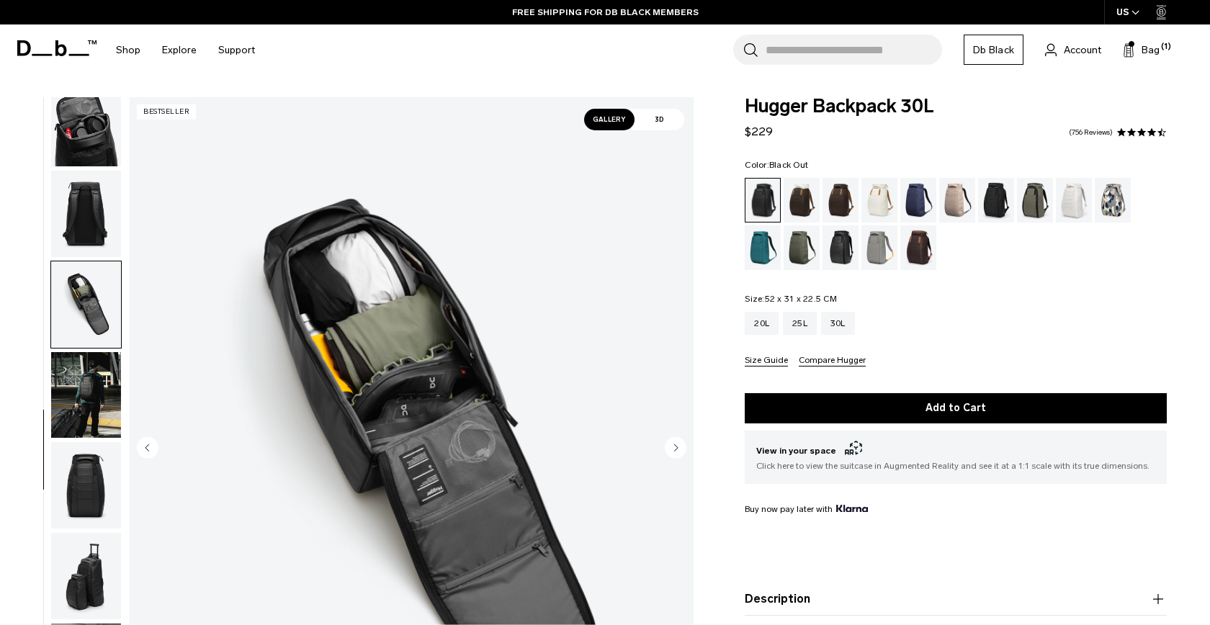
click at [84, 357] on img "button" at bounding box center [86, 395] width 70 height 86
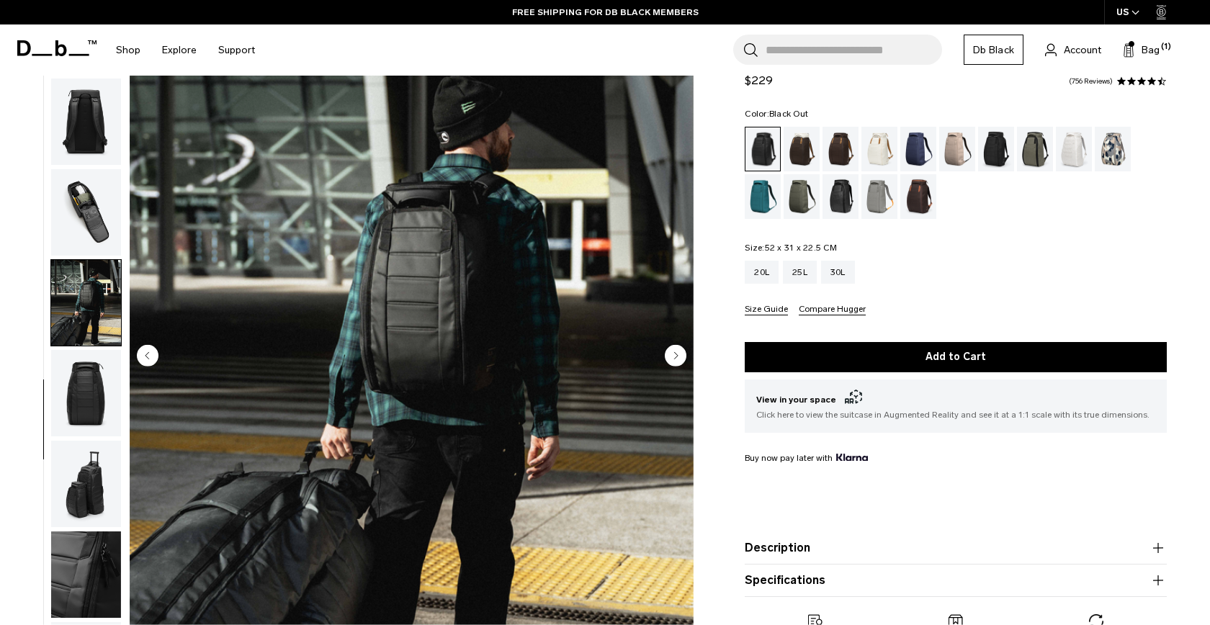
scroll to position [130, 0]
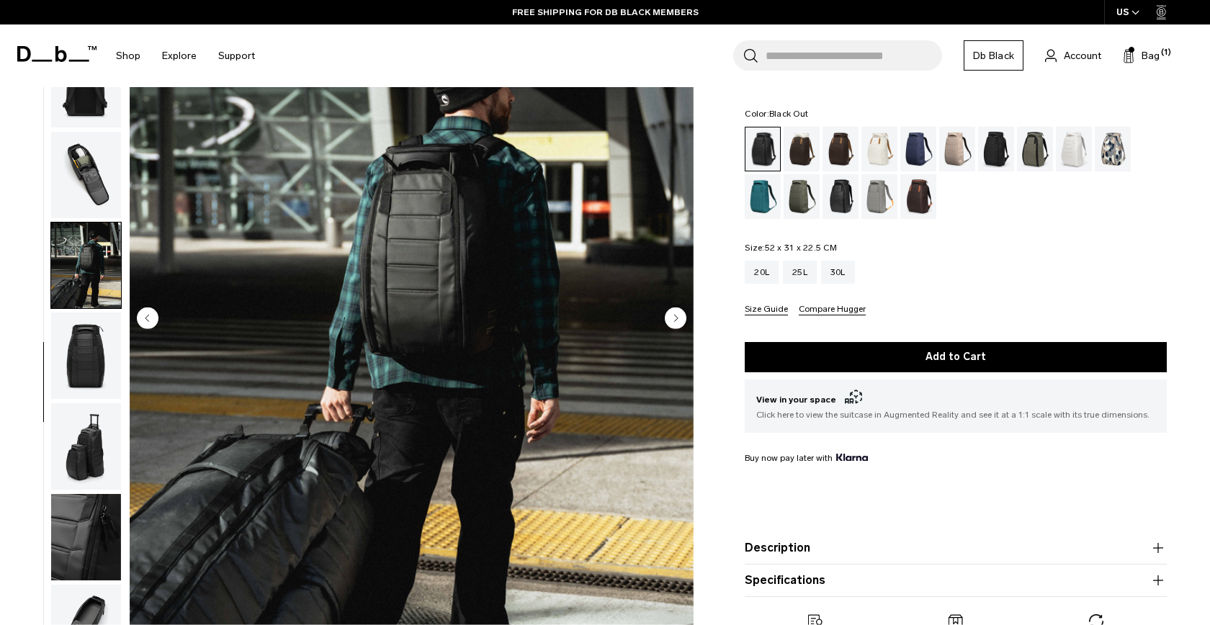
click at [79, 414] on img "button" at bounding box center [86, 446] width 70 height 86
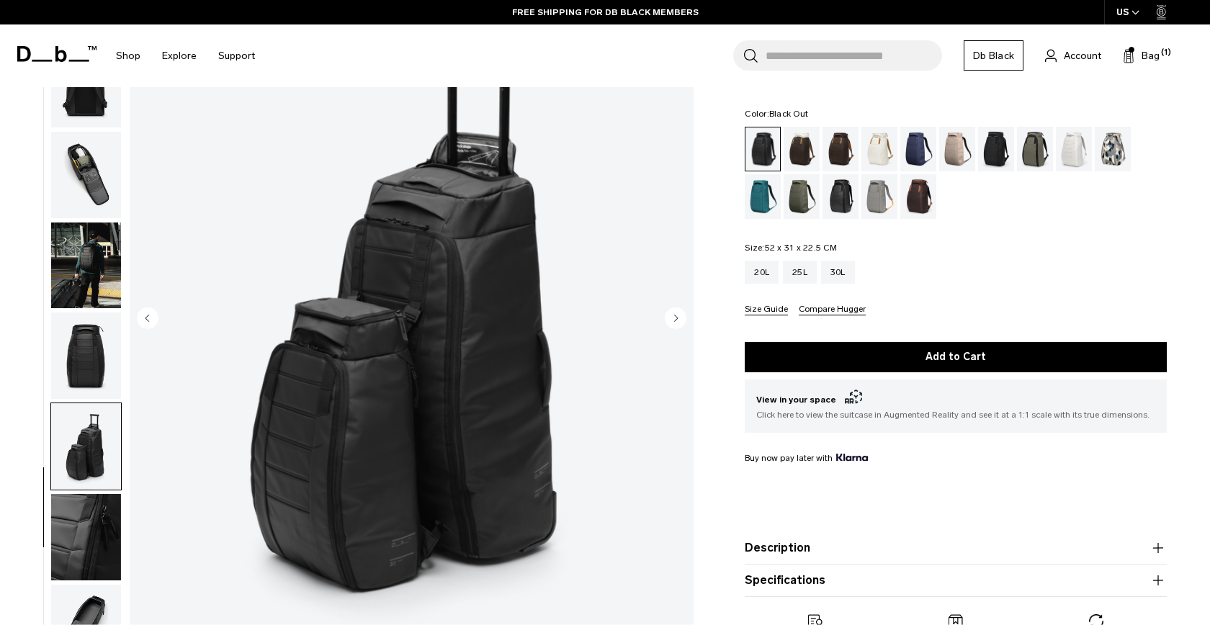
click at [108, 560] on img "button" at bounding box center [86, 537] width 70 height 86
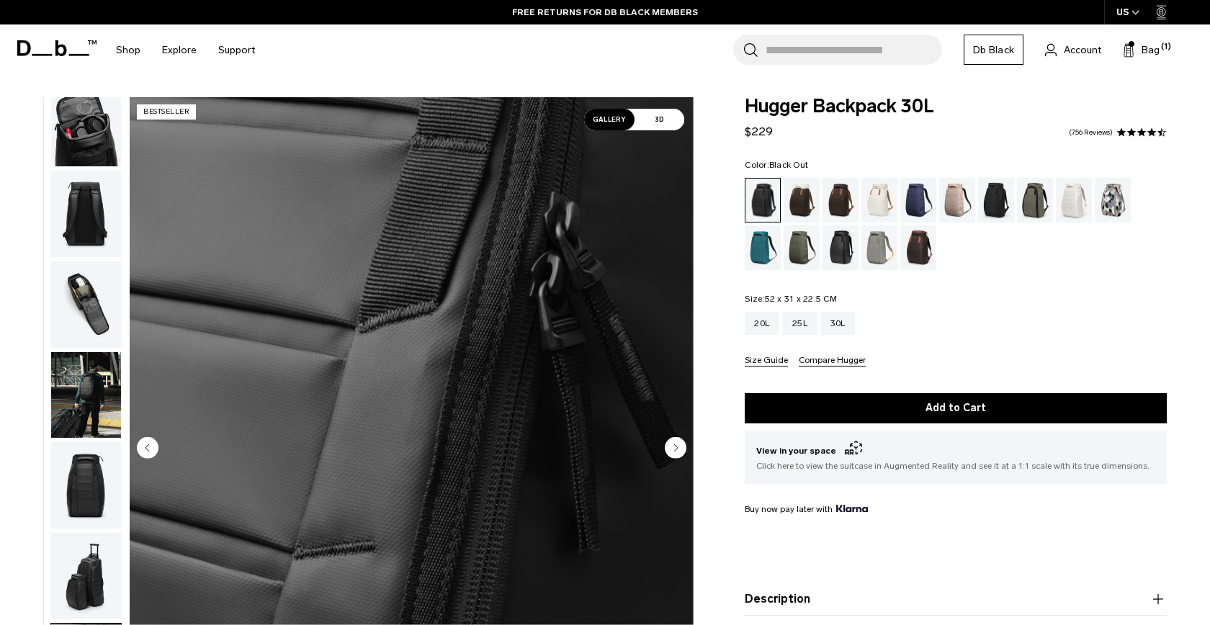
scroll to position [0, 0]
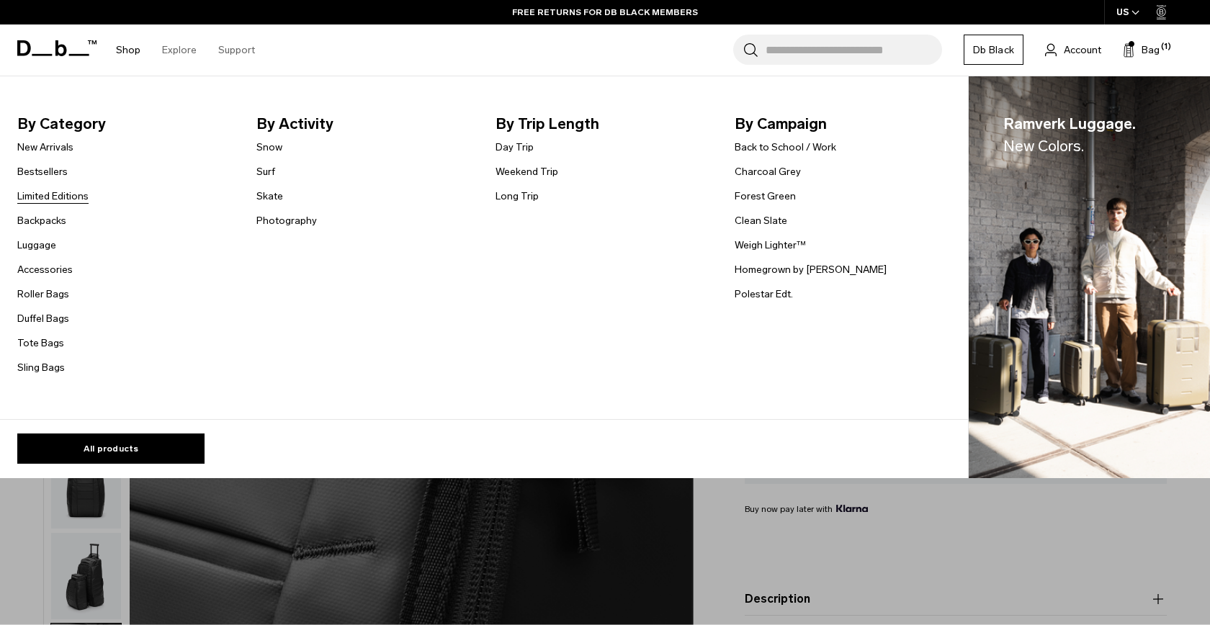
click at [46, 202] on link "Limited Editions" at bounding box center [52, 196] width 71 height 15
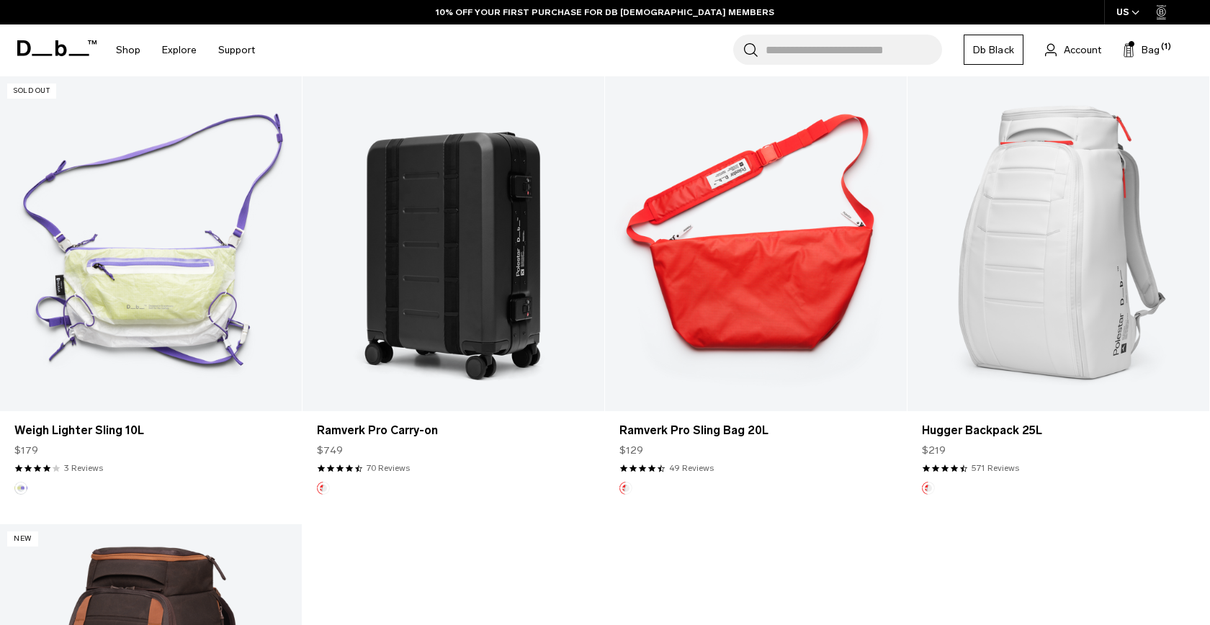
scroll to position [750, 0]
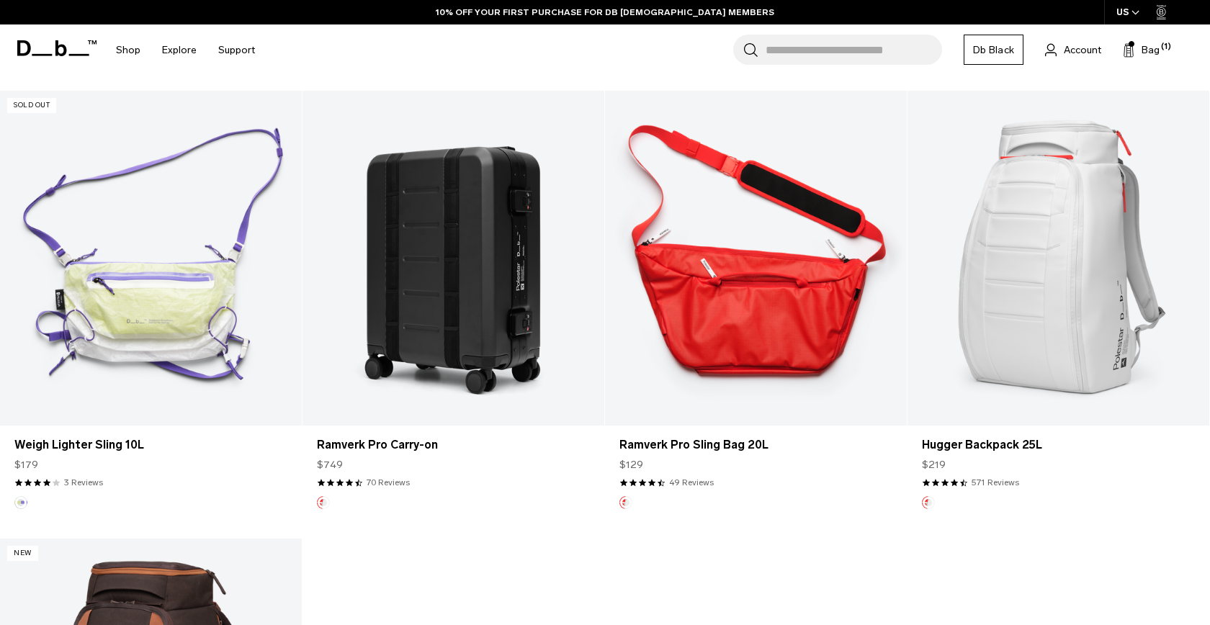
click at [743, 350] on link "Ramverk Pro Sling Bag 20L" at bounding box center [756, 259] width 302 height 336
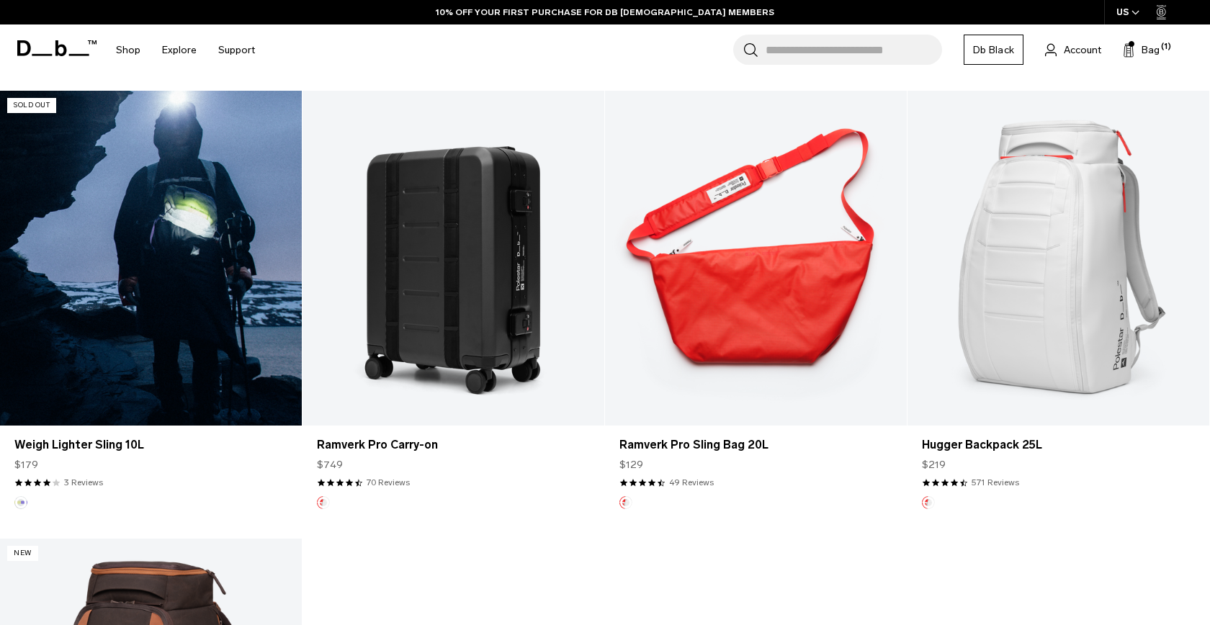
click at [234, 347] on link "Weigh Lighter Sling 10L" at bounding box center [151, 259] width 302 height 336
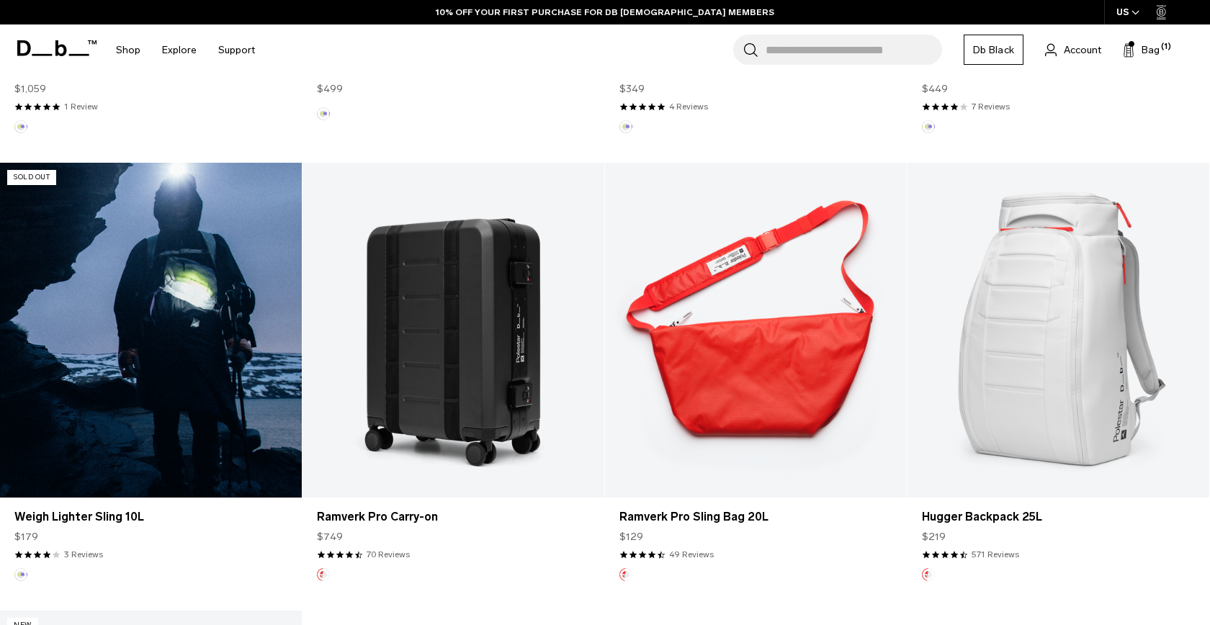
scroll to position [676, 0]
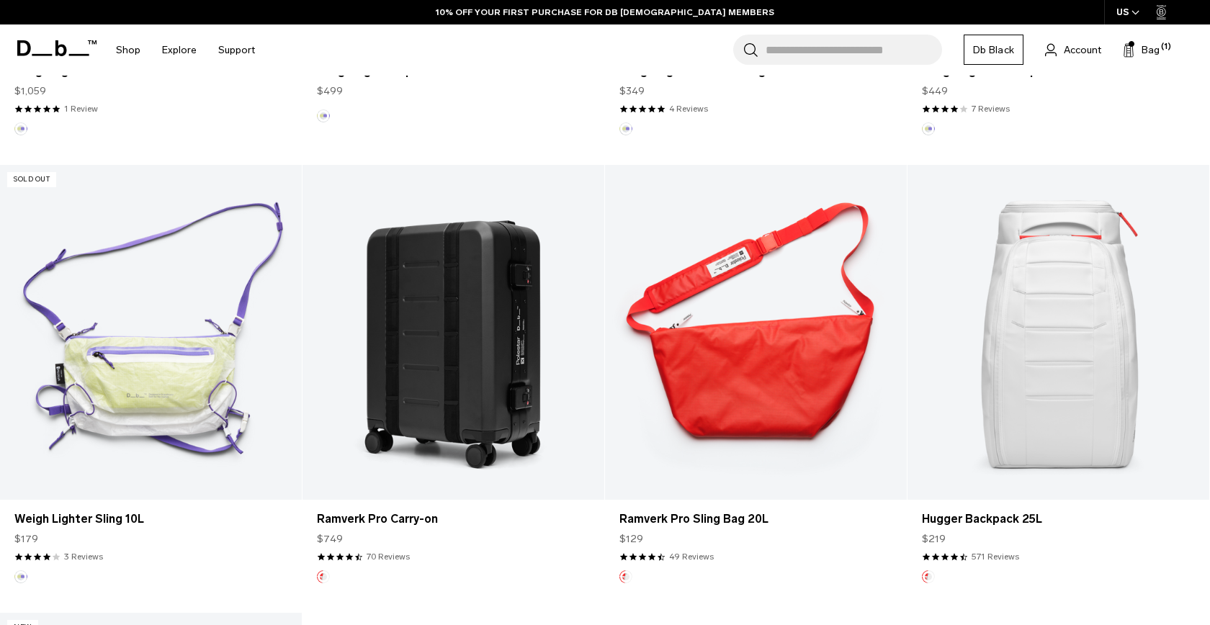
click at [1015, 364] on link "Hugger Backpack 25L" at bounding box center [1059, 333] width 302 height 336
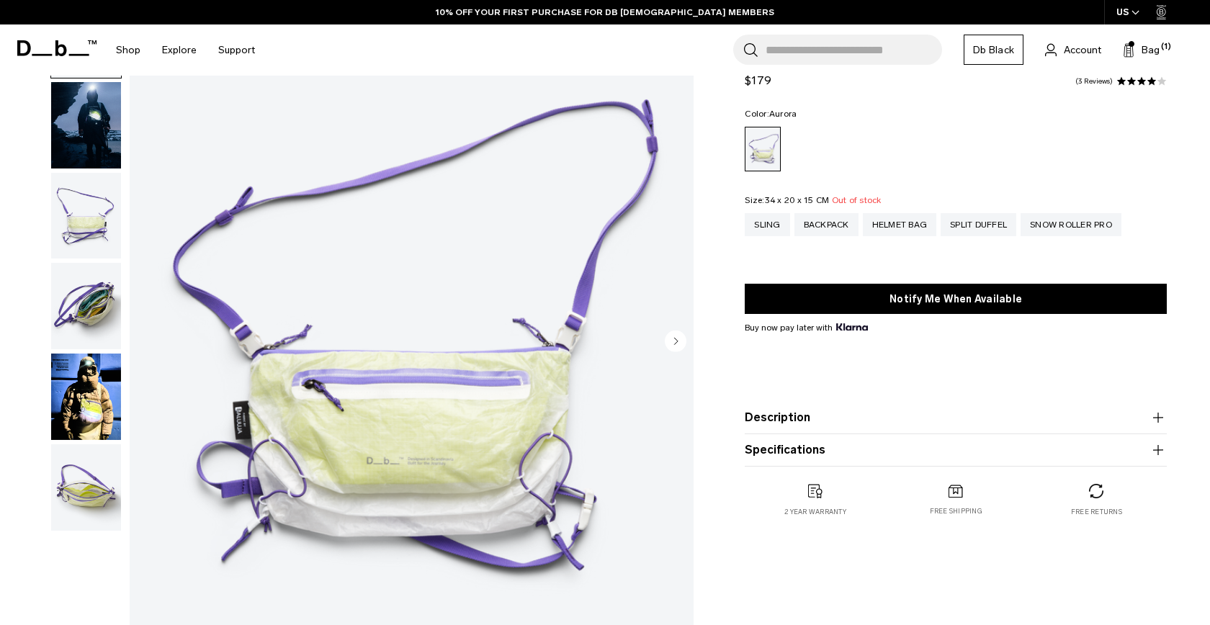
click at [86, 402] on img "button" at bounding box center [86, 397] width 70 height 86
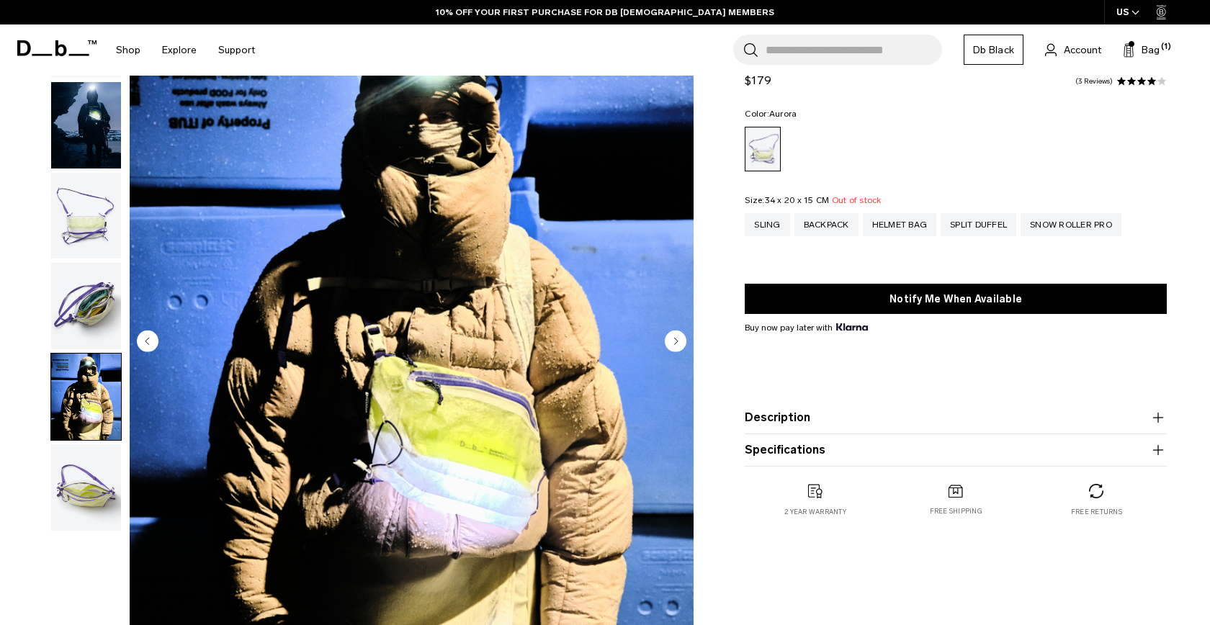
click at [73, 480] on img "button" at bounding box center [86, 487] width 70 height 86
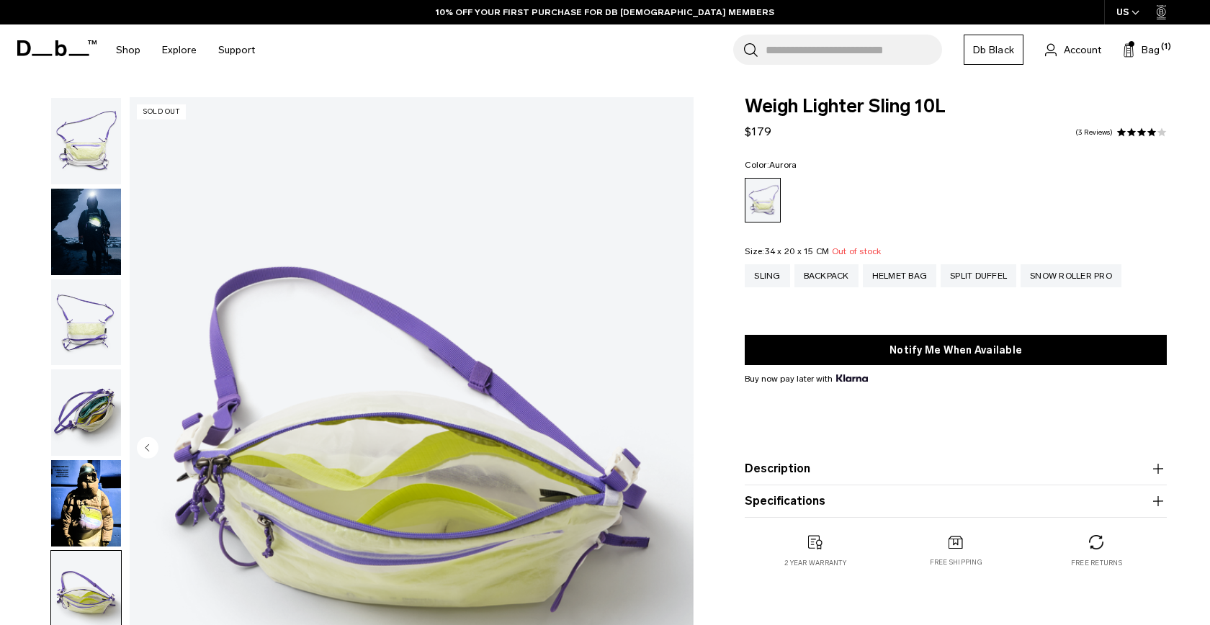
click at [72, 437] on img "button" at bounding box center [86, 413] width 70 height 86
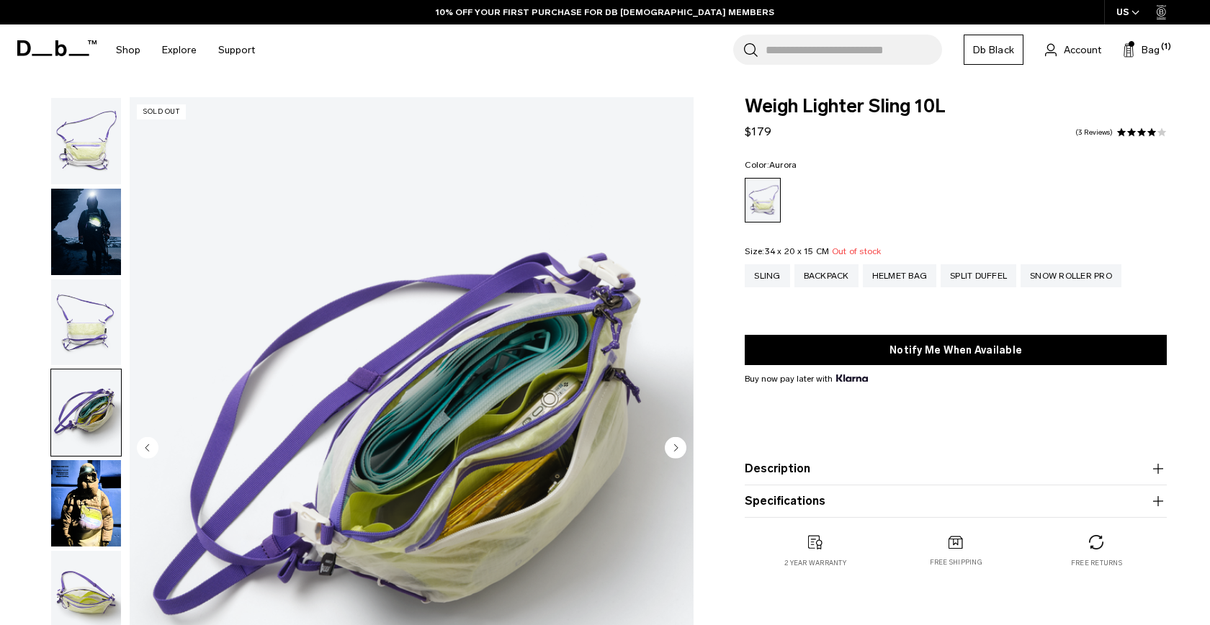
click at [82, 339] on img "button" at bounding box center [86, 322] width 70 height 86
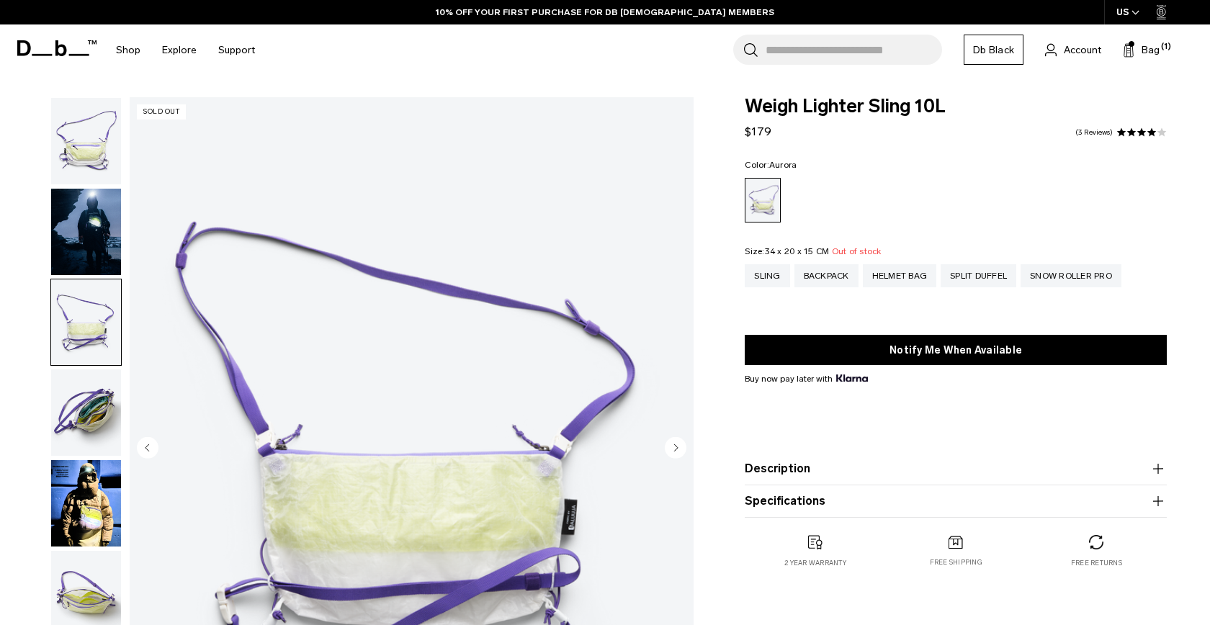
click at [86, 265] on img "button" at bounding box center [86, 232] width 70 height 86
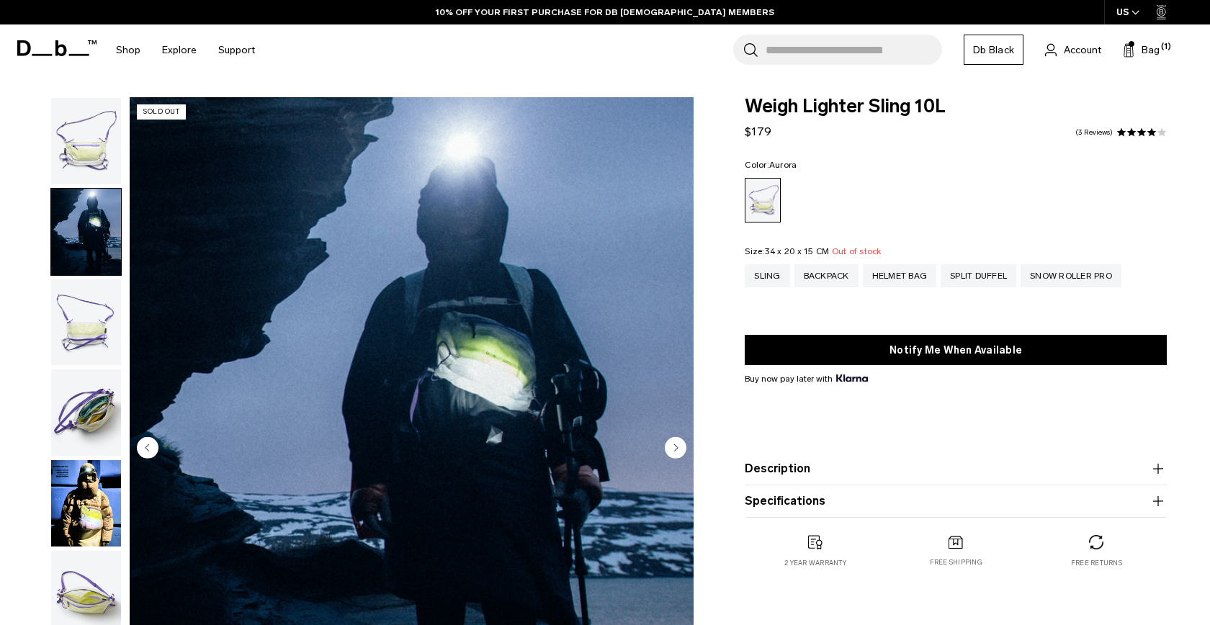
click at [79, 165] on img "button" at bounding box center [86, 141] width 70 height 86
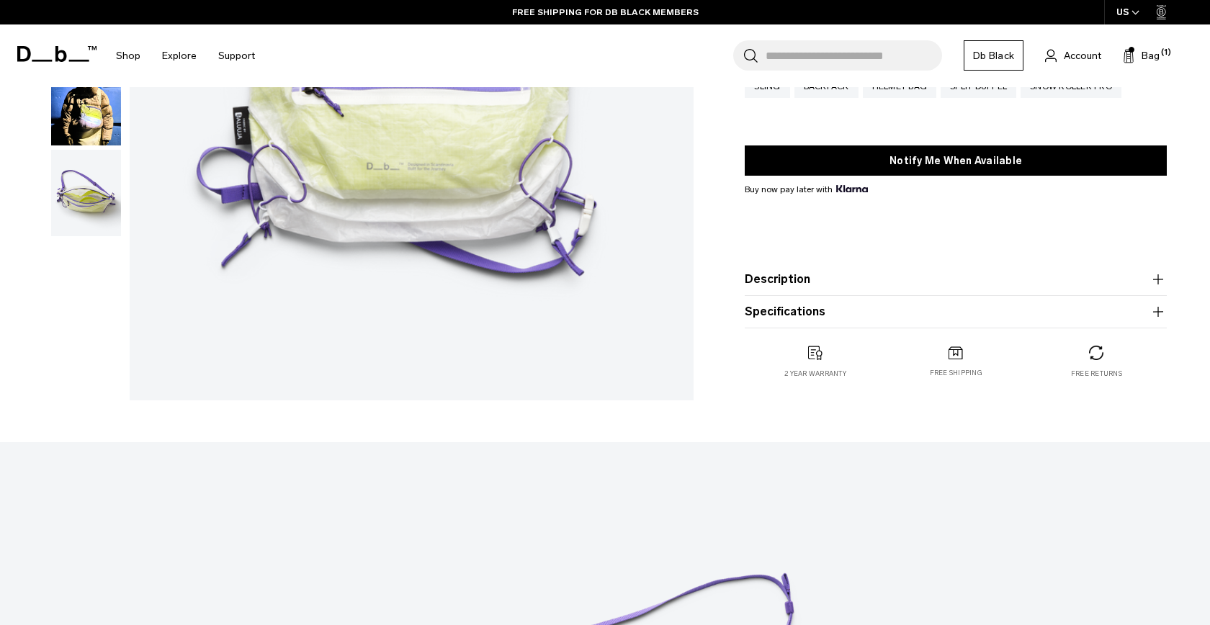
scroll to position [405, 0]
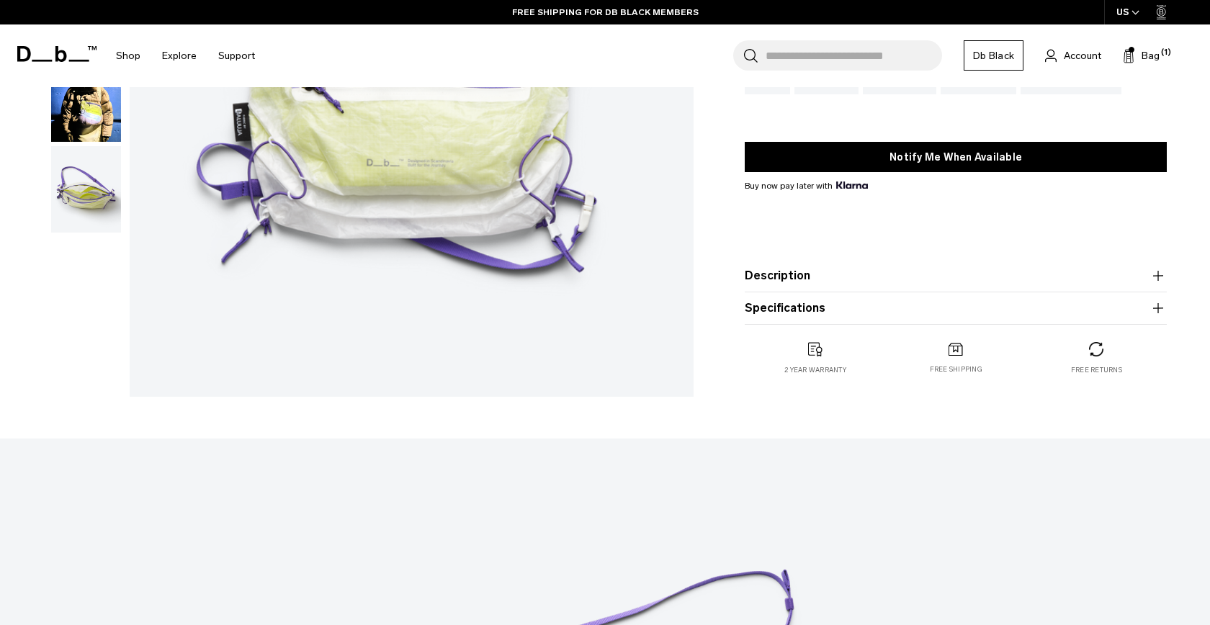
click at [874, 275] on button "Description" at bounding box center [956, 275] width 422 height 17
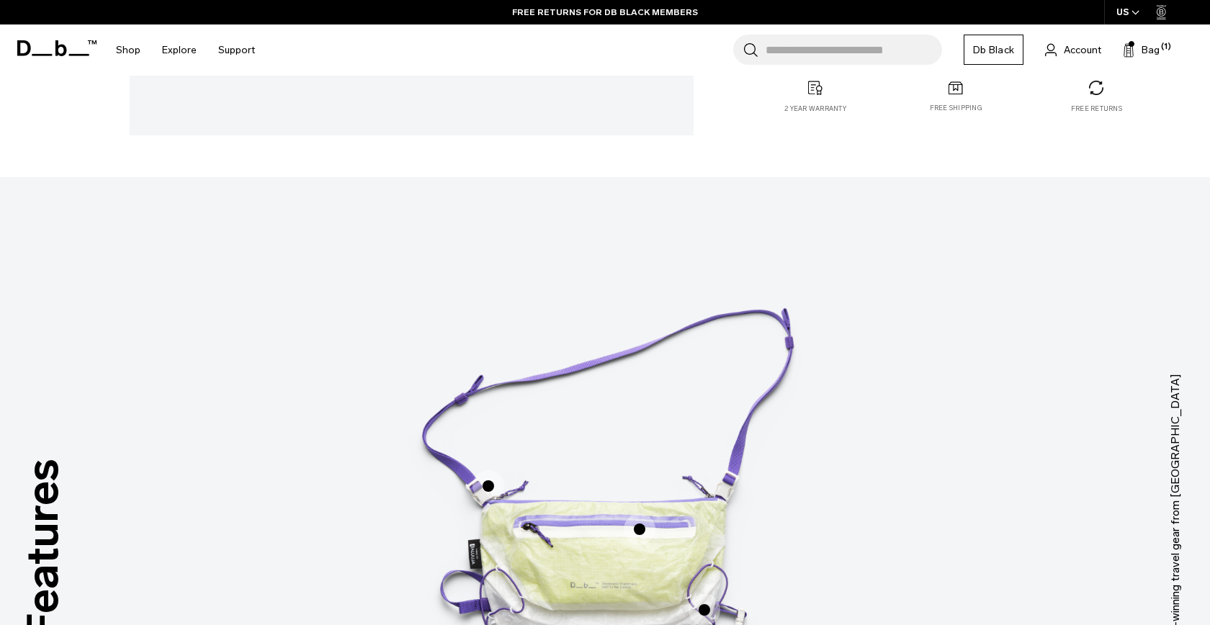
scroll to position [1020, 0]
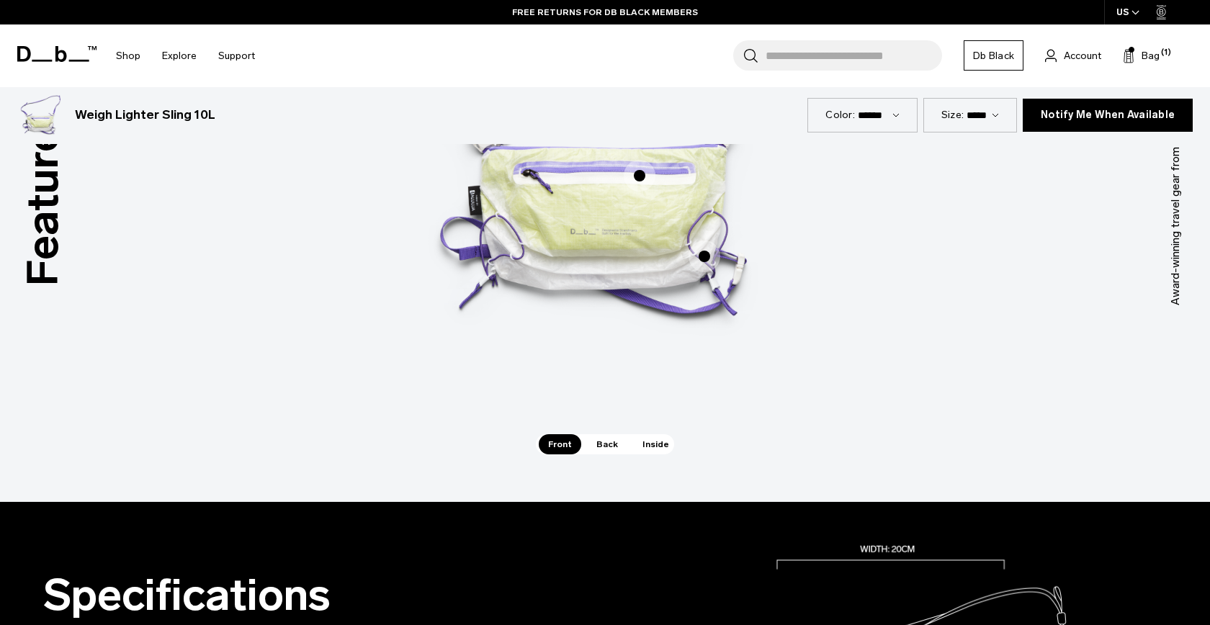
click at [602, 452] on span "Back" at bounding box center [607, 444] width 40 height 20
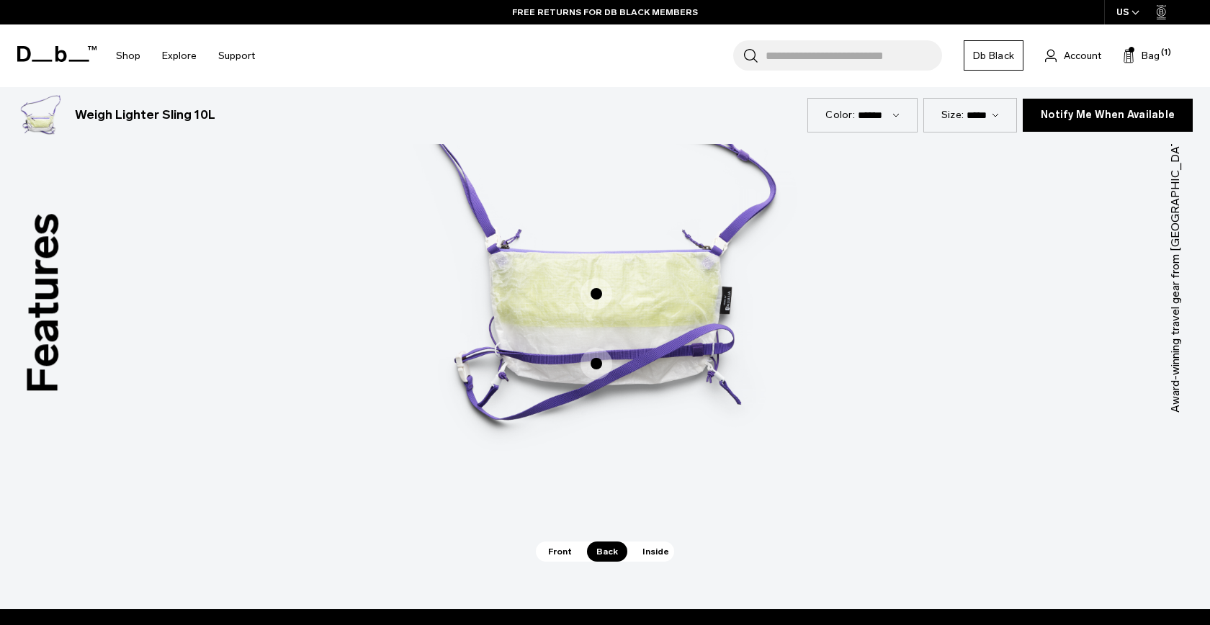
scroll to position [912, 0]
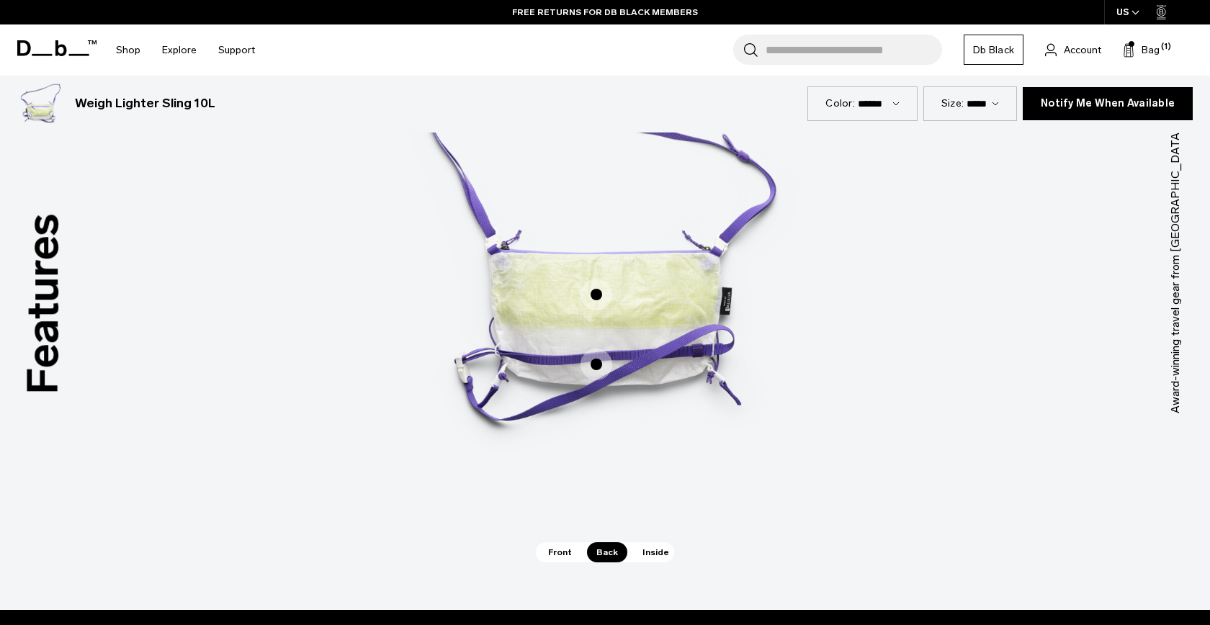
click at [650, 560] on span "Inside" at bounding box center [655, 552] width 45 height 20
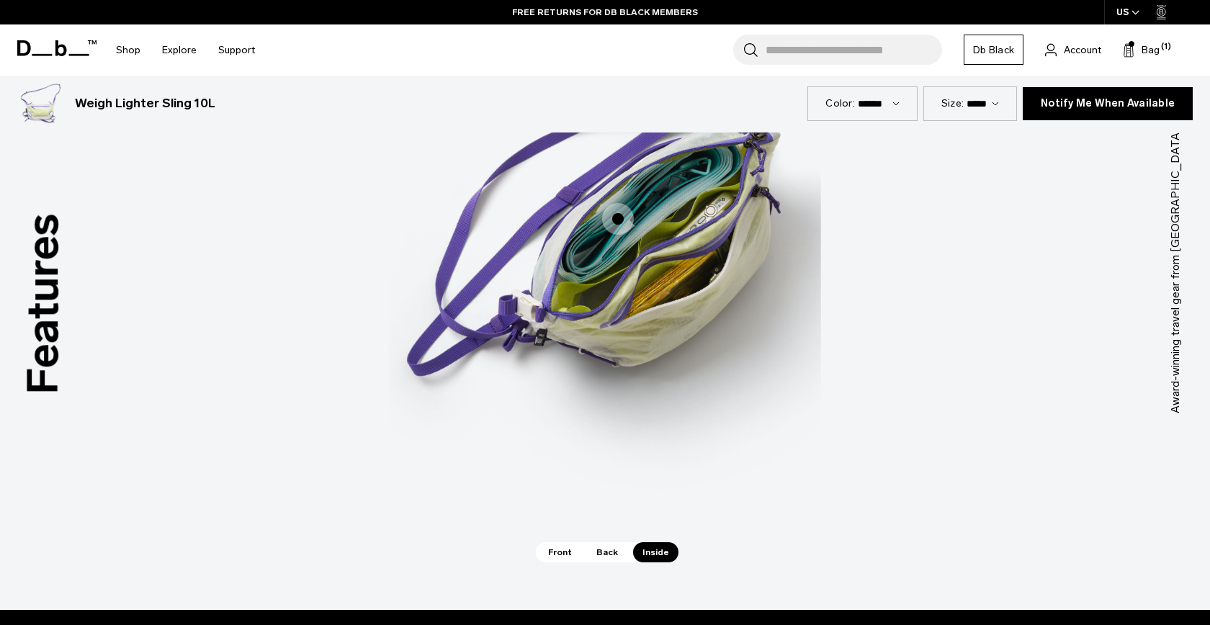
click at [577, 546] on span "Front" at bounding box center [560, 552] width 42 height 20
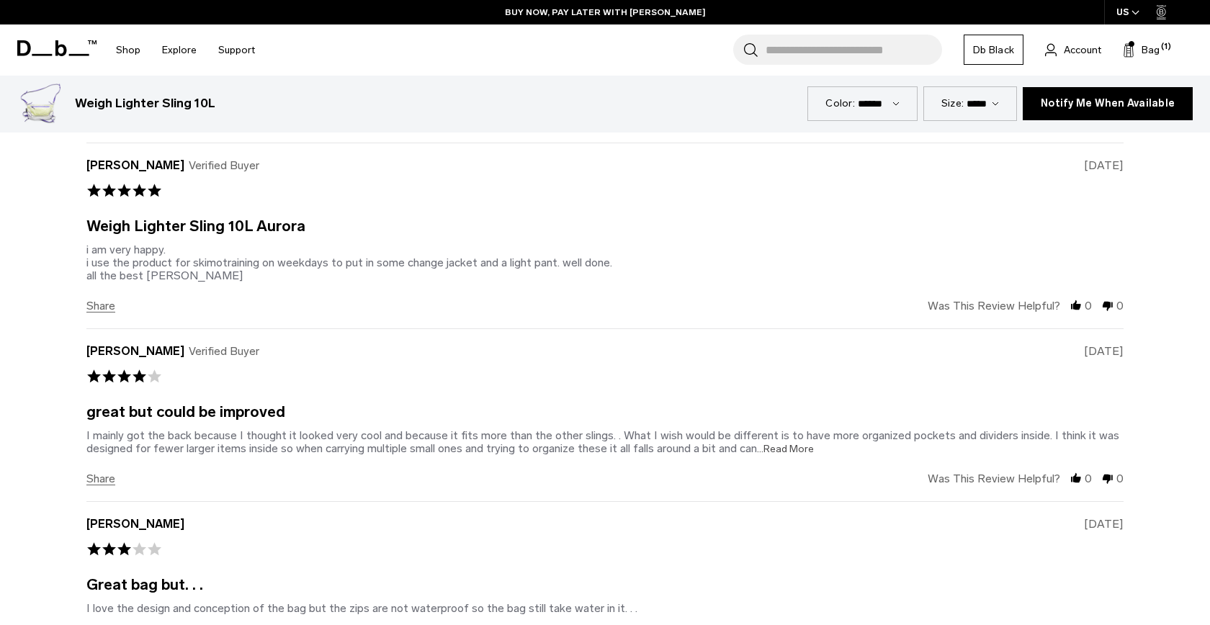
scroll to position [2801, 0]
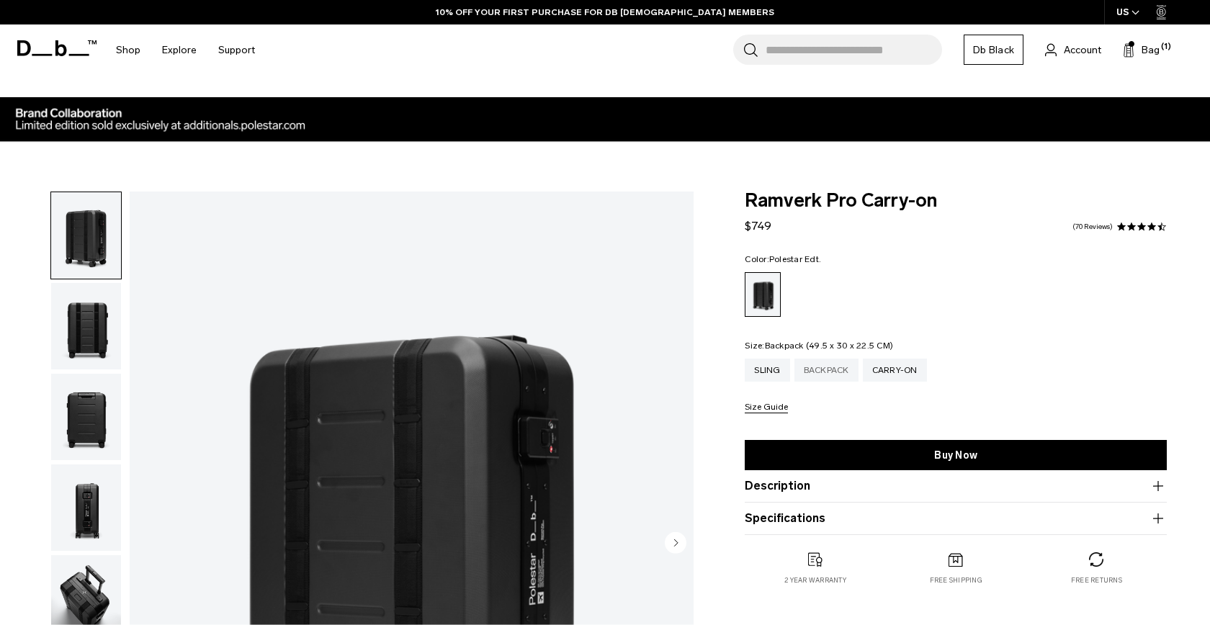
click at [828, 370] on div "Backpack" at bounding box center [826, 370] width 64 height 23
